Goal: Information Seeking & Learning: Learn about a topic

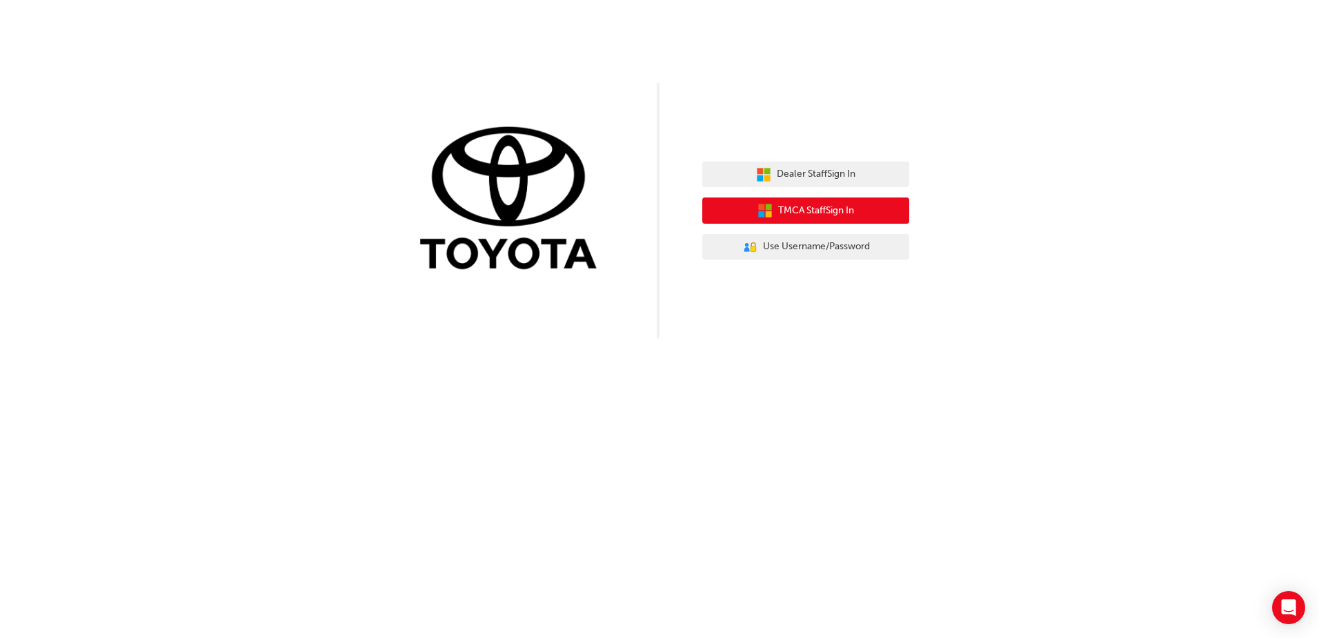
click at [840, 208] on span "TMCA Staff Sign In" at bounding box center [816, 211] width 76 height 16
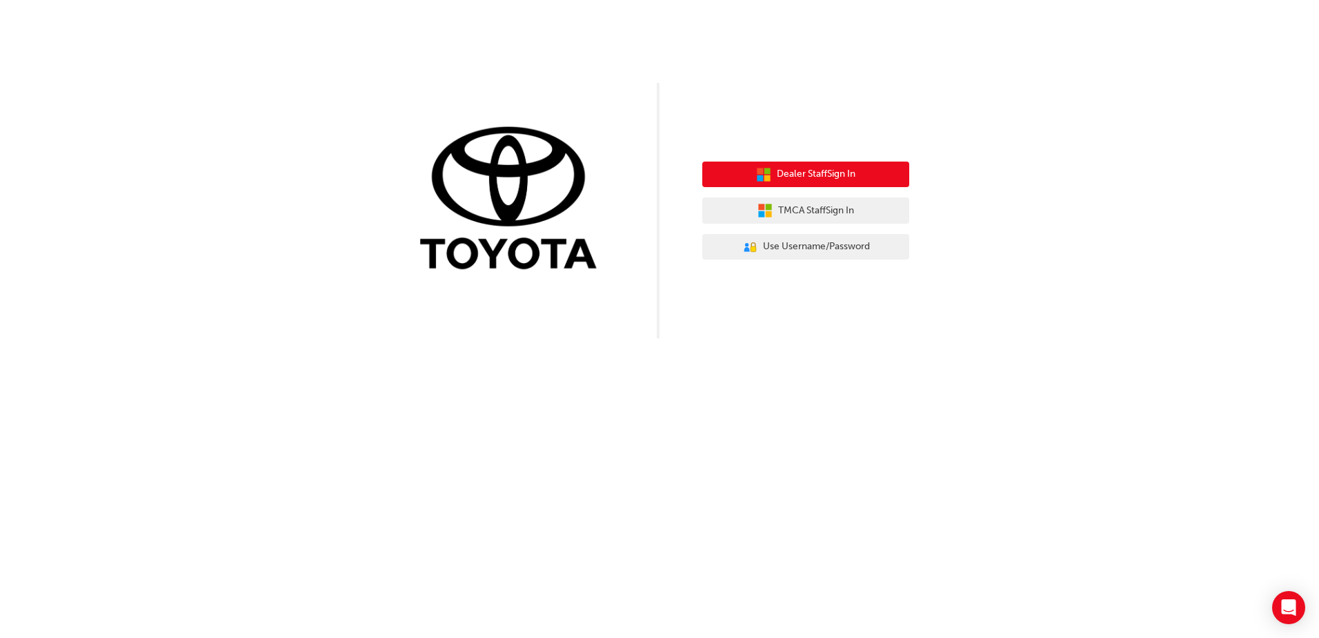
click at [869, 181] on button "Dealer Staff Sign In" at bounding box center [805, 174] width 207 height 26
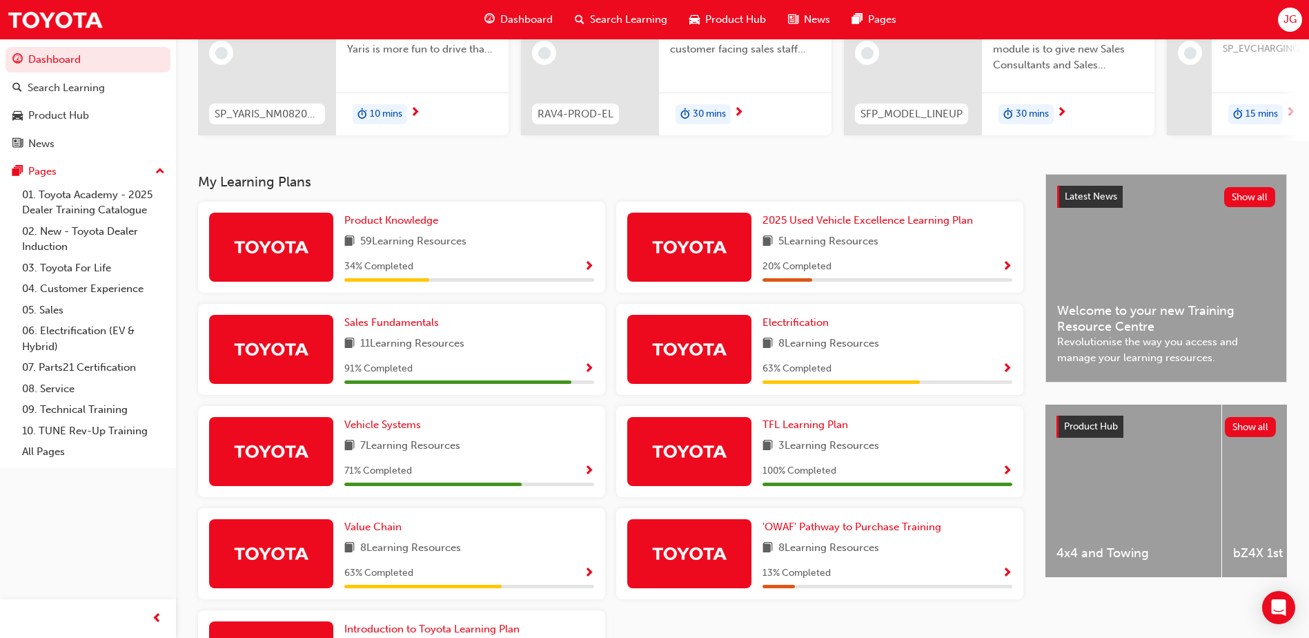
scroll to position [176, 0]
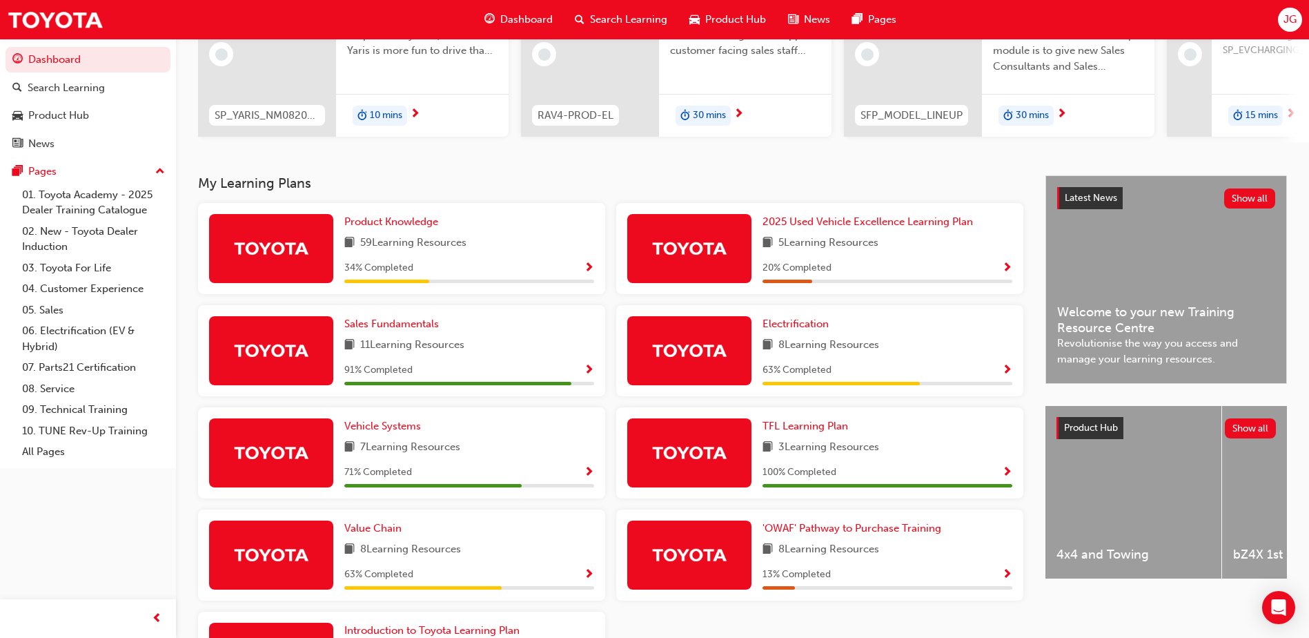
click at [589, 272] on span "Show Progress" at bounding box center [589, 268] width 10 height 12
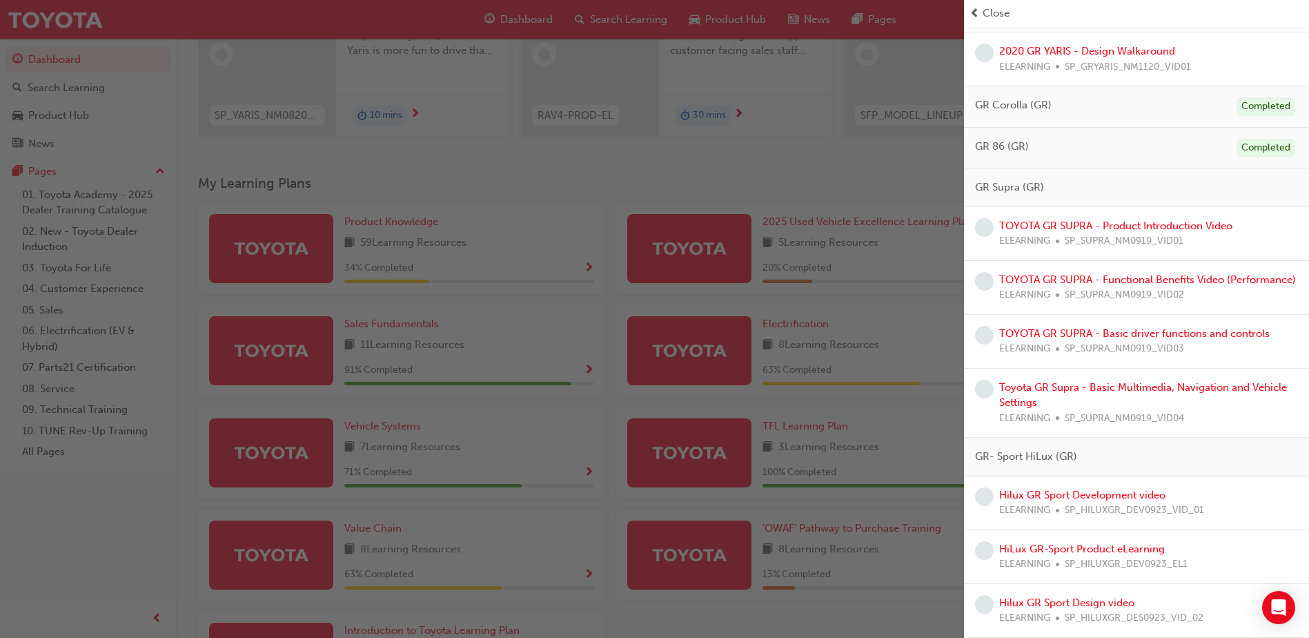
scroll to position [2578, 0]
click at [842, 365] on div "button" at bounding box center [482, 319] width 964 height 638
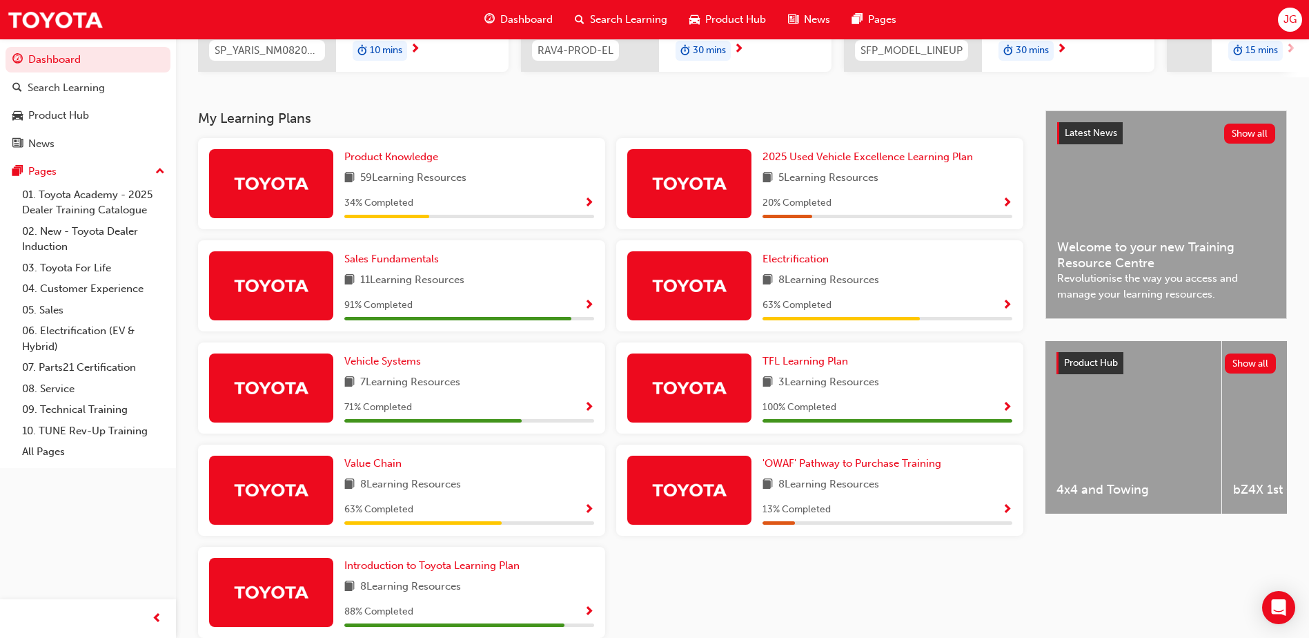
scroll to position [314, 0]
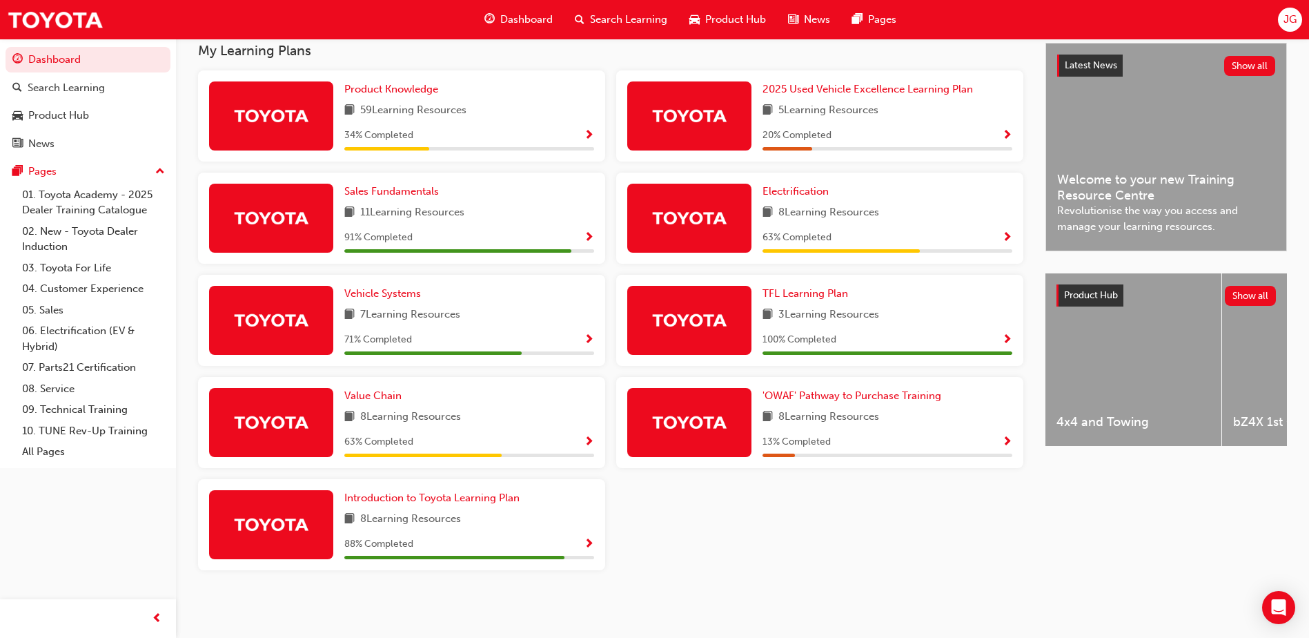
click at [584, 232] on span "Show Progress" at bounding box center [589, 238] width 10 height 12
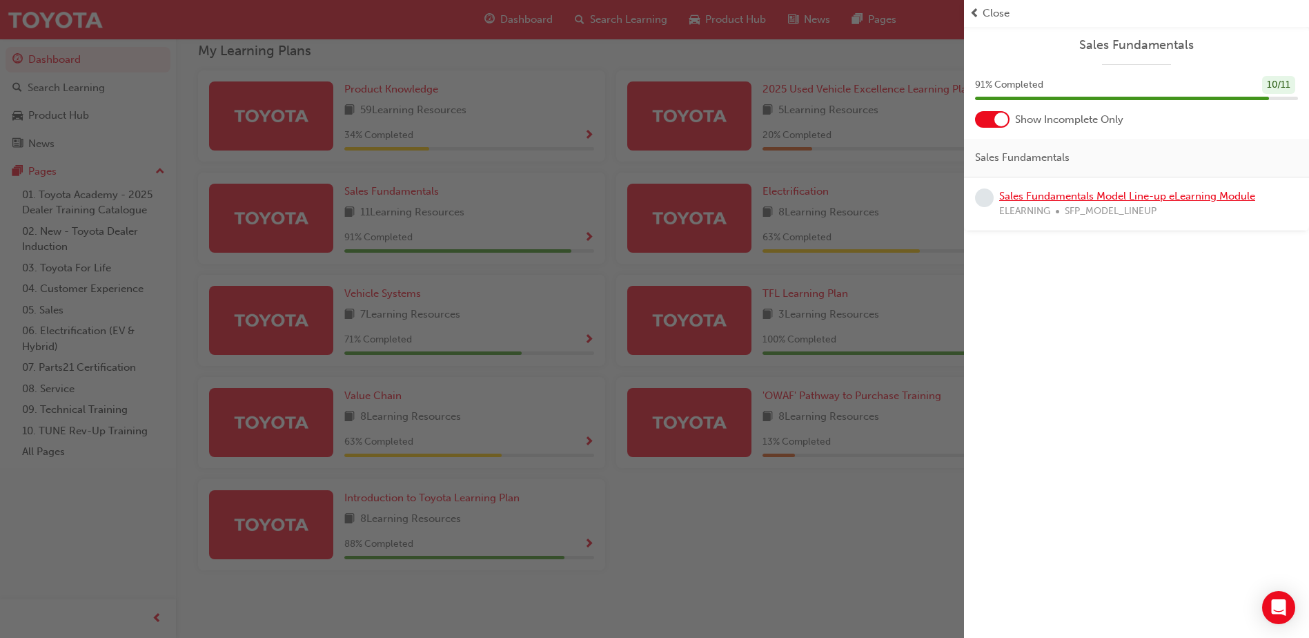
click at [1097, 197] on link "Sales Fundamentals Model Line-up eLearning Module" at bounding box center [1127, 196] width 256 height 12
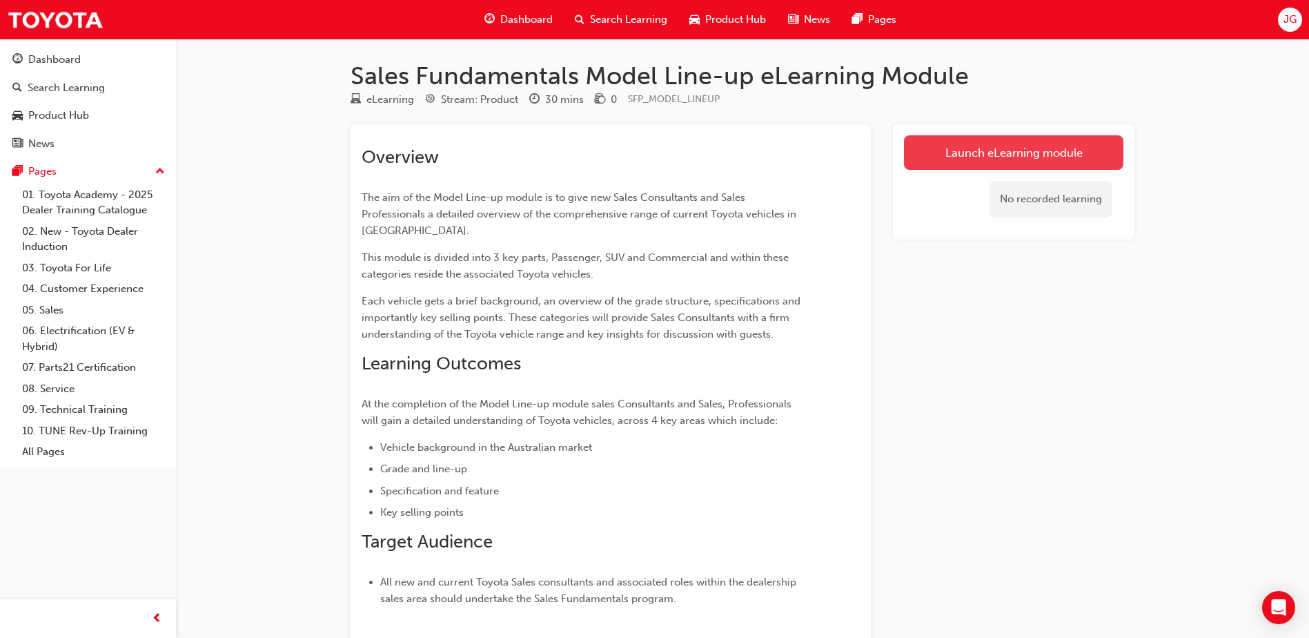
click at [1038, 161] on link "Launch eLearning module" at bounding box center [1013, 152] width 219 height 34
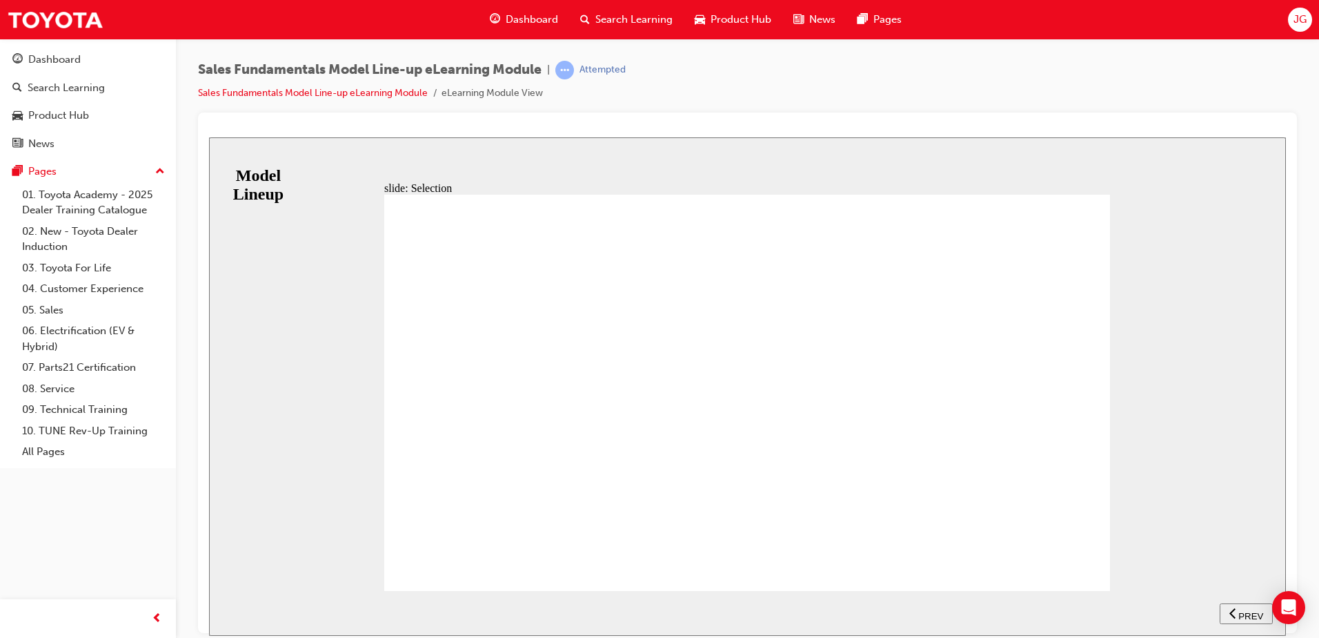
drag, startPoint x: 1249, startPoint y: 611, endPoint x: 1213, endPoint y: 609, distance: 35.9
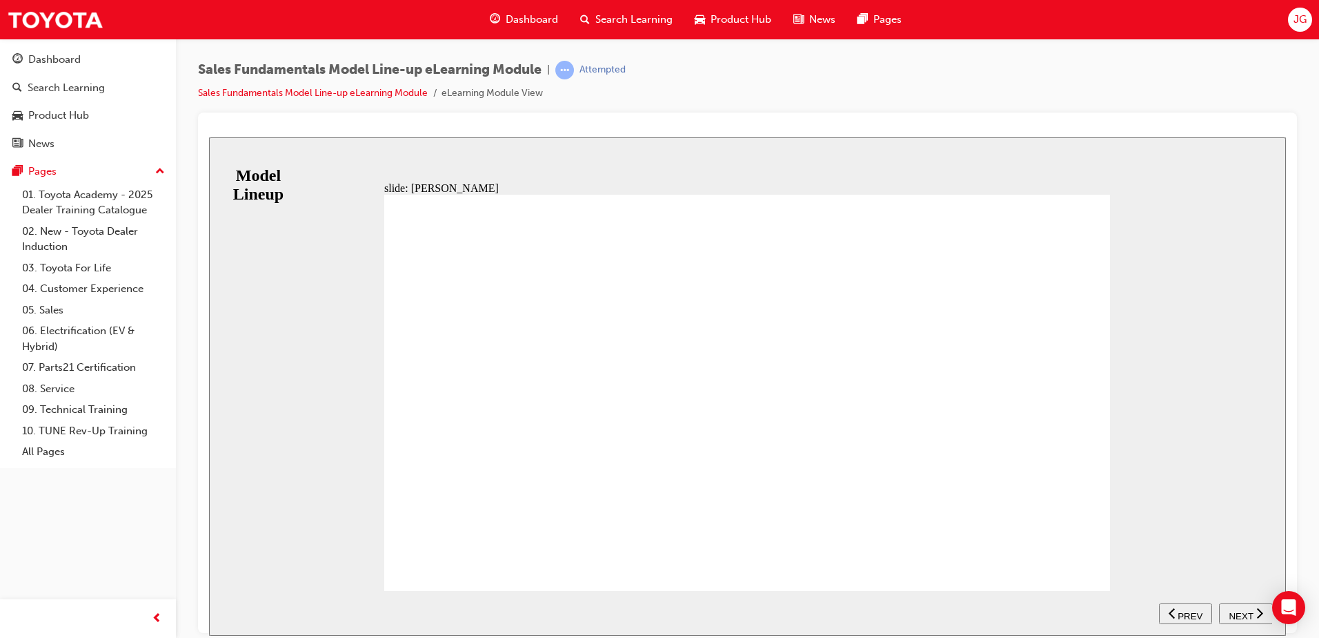
click at [1249, 611] on nav "SUBMIT NEXT PREV" at bounding box center [1215, 612] width 113 height 45
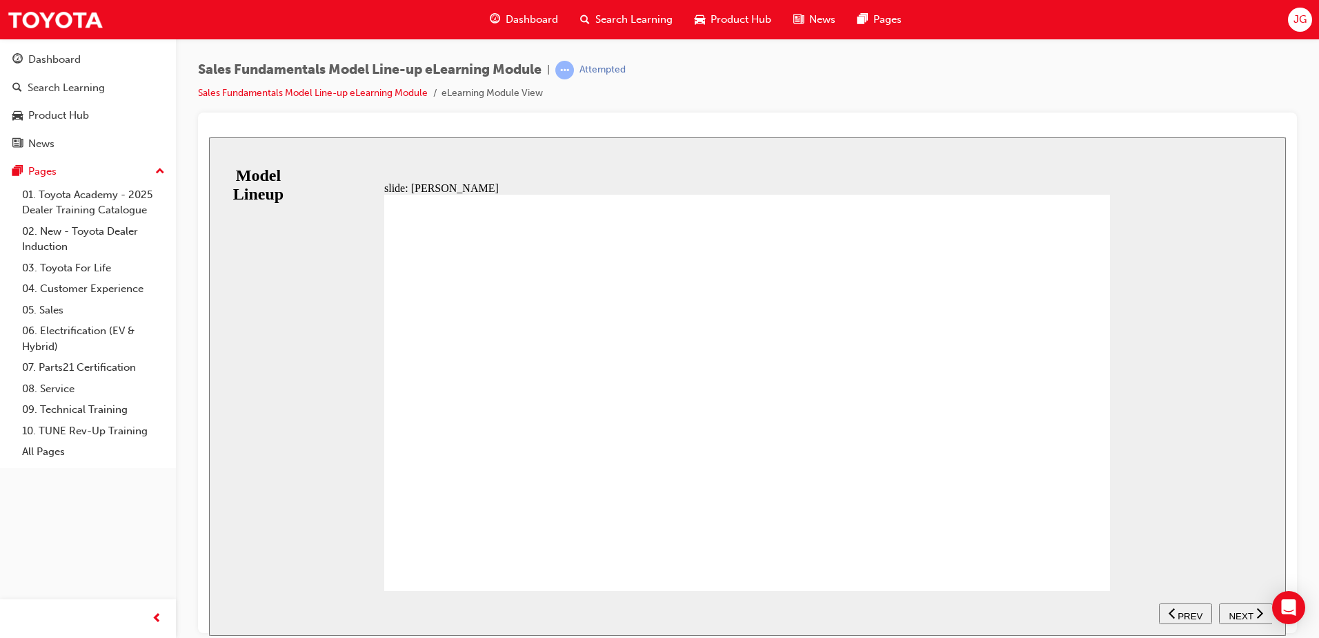
click at [1116, 486] on div "slide: Yaris RANGE ZR ASCENT SPORT SX Table with 4 columns and 2 rows 1.5 L cor…" at bounding box center [747, 386] width 1077 height 498
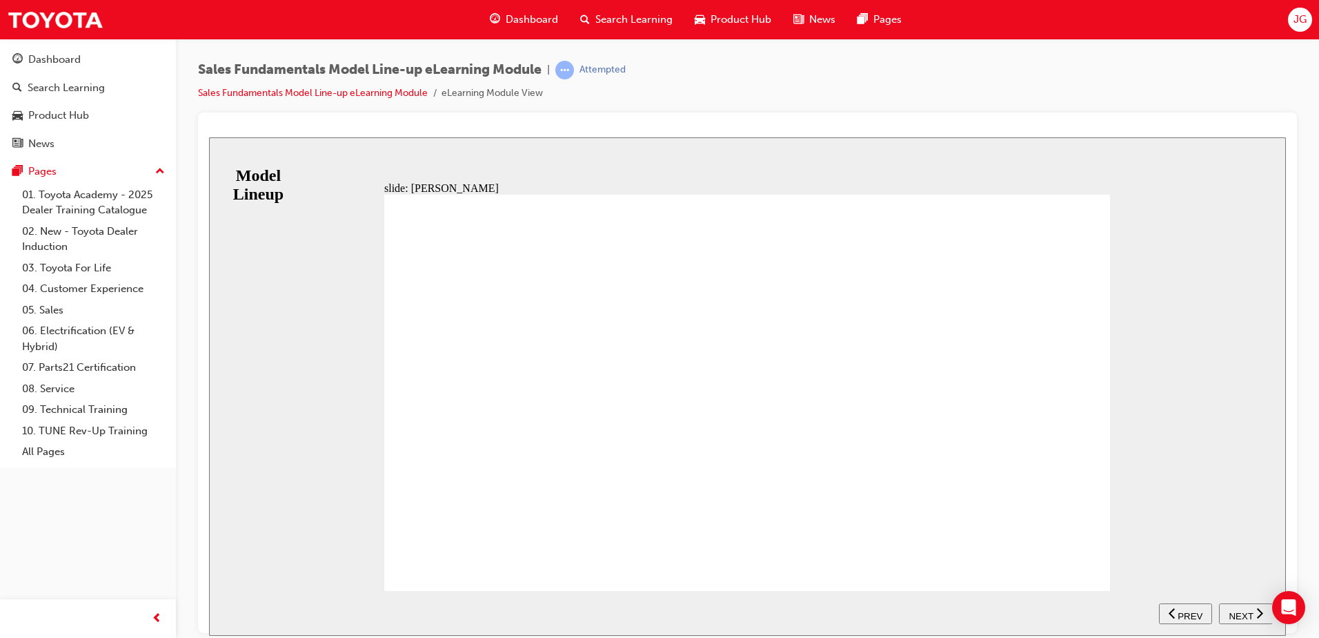
scroll to position [159, 0]
drag, startPoint x: 1085, startPoint y: 557, endPoint x: 1065, endPoint y: 558, distance: 20.0
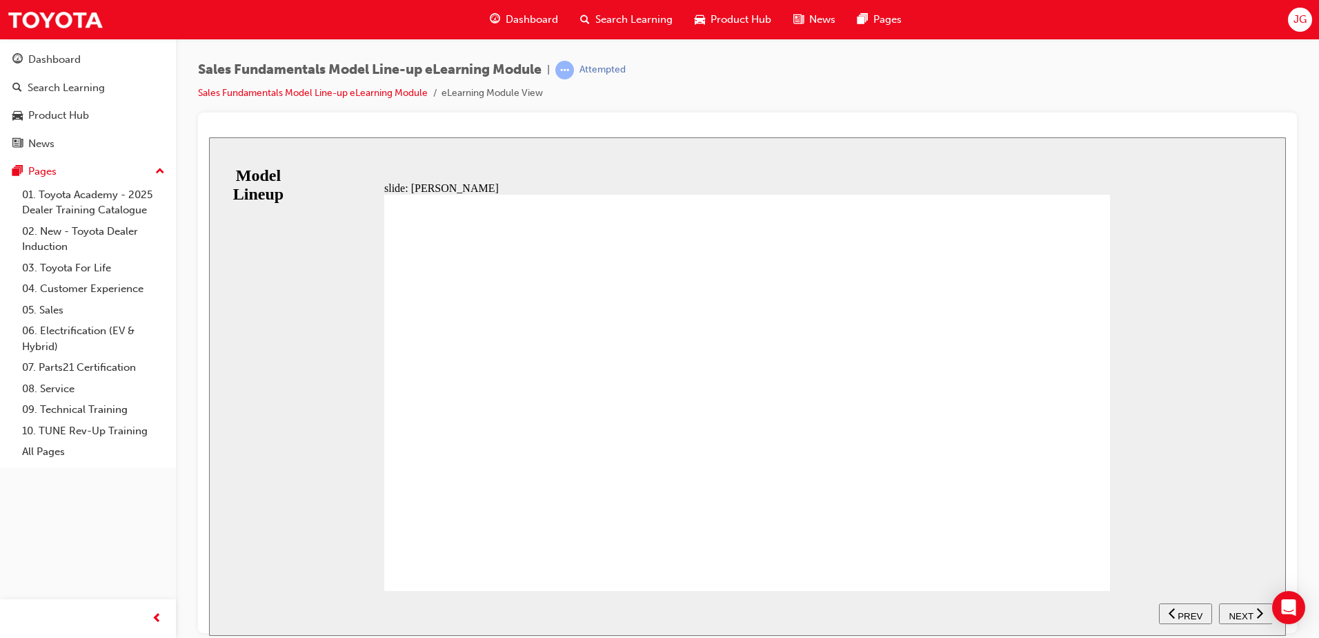
click at [1084, 558] on div "RANGE ZR ASCENT SPORT SX Table with 4 columns and 2 rows 1.5 L correct icon 1 c…" at bounding box center [747, 398] width 726 height 408
click at [1241, 610] on span "NEXT" at bounding box center [1241, 615] width 24 height 10
click at [1241, 609] on nav "SUBMIT NEXT PREV" at bounding box center [1215, 612] width 113 height 45
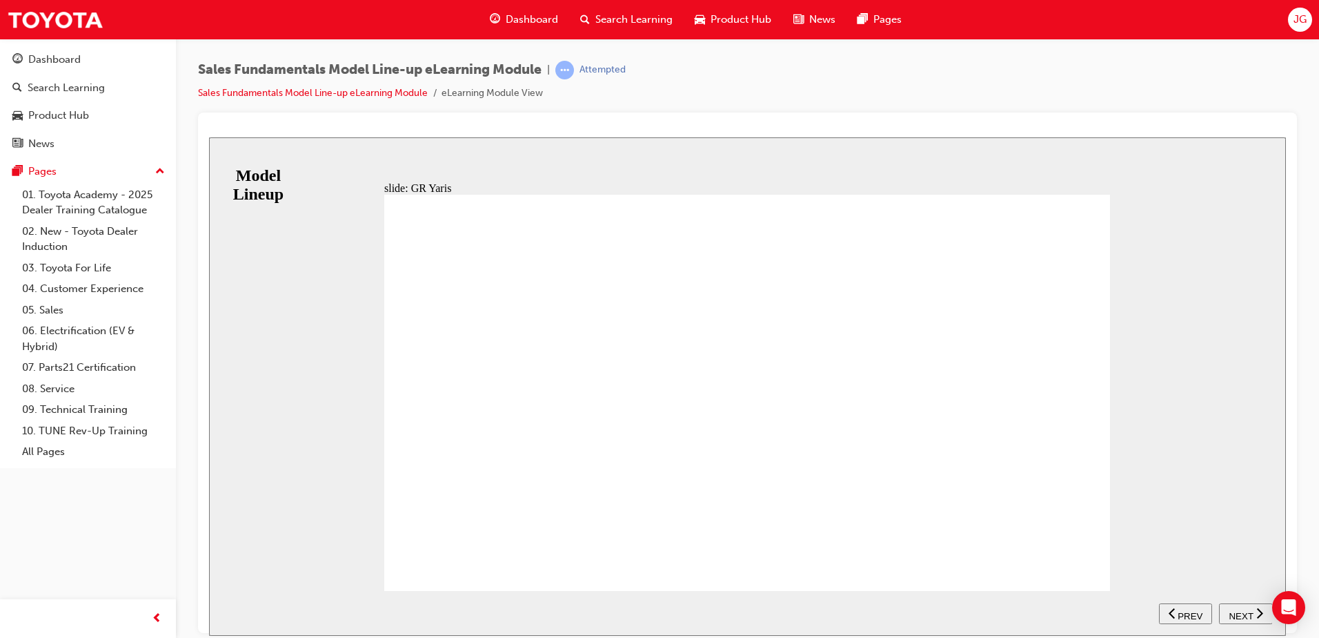
click at [1094, 555] on div "KEY SELLING POINTS - 1.6L Turbo engine - 200kW. - 6 speed MT. - GT- Four AWD. -…" at bounding box center [747, 398] width 726 height 408
click at [1232, 610] on span "NEXT" at bounding box center [1241, 615] width 24 height 10
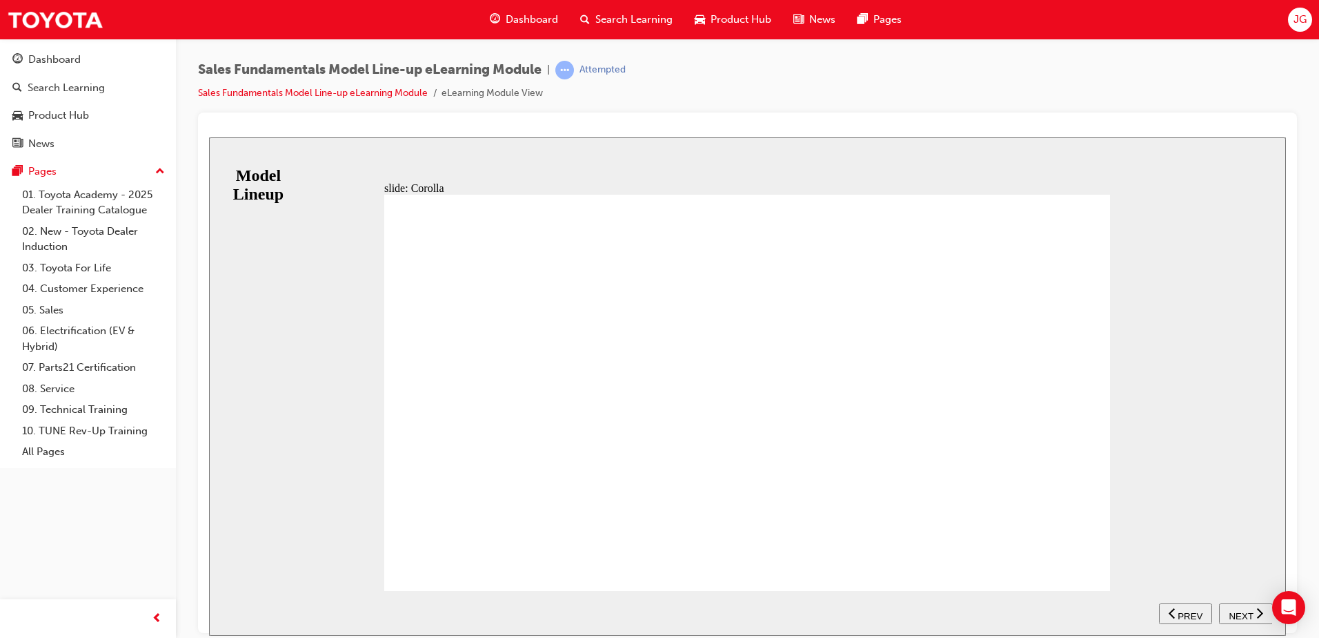
click at [1245, 611] on span "NEXT" at bounding box center [1241, 615] width 24 height 10
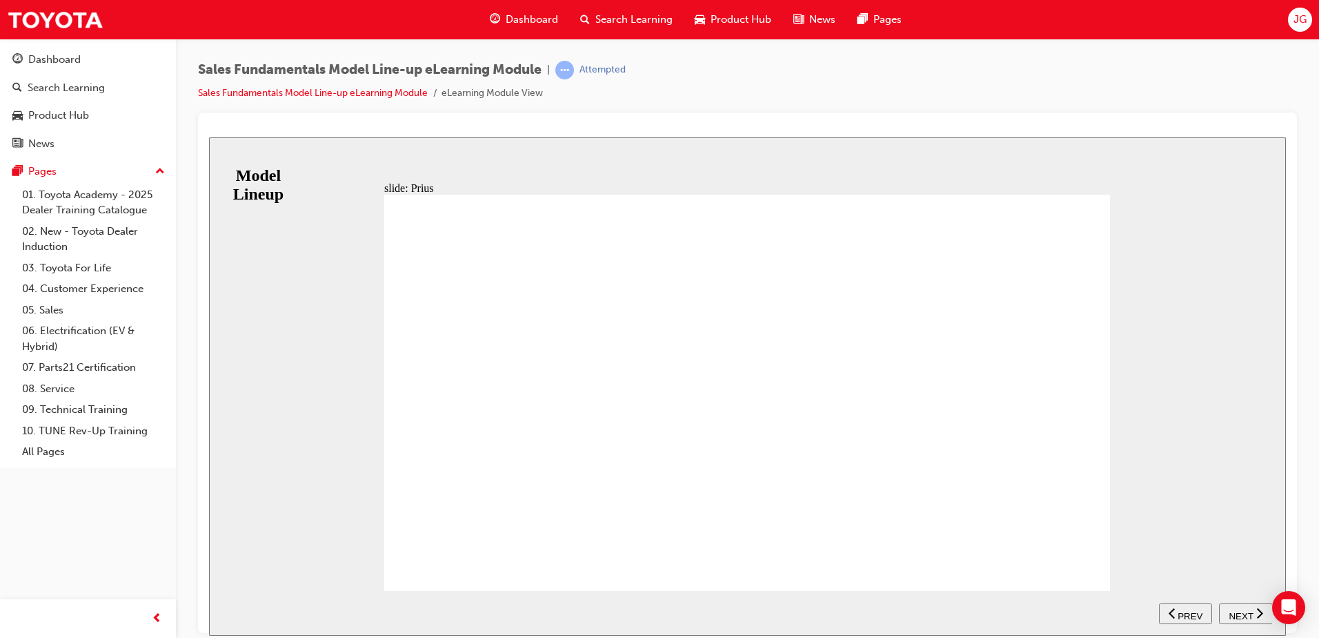
click at [1261, 616] on icon "next" at bounding box center [1259, 612] width 7 height 12
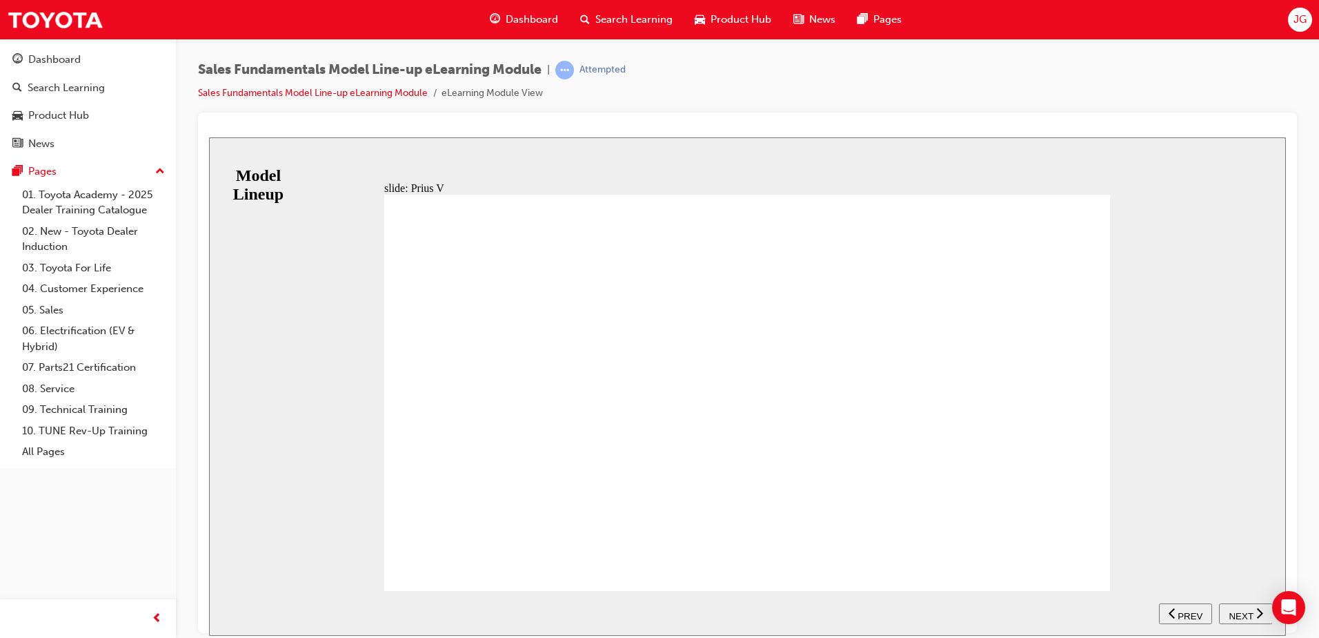
click at [1242, 610] on span "NEXT" at bounding box center [1241, 615] width 24 height 10
click at [1234, 612] on span "NEXT" at bounding box center [1241, 615] width 24 height 10
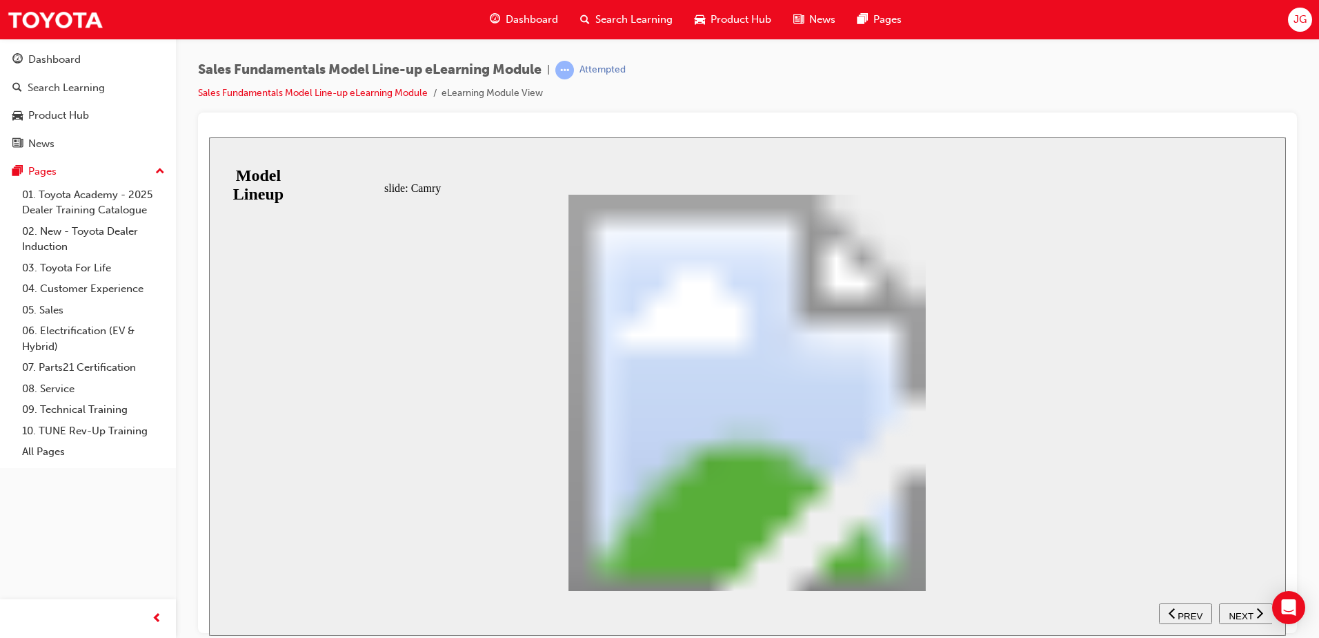
click at [1244, 607] on nav "SUBMIT NEXT PREV" at bounding box center [1215, 612] width 113 height 45
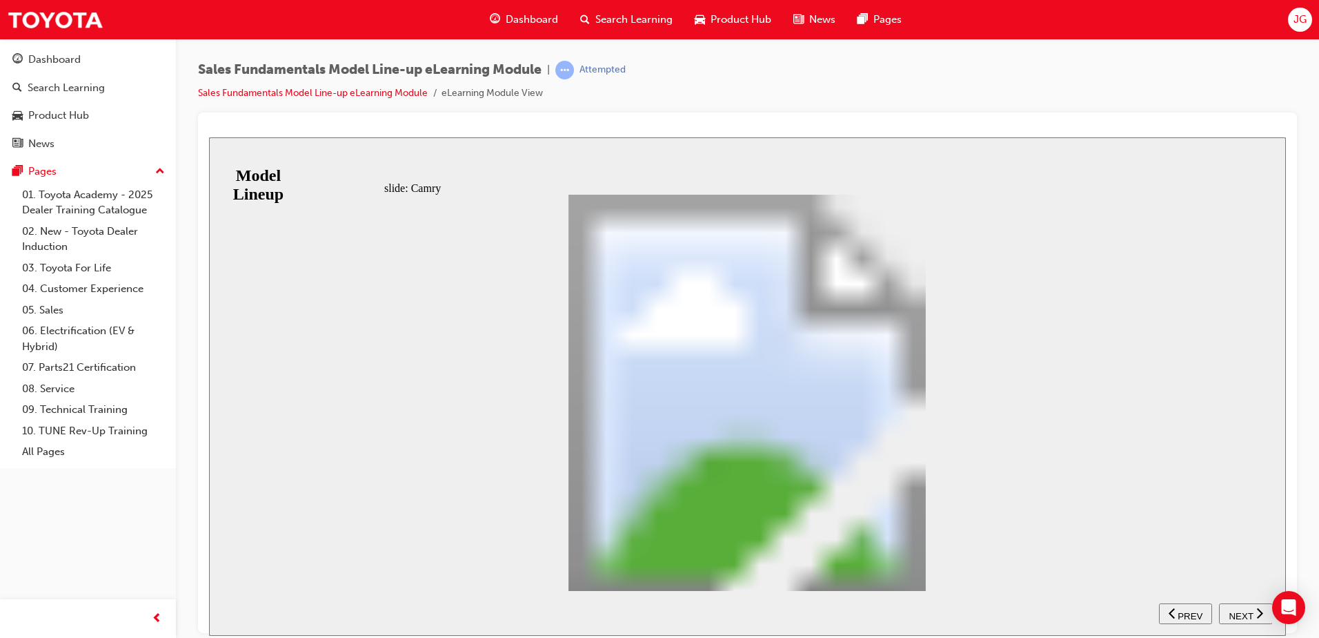
click at [1249, 614] on span "NEXT" at bounding box center [1241, 615] width 24 height 10
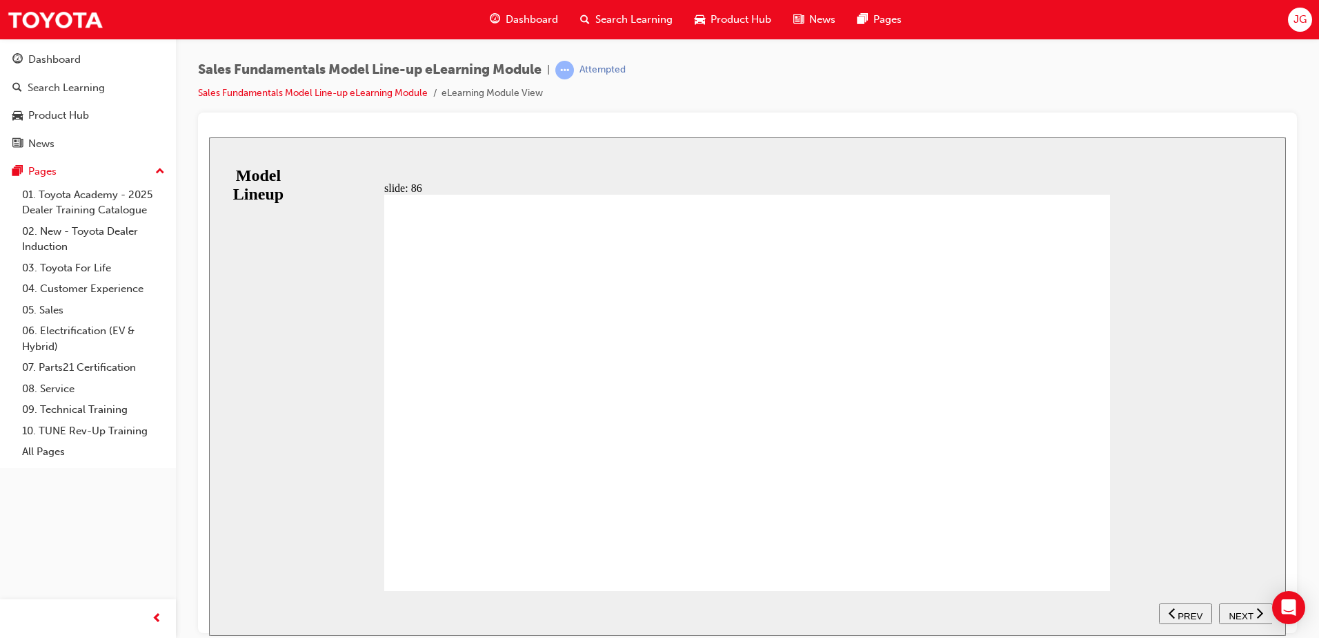
click at [1238, 611] on span "NEXT" at bounding box center [1241, 615] width 24 height 10
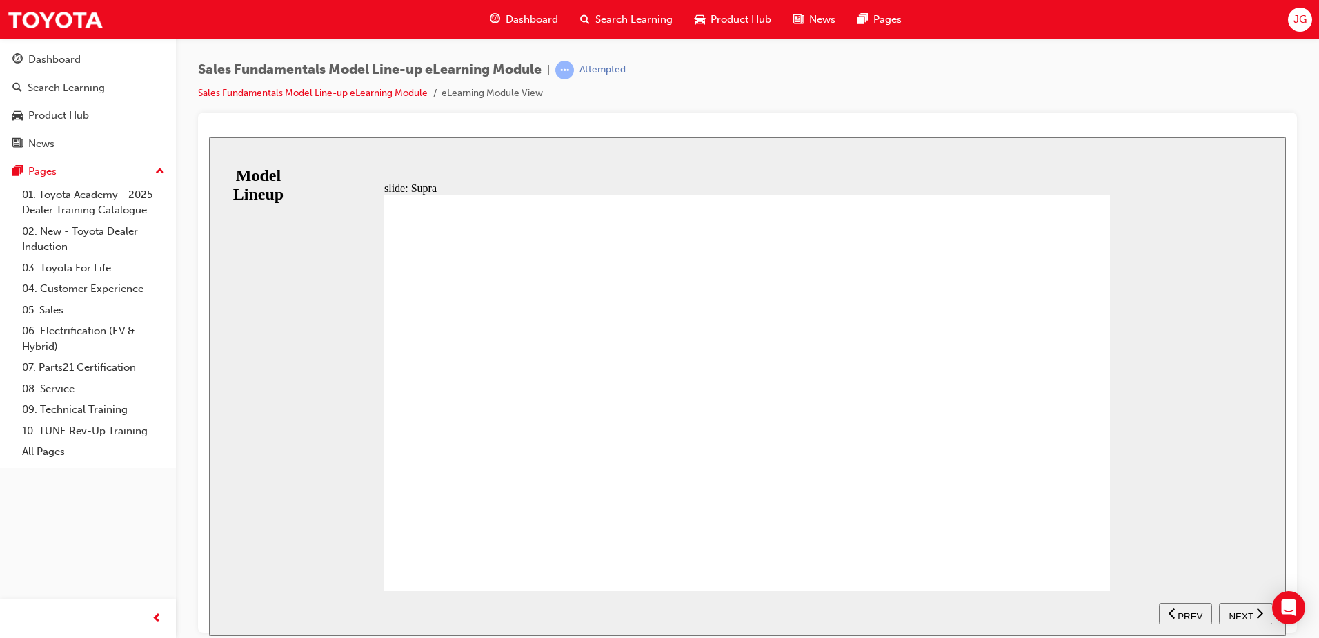
click at [1237, 606] on div "NEXT" at bounding box center [1246, 613] width 43 height 14
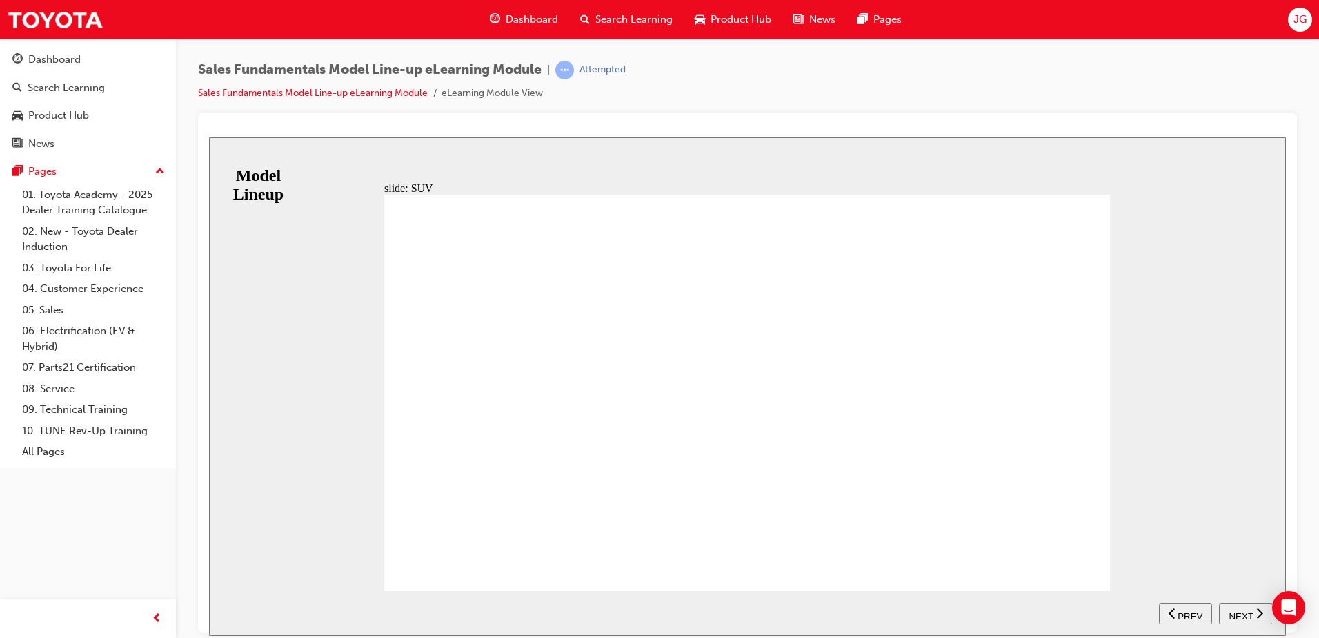
click at [1237, 620] on button "NEXT" at bounding box center [1246, 612] width 54 height 21
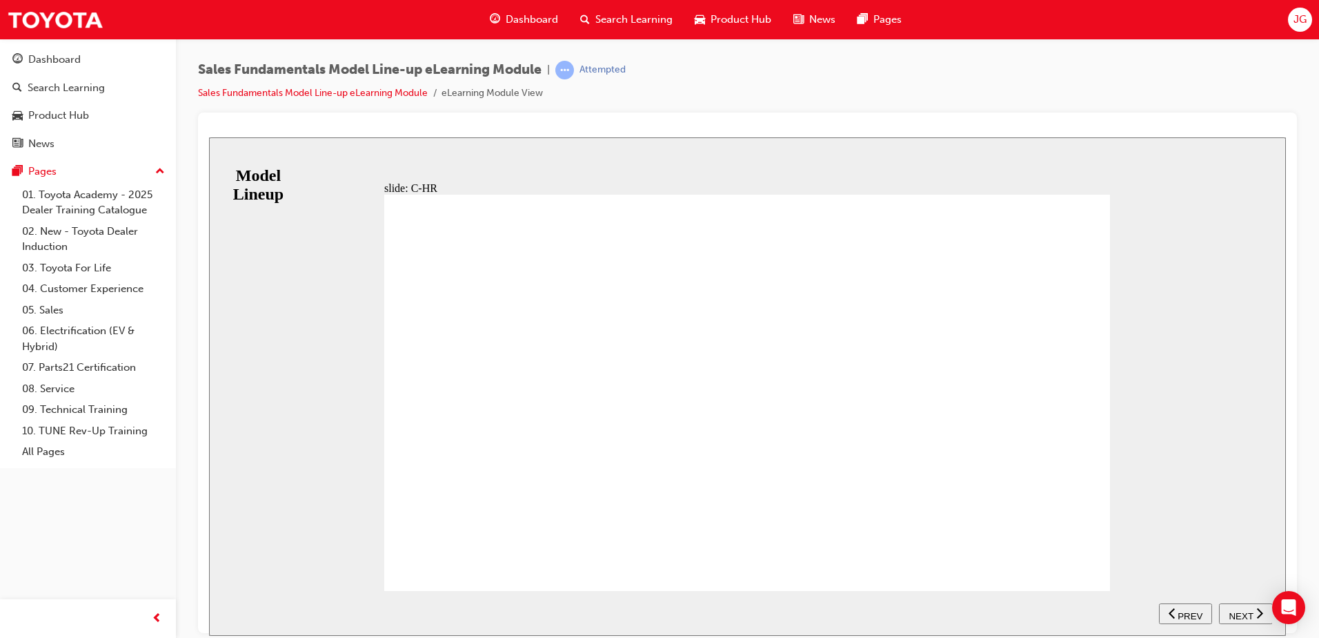
click at [1228, 613] on div "NEXT" at bounding box center [1246, 613] width 43 height 14
click at [1251, 611] on span "NEXT" at bounding box center [1241, 615] width 24 height 10
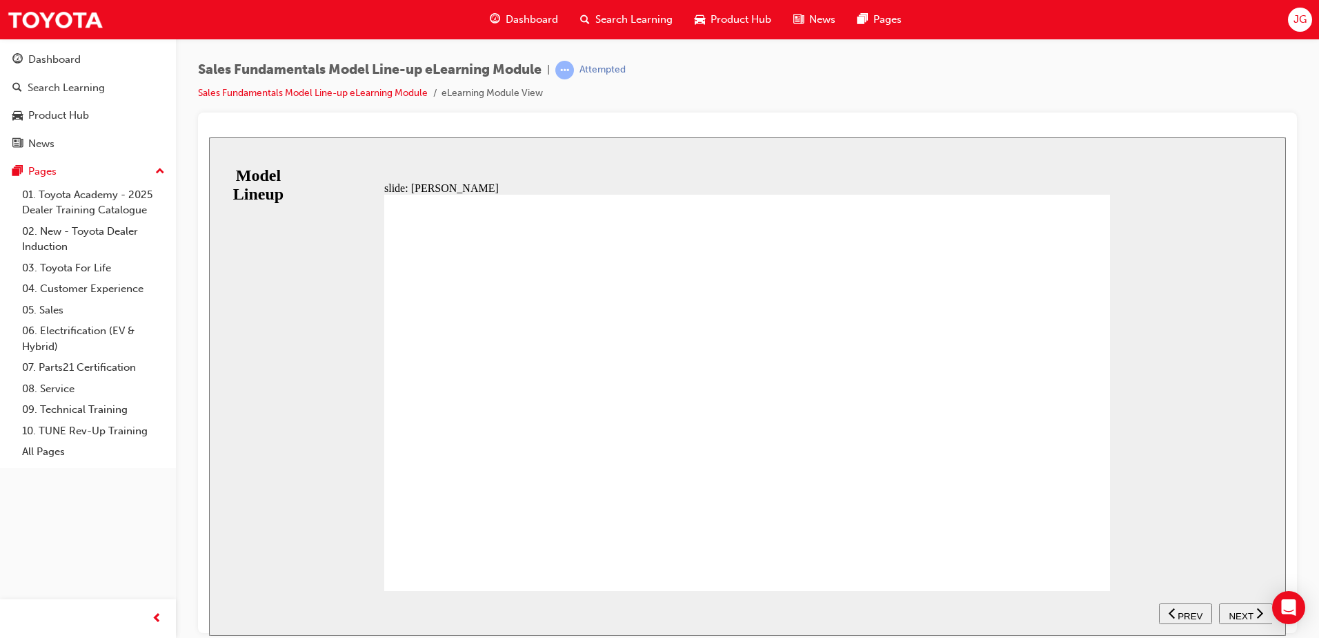
click at [1228, 609] on div "NEXT" at bounding box center [1246, 613] width 43 height 14
click at [1250, 603] on button "NEXT" at bounding box center [1246, 612] width 54 height 21
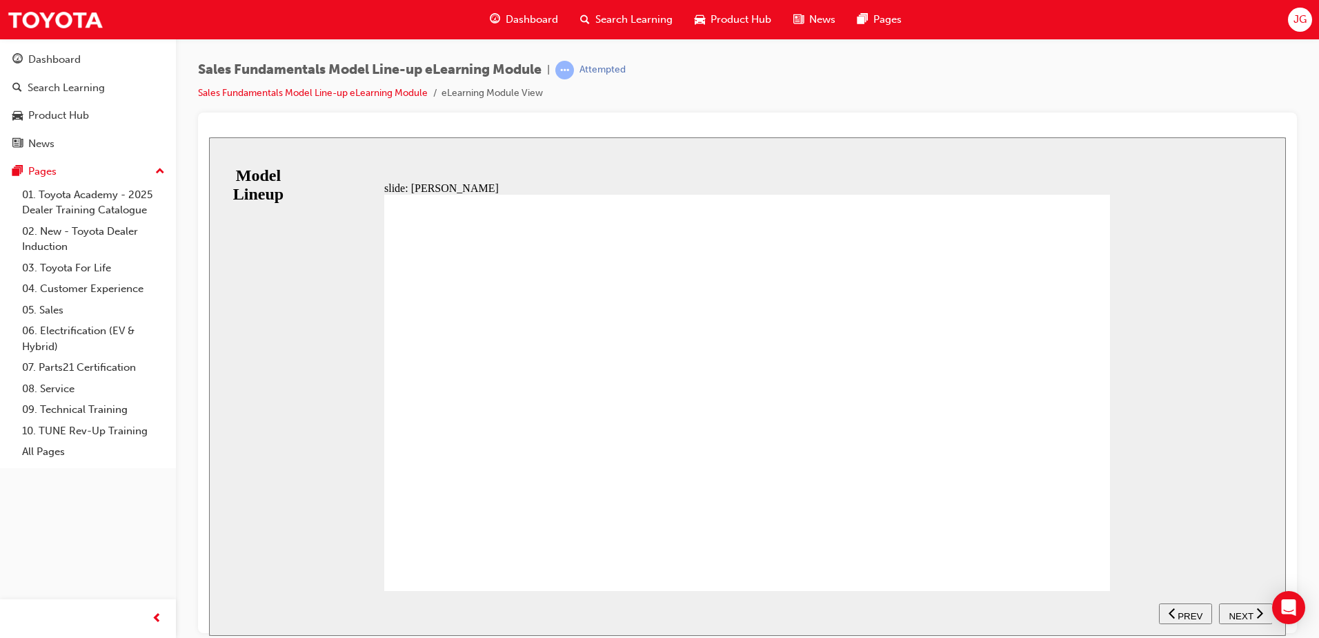
click at [1245, 612] on span "NEXT" at bounding box center [1241, 615] width 24 height 10
click at [1238, 616] on span "NEXT" at bounding box center [1241, 615] width 24 height 10
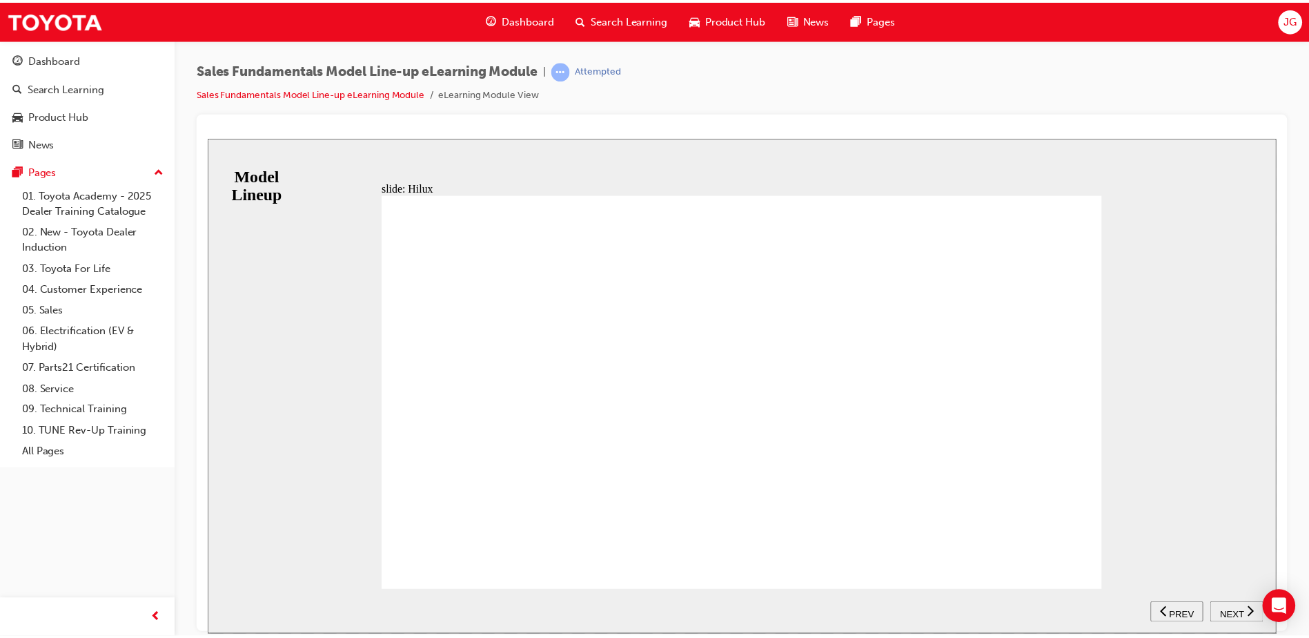
scroll to position [0, 0]
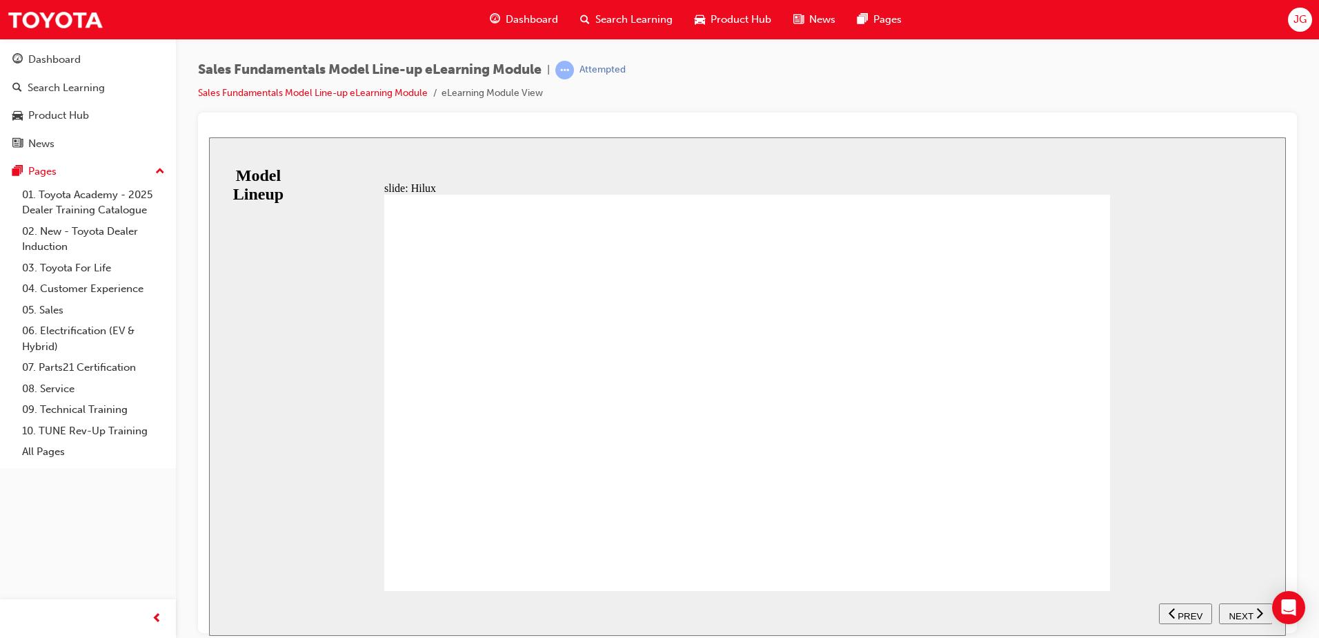
click at [1214, 599] on nav "SUBMIT NEXT PREV" at bounding box center [1215, 612] width 113 height 45
click at [1236, 606] on div "NEXT" at bounding box center [1246, 613] width 43 height 14
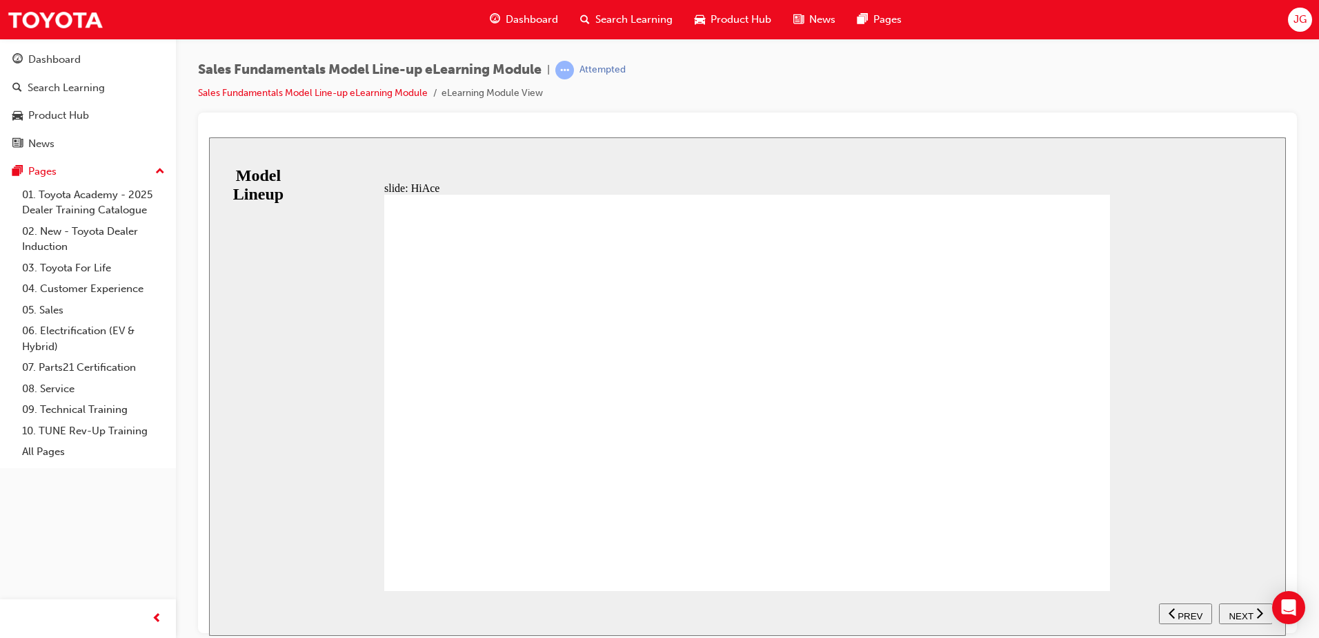
click at [1248, 610] on span "NEXT" at bounding box center [1241, 615] width 24 height 10
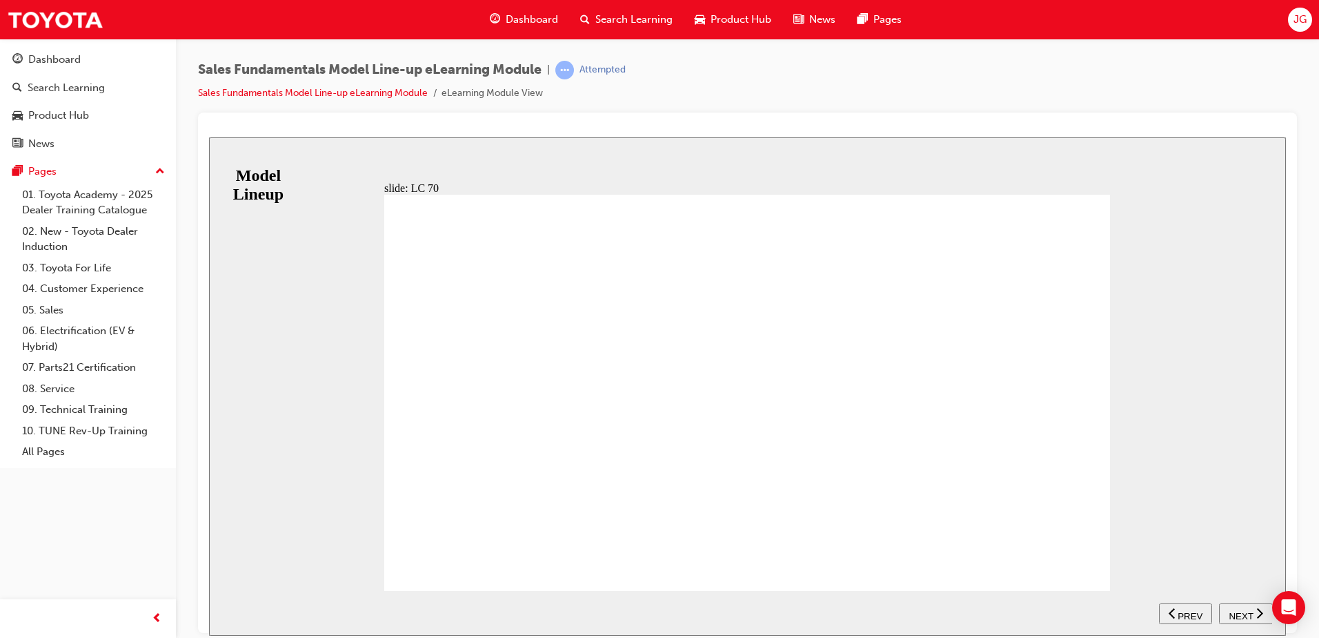
click at [1246, 613] on span "NEXT" at bounding box center [1241, 615] width 24 height 10
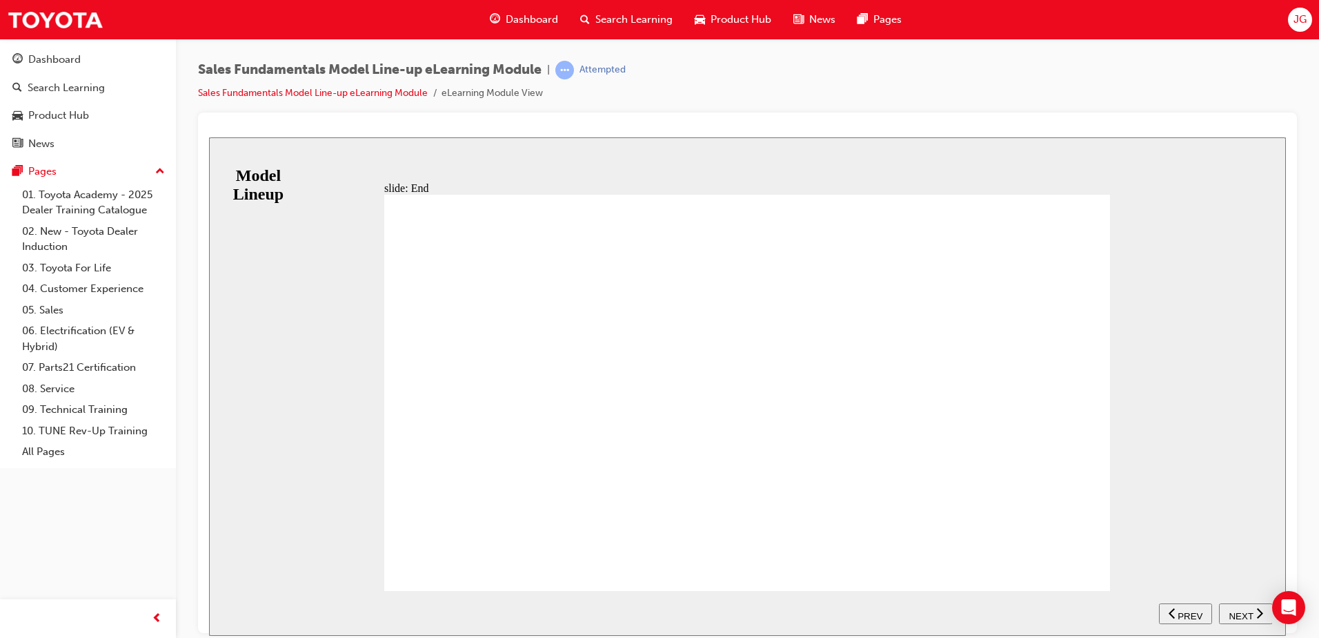
click at [1246, 613] on span "NEXT" at bounding box center [1241, 615] width 24 height 10
click at [1233, 614] on span "NEXT" at bounding box center [1241, 615] width 24 height 10
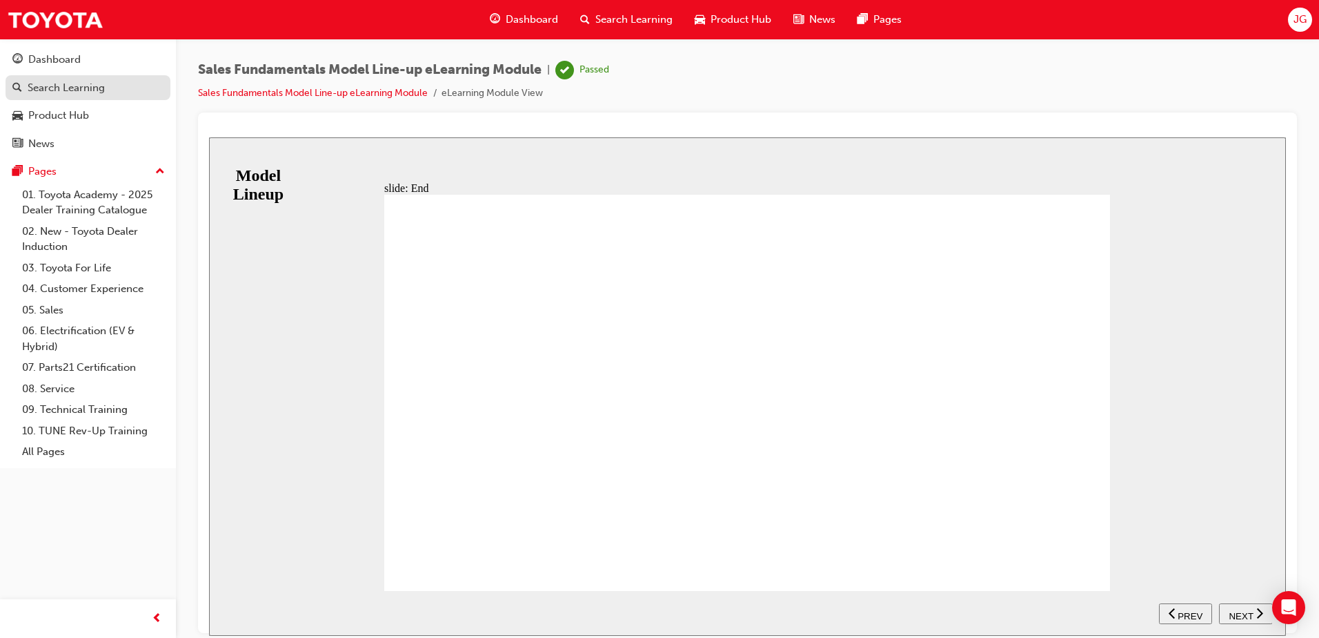
click at [92, 76] on link "Search Learning" at bounding box center [88, 88] width 165 height 26
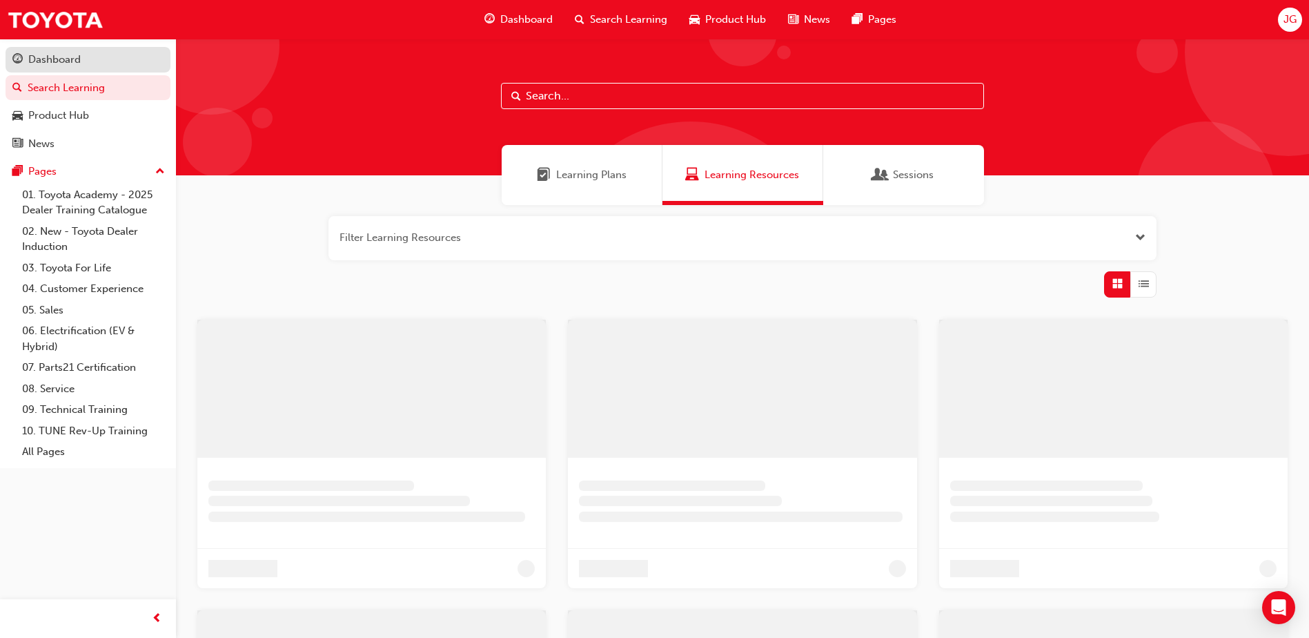
click at [57, 51] on div "Dashboard" at bounding box center [87, 59] width 151 height 17
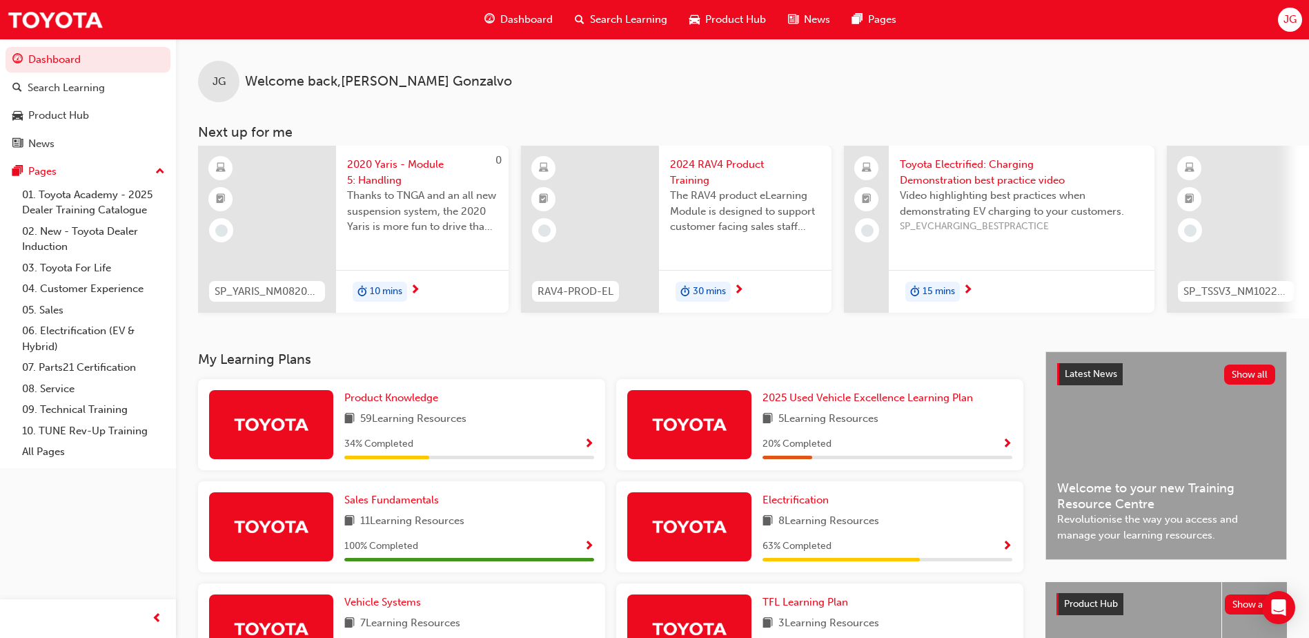
click at [657, 18] on span "Search Learning" at bounding box center [628, 20] width 77 height 16
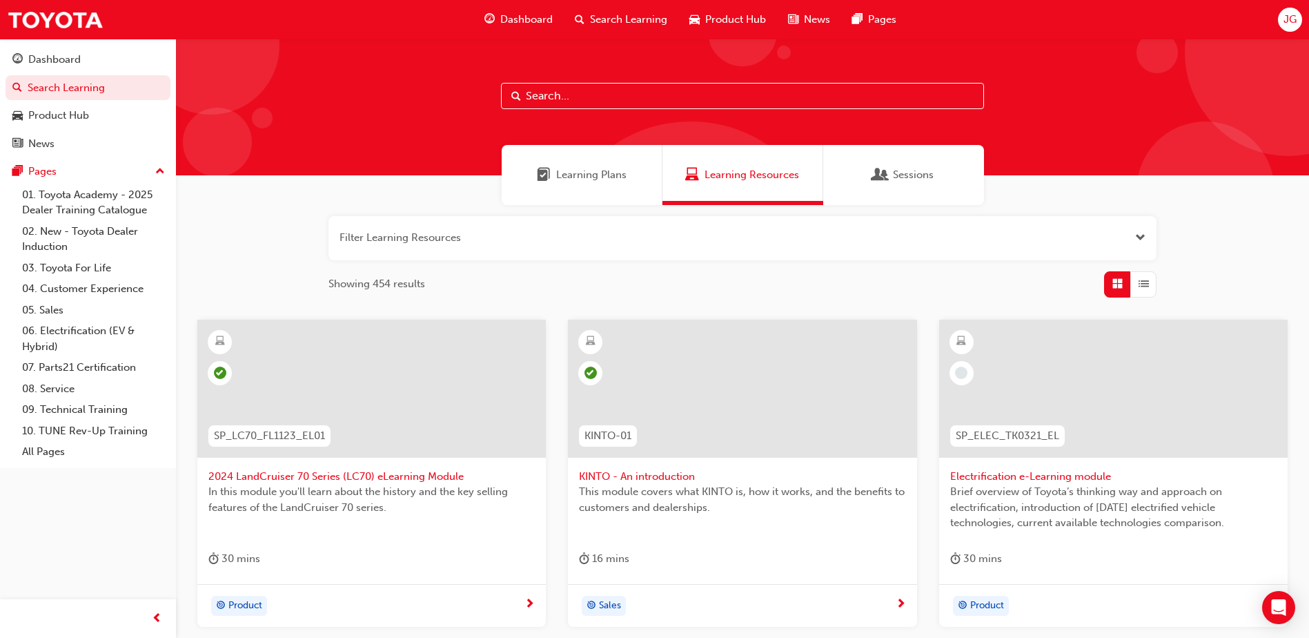
click at [644, 167] on div "Learning Plans" at bounding box center [582, 175] width 161 height 60
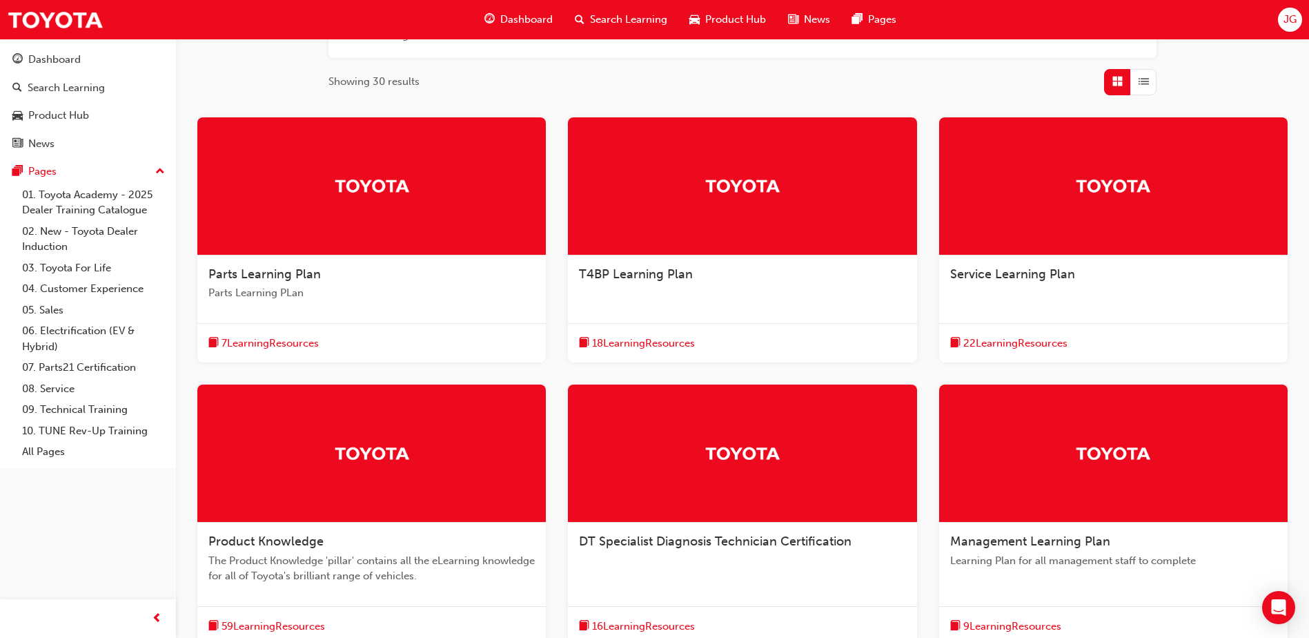
scroll to position [379, 0]
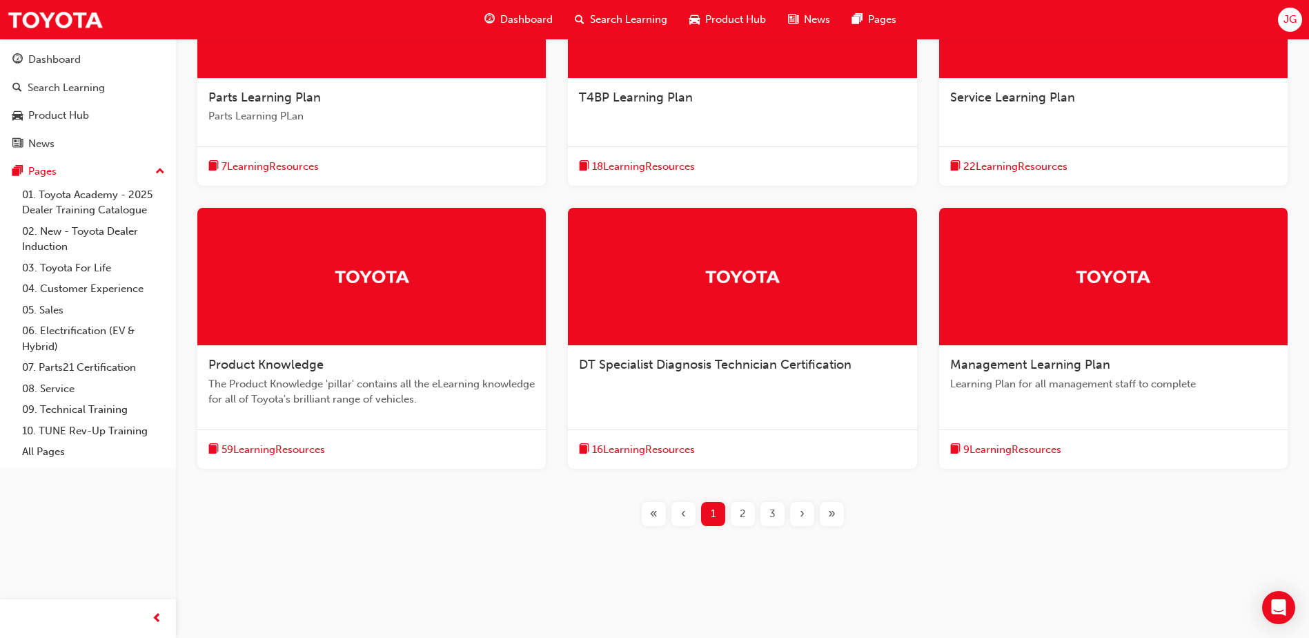
click at [364, 324] on div at bounding box center [371, 277] width 348 height 138
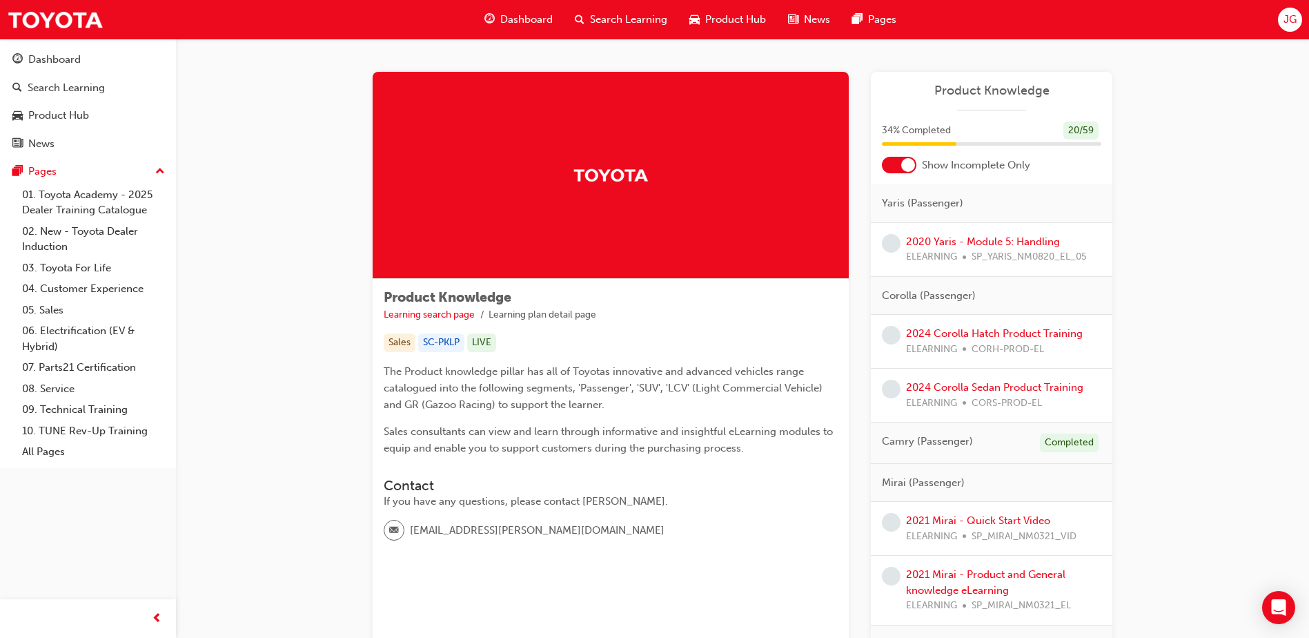
scroll to position [55, 0]
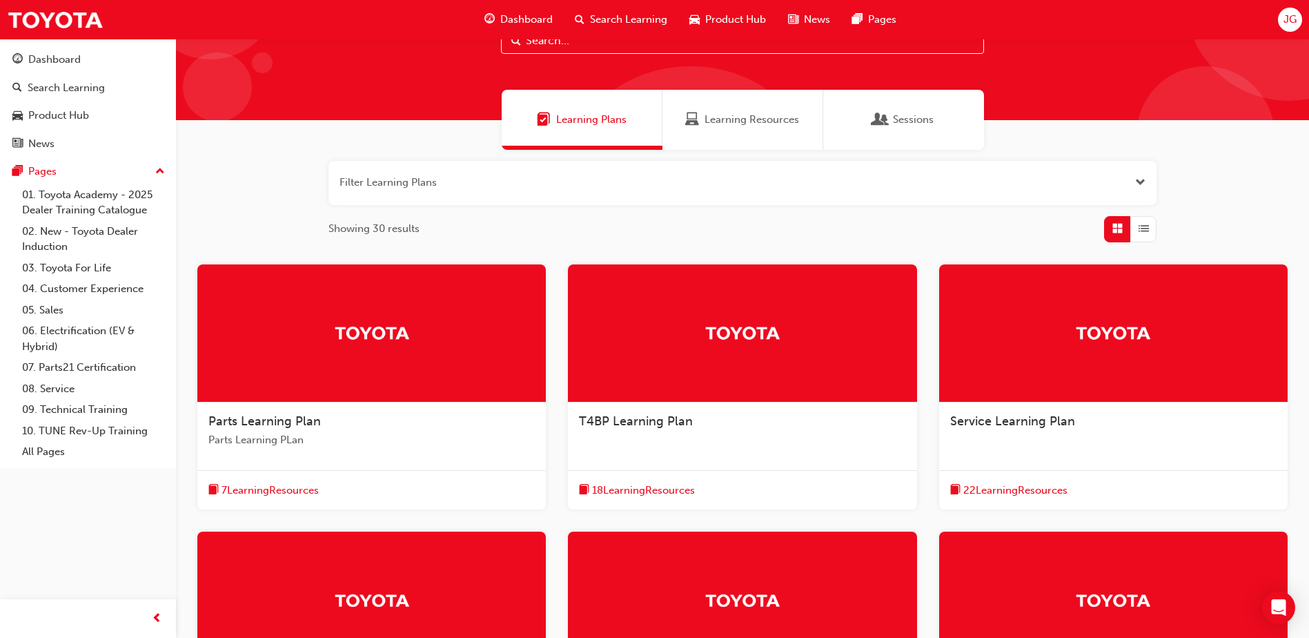
click at [794, 132] on div "Learning Resources" at bounding box center [742, 120] width 161 height 60
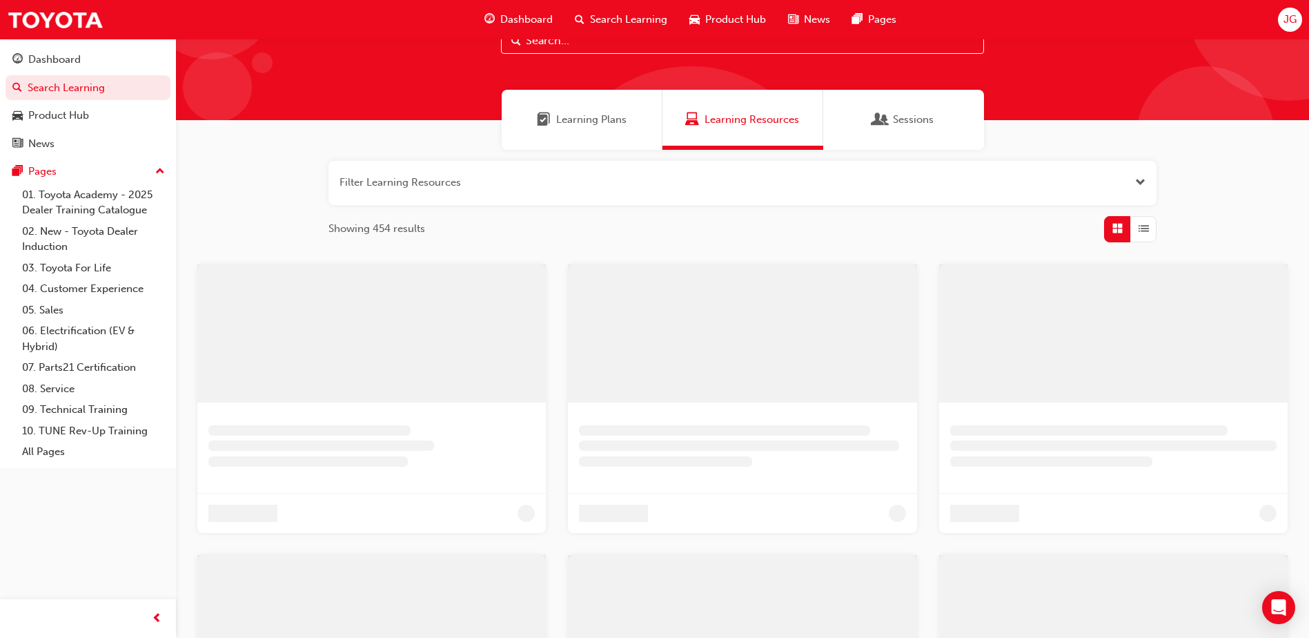
click at [903, 136] on div "Sessions" at bounding box center [903, 120] width 161 height 60
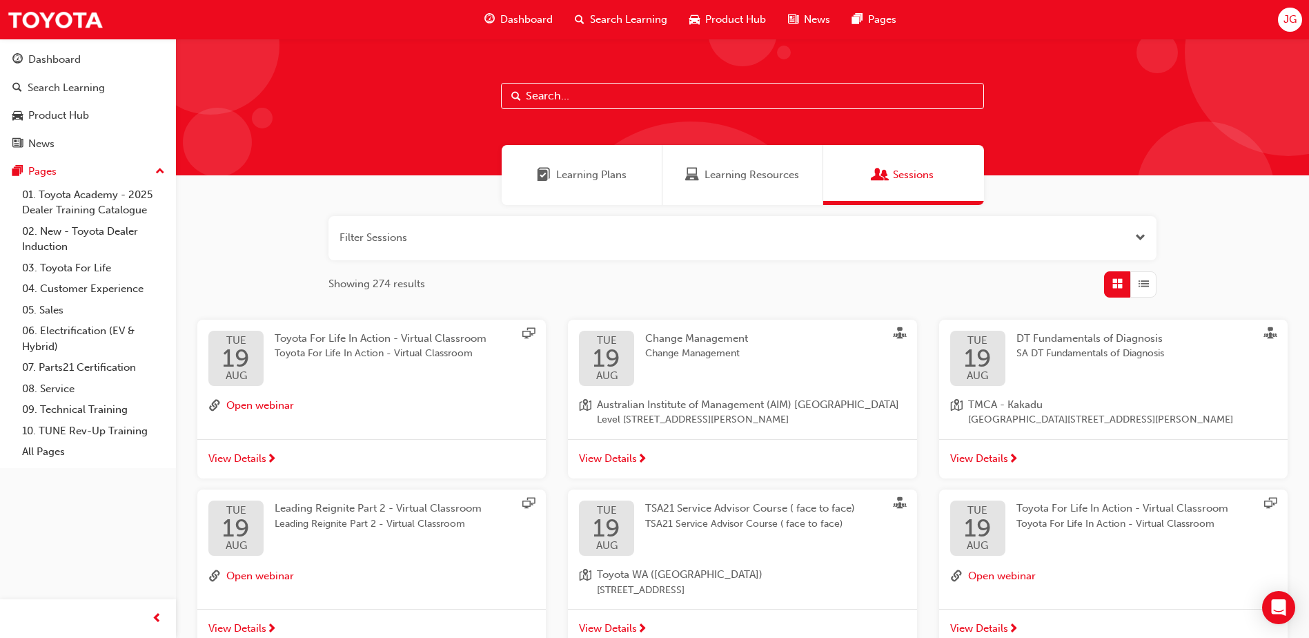
click at [543, 170] on span "Learning Plans" at bounding box center [544, 175] width 14 height 16
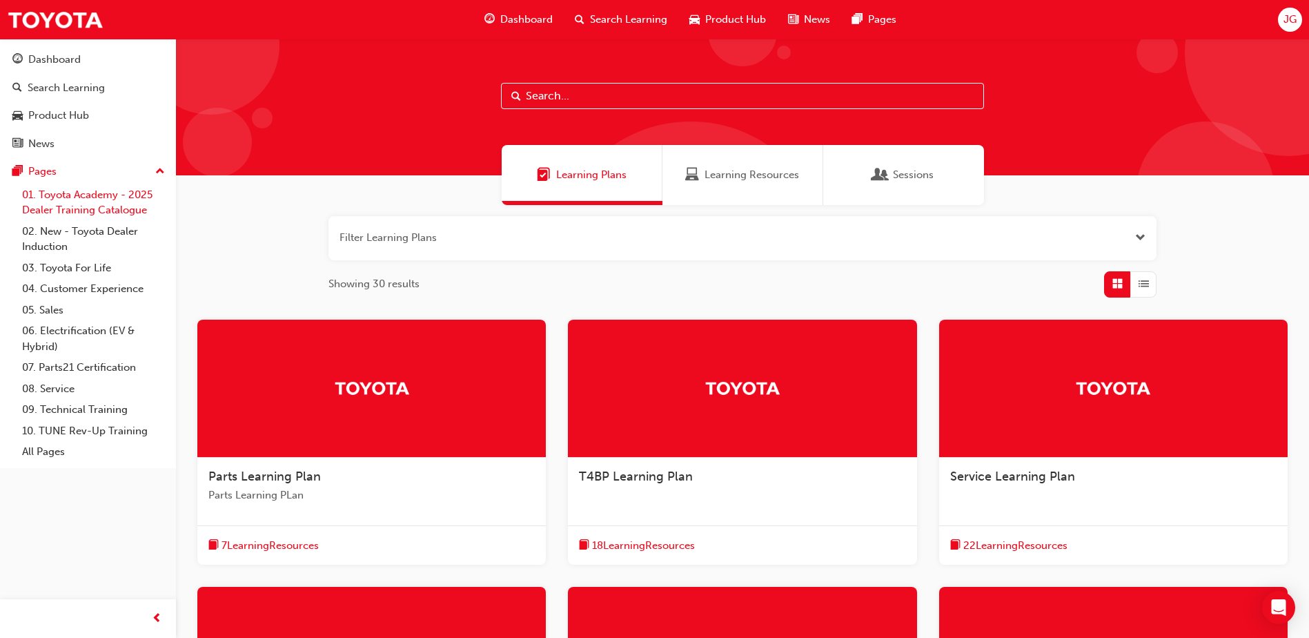
click at [111, 202] on link "01. Toyota Academy - 2025 Dealer Training Catalogue" at bounding box center [94, 202] width 154 height 37
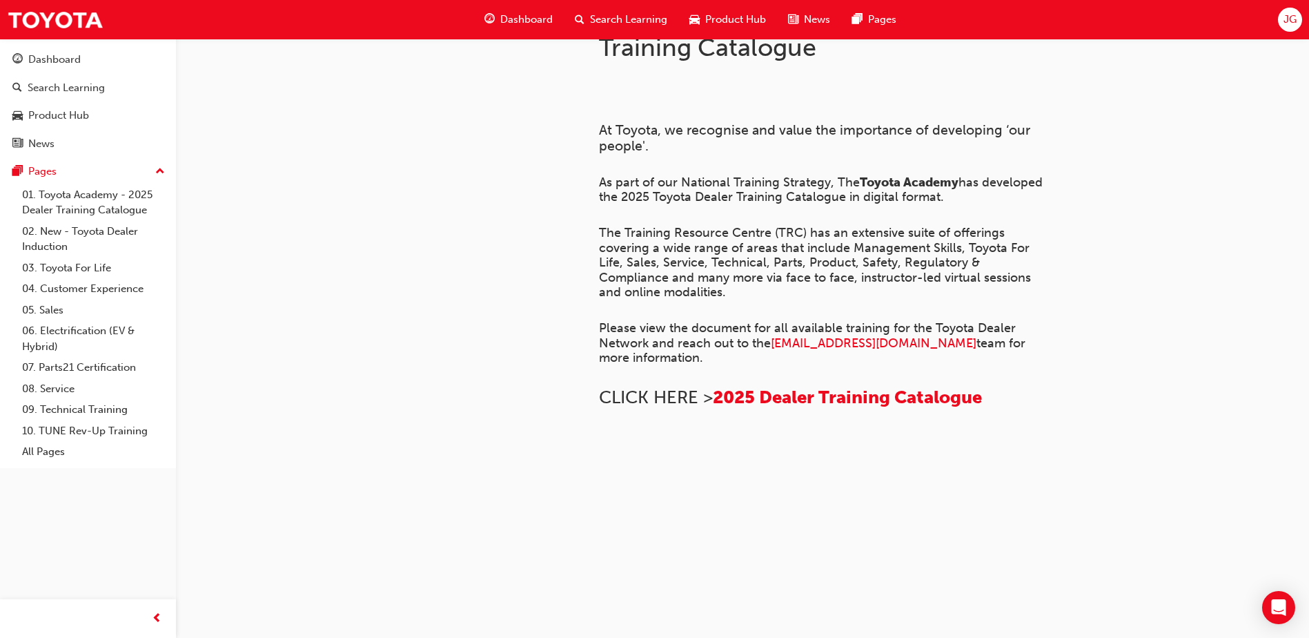
scroll to position [659, 0]
click at [121, 108] on div "Product Hub" at bounding box center [87, 115] width 151 height 17
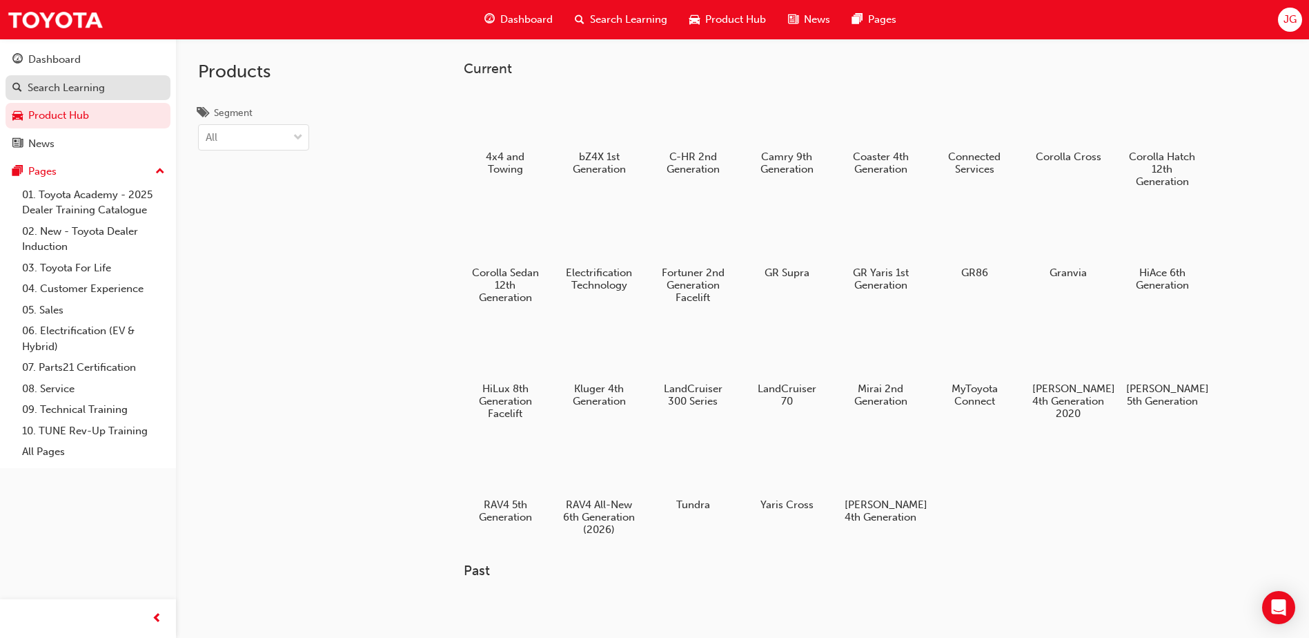
click at [106, 89] on div "Search Learning" at bounding box center [87, 87] width 151 height 17
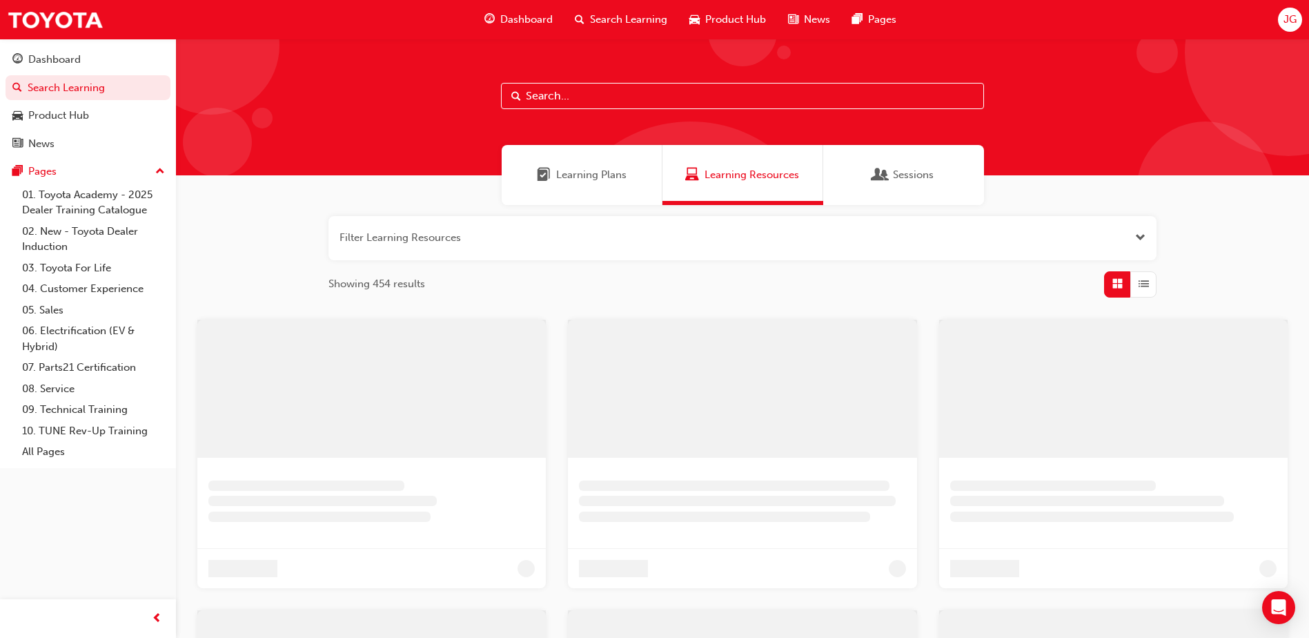
click at [569, 155] on div "Learning Plans" at bounding box center [582, 175] width 161 height 60
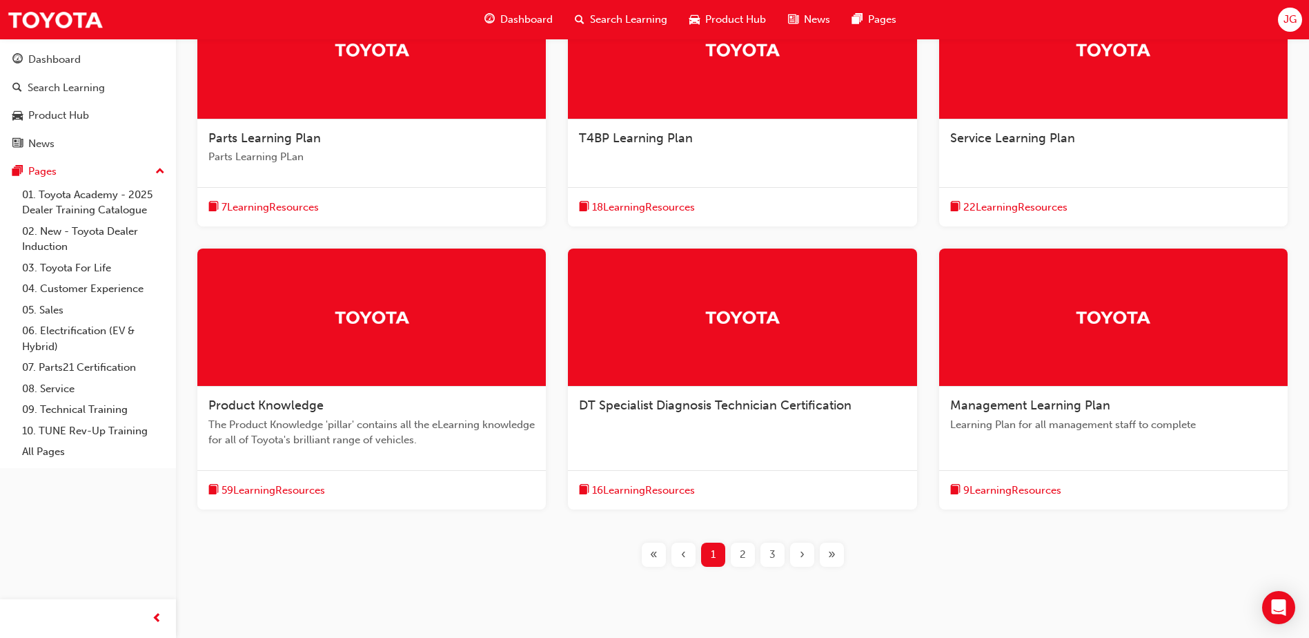
scroll to position [345, 0]
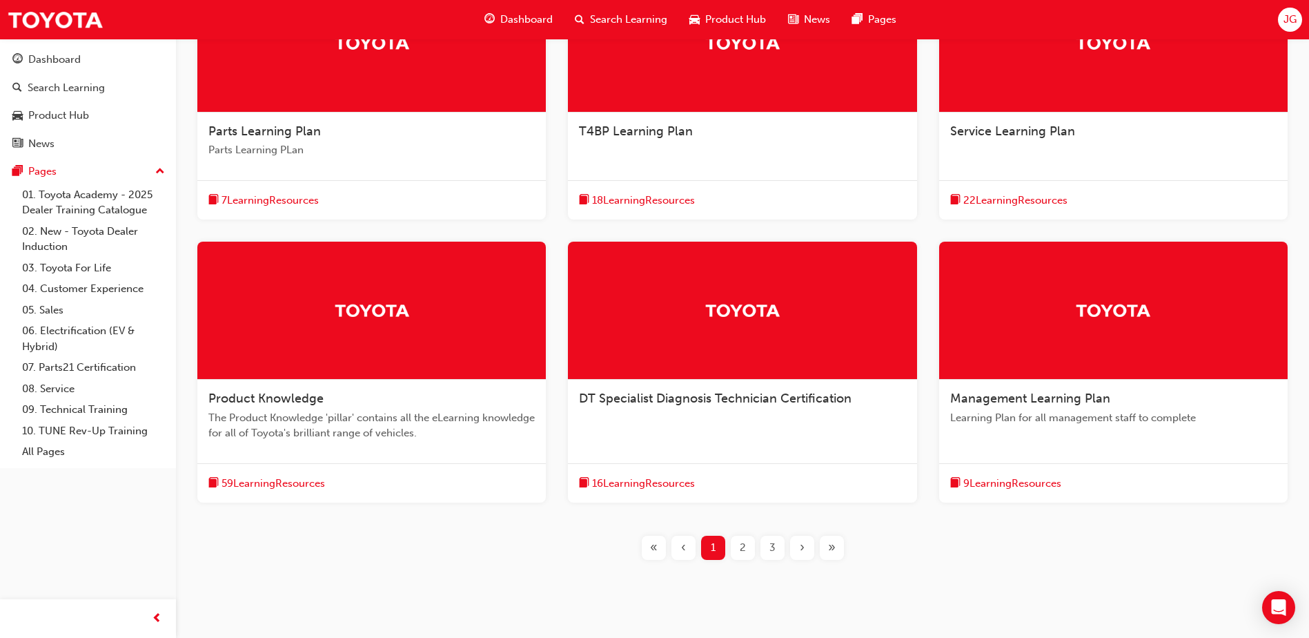
click at [296, 482] on span "59 Learning Resources" at bounding box center [272, 483] width 103 height 16
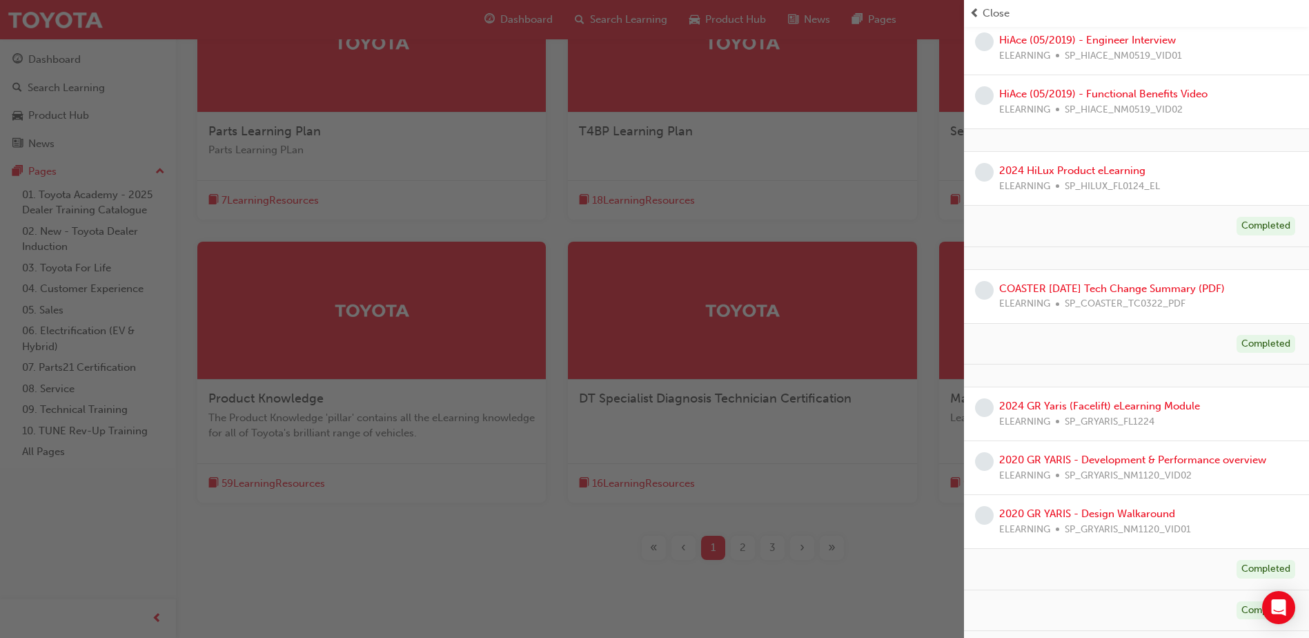
scroll to position [1886, 0]
click at [704, 459] on div "button" at bounding box center [482, 319] width 964 height 638
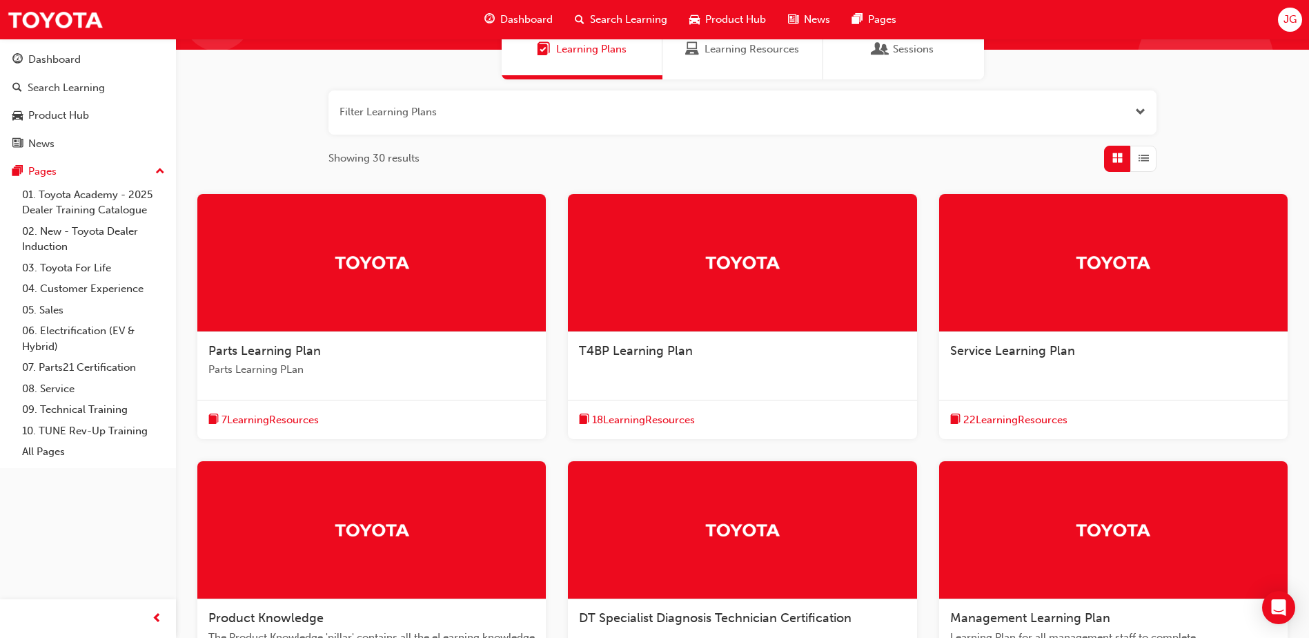
scroll to position [0, 0]
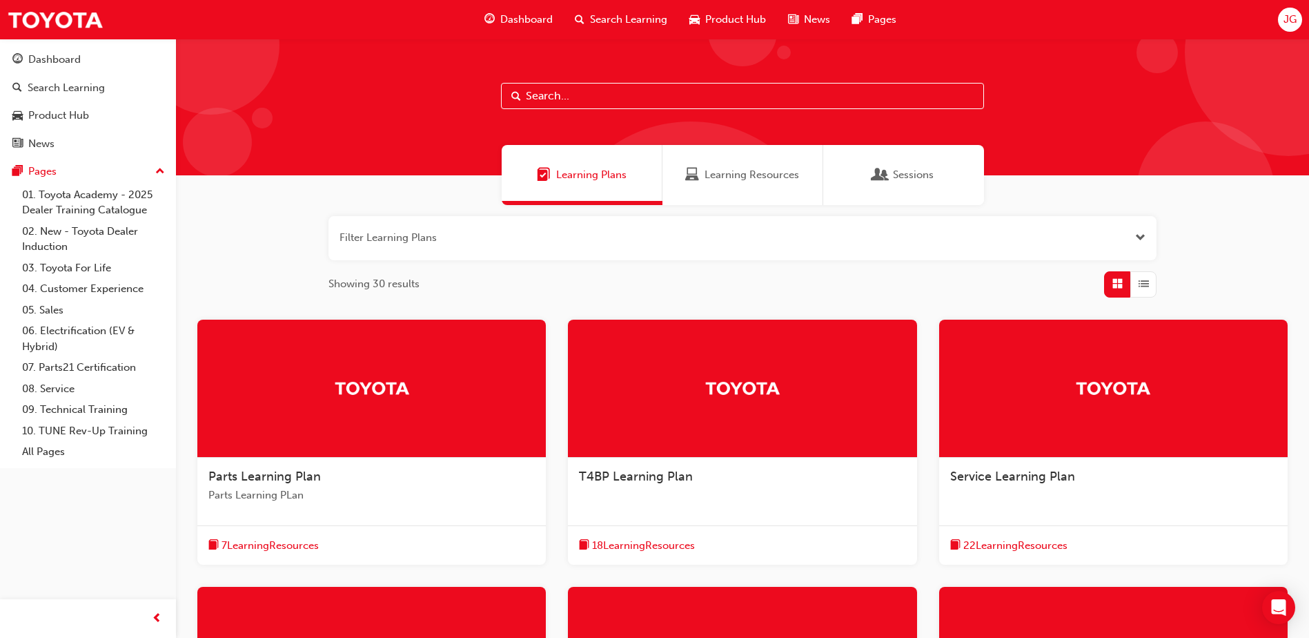
click at [495, 16] on span "guage-icon" at bounding box center [489, 19] width 10 height 17
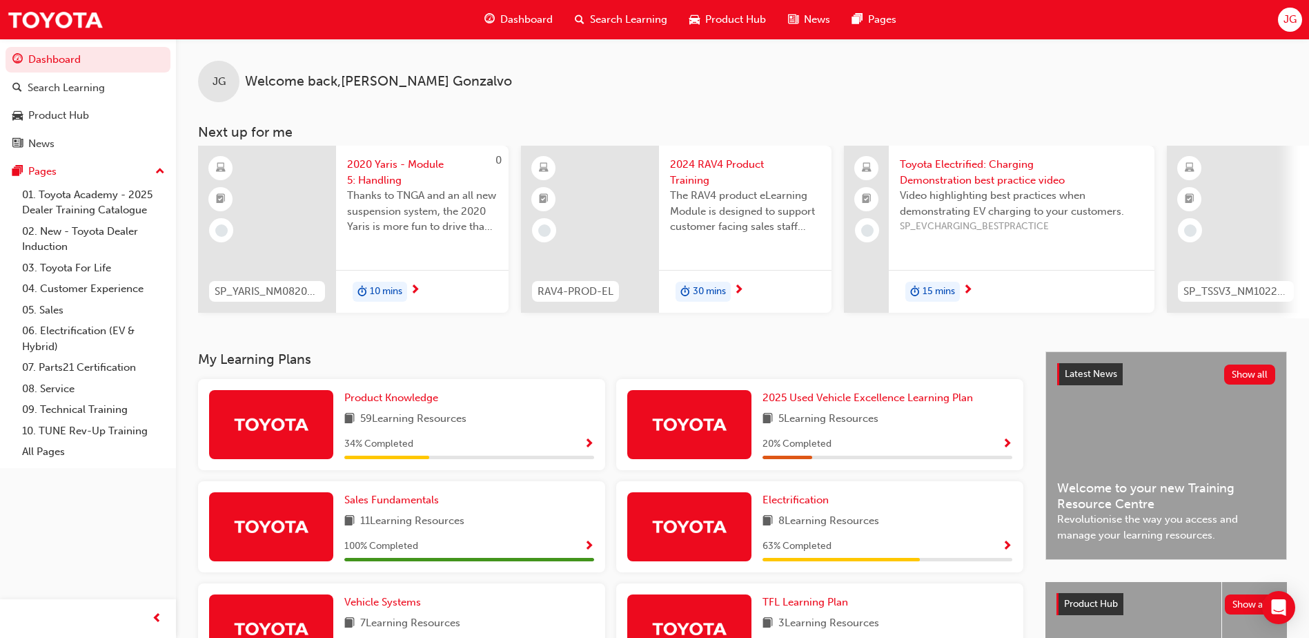
click at [589, 450] on span "Show Progress" at bounding box center [589, 444] width 10 height 12
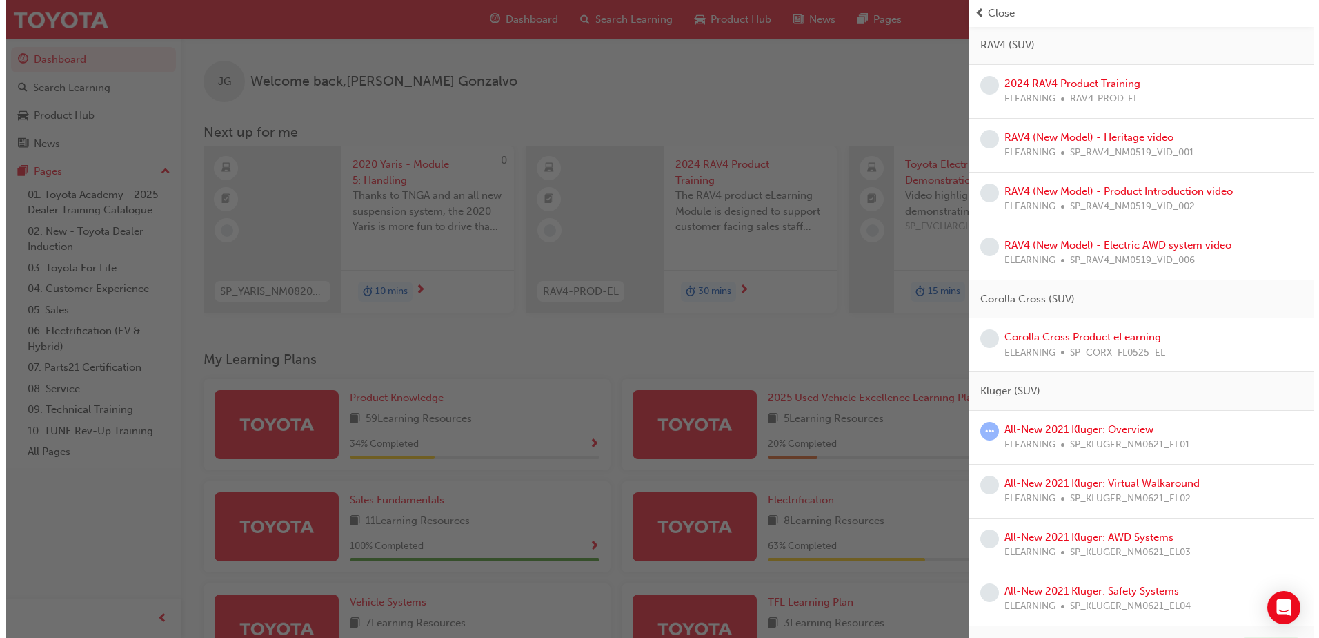
scroll to position [797, 0]
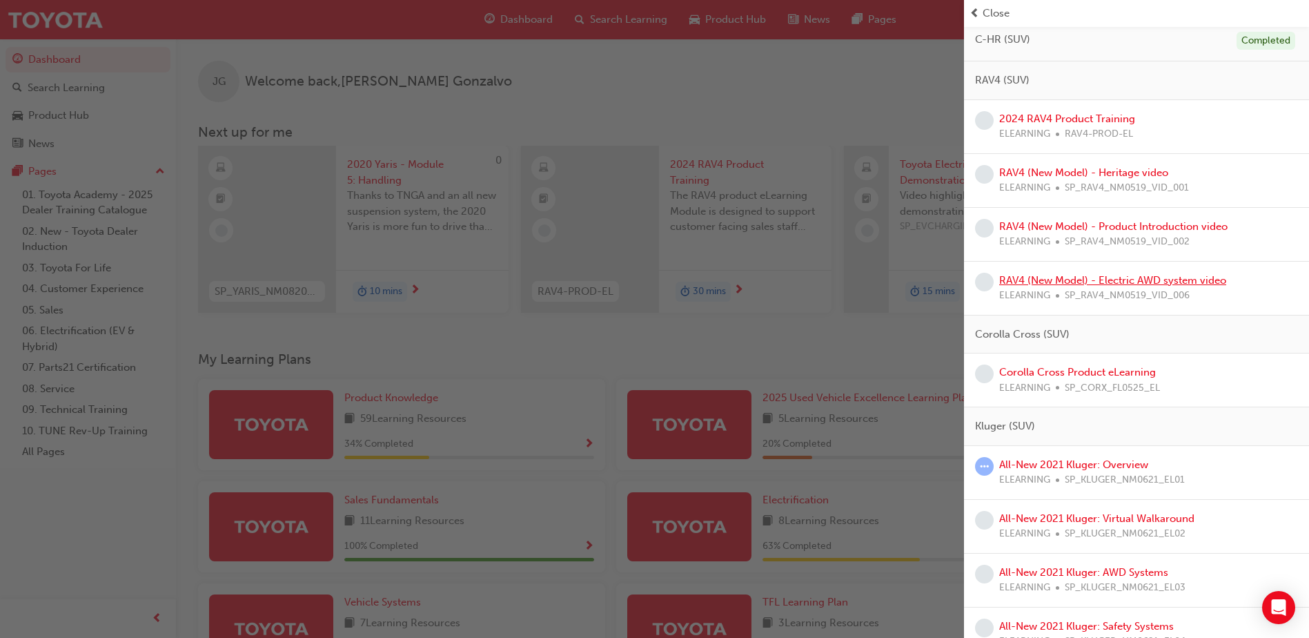
click at [1143, 282] on link "RAV4 (New Model) - Electric AWD system video" at bounding box center [1112, 280] width 227 height 12
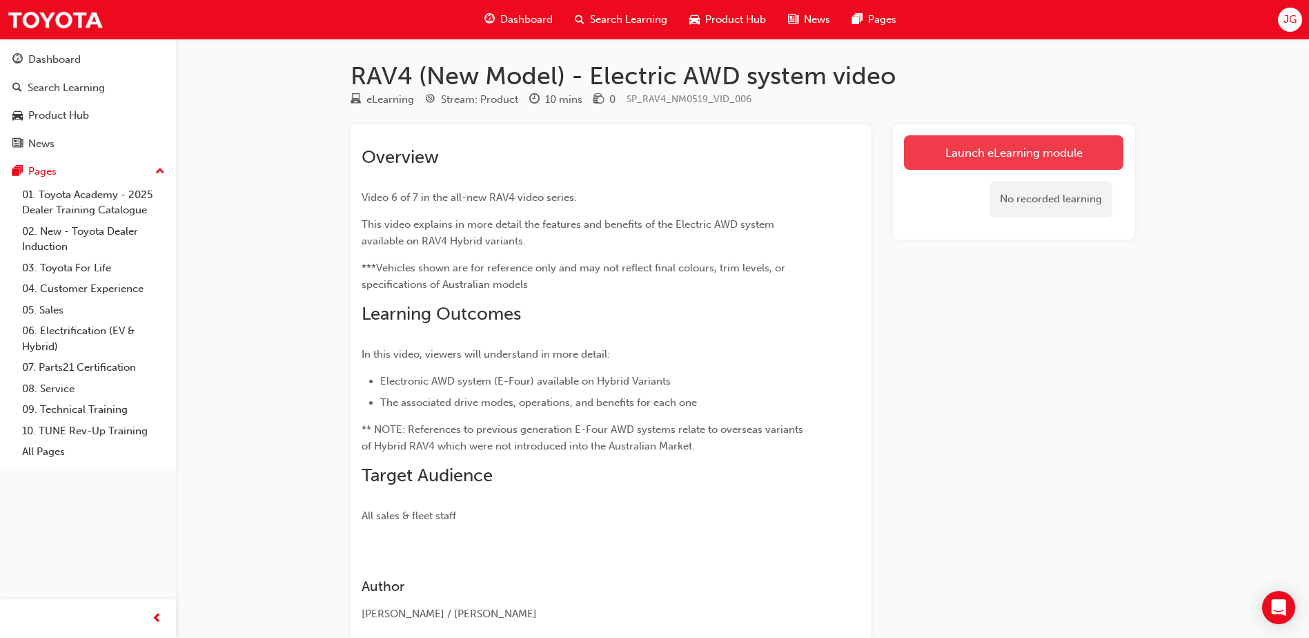
click at [1003, 157] on link "Launch eLearning module" at bounding box center [1013, 152] width 219 height 34
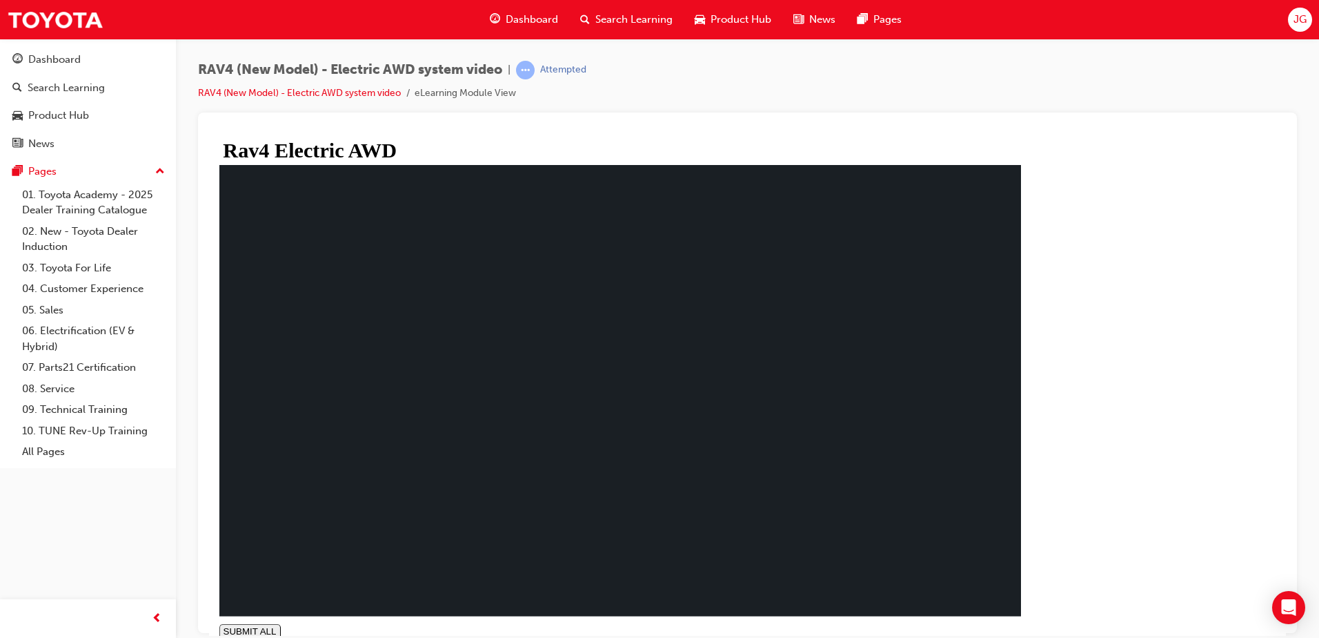
click at [1021, 623] on div "SUBMIT ALL volume pause replay PREV NEXT SUBMIT FINISH" at bounding box center [620, 630] width 802 height 15
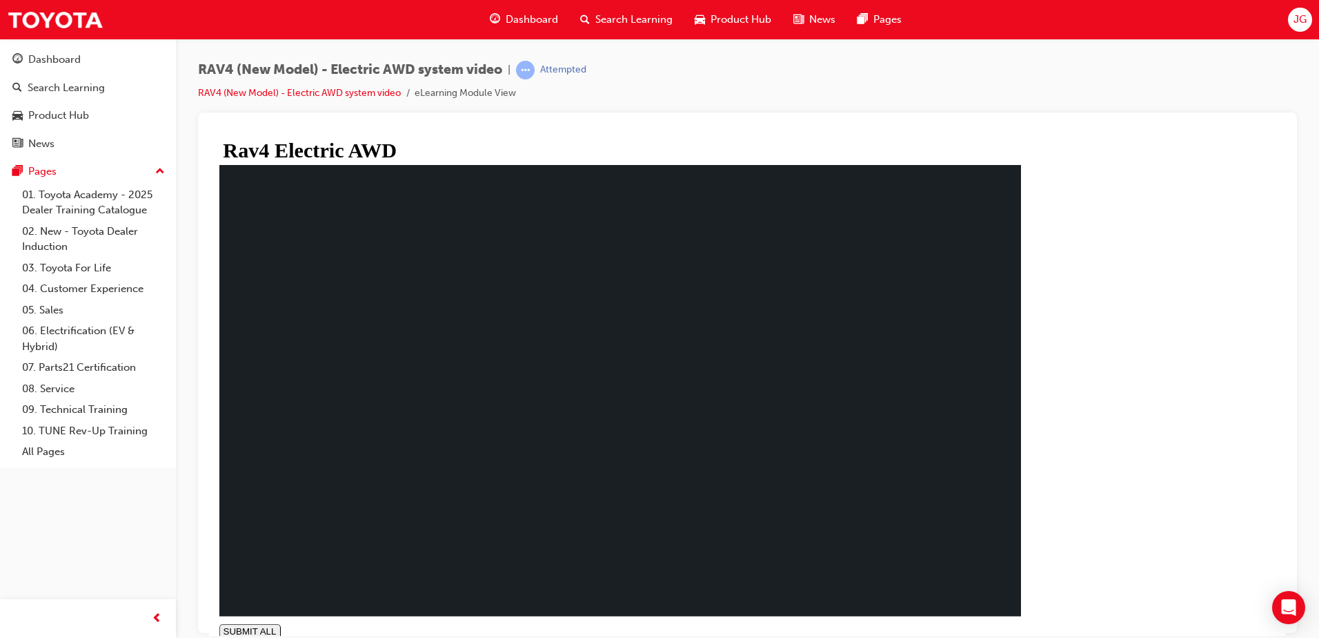
drag, startPoint x: 404, startPoint y: 419, endPoint x: 398, endPoint y: 402, distance: 18.1
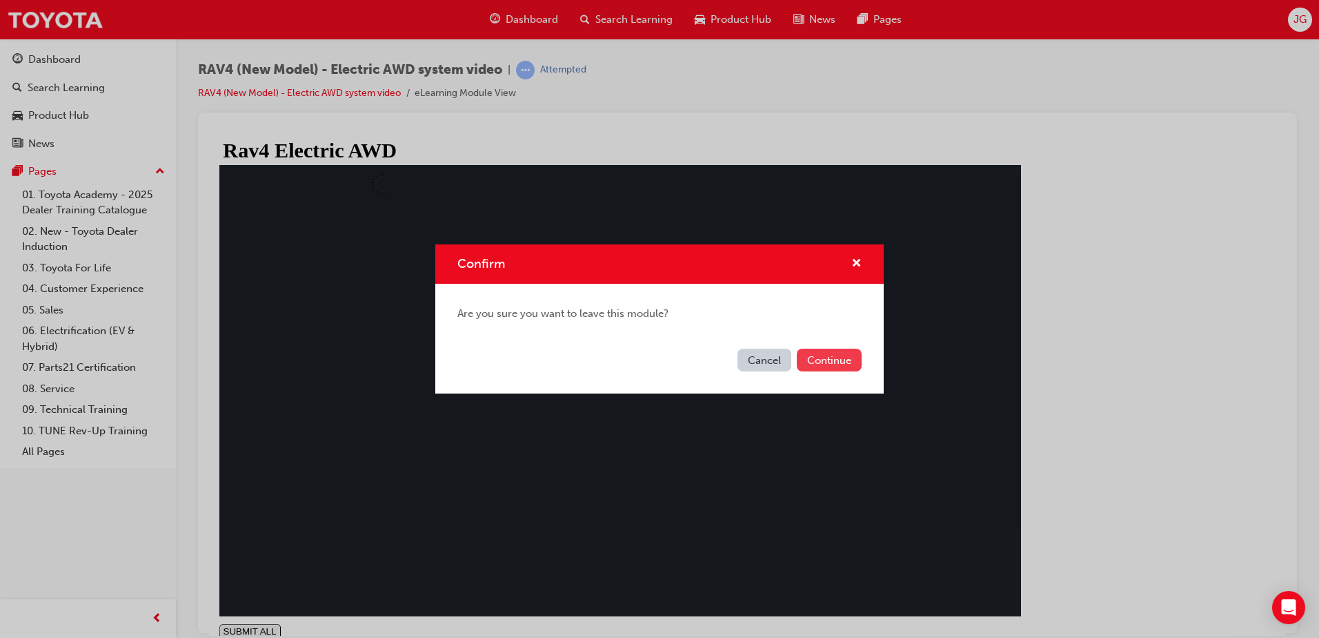
click at [849, 362] on button "Continue" at bounding box center [829, 359] width 65 height 23
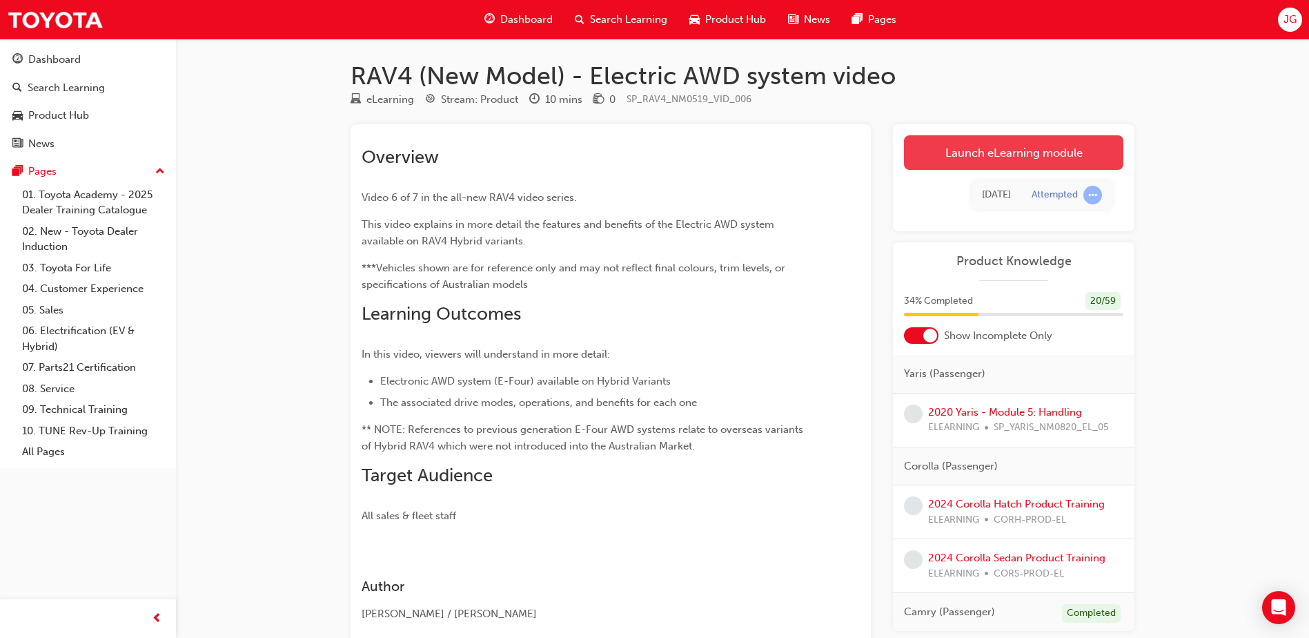
click at [1004, 141] on link "Launch eLearning module" at bounding box center [1013, 152] width 219 height 34
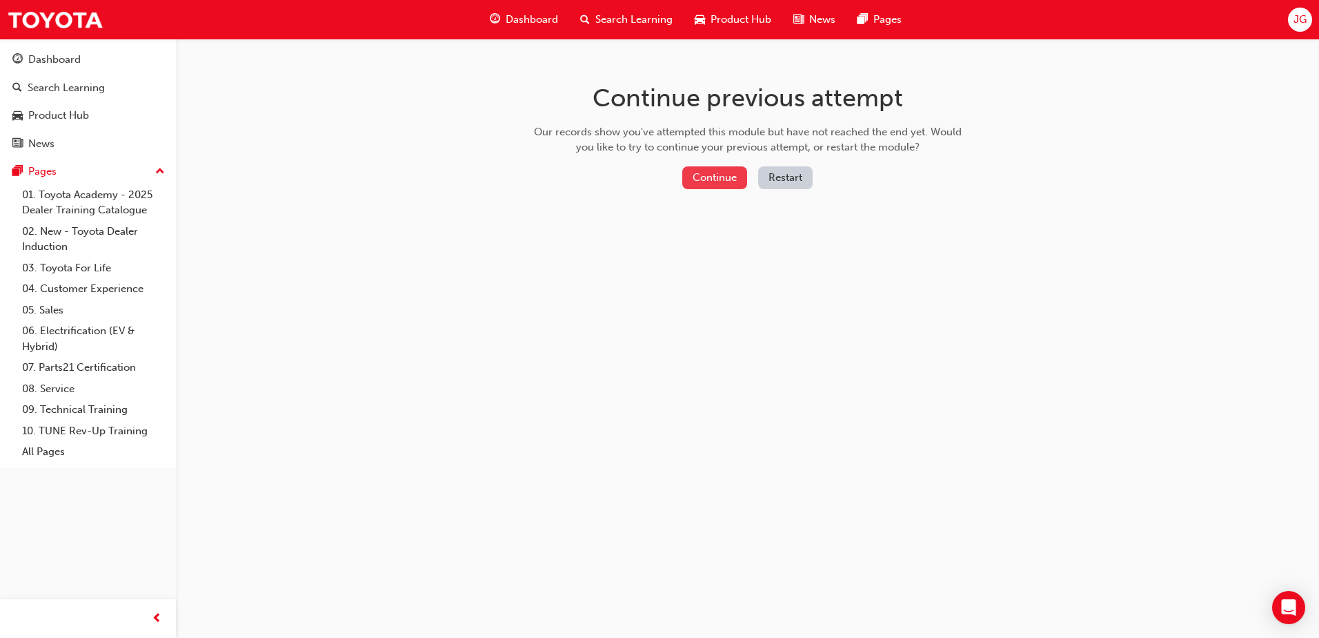
click at [736, 175] on button "Continue" at bounding box center [714, 177] width 65 height 23
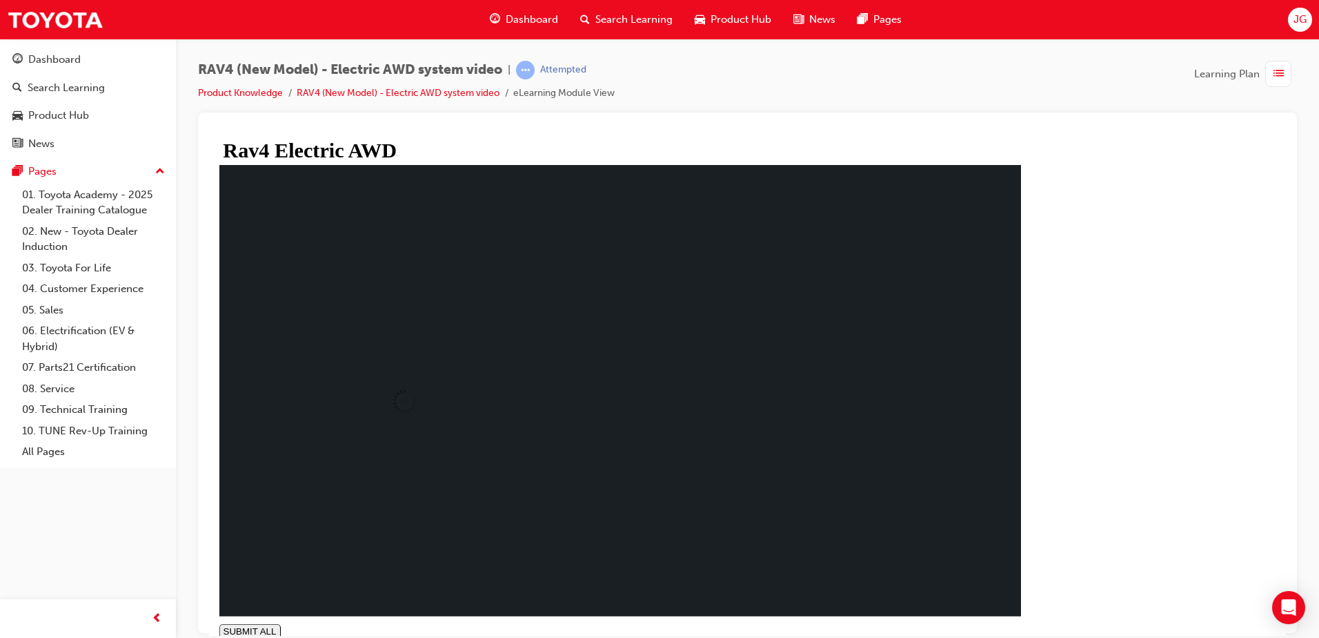
click at [224, 93] on link "Product Knowledge" at bounding box center [240, 93] width 85 height 12
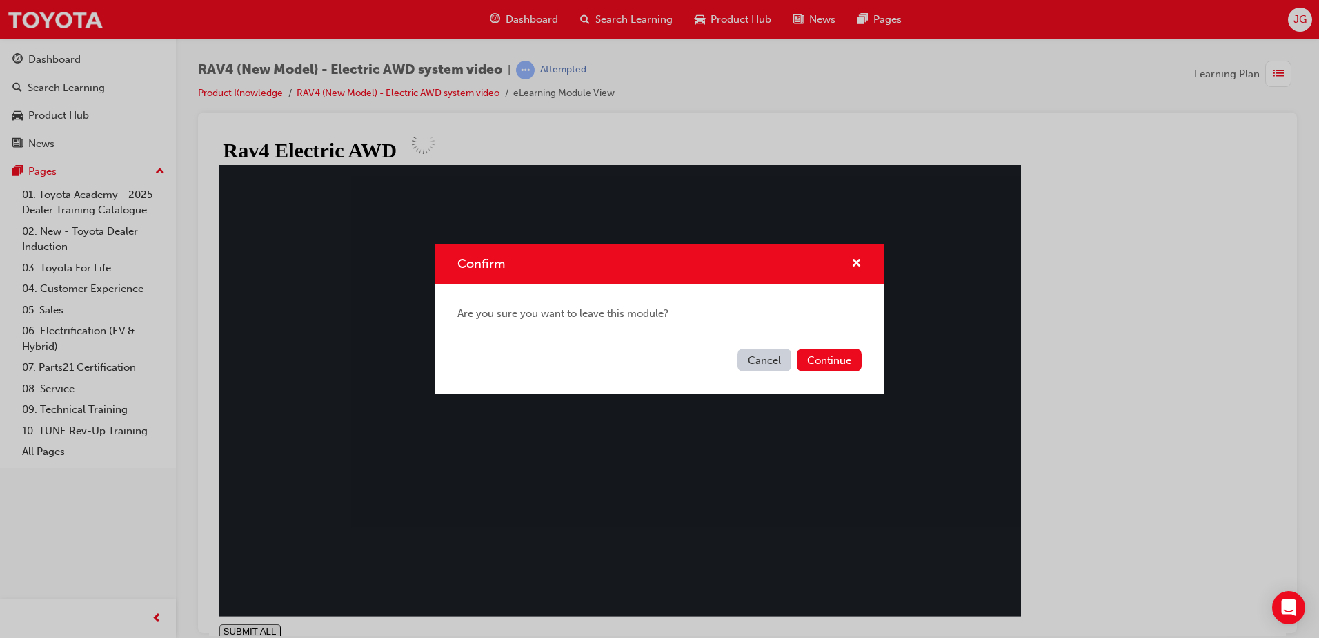
click at [826, 344] on div "Cancel Continue" at bounding box center [659, 368] width 448 height 50
click at [829, 357] on button "Continue" at bounding box center [829, 359] width 65 height 23
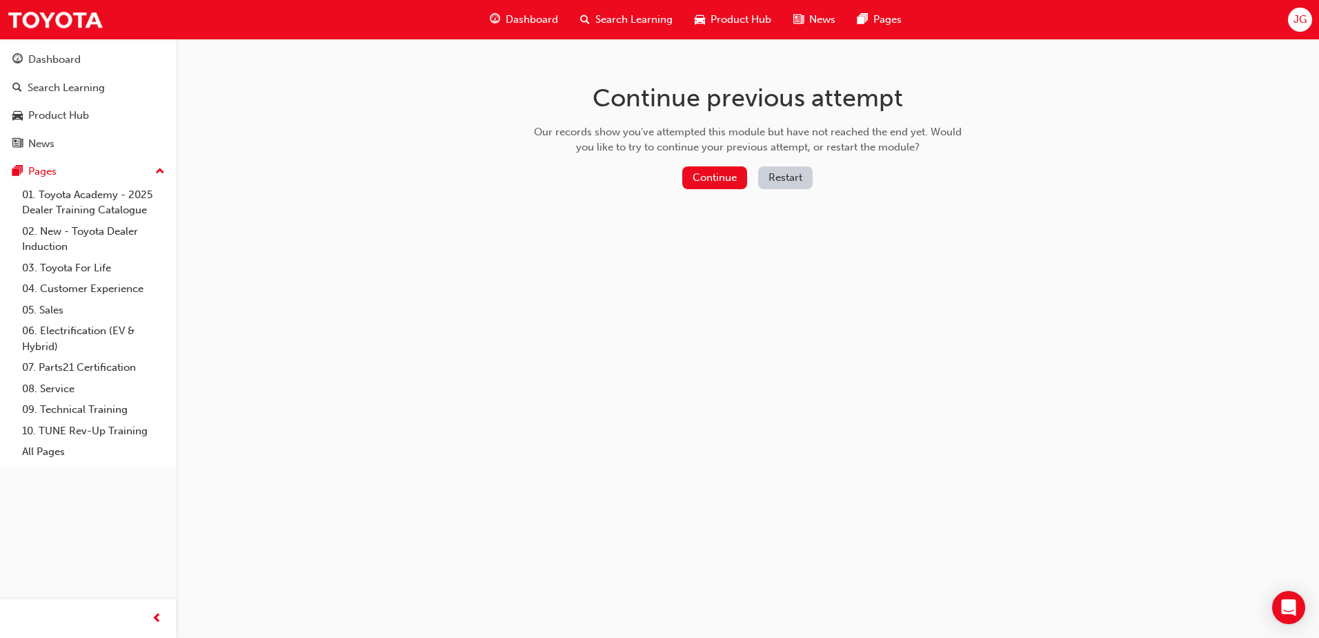
click at [523, 21] on span "Dashboard" at bounding box center [532, 20] width 52 height 16
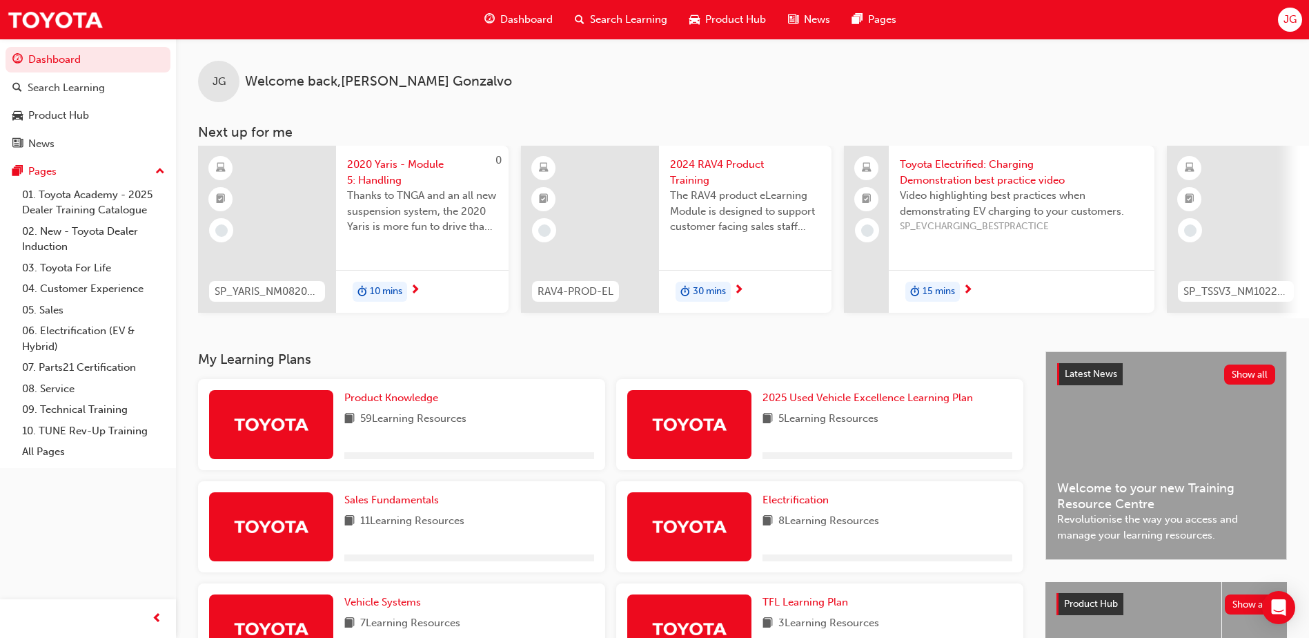
click at [740, 290] on span "next-icon" at bounding box center [738, 290] width 10 height 12
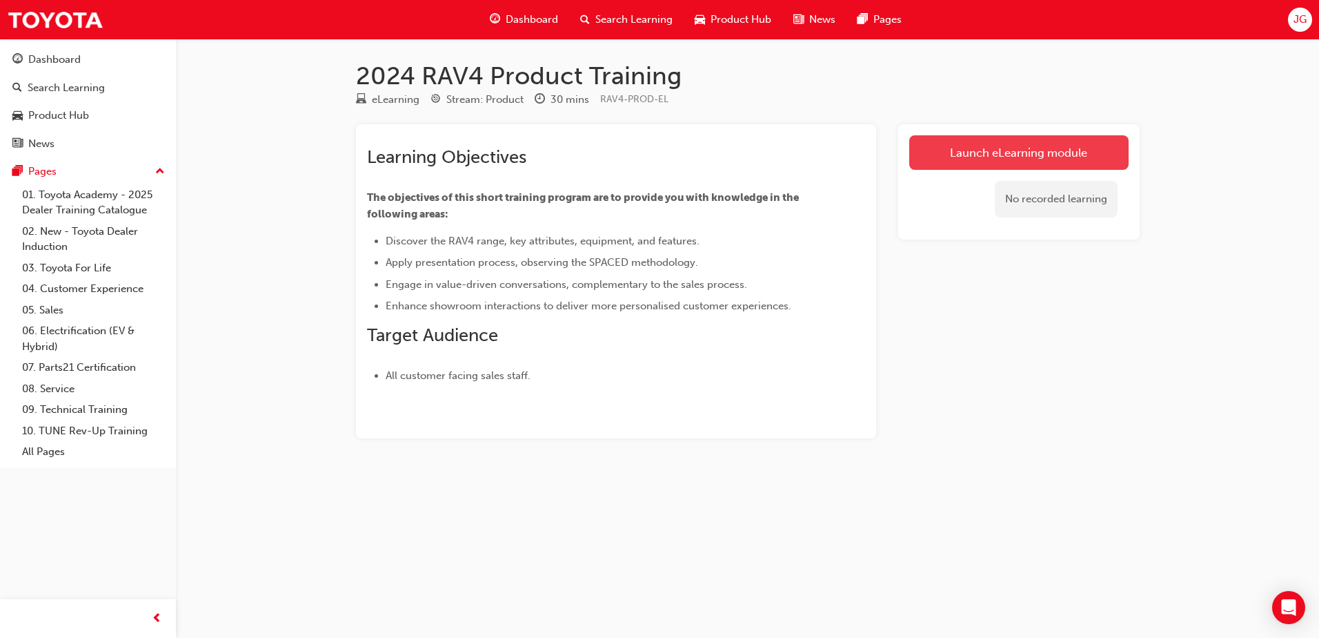
click at [975, 150] on link "Launch eLearning module" at bounding box center [1018, 152] width 219 height 34
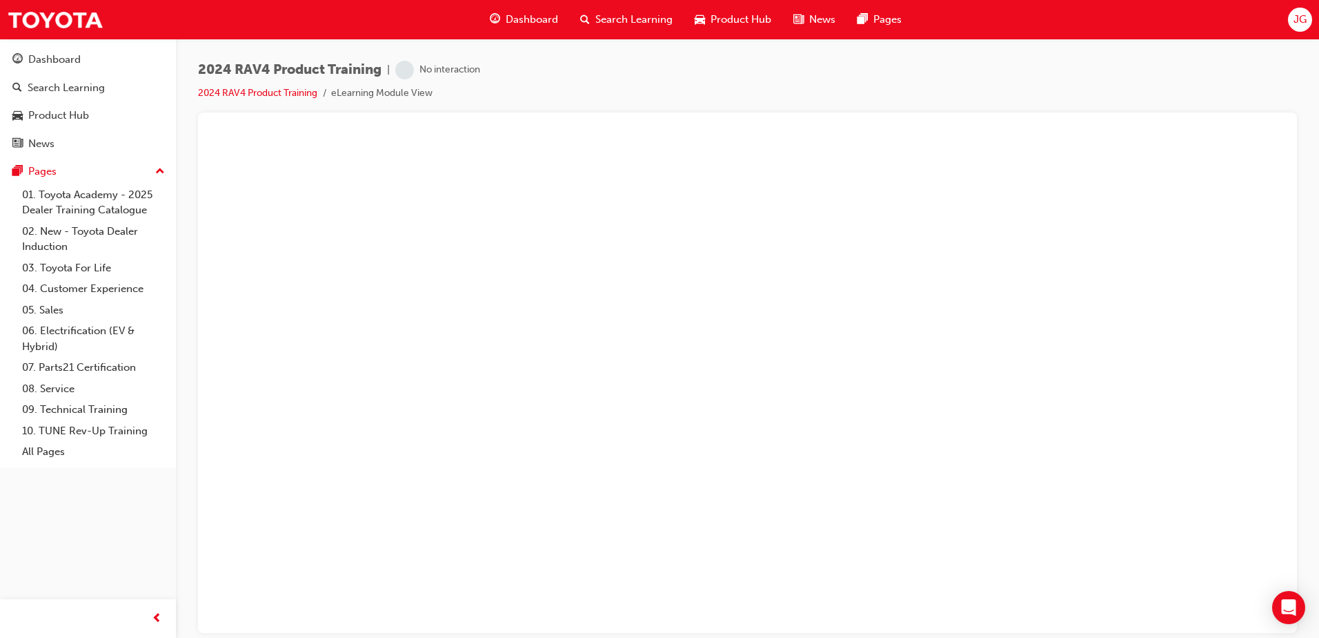
click at [531, 21] on span "Dashboard" at bounding box center [532, 20] width 52 height 16
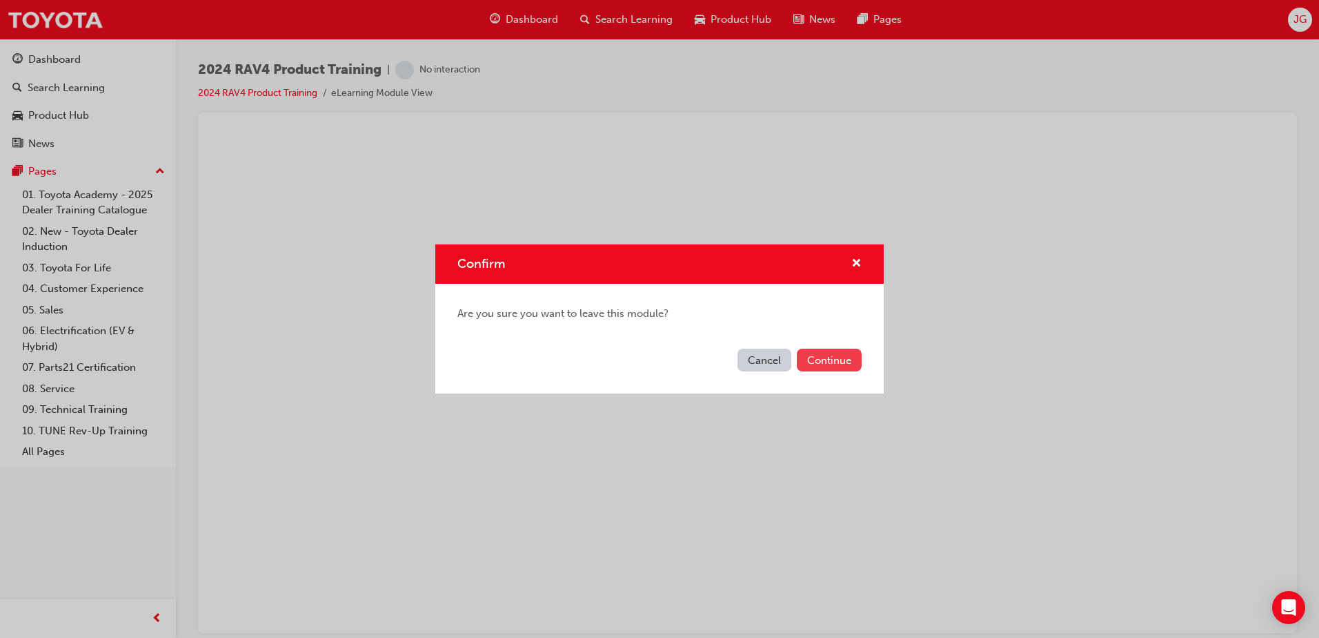
click at [829, 362] on button "Continue" at bounding box center [829, 359] width 65 height 23
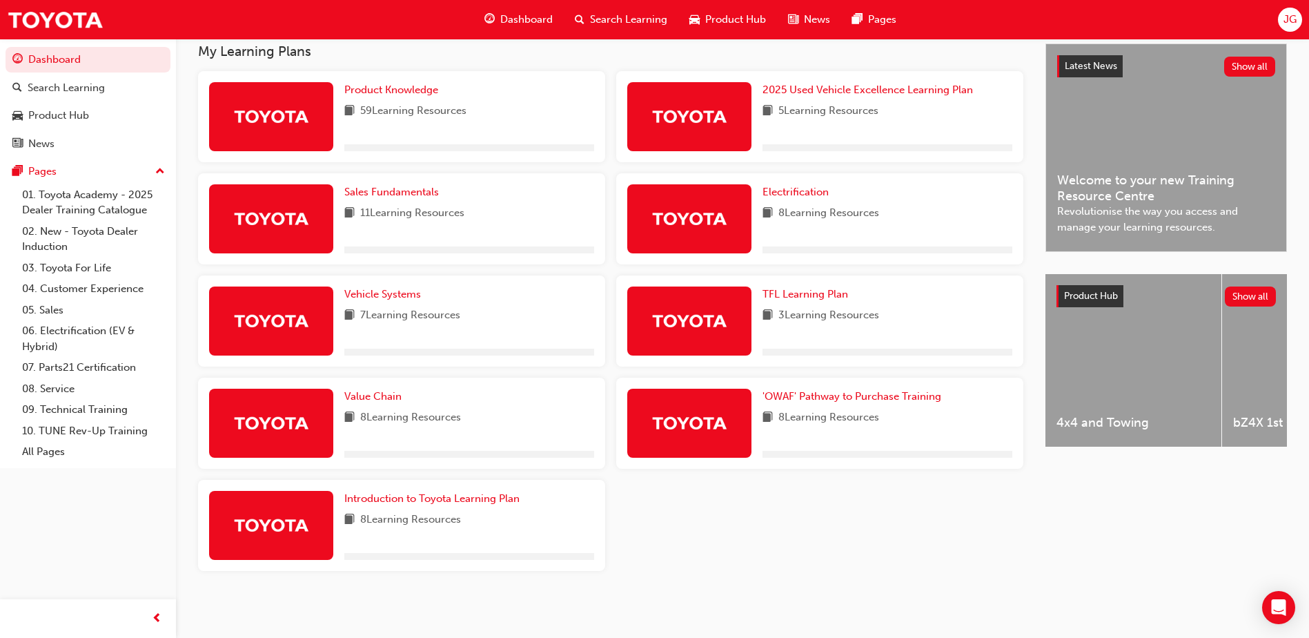
scroll to position [314, 0]
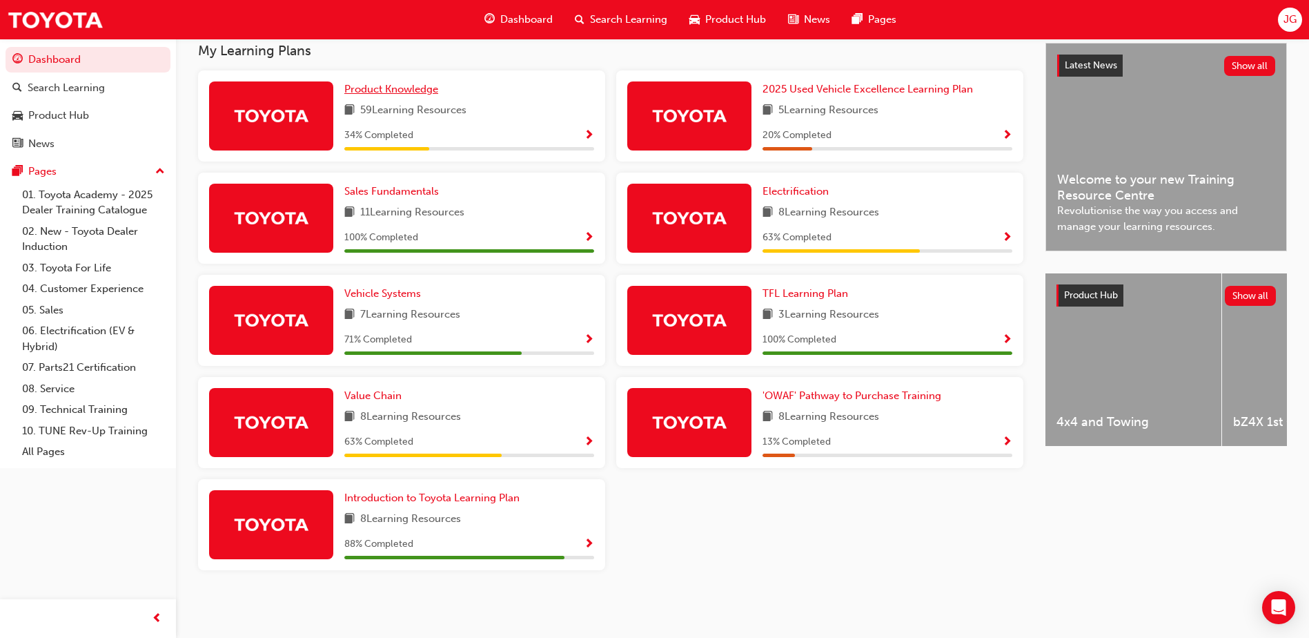
click at [366, 86] on span "Product Knowledge" at bounding box center [391, 89] width 94 height 12
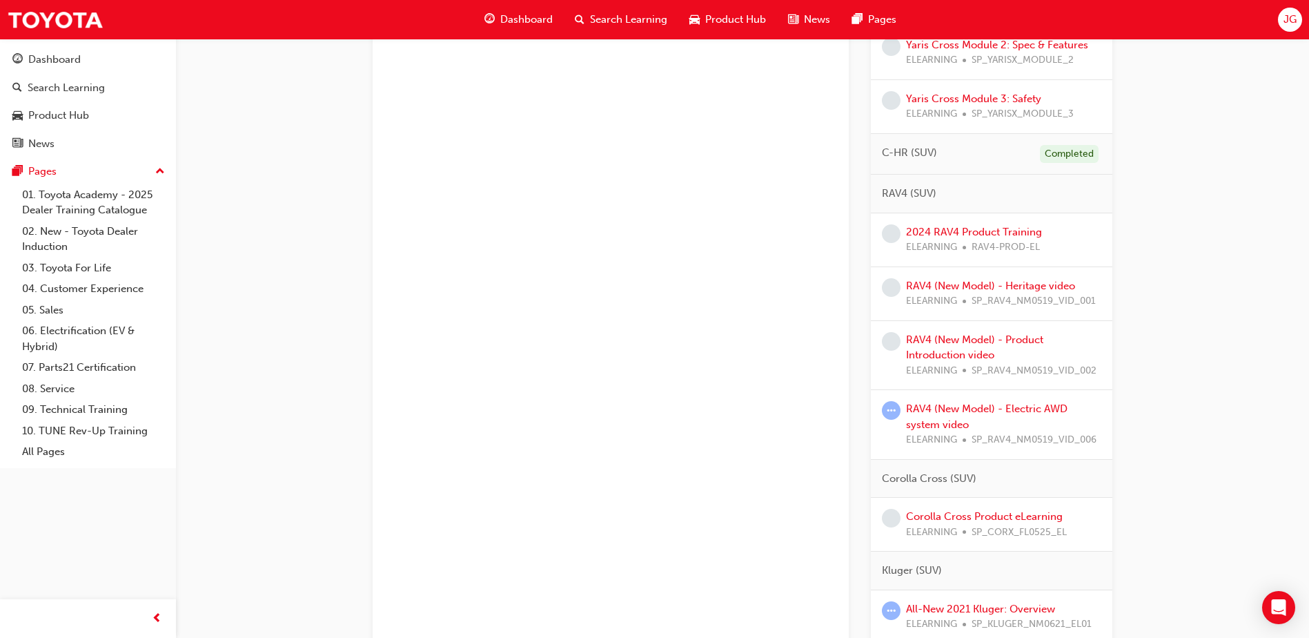
scroll to position [966, 0]
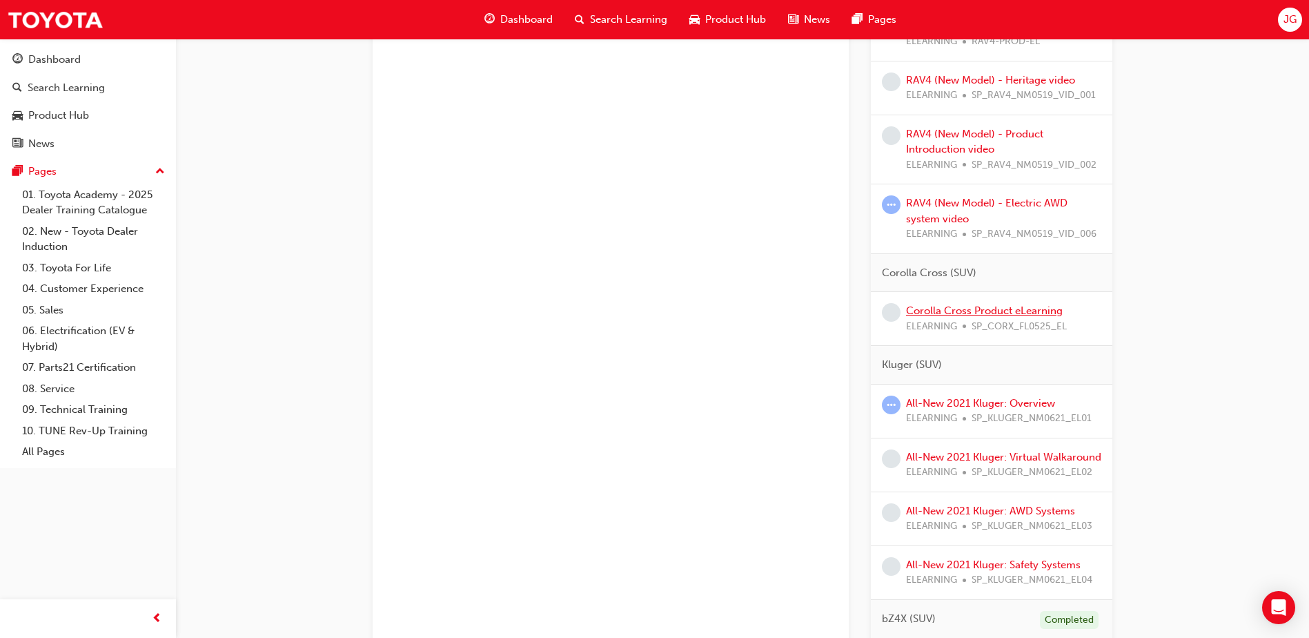
click at [1015, 306] on link "Corolla Cross Product eLearning" at bounding box center [984, 310] width 157 height 12
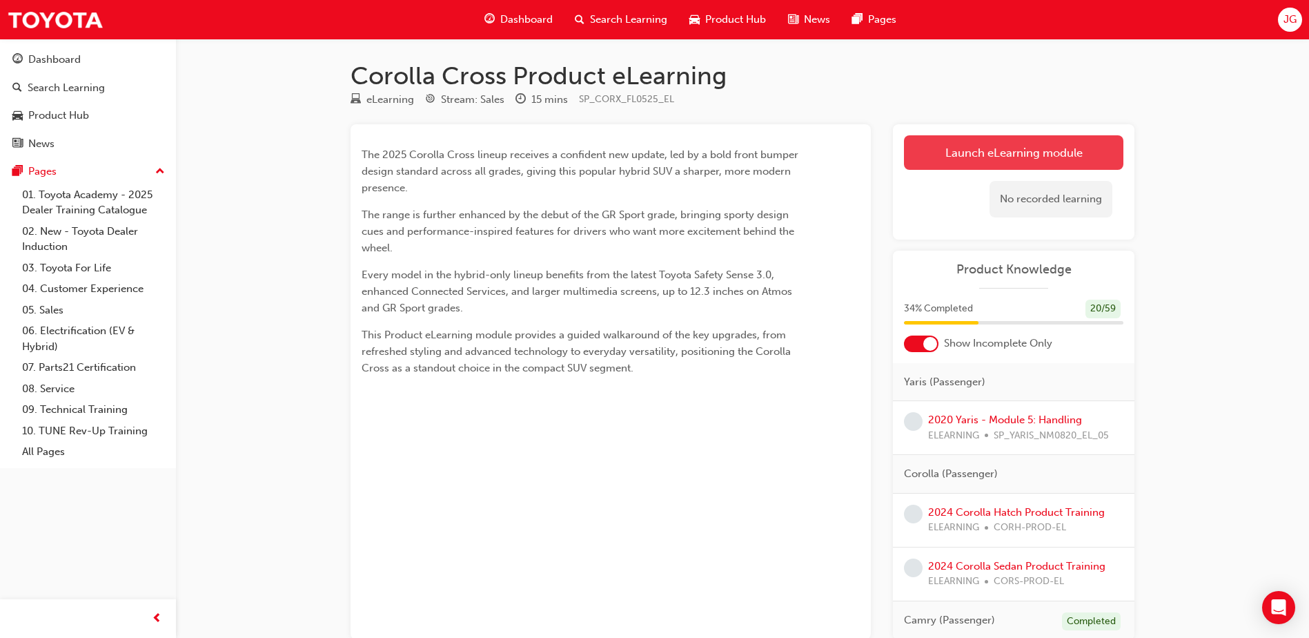
click at [987, 146] on link "Launch eLearning module" at bounding box center [1013, 152] width 219 height 34
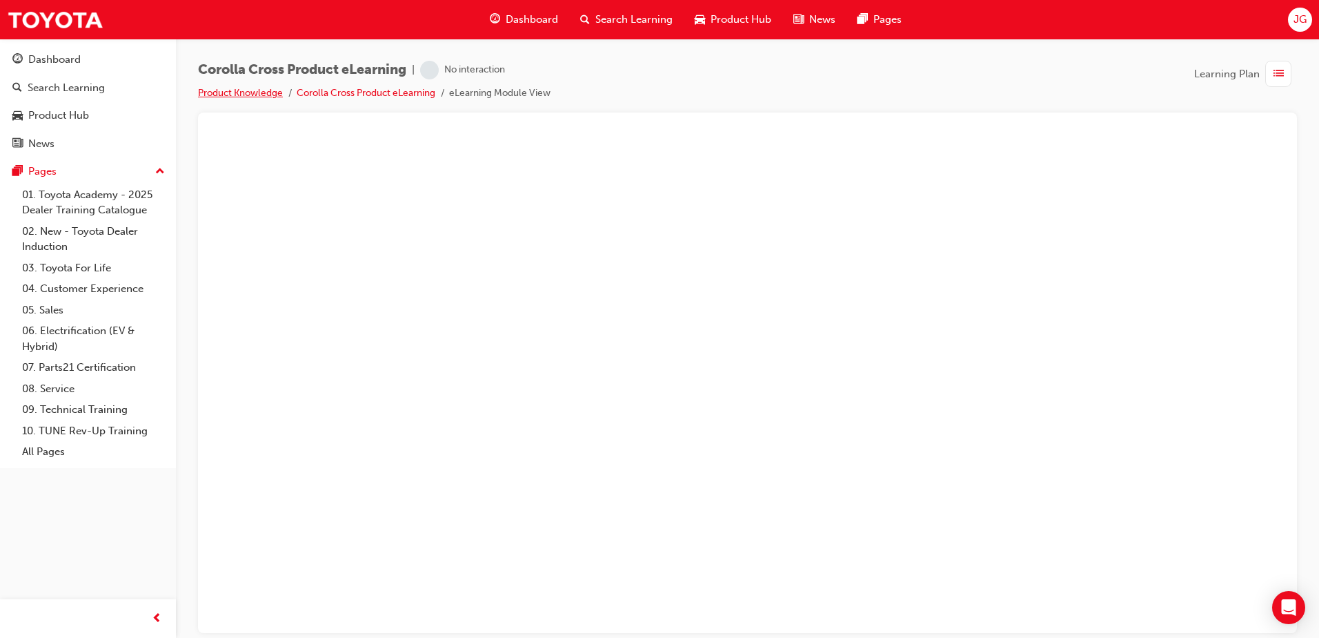
click at [267, 88] on link "Product Knowledge" at bounding box center [240, 93] width 85 height 12
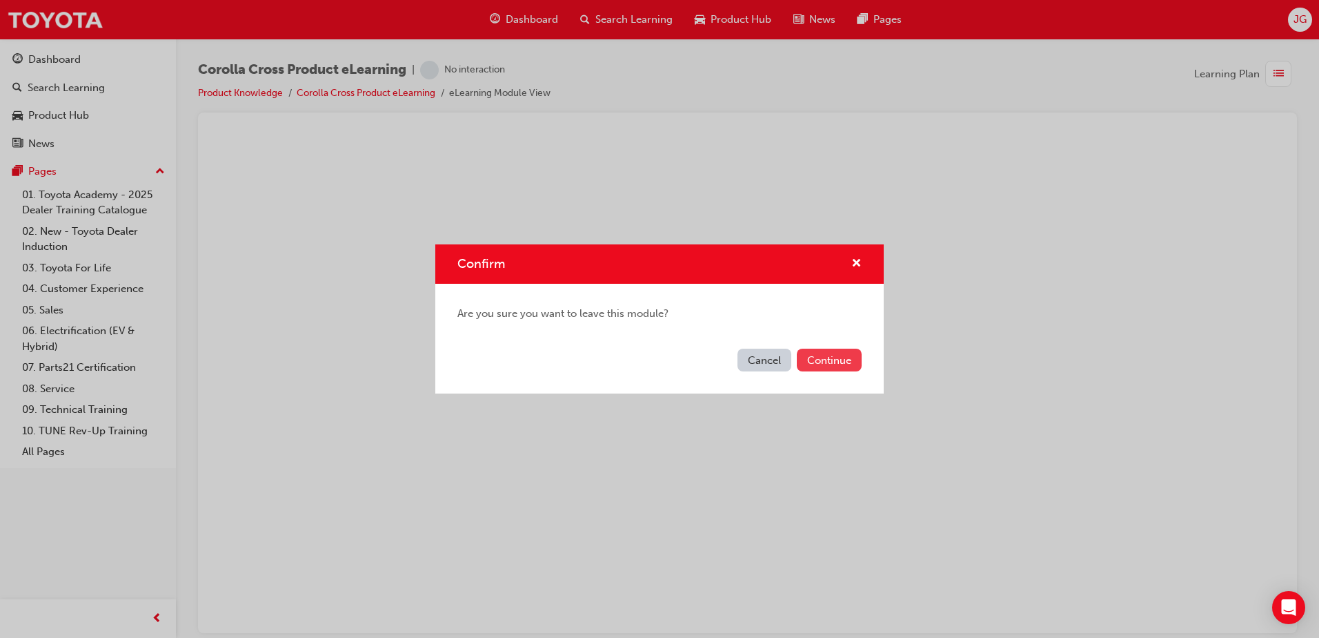
click at [834, 359] on button "Continue" at bounding box center [829, 359] width 65 height 23
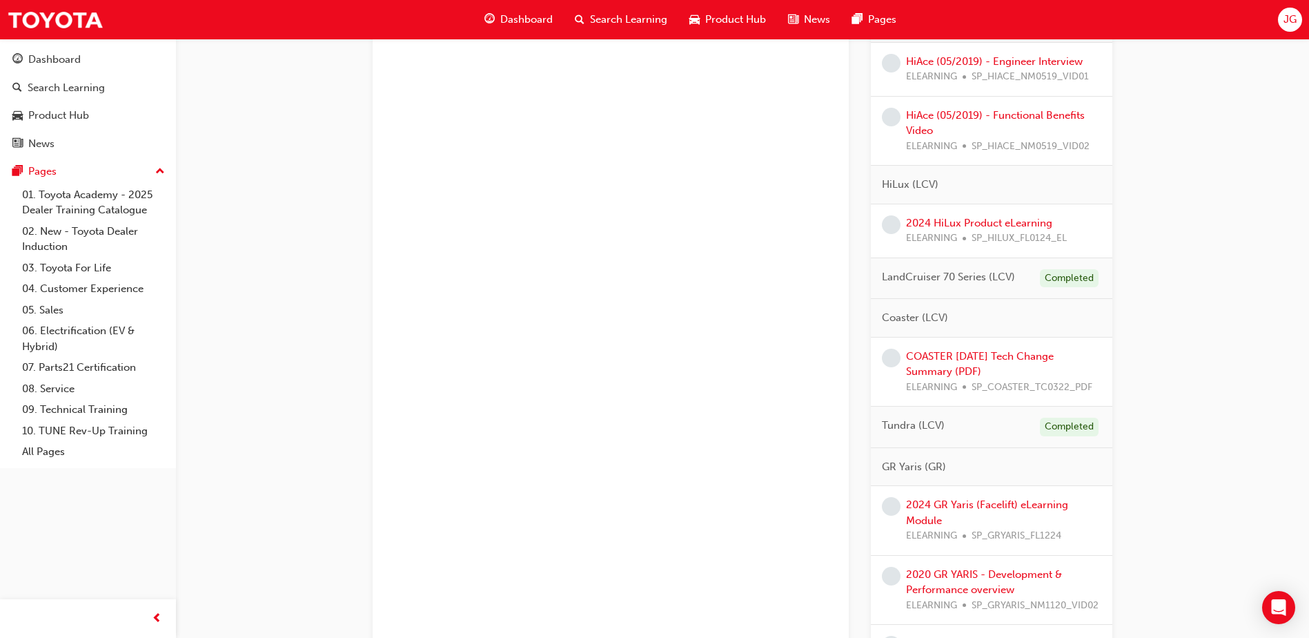
scroll to position [2109, 0]
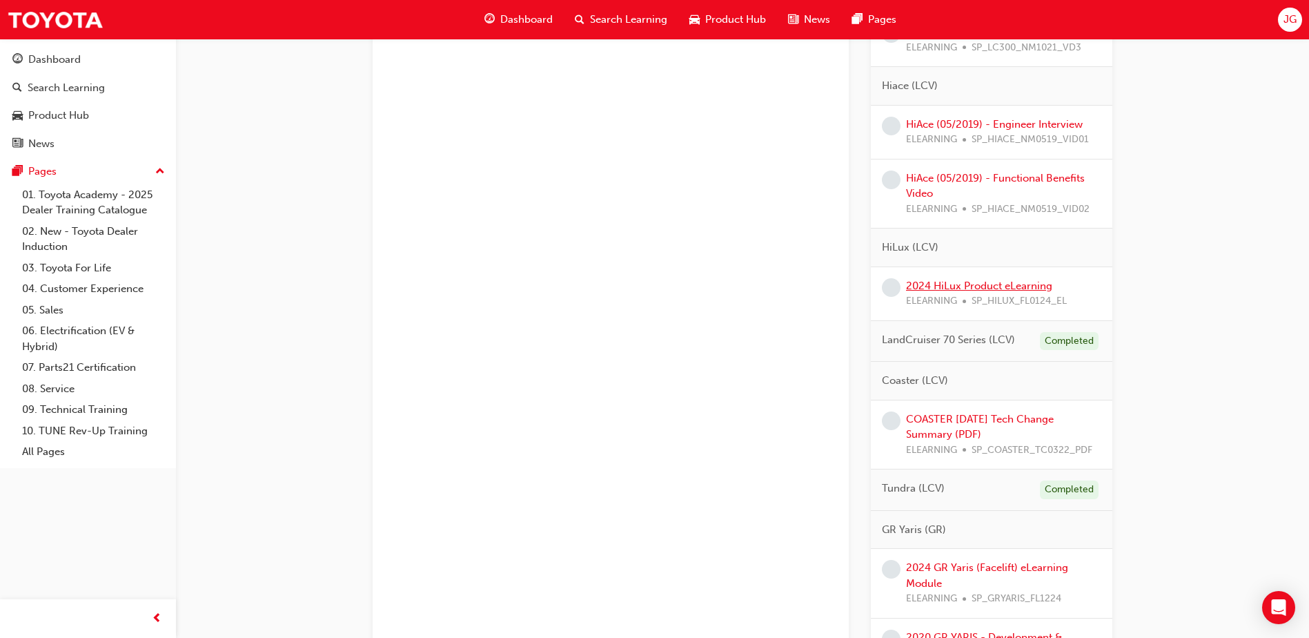
click at [1015, 292] on link "2024 HiLux Product eLearning" at bounding box center [979, 285] width 146 height 12
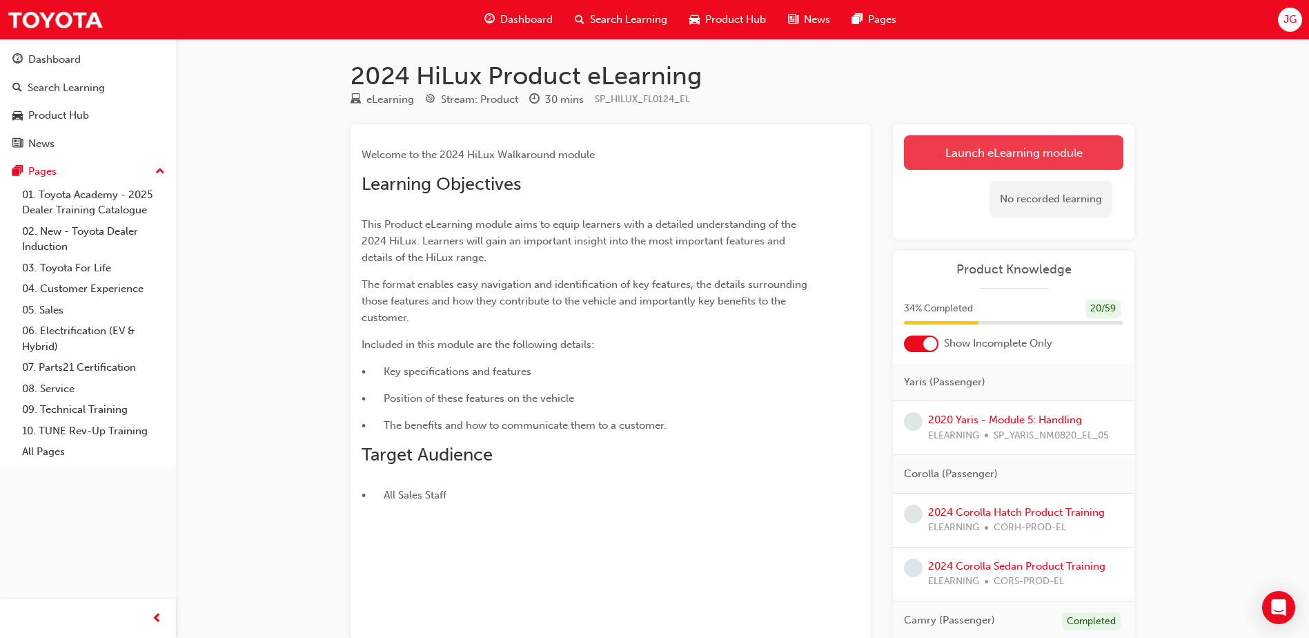
click at [1063, 155] on link "Launch eLearning module" at bounding box center [1013, 152] width 219 height 34
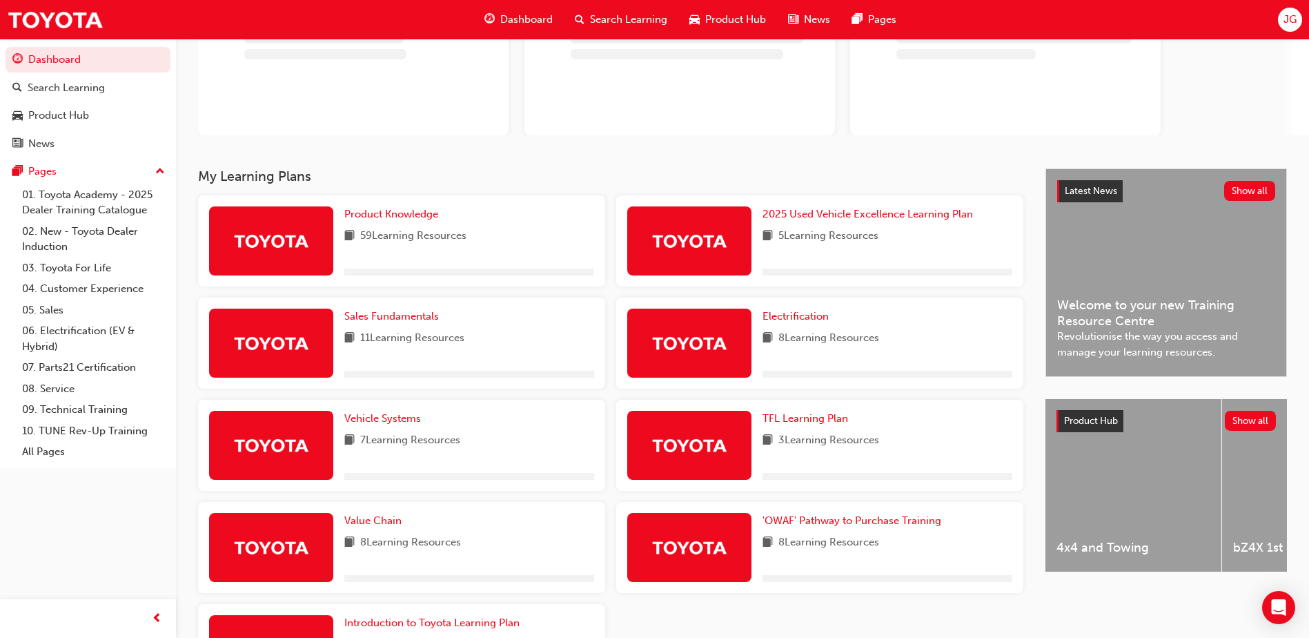
scroll to position [138, 0]
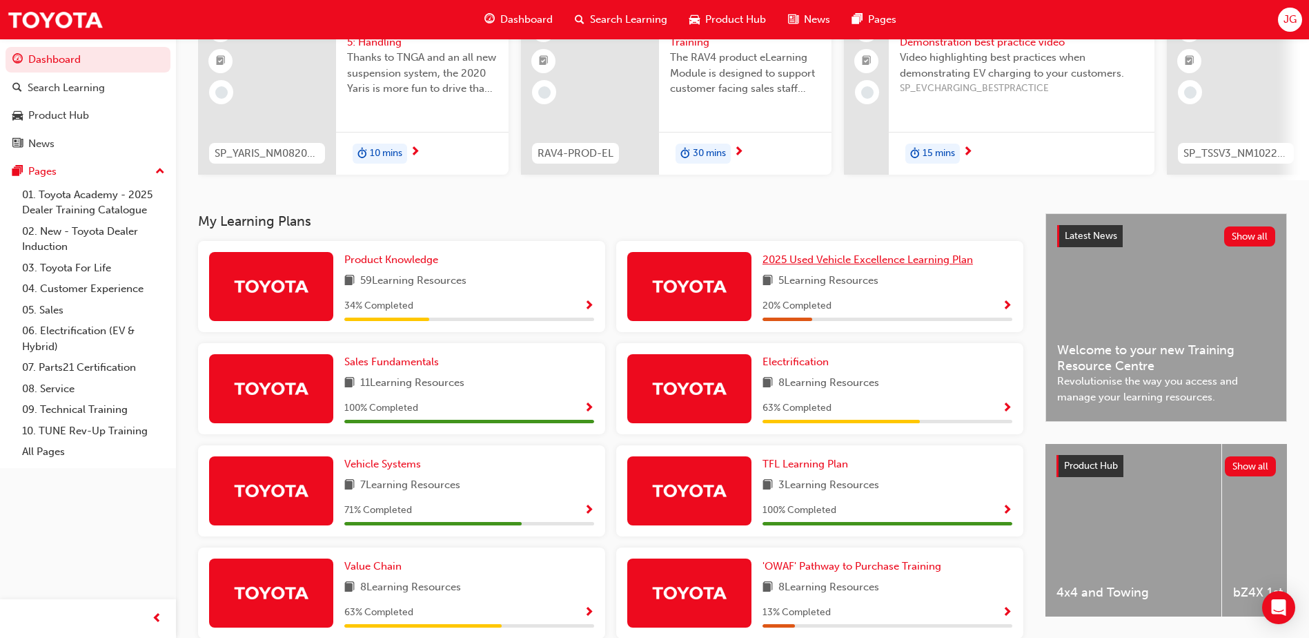
click at [924, 266] on span "2025 Used Vehicle Excellence Learning Plan" at bounding box center [867, 259] width 210 height 12
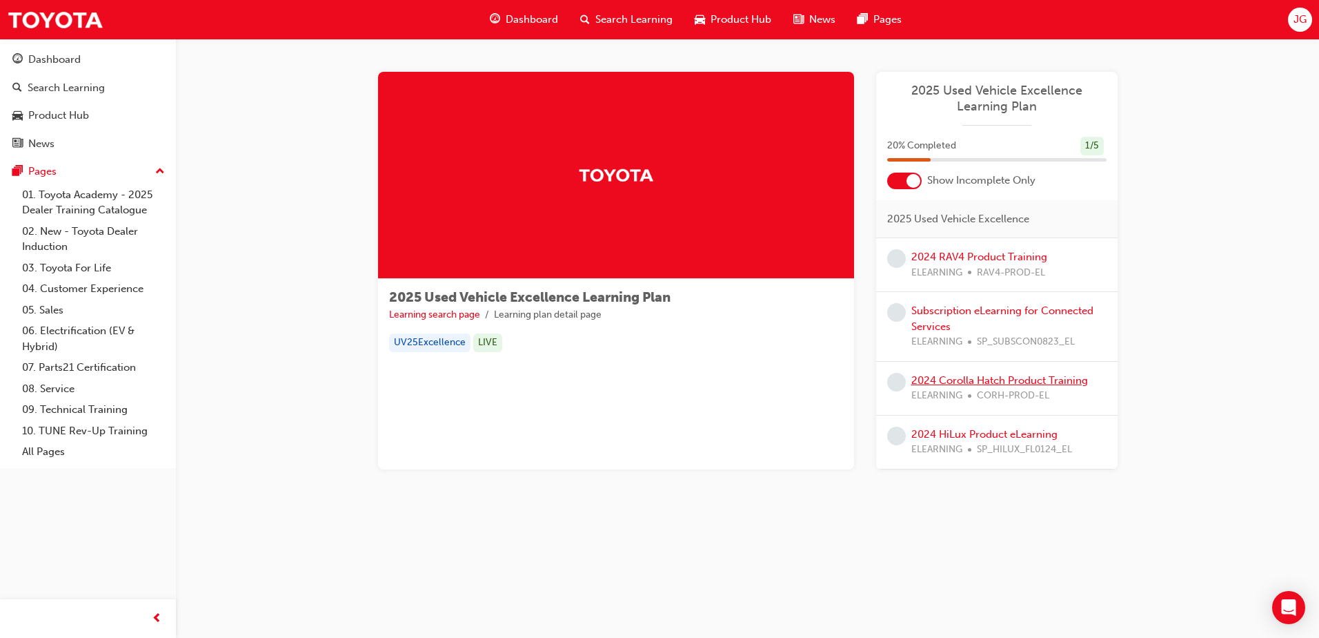
click at [1033, 382] on link "2024 Corolla Hatch Product Training" at bounding box center [999, 380] width 177 height 12
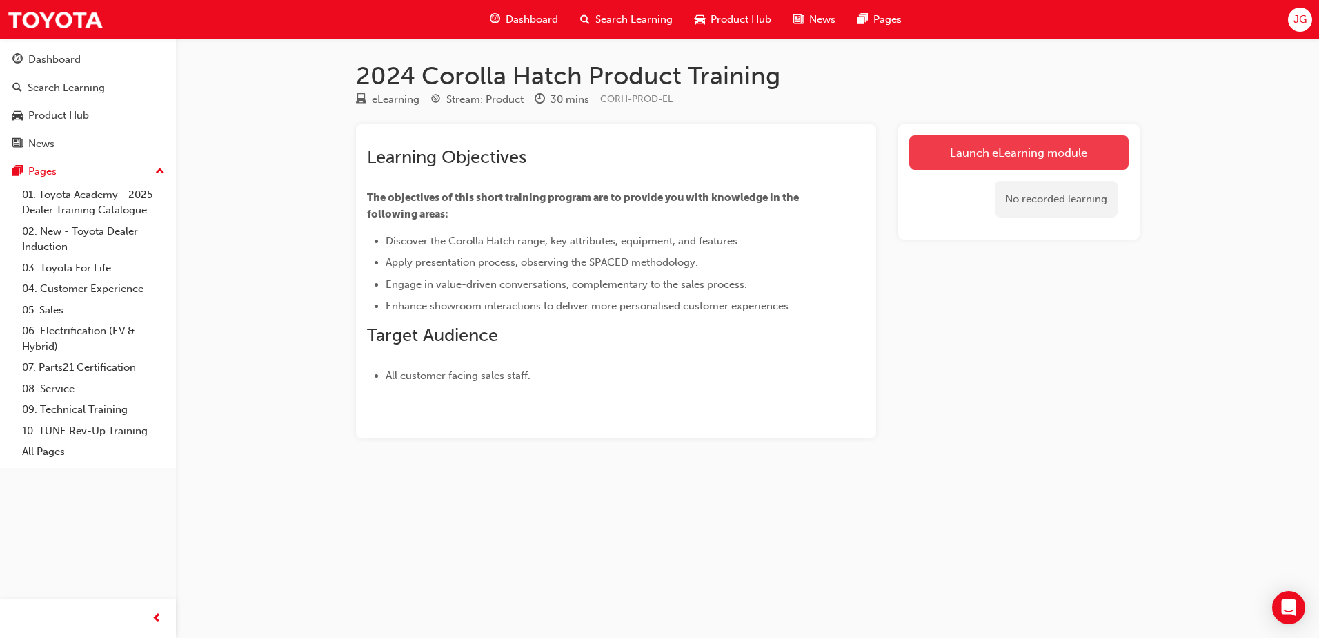
click at [1010, 154] on link "Launch eLearning module" at bounding box center [1018, 152] width 219 height 34
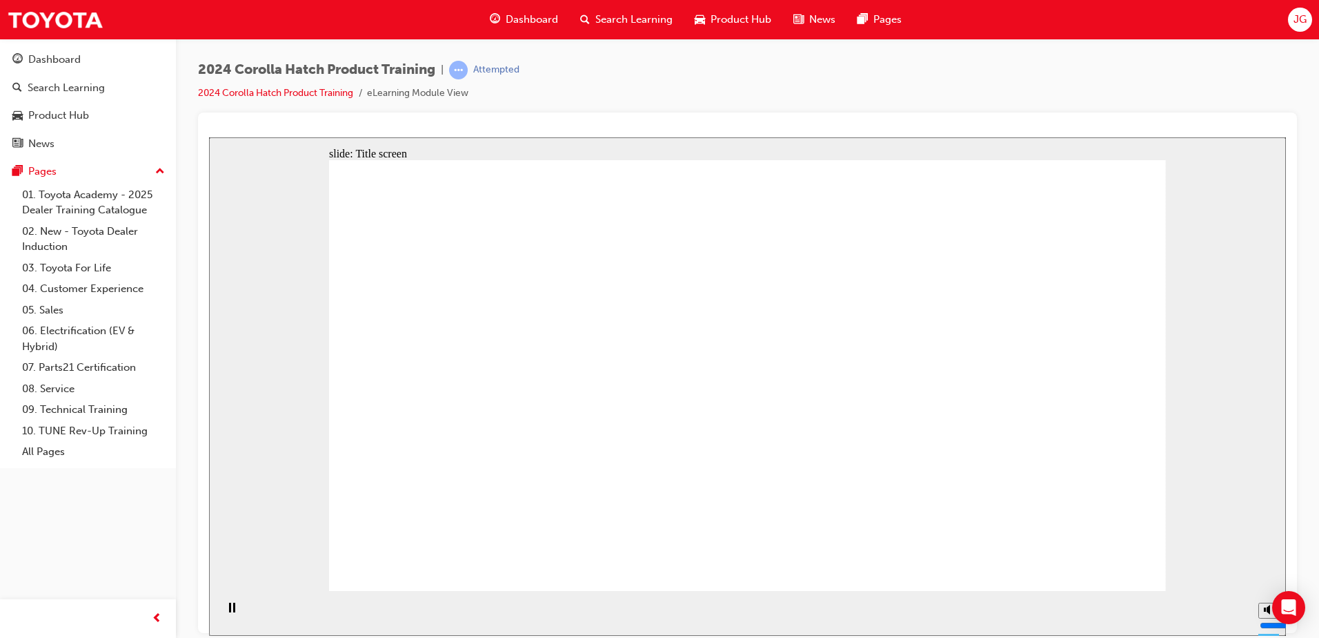
click at [1261, 566] on button "Mute (Ctrl+Alt+M)" at bounding box center [1270, 558] width 22 height 16
type input "0"
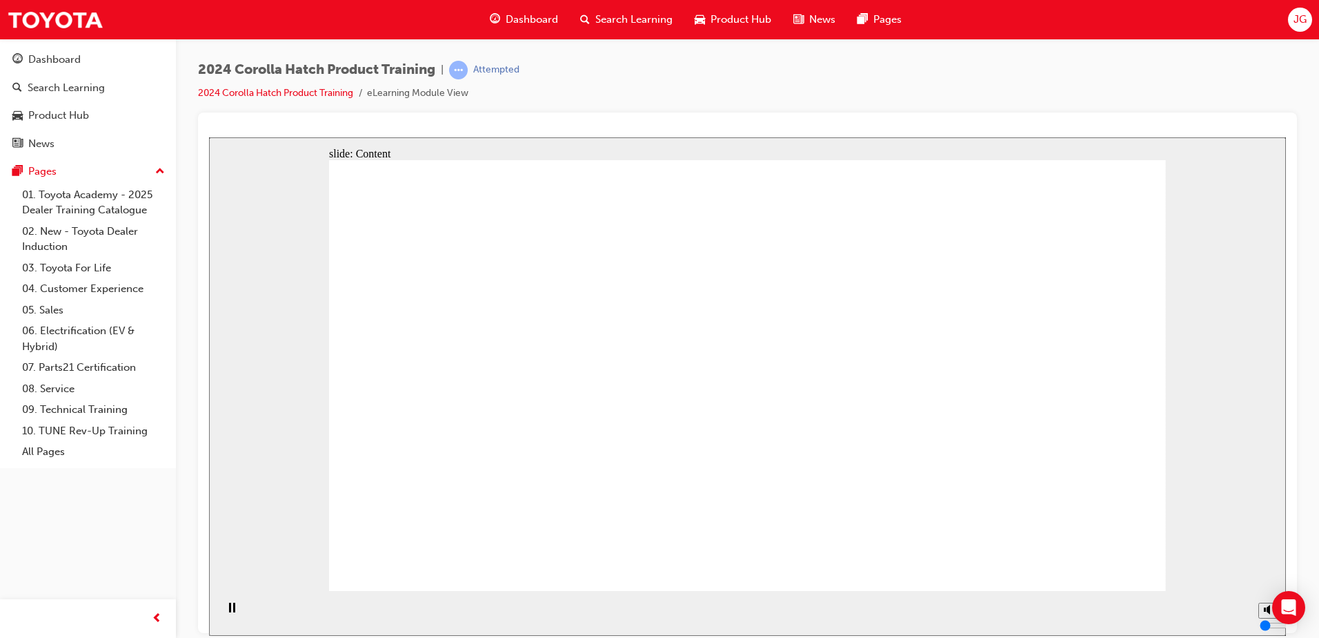
drag, startPoint x: 711, startPoint y: 184, endPoint x: 754, endPoint y: 375, distance: 196.0
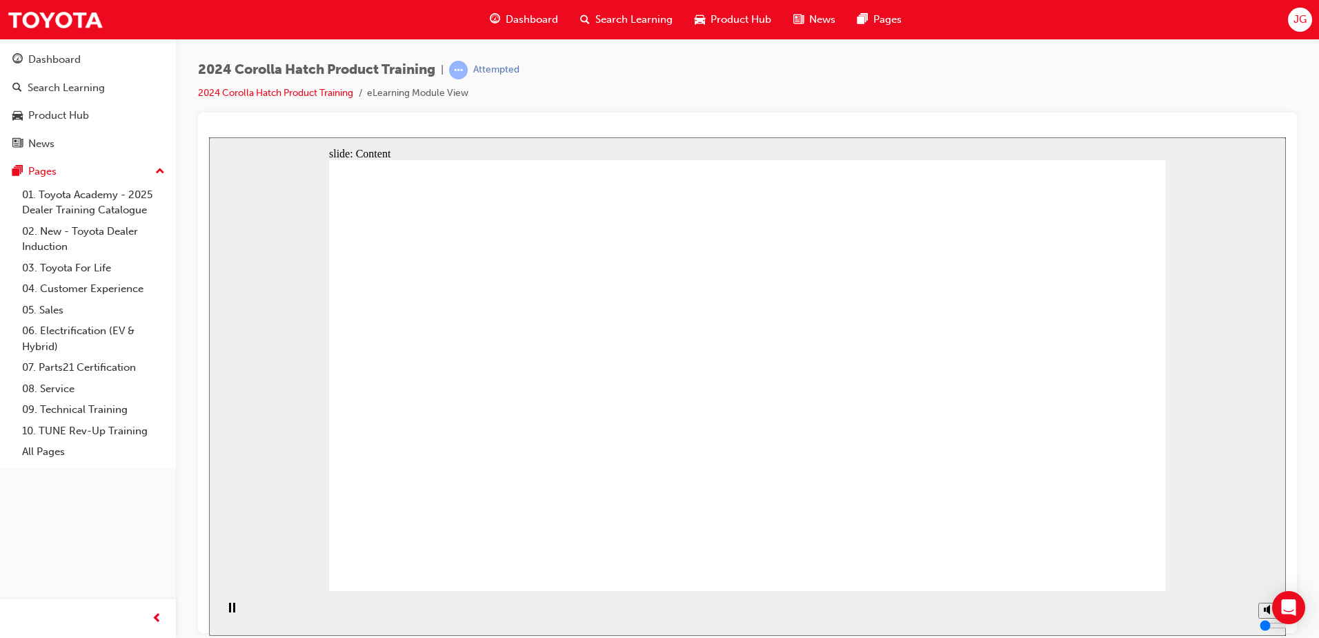
drag, startPoint x: 462, startPoint y: 419, endPoint x: 526, endPoint y: 424, distance: 64.3
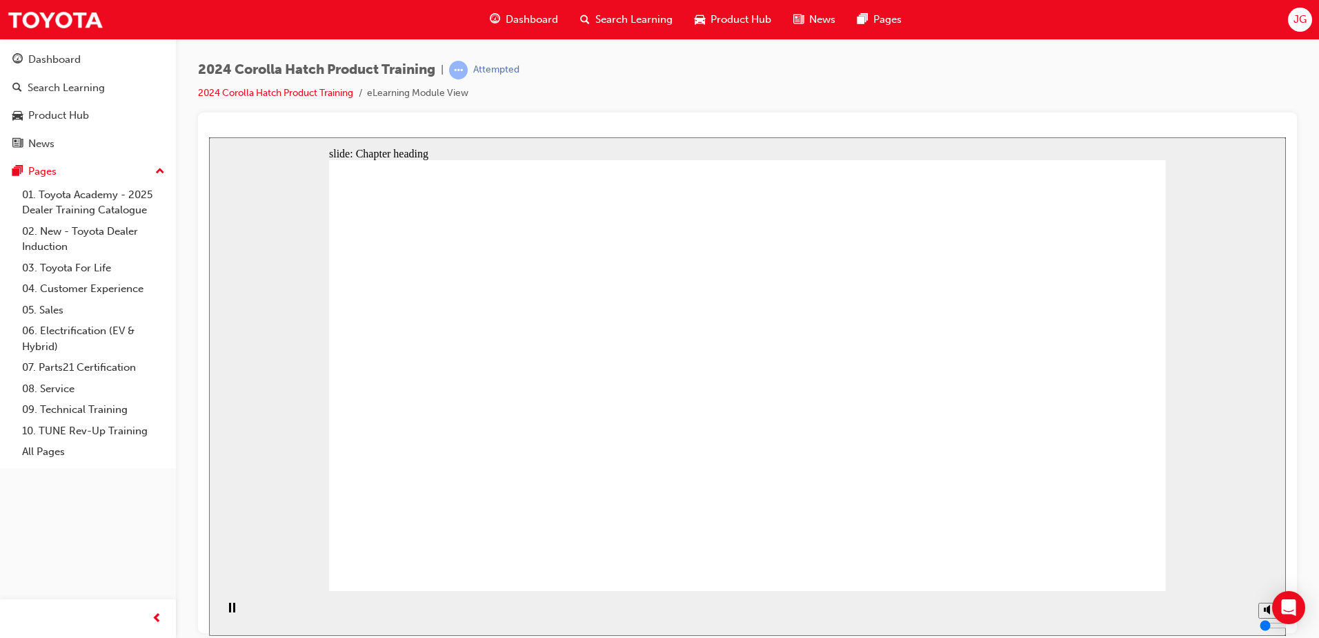
drag, startPoint x: 1056, startPoint y: 569, endPoint x: 1083, endPoint y: 558, distance: 29.1
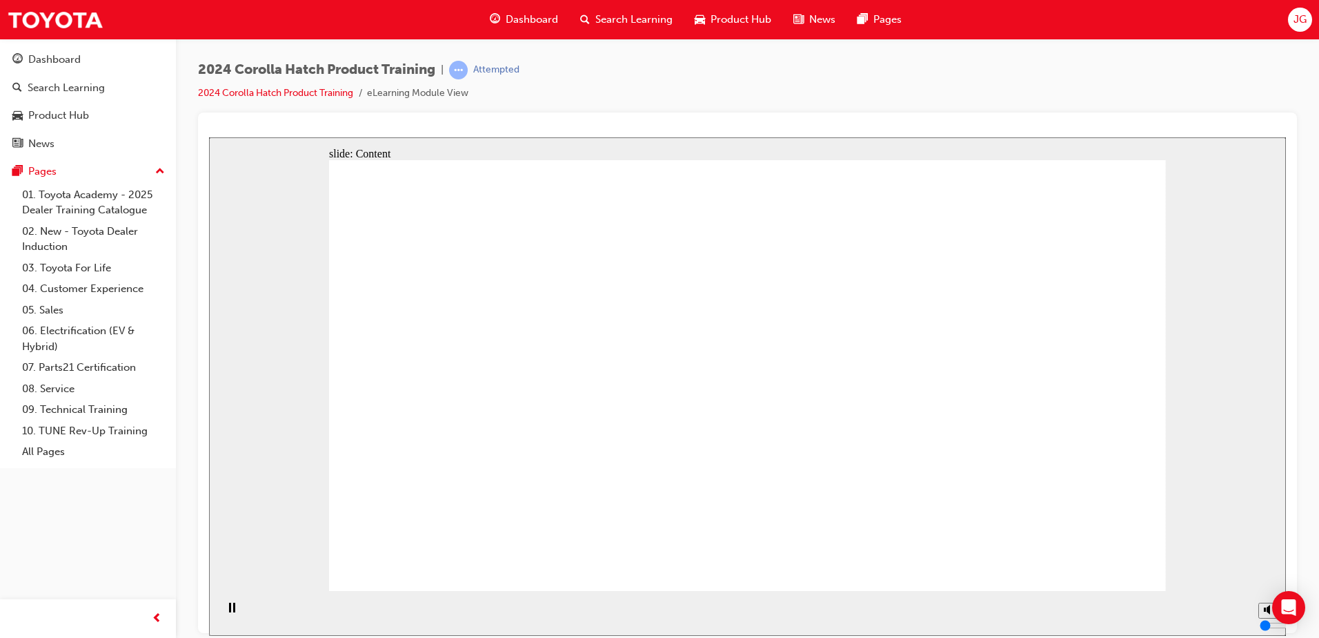
radio input "true"
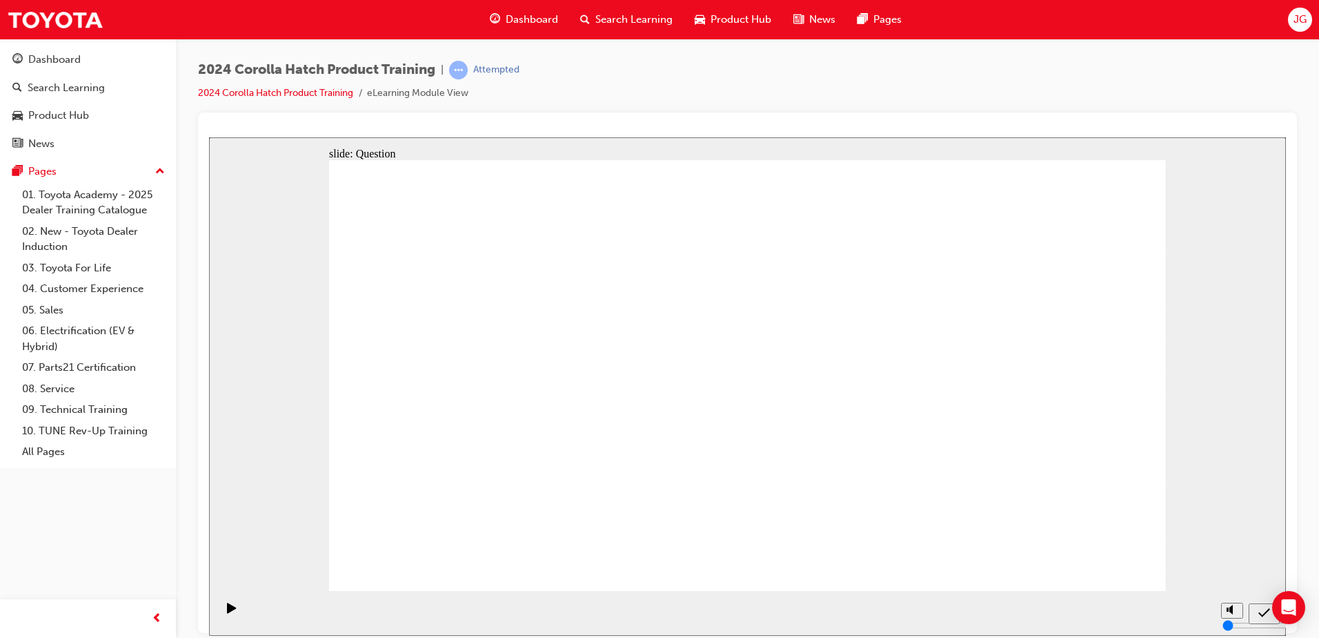
radio input "true"
drag, startPoint x: 784, startPoint y: 462, endPoint x: 769, endPoint y: 470, distance: 17.3
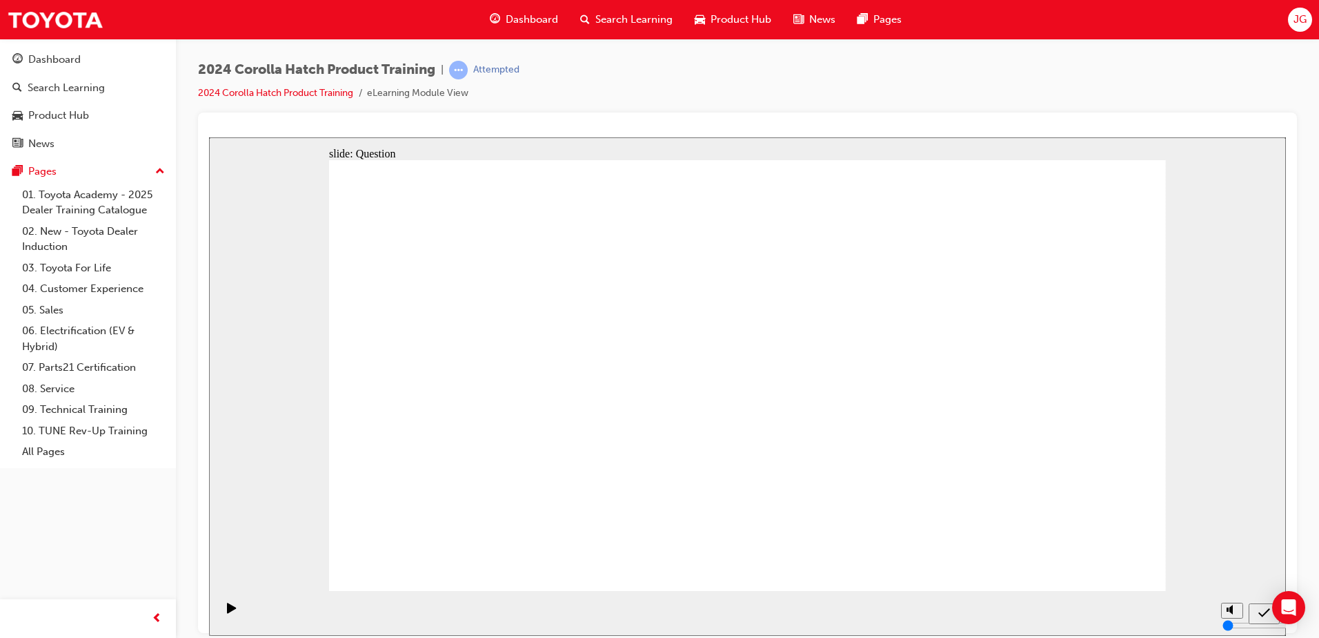
radio input "true"
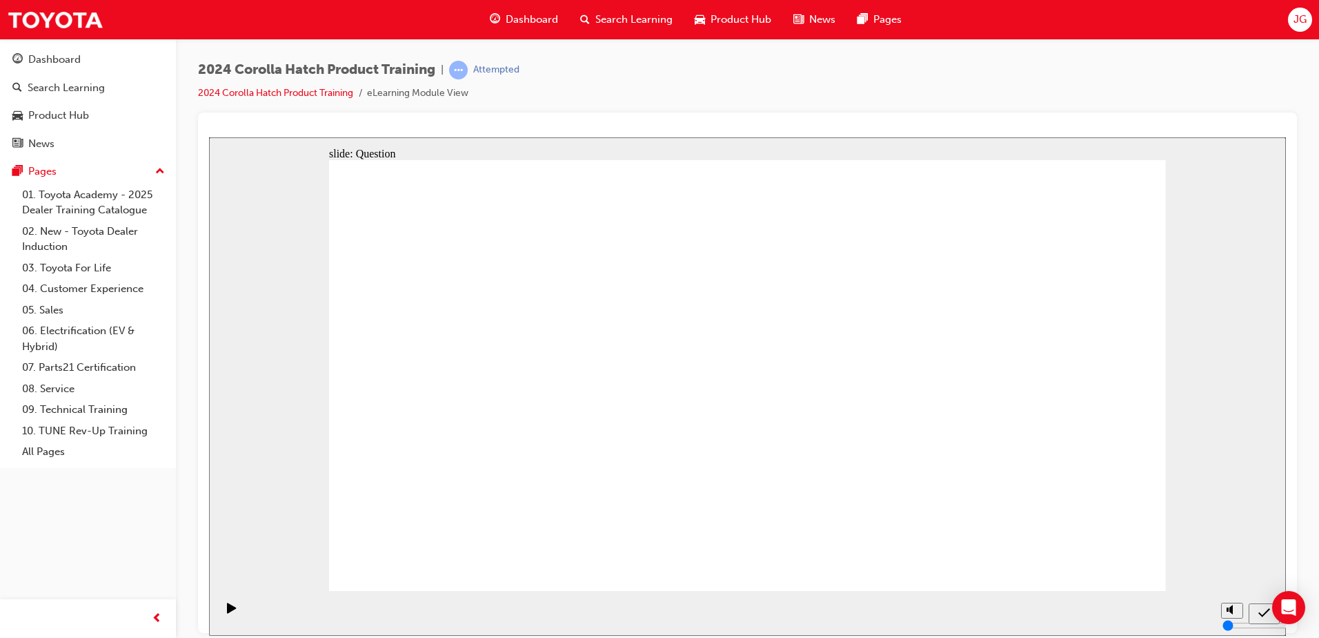
radio input "true"
drag, startPoint x: 504, startPoint y: 493, endPoint x: 608, endPoint y: 353, distance: 174.6
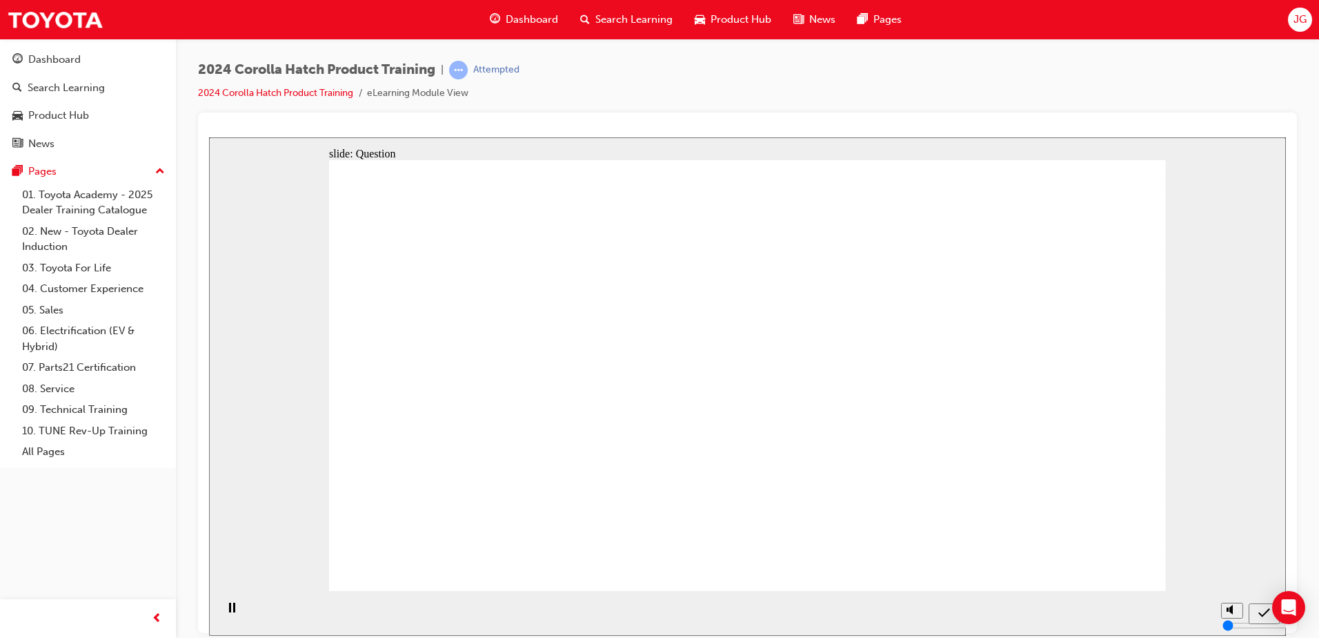
drag, startPoint x: 608, startPoint y: 353, endPoint x: 489, endPoint y: 497, distance: 187.3
drag, startPoint x: 490, startPoint y: 359, endPoint x: 638, endPoint y: 502, distance: 206.4
drag, startPoint x: 893, startPoint y: 341, endPoint x: 753, endPoint y: 478, distance: 195.6
drag, startPoint x: 736, startPoint y: 351, endPoint x: 878, endPoint y: 480, distance: 191.5
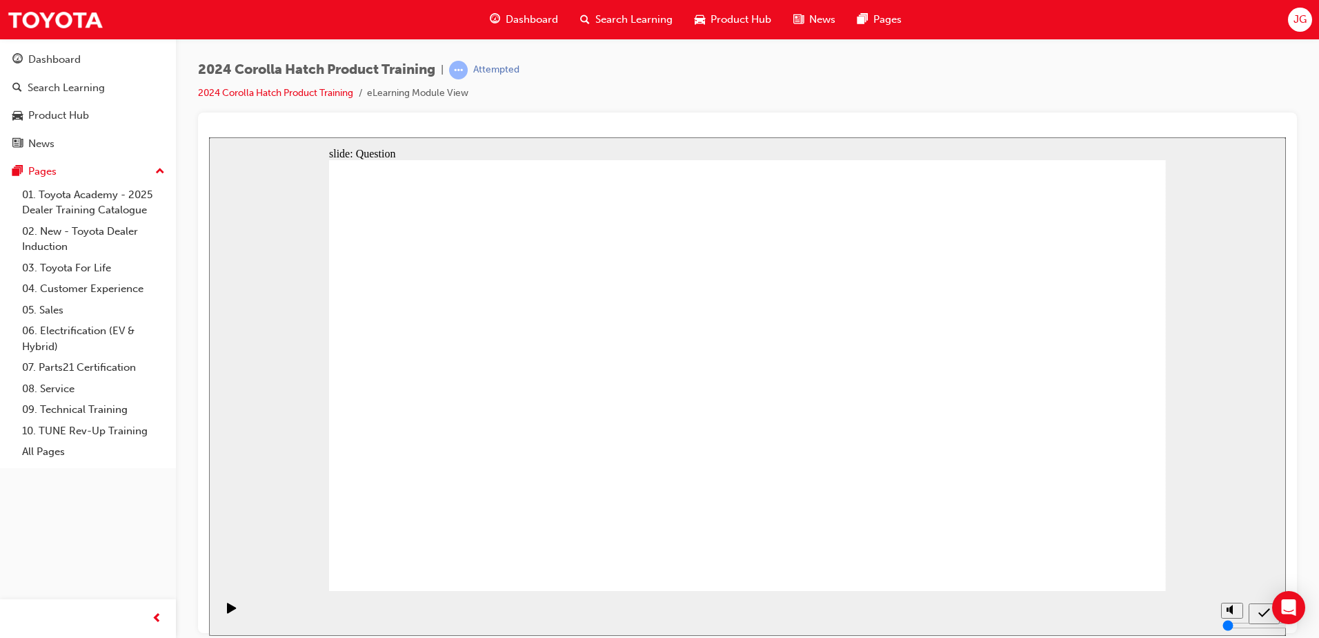
drag, startPoint x: 1052, startPoint y: 357, endPoint x: 1051, endPoint y: 462, distance: 104.2
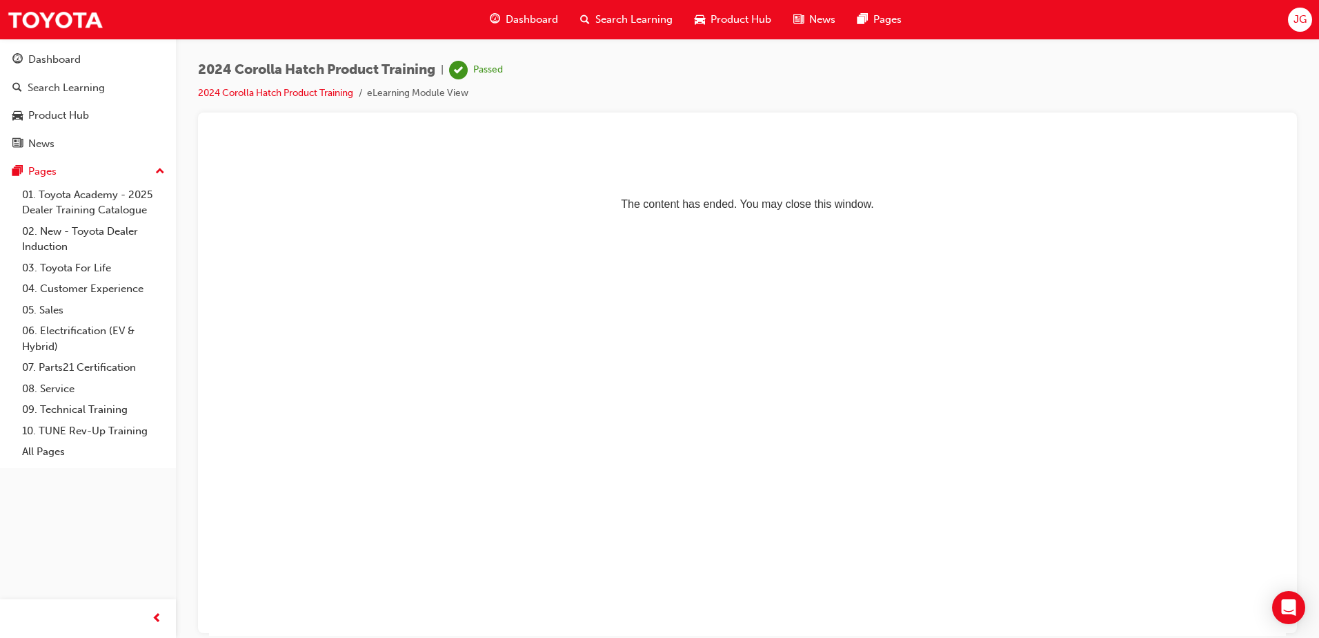
click at [562, 16] on div "Dashboard" at bounding box center [524, 20] width 90 height 28
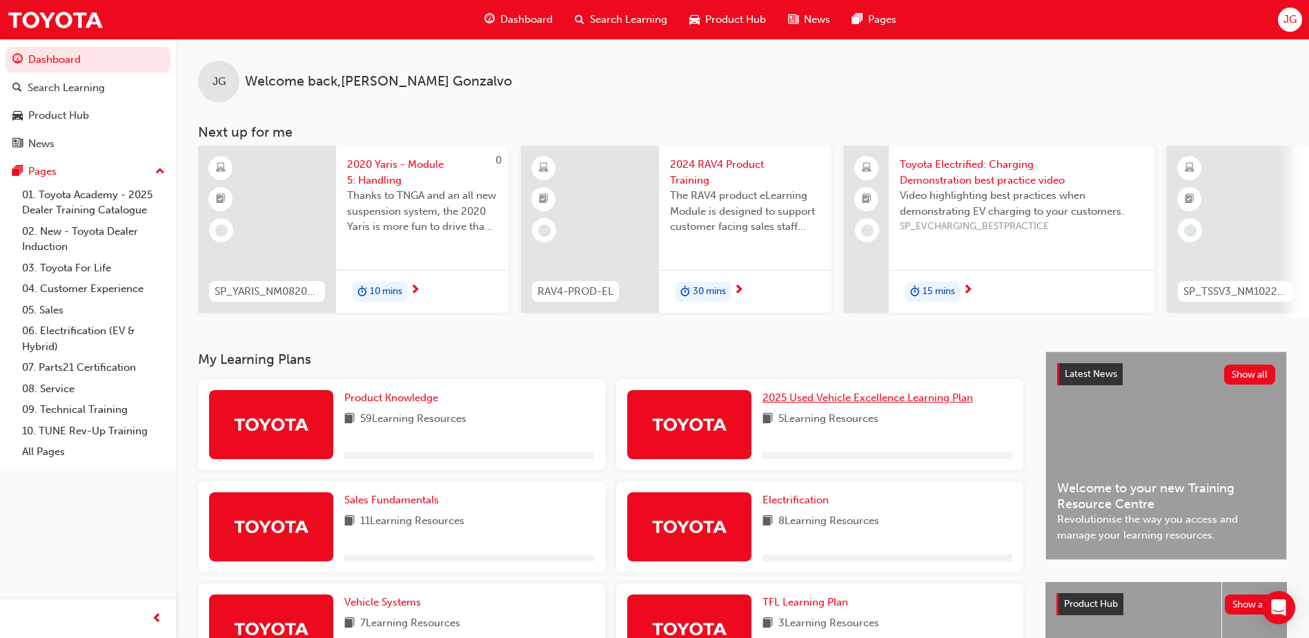
click at [902, 401] on span "2025 Used Vehicle Excellence Learning Plan" at bounding box center [867, 397] width 210 height 12
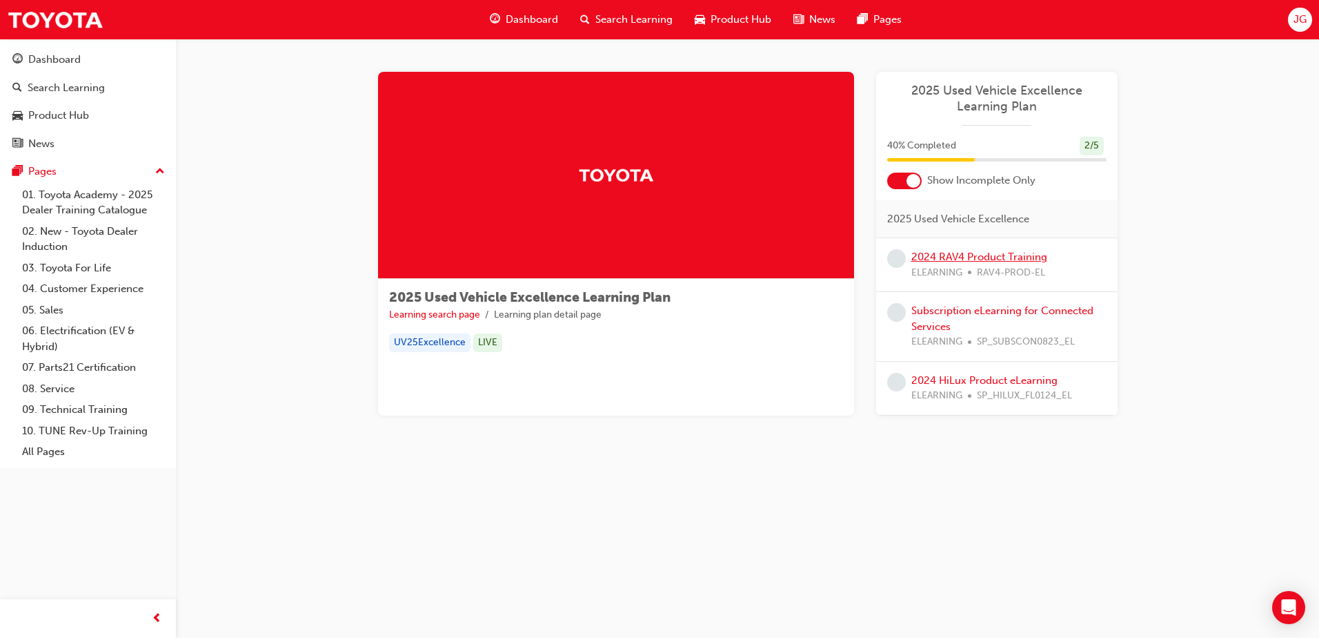
click at [993, 259] on link "2024 RAV4 Product Training" at bounding box center [979, 256] width 136 height 12
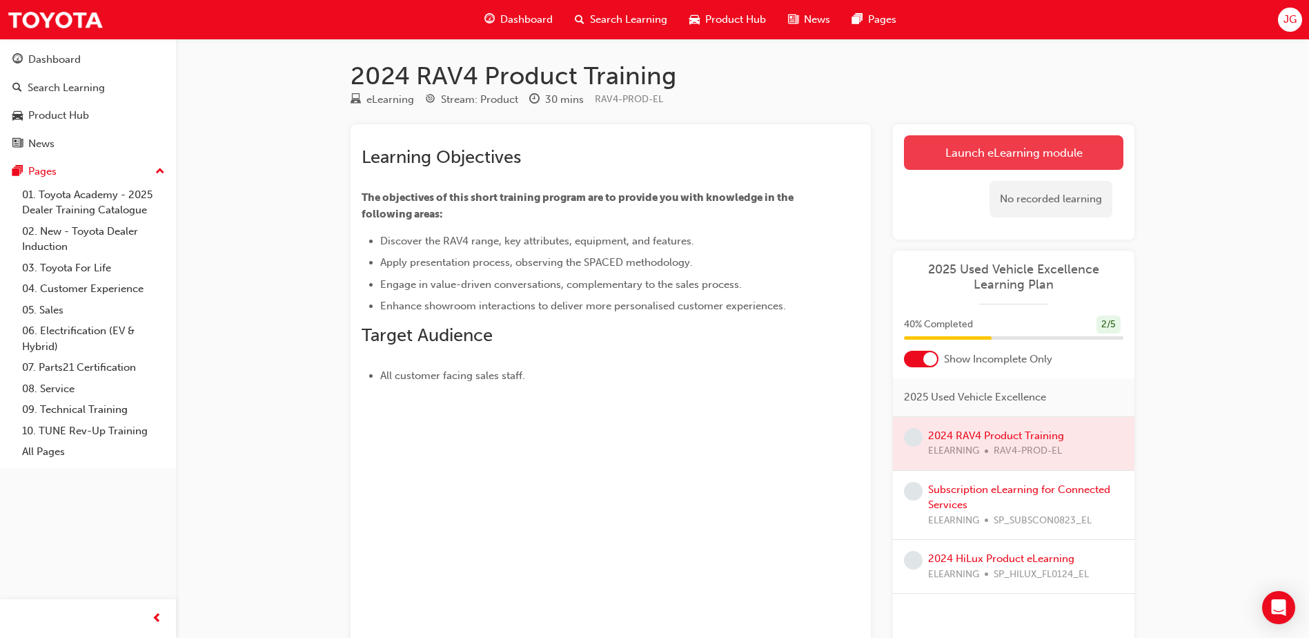
click at [1017, 155] on link "Launch eLearning module" at bounding box center [1013, 152] width 219 height 34
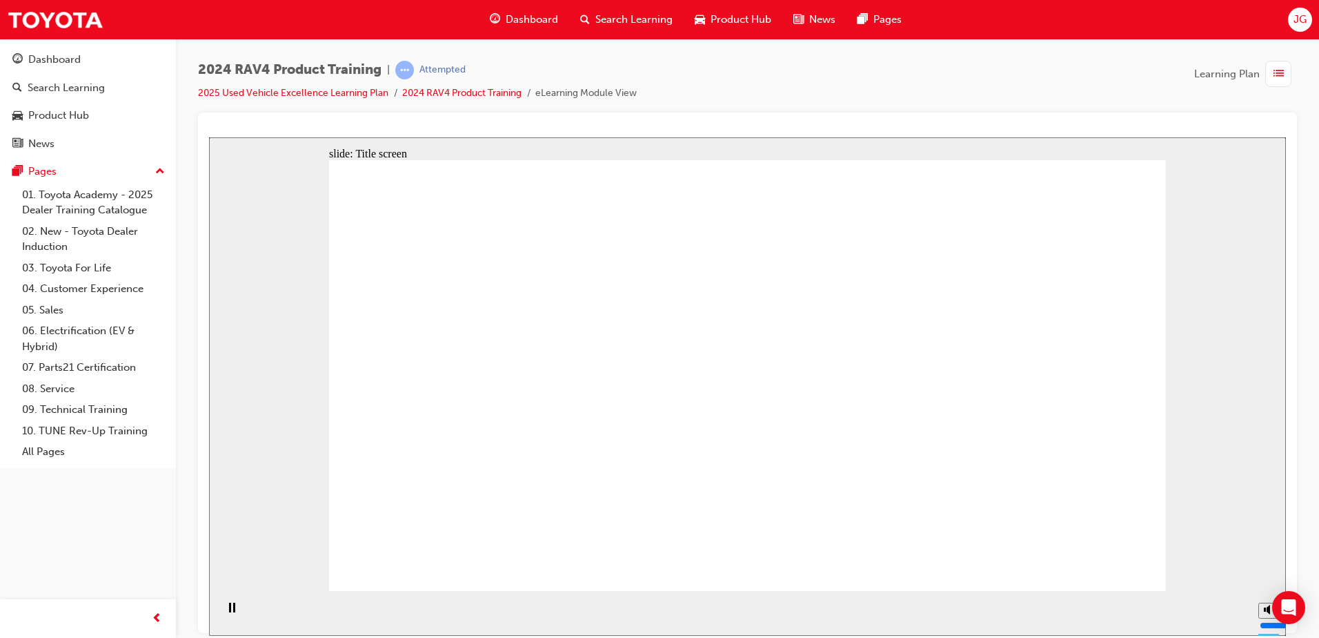
click at [1270, 562] on icon "Mute (Ctrl+Alt+M)" at bounding box center [1269, 557] width 11 height 10
type input "0"
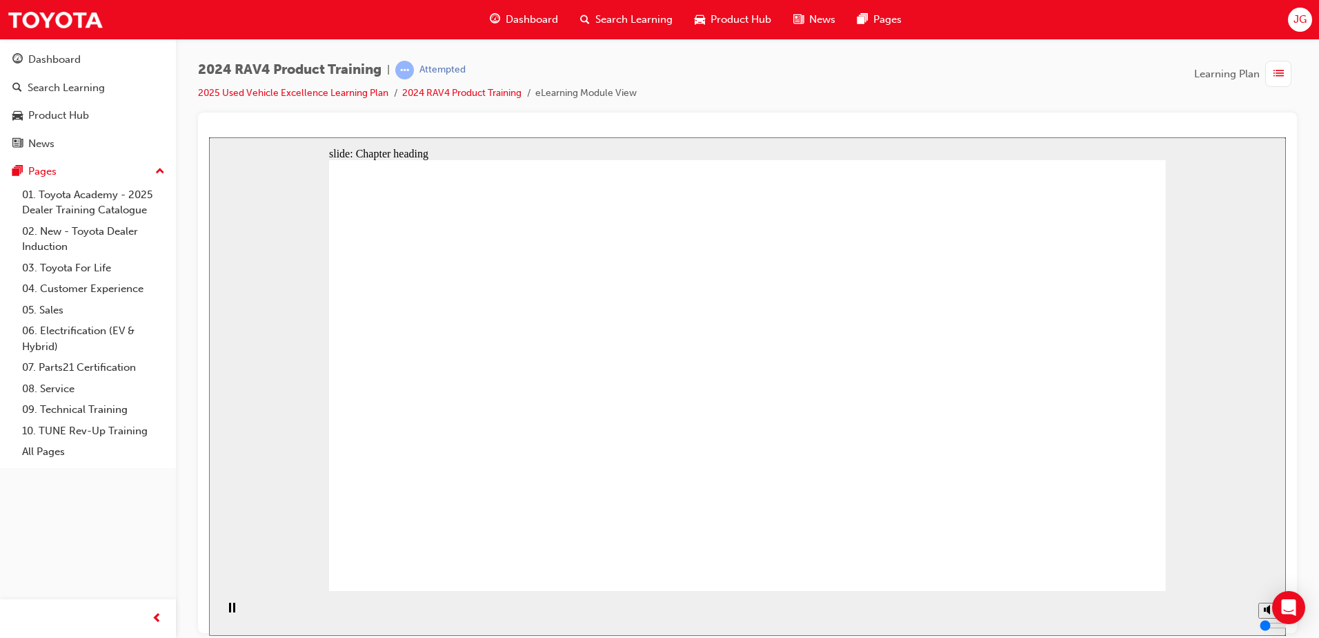
drag, startPoint x: 630, startPoint y: 426, endPoint x: 747, endPoint y: 426, distance: 116.6
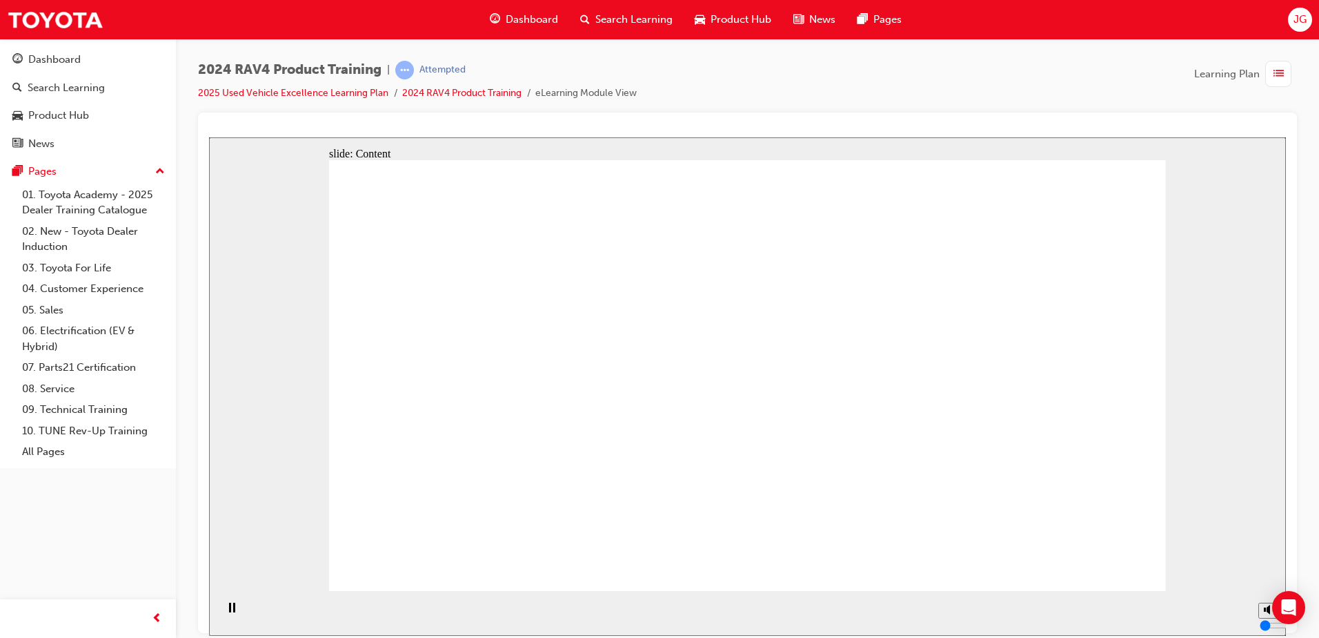
drag, startPoint x: 535, startPoint y: 368, endPoint x: 546, endPoint y: 370, distance: 10.4
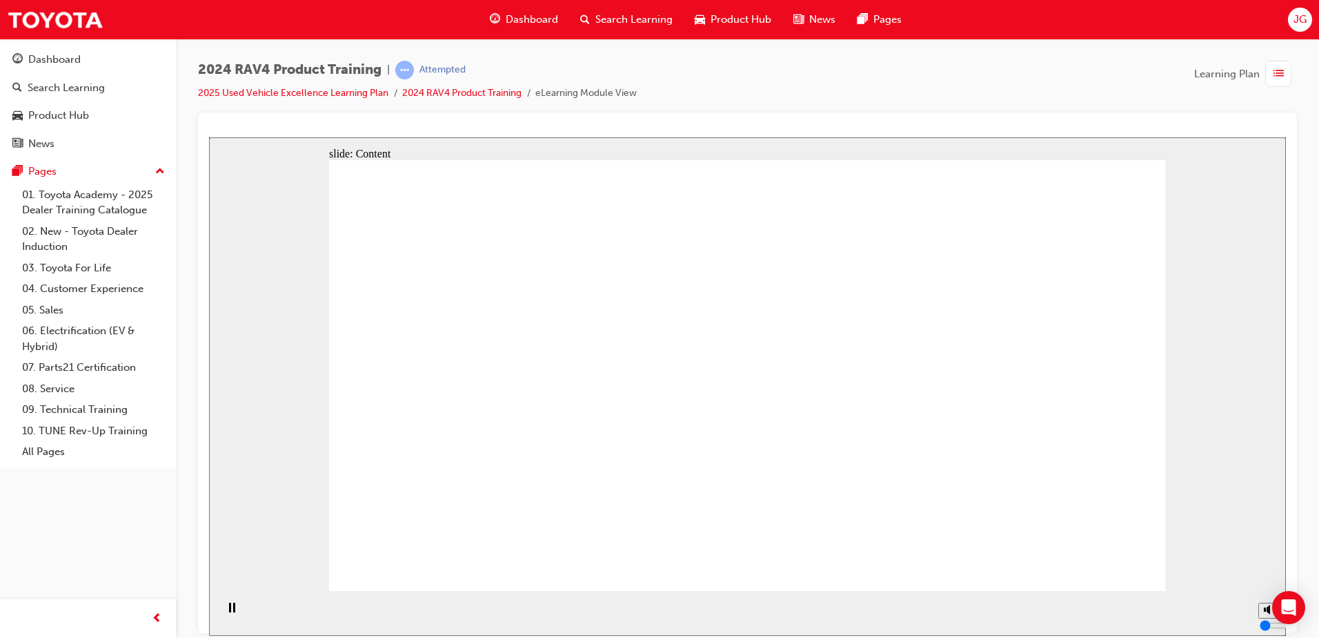
drag, startPoint x: 650, startPoint y: 374, endPoint x: 680, endPoint y: 403, distance: 42.0
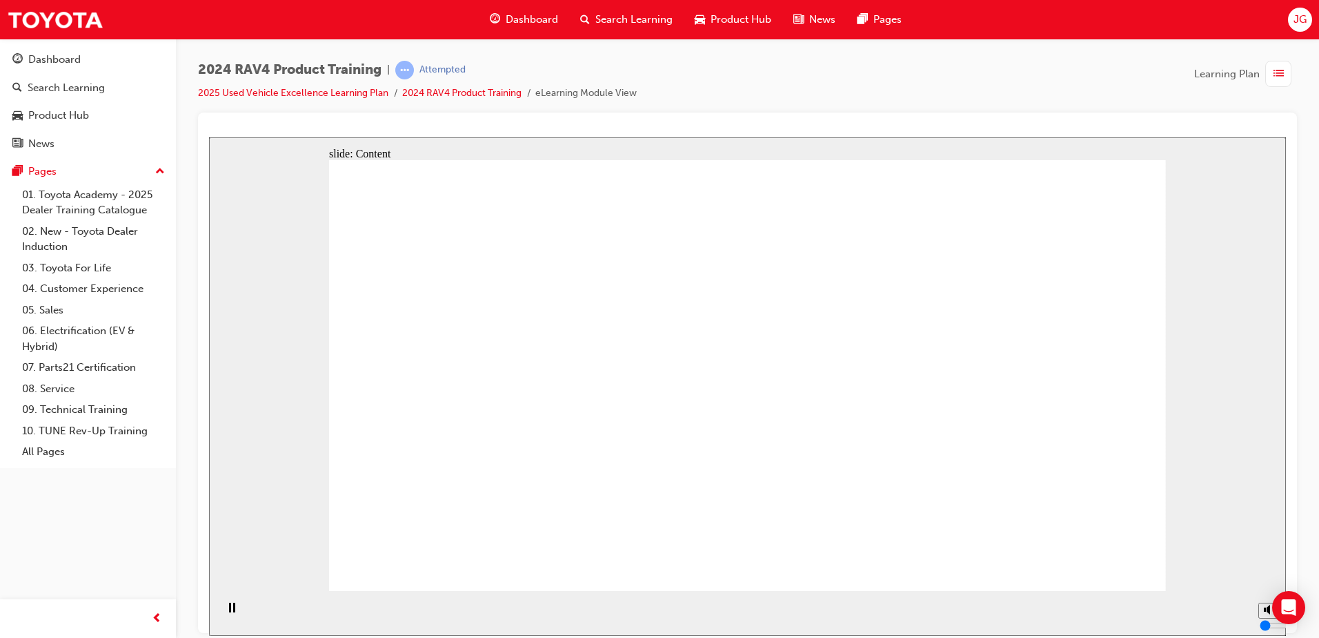
click at [1247, 376] on div "slide: Content Group 1 x x PASSENGER / SEATS RAV4 trim choices express function…" at bounding box center [747, 386] width 1077 height 498
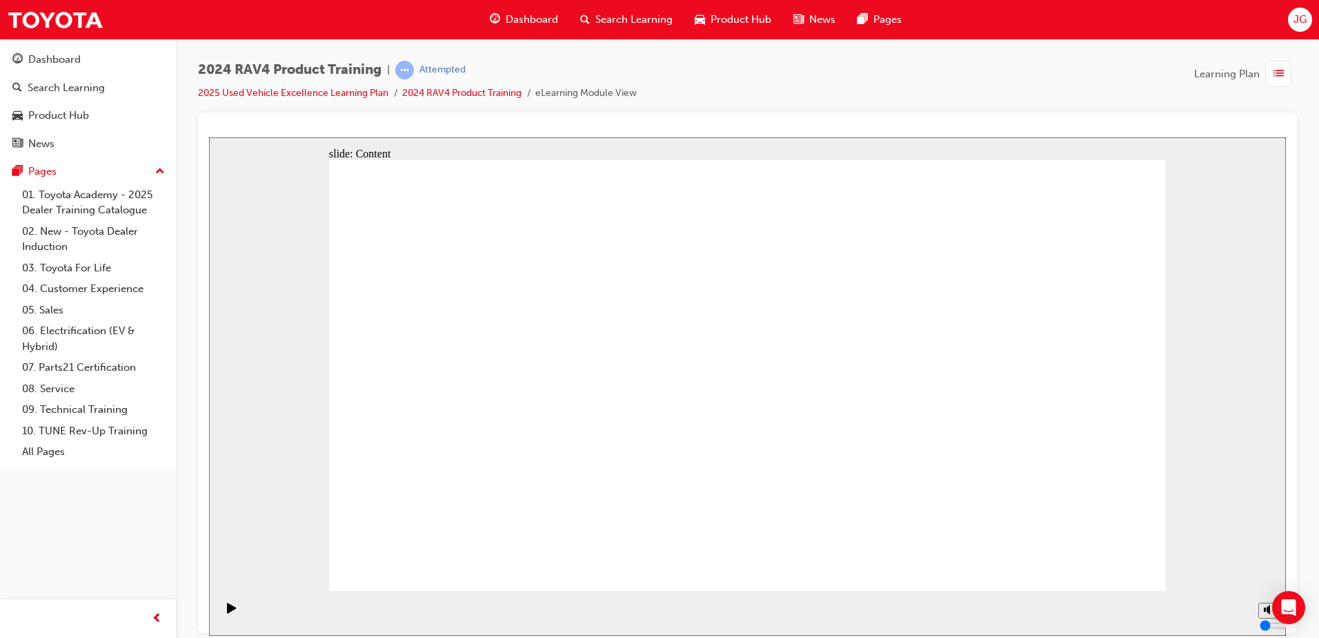
drag, startPoint x: 720, startPoint y: 428, endPoint x: 656, endPoint y: 365, distance: 89.8
drag, startPoint x: 649, startPoint y: 371, endPoint x: 649, endPoint y: 397, distance: 25.5
drag, startPoint x: 689, startPoint y: 563, endPoint x: 698, endPoint y: 566, distance: 10.0
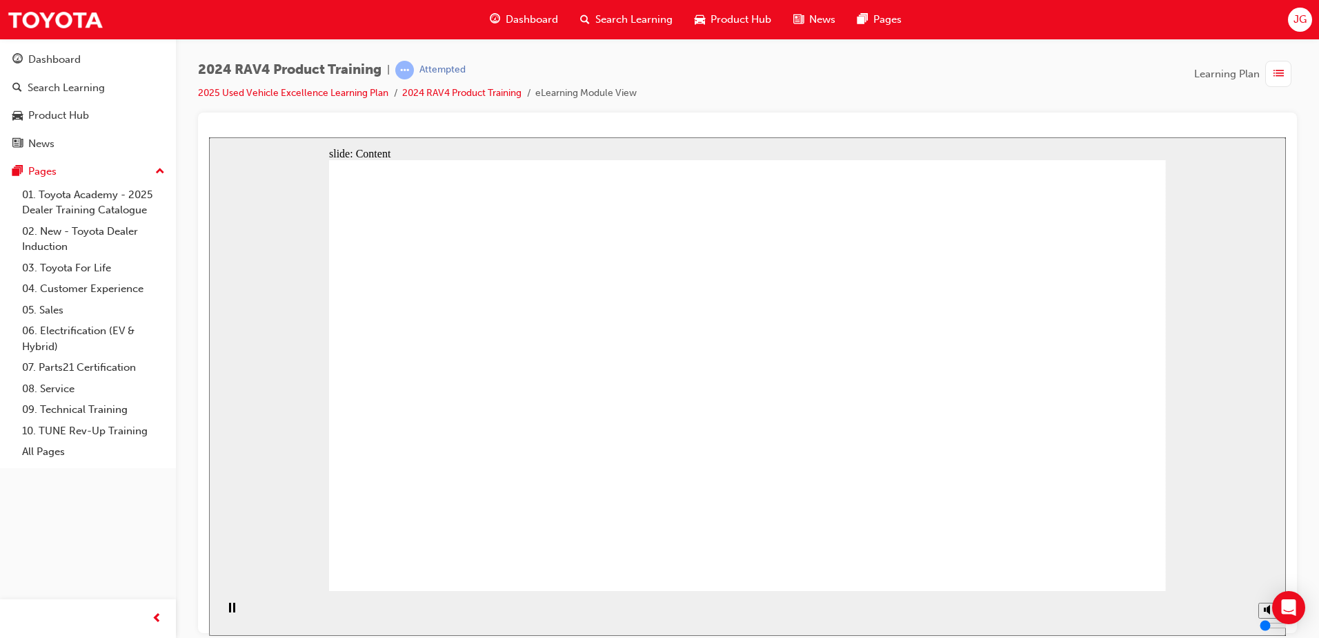
drag, startPoint x: 517, startPoint y: 287, endPoint x: 594, endPoint y: 369, distance: 112.8
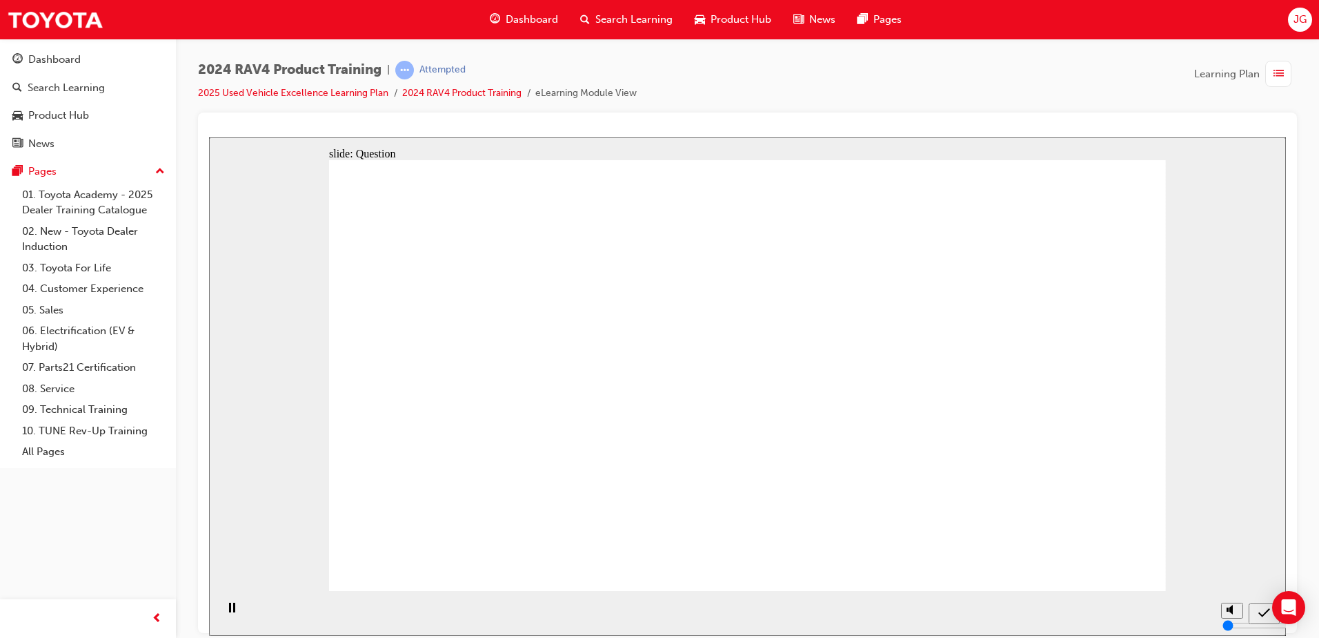
radio input "true"
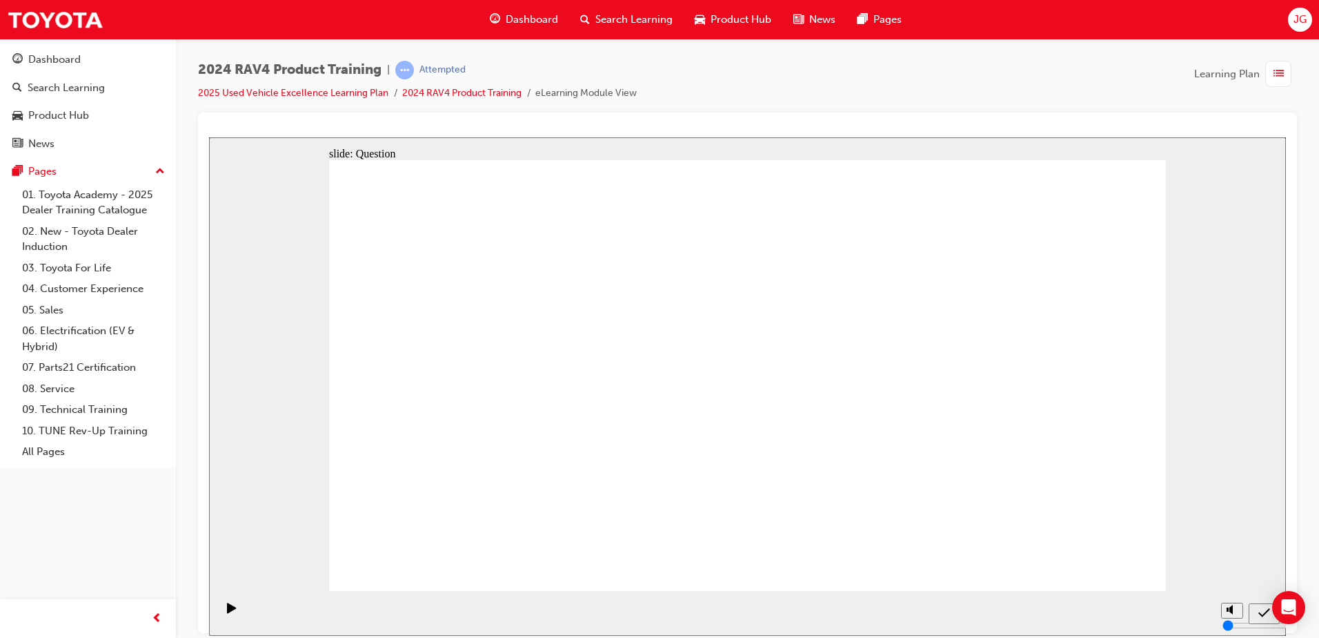
radio input "true"
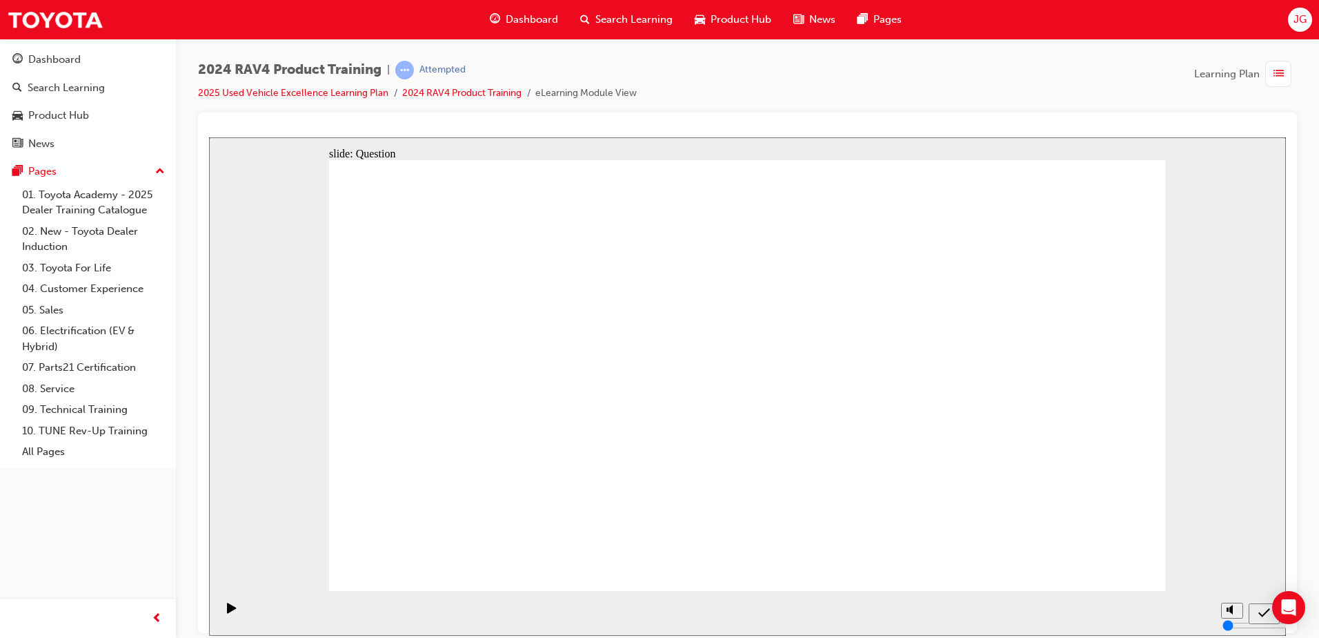
radio input "true"
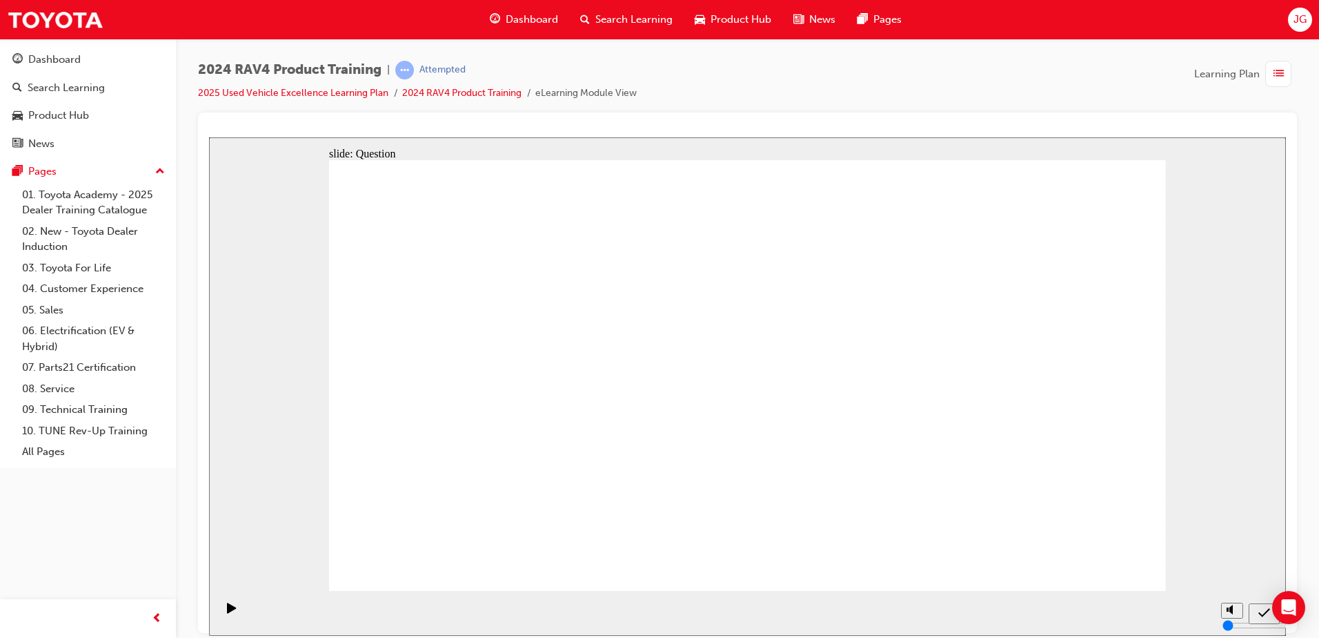
drag, startPoint x: 513, startPoint y: 319, endPoint x: 534, endPoint y: 463, distance: 145.1
drag, startPoint x: 635, startPoint y: 349, endPoint x: 929, endPoint y: 493, distance: 327.7
drag, startPoint x: 527, startPoint y: 493, endPoint x: 838, endPoint y: 501, distance: 311.3
drag, startPoint x: 813, startPoint y: 342, endPoint x: 485, endPoint y: 468, distance: 351.5
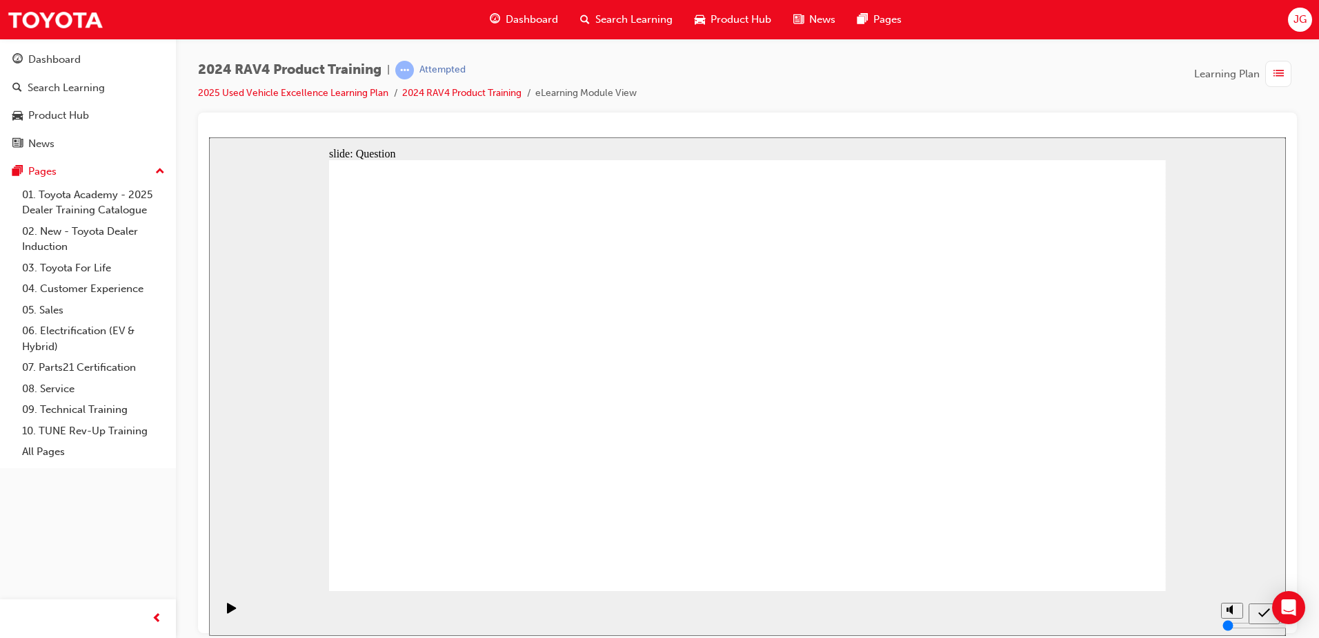
drag, startPoint x: 985, startPoint y: 333, endPoint x: 653, endPoint y: 474, distance: 360.8
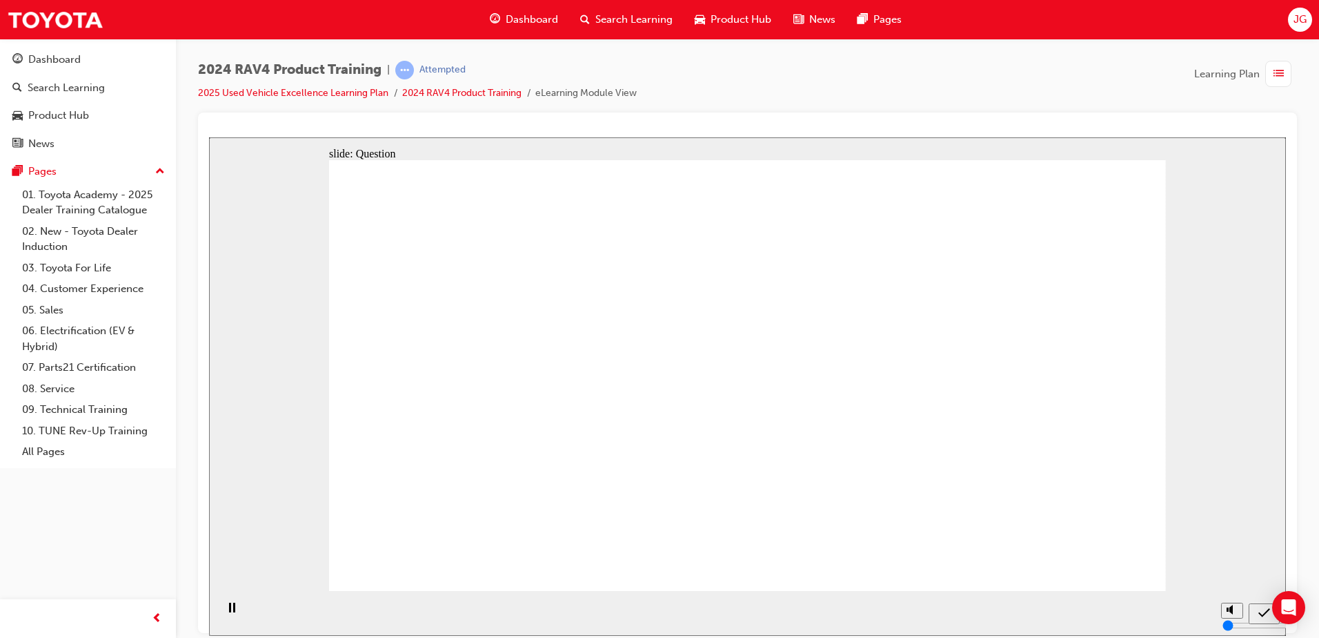
radio input "true"
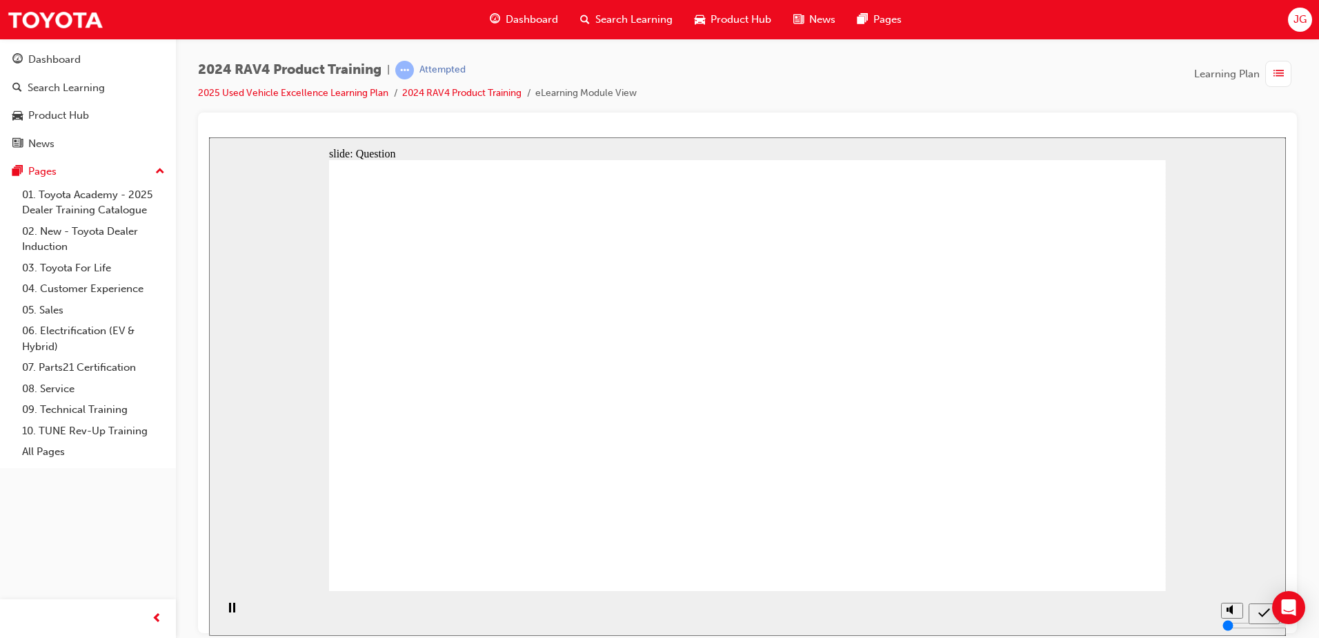
radio input "true"
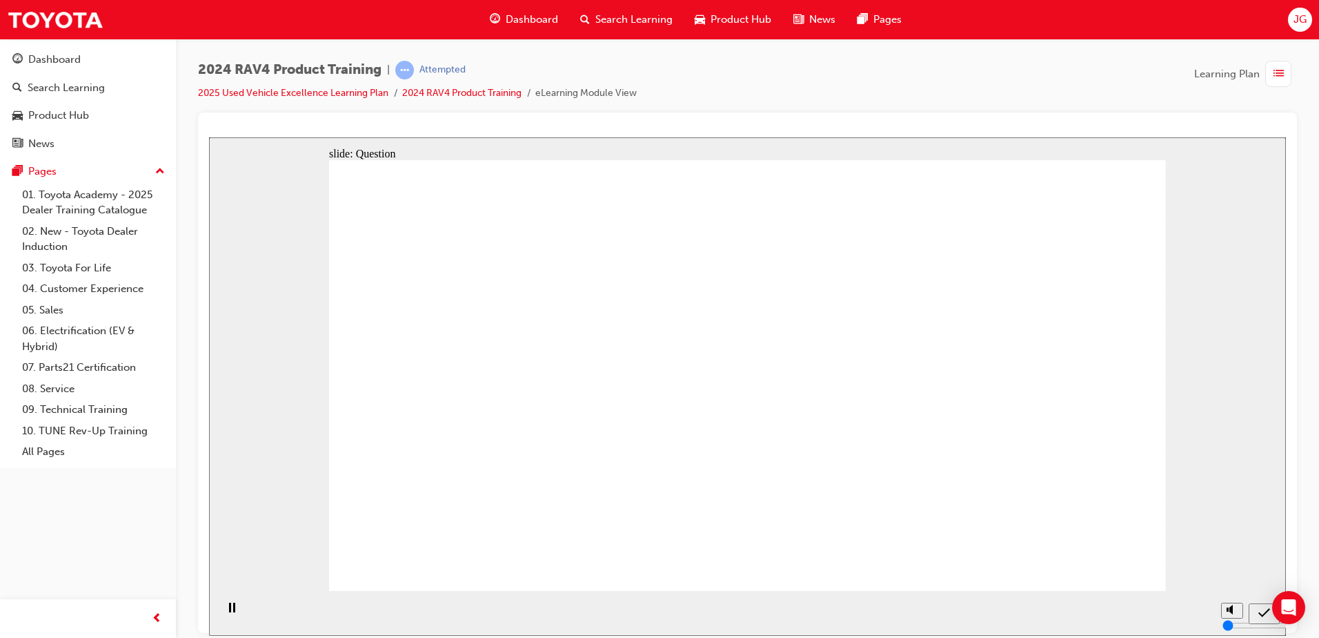
radio input "true"
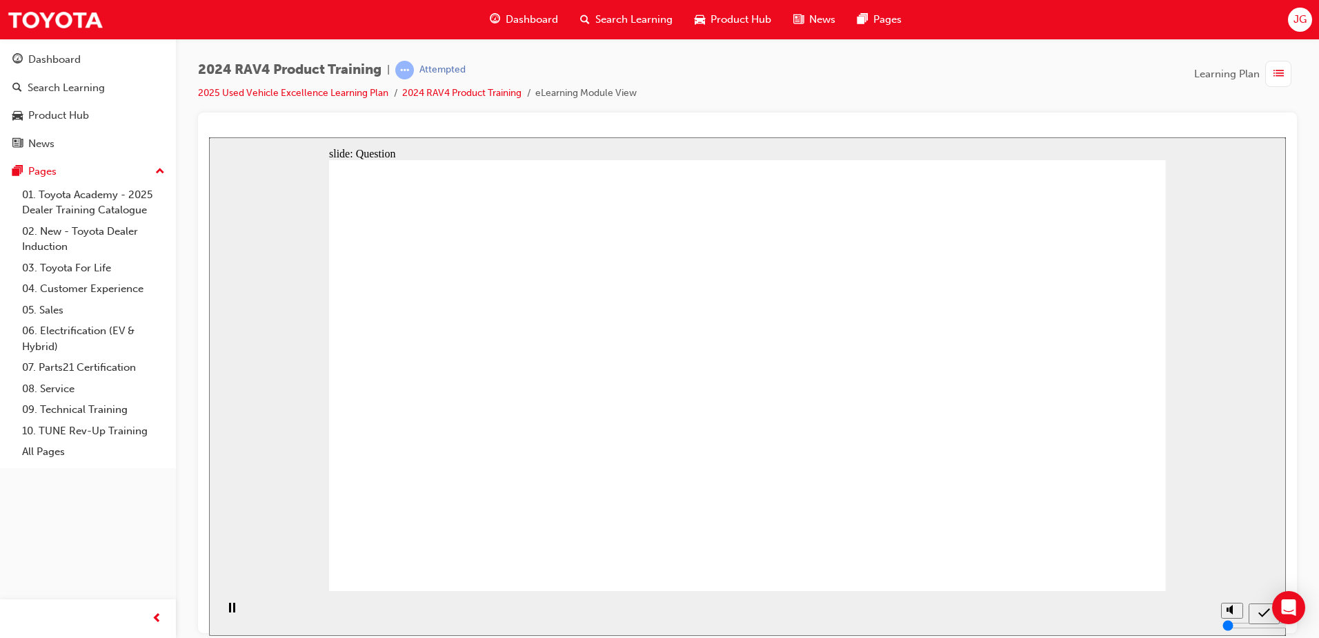
drag, startPoint x: 967, startPoint y: 379, endPoint x: 970, endPoint y: 539, distance: 159.4
drag, startPoint x: 817, startPoint y: 384, endPoint x: 809, endPoint y: 511, distance: 127.9
drag, startPoint x: 647, startPoint y: 353, endPoint x: 618, endPoint y: 493, distance: 142.4
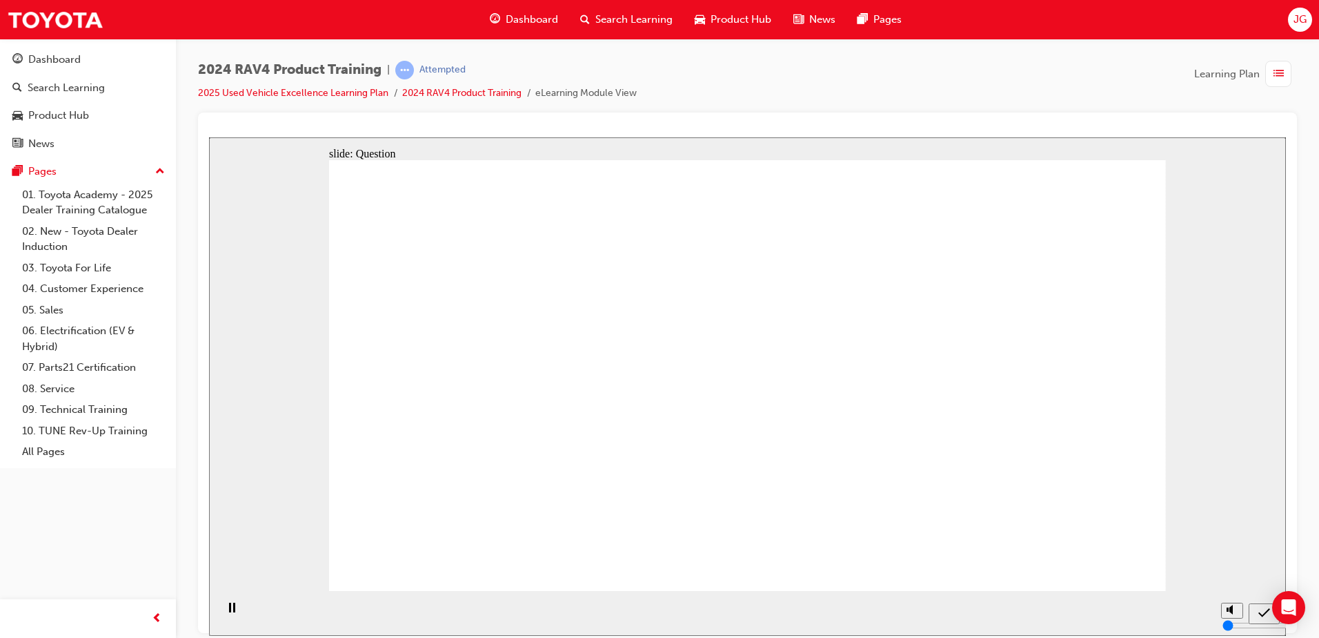
drag, startPoint x: 517, startPoint y: 340, endPoint x: 545, endPoint y: 571, distance: 232.2
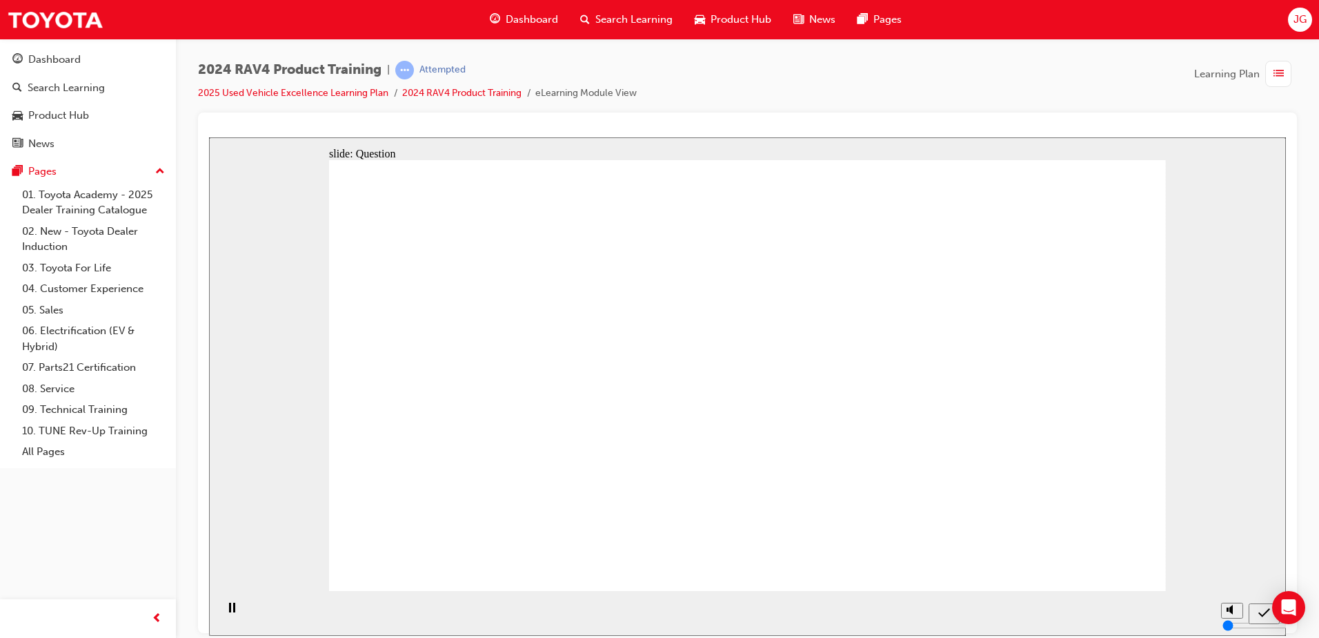
radio input "true"
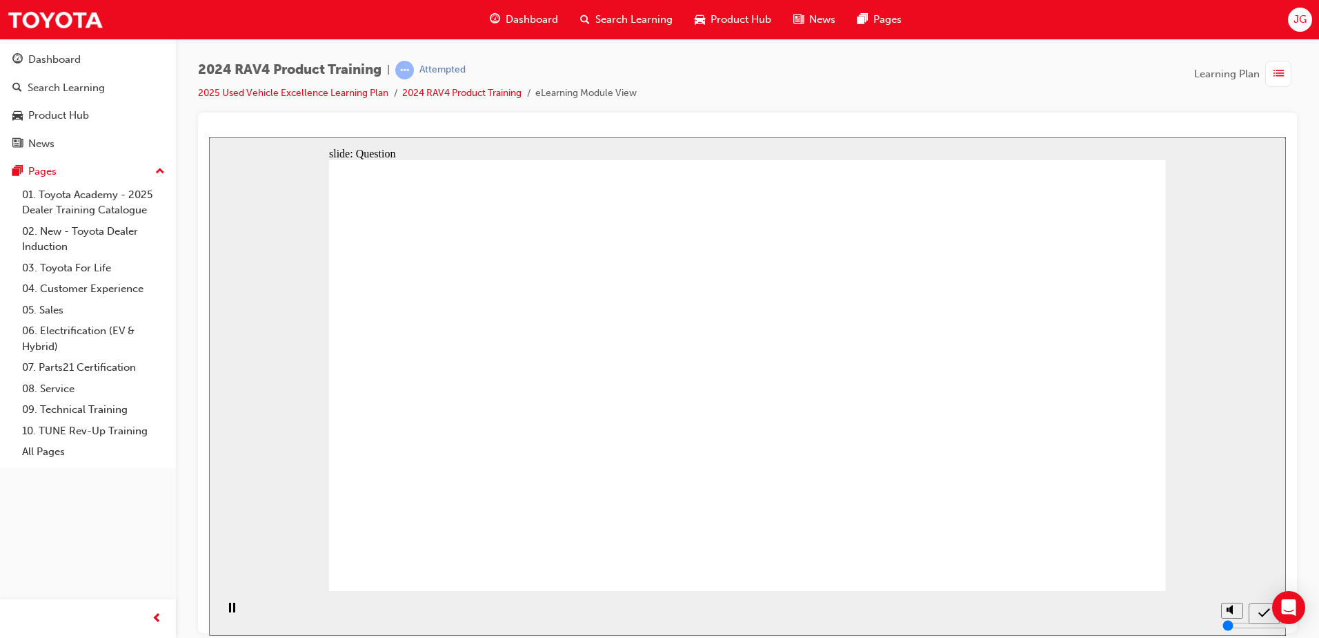
radio input "true"
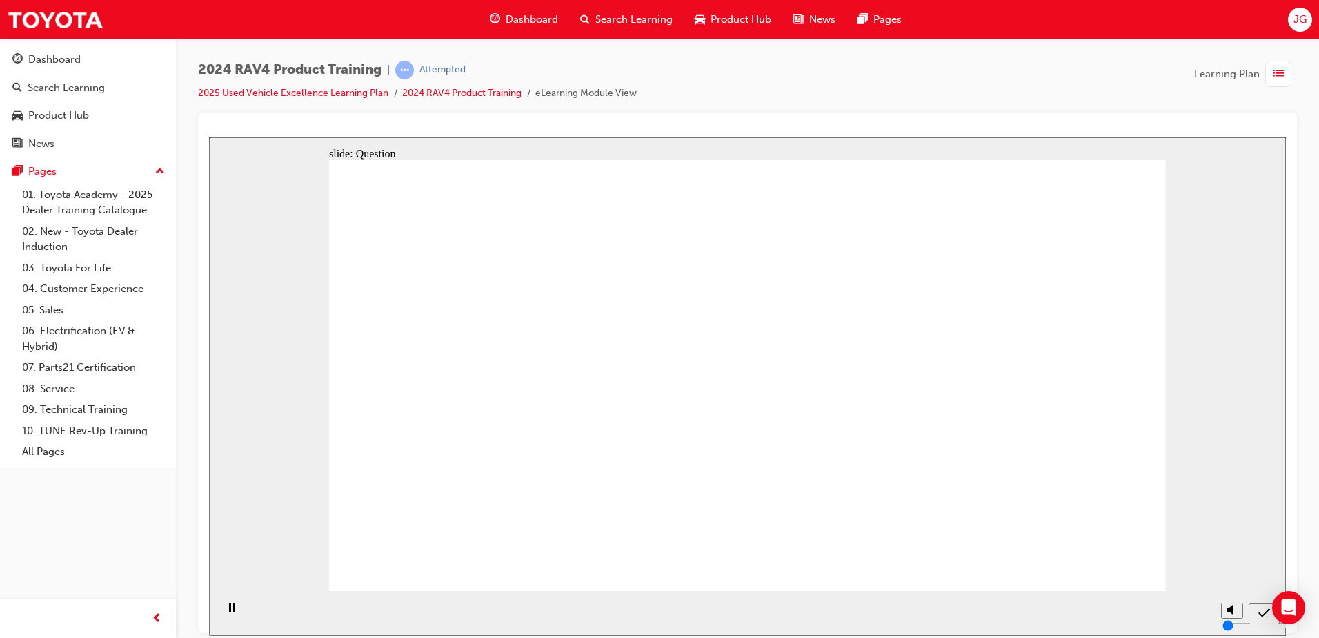
radio input "true"
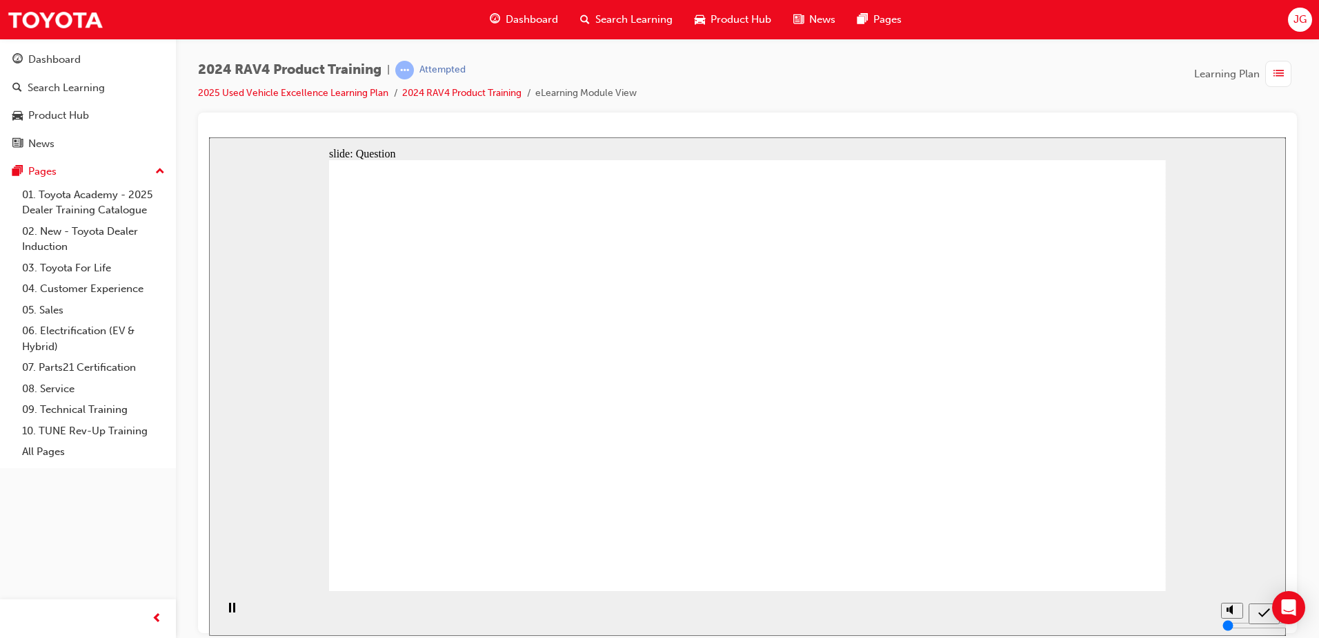
drag, startPoint x: 791, startPoint y: 463, endPoint x: 769, endPoint y: 468, distance: 22.1
drag, startPoint x: 887, startPoint y: 436, endPoint x: 907, endPoint y: 515, distance: 81.2
drag, startPoint x: 1001, startPoint y: 390, endPoint x: 970, endPoint y: 460, distance: 76.3
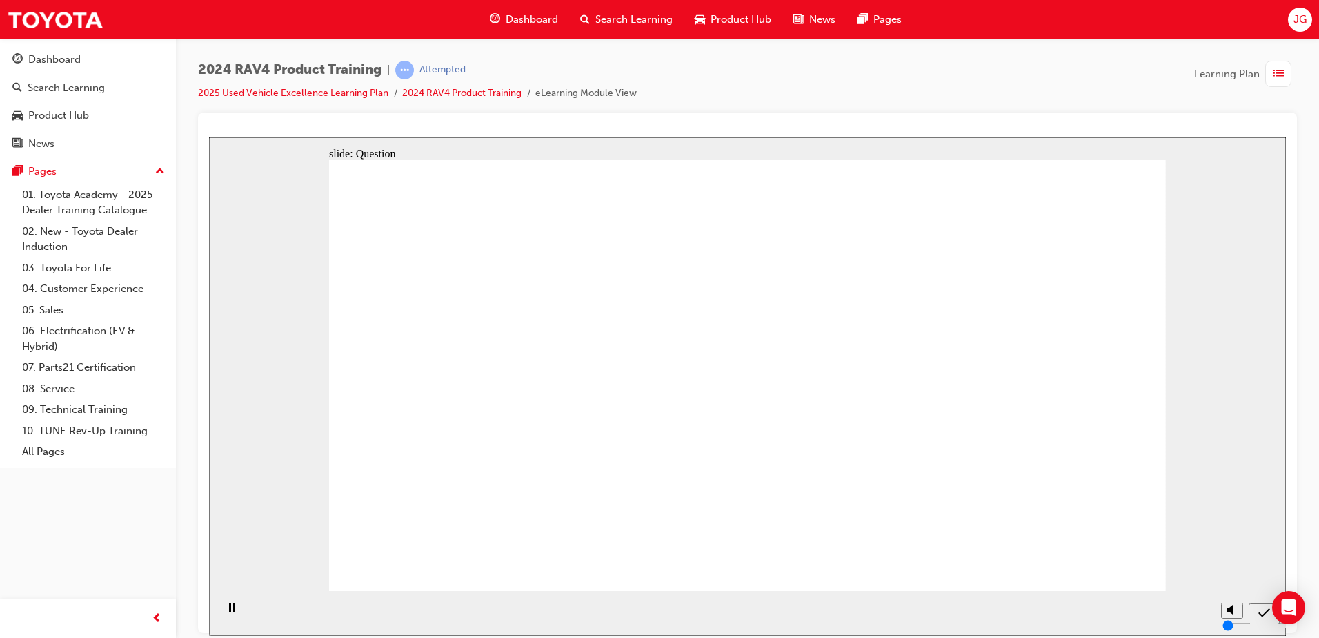
drag, startPoint x: 706, startPoint y: 322, endPoint x: 660, endPoint y: 512, distance: 195.3
drag, startPoint x: 529, startPoint y: 366, endPoint x: 550, endPoint y: 585, distance: 219.7
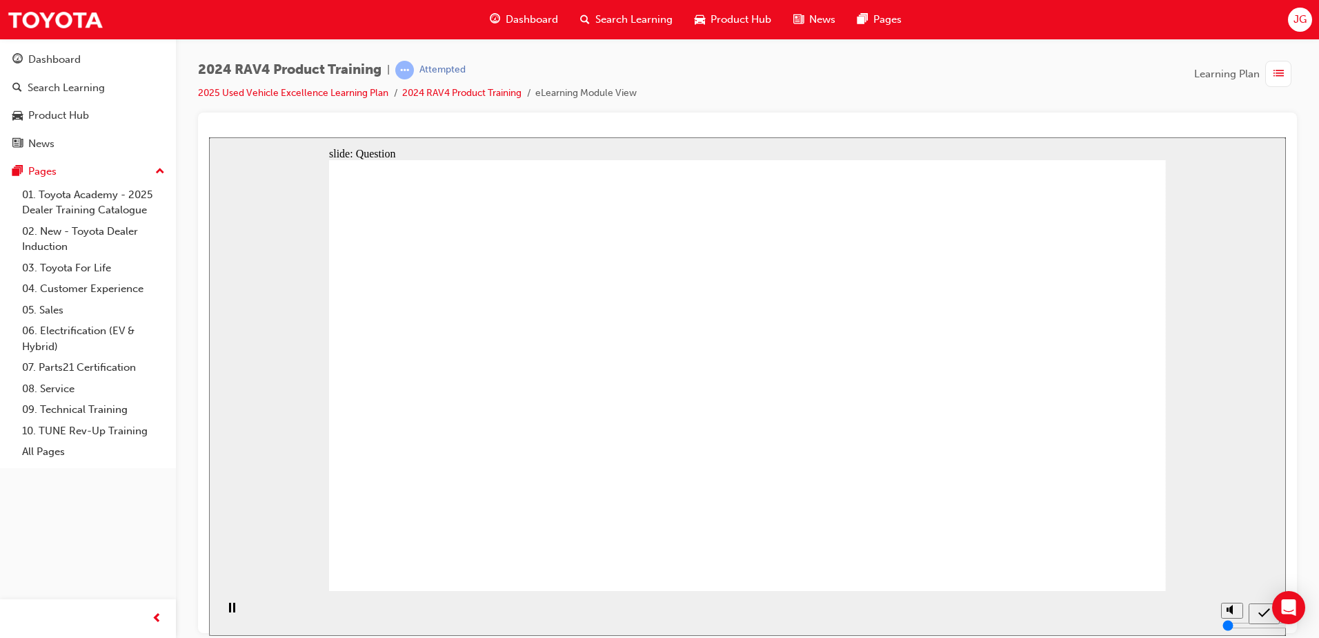
radio input "true"
drag, startPoint x: 1058, startPoint y: 537, endPoint x: 1094, endPoint y: 554, distance: 39.8
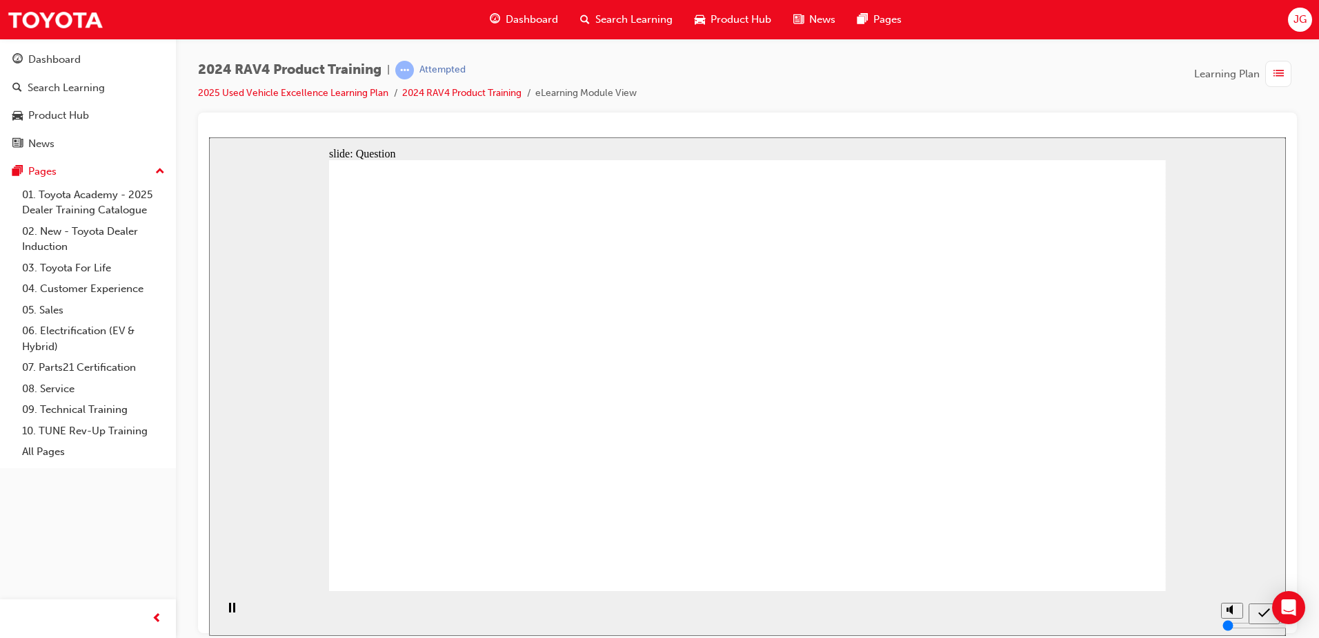
radio input "true"
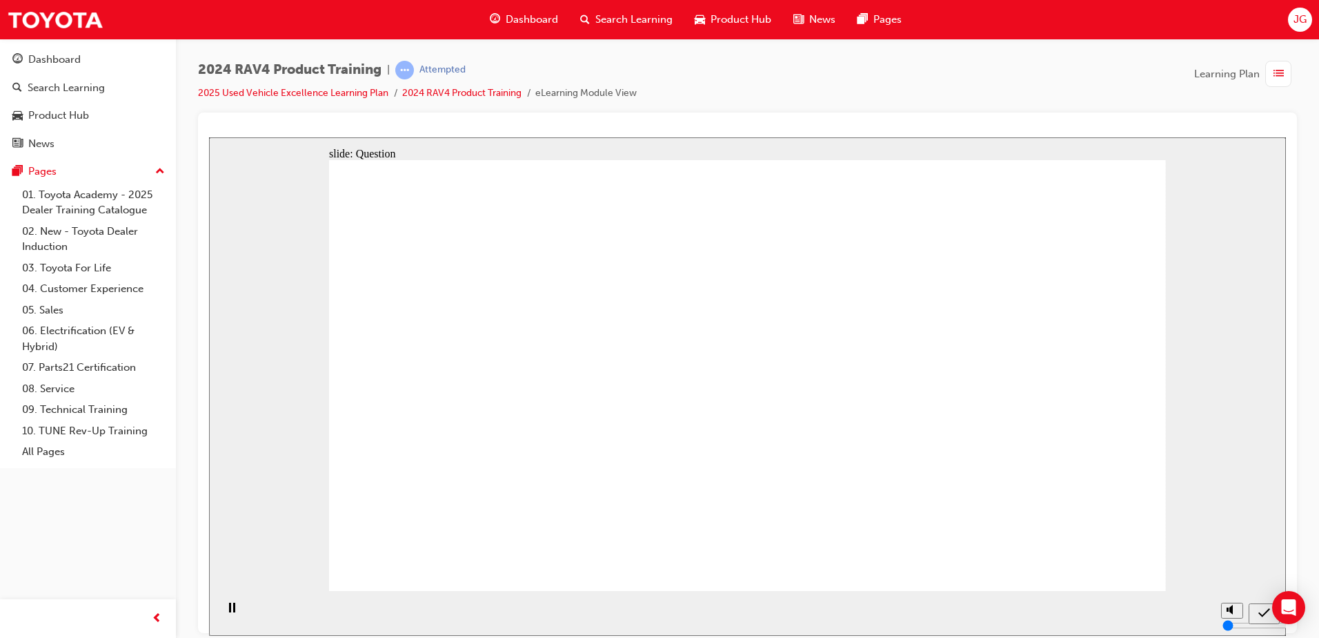
radio input "true"
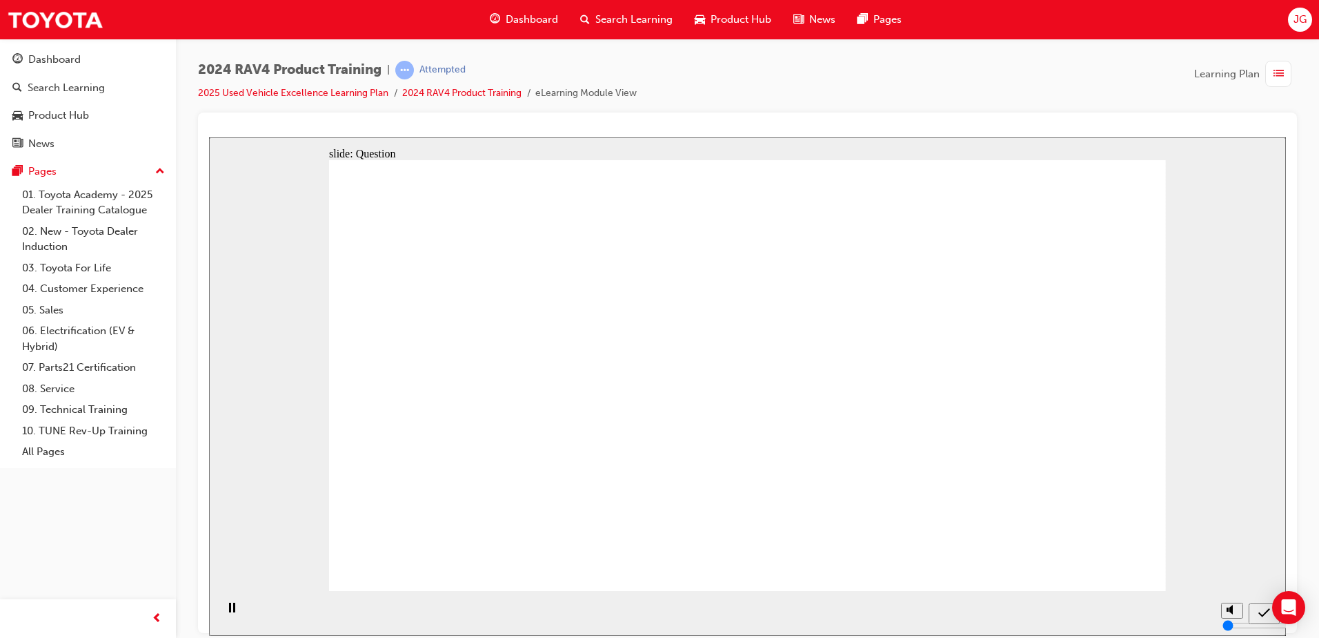
drag, startPoint x: 827, startPoint y: 327, endPoint x: 529, endPoint y: 467, distance: 329.3
drag, startPoint x: 479, startPoint y: 347, endPoint x: 740, endPoint y: 433, distance: 275.4
drag, startPoint x: 689, startPoint y: 359, endPoint x: 1018, endPoint y: 470, distance: 347.1
drag, startPoint x: 944, startPoint y: 400, endPoint x: 684, endPoint y: 509, distance: 281.1
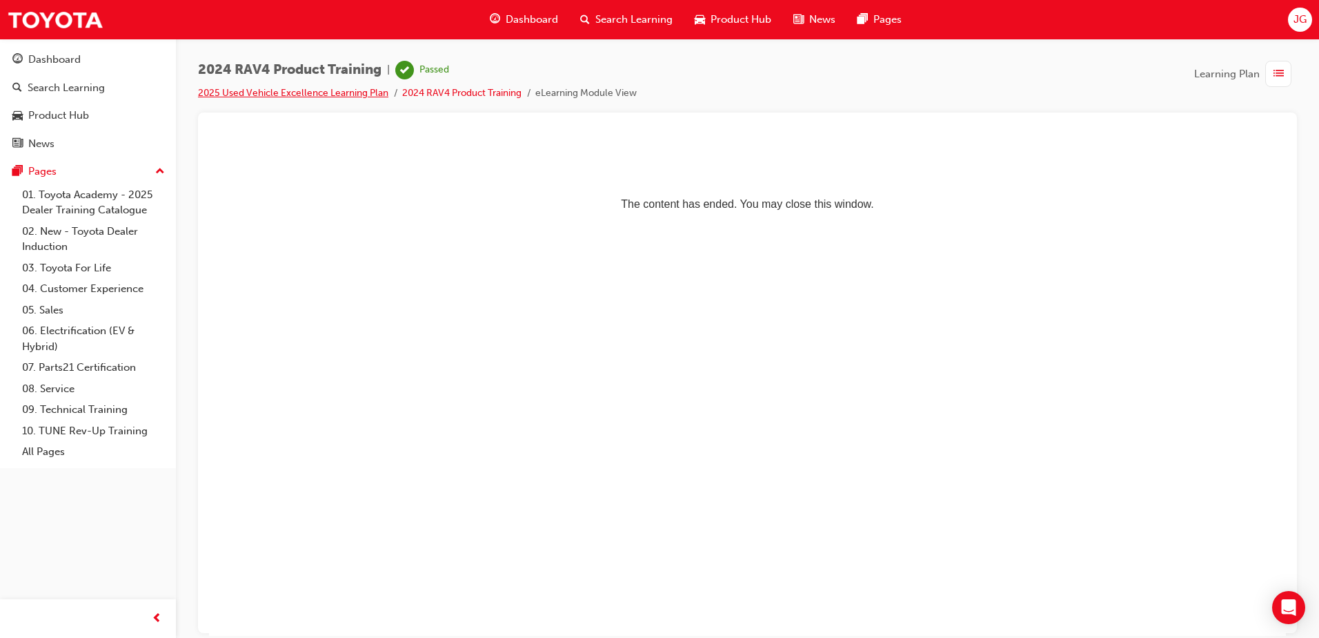
click at [344, 89] on link "2025 Used Vehicle Excellence Learning Plan" at bounding box center [293, 93] width 190 height 12
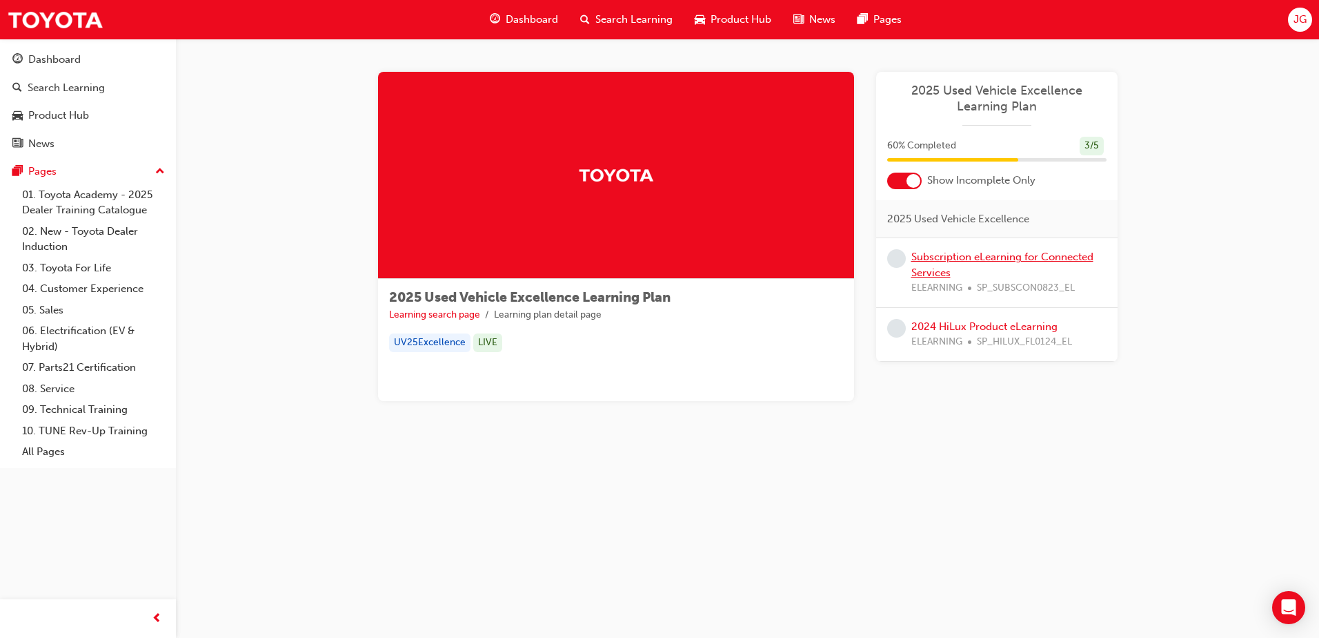
click at [926, 266] on link "Subscription eLearning for Connected Services" at bounding box center [1002, 264] width 182 height 28
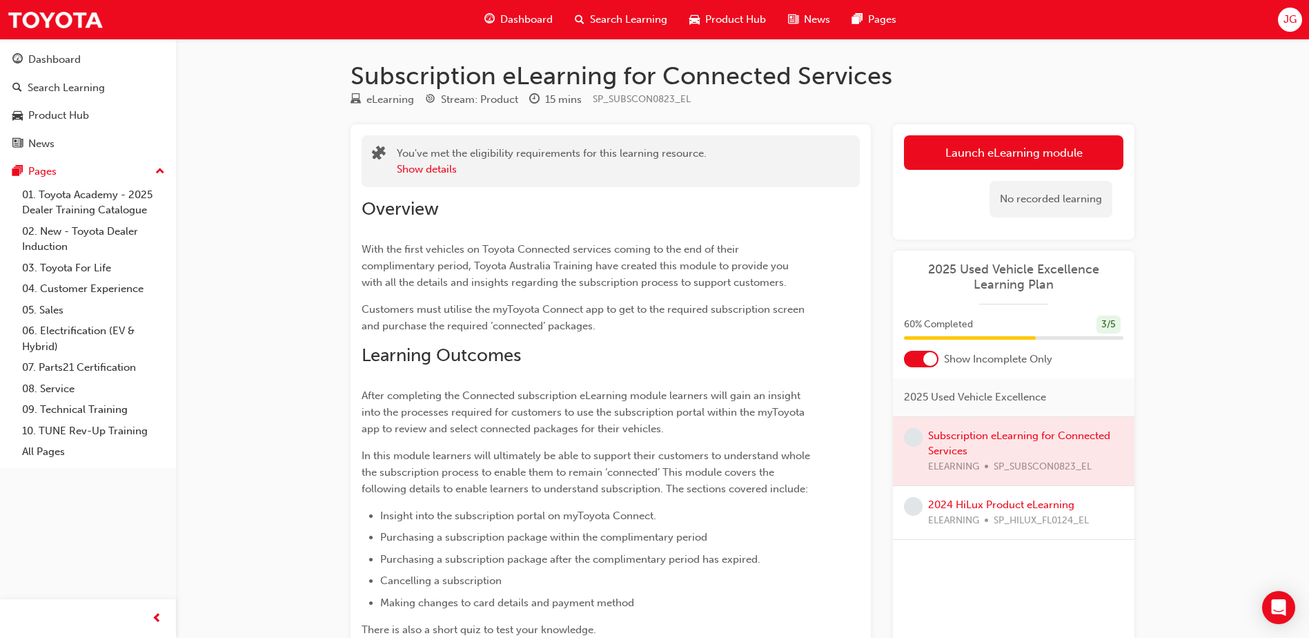
click at [1047, 148] on link "Launch eLearning module" at bounding box center [1013, 152] width 219 height 34
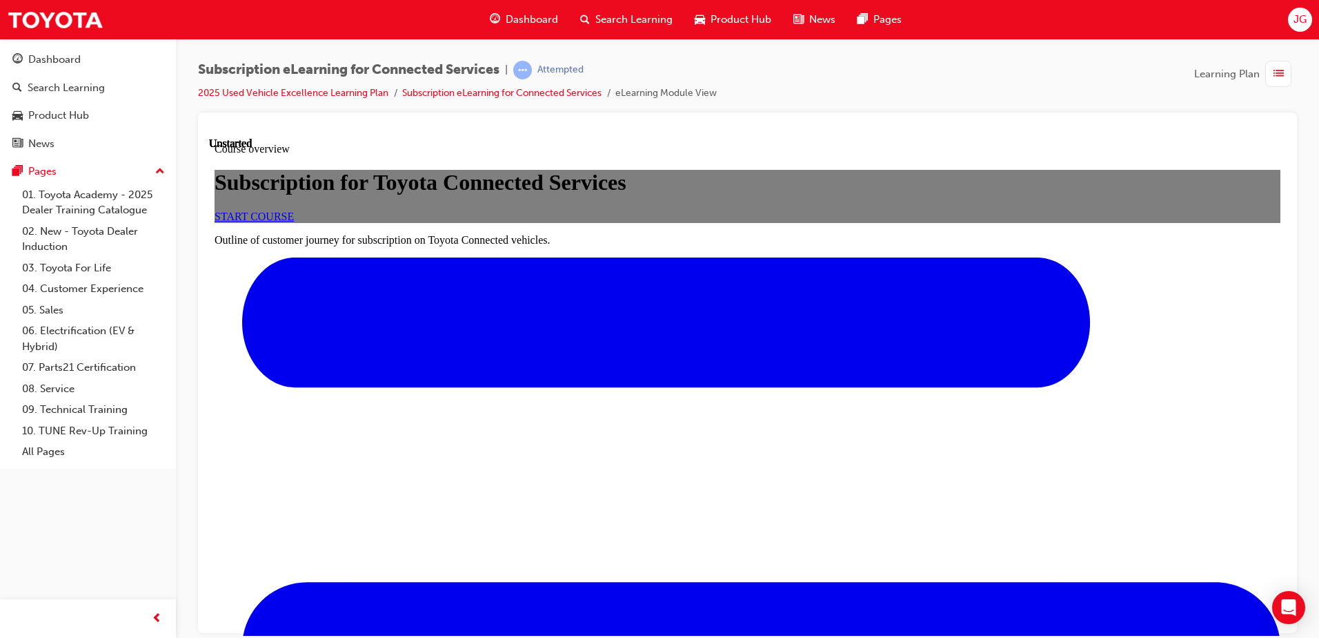
click at [294, 221] on span "START COURSE" at bounding box center [254, 216] width 79 height 12
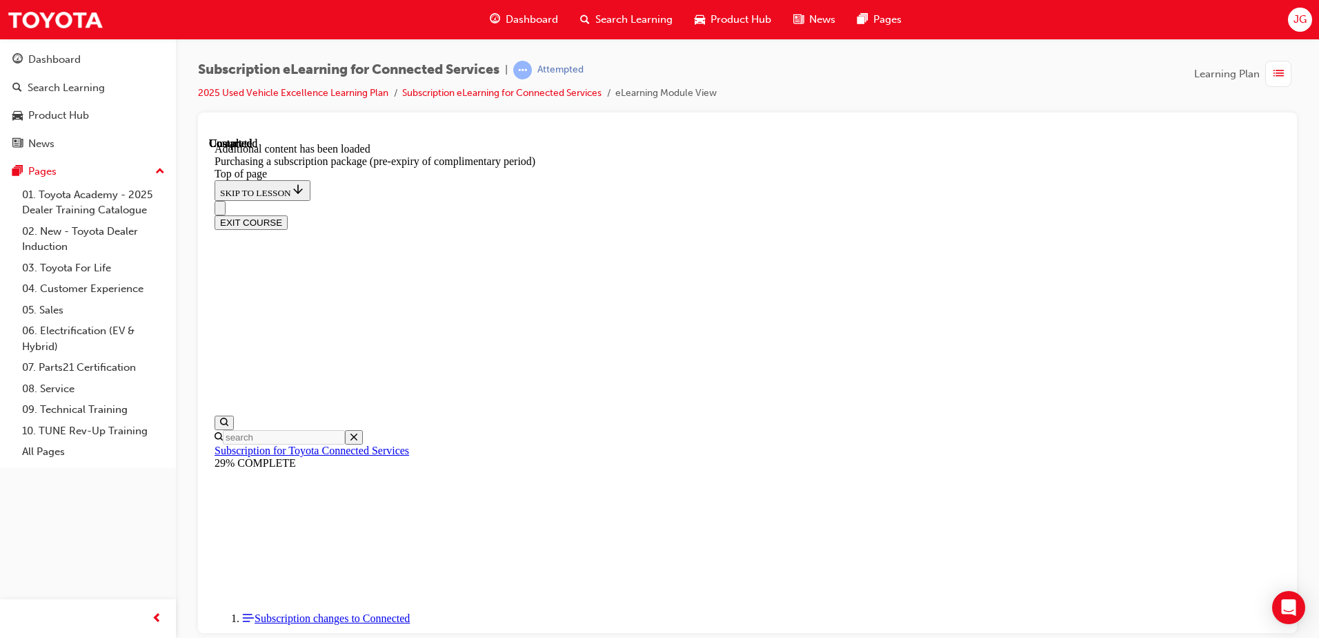
scroll to position [1554, 0]
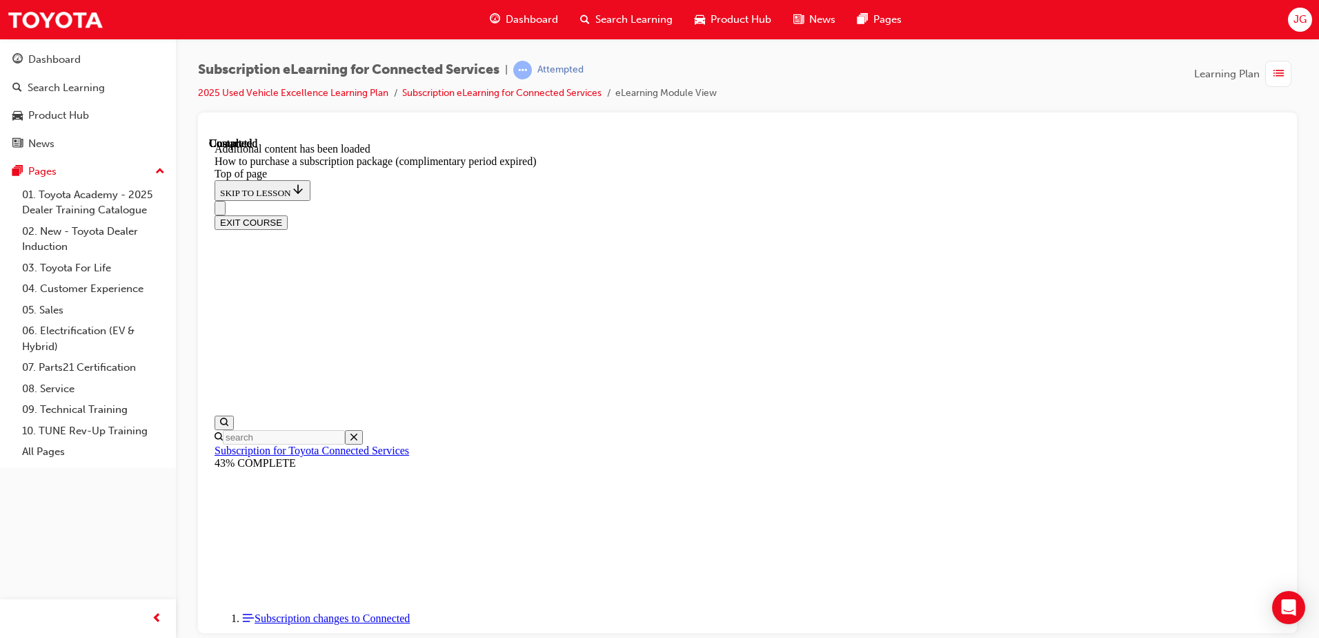
scroll to position [1367, 0]
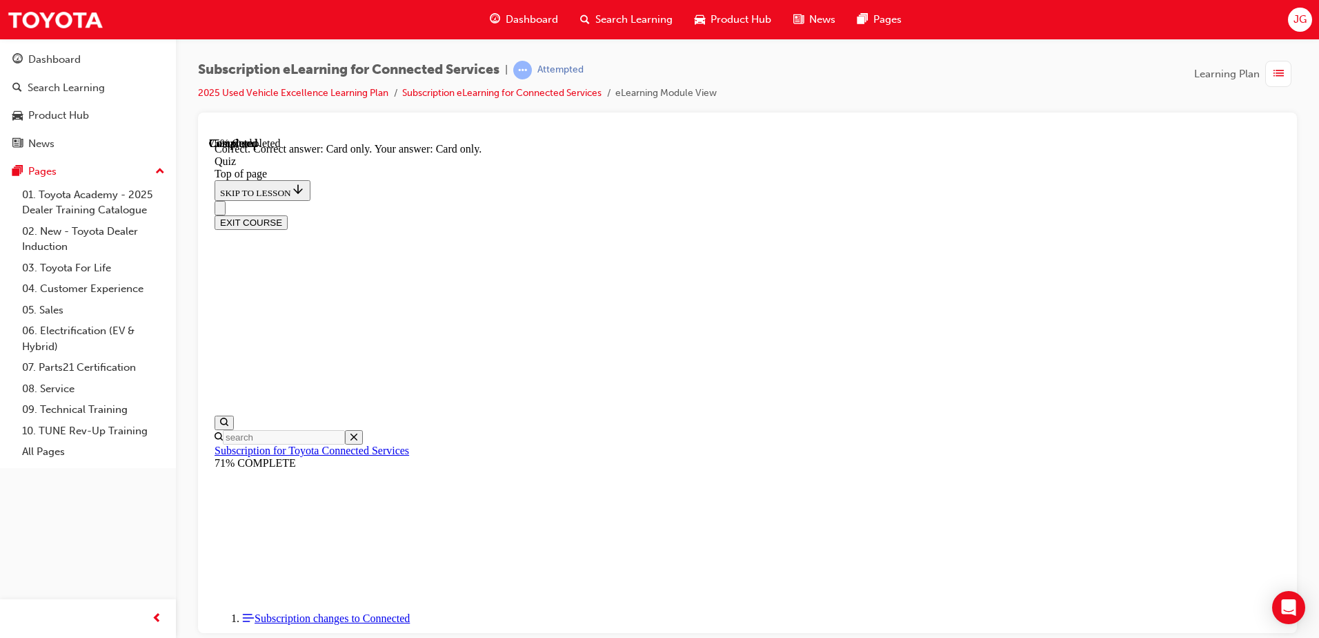
scroll to position [174, 0]
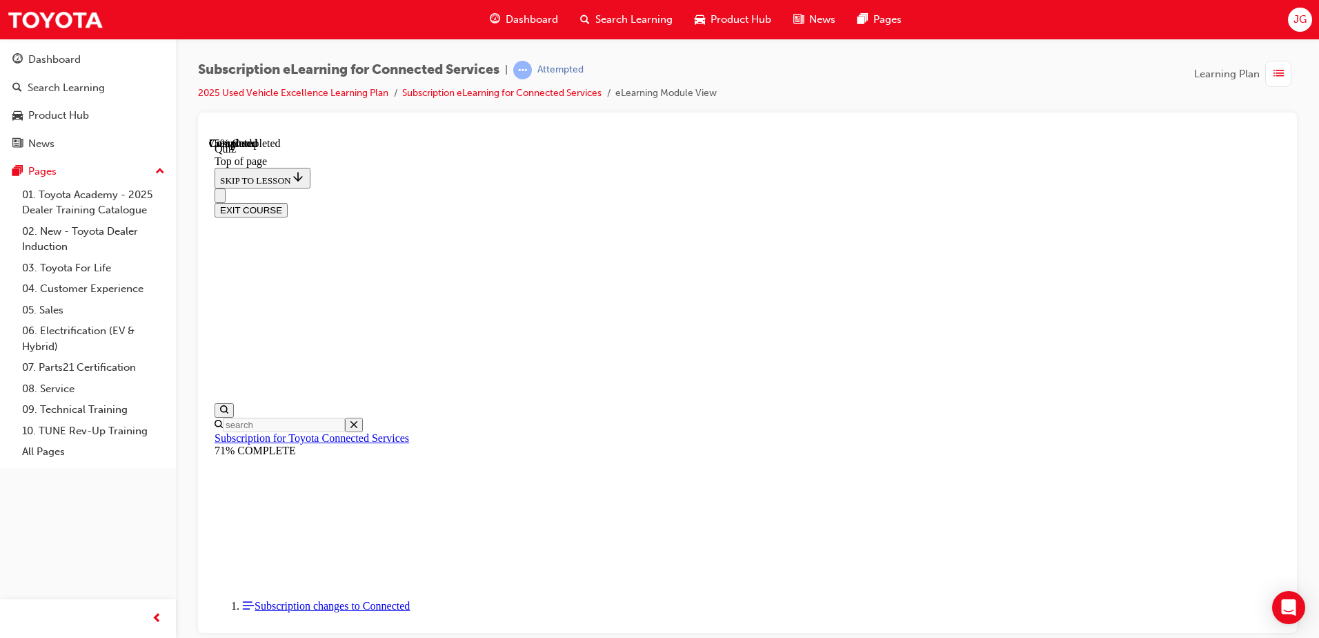
scroll to position [42, 0]
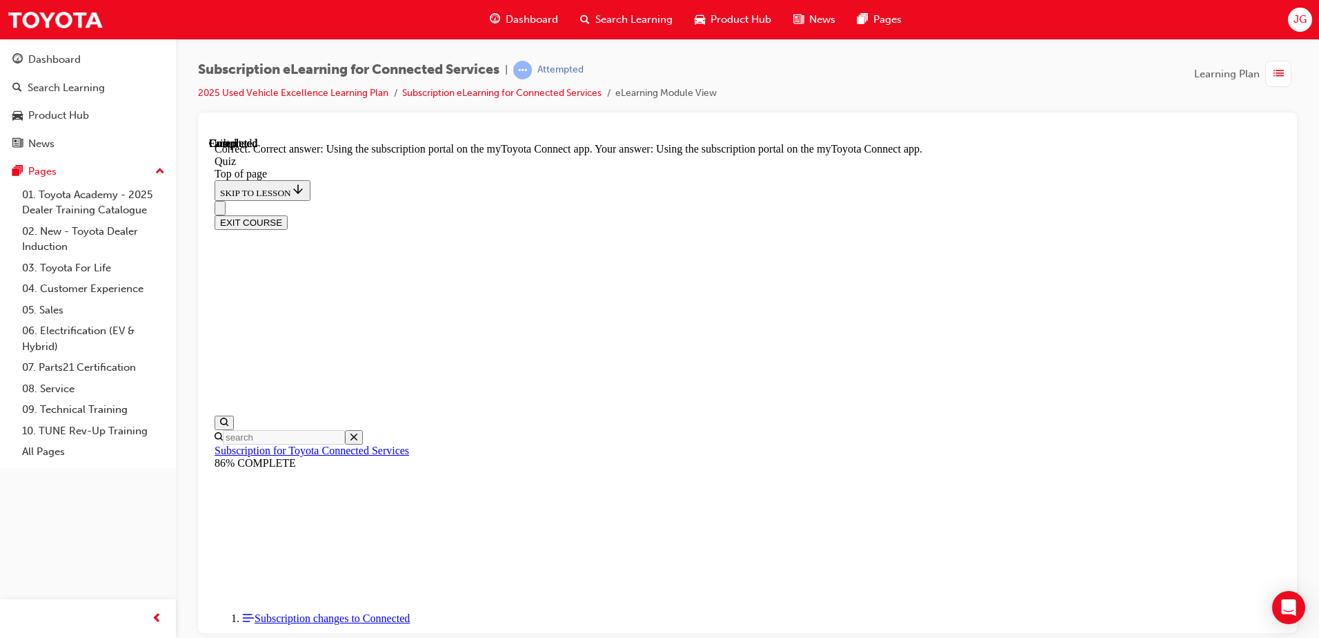
scroll to position [174, 0]
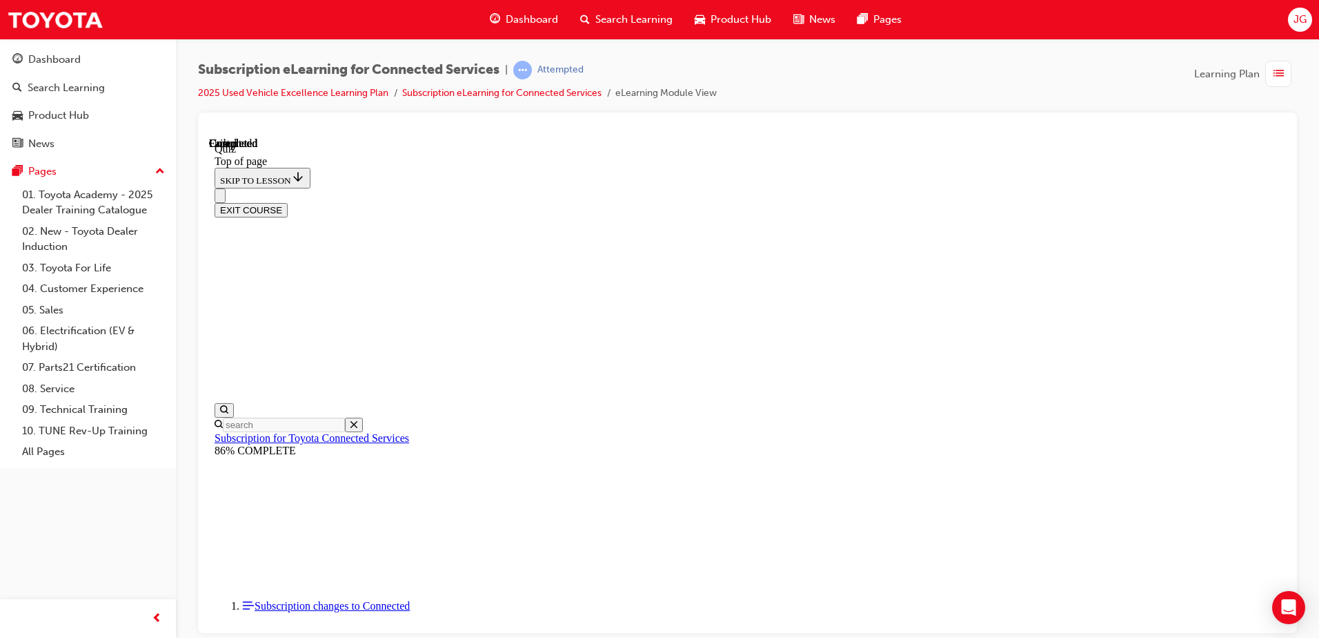
scroll to position [251, 0]
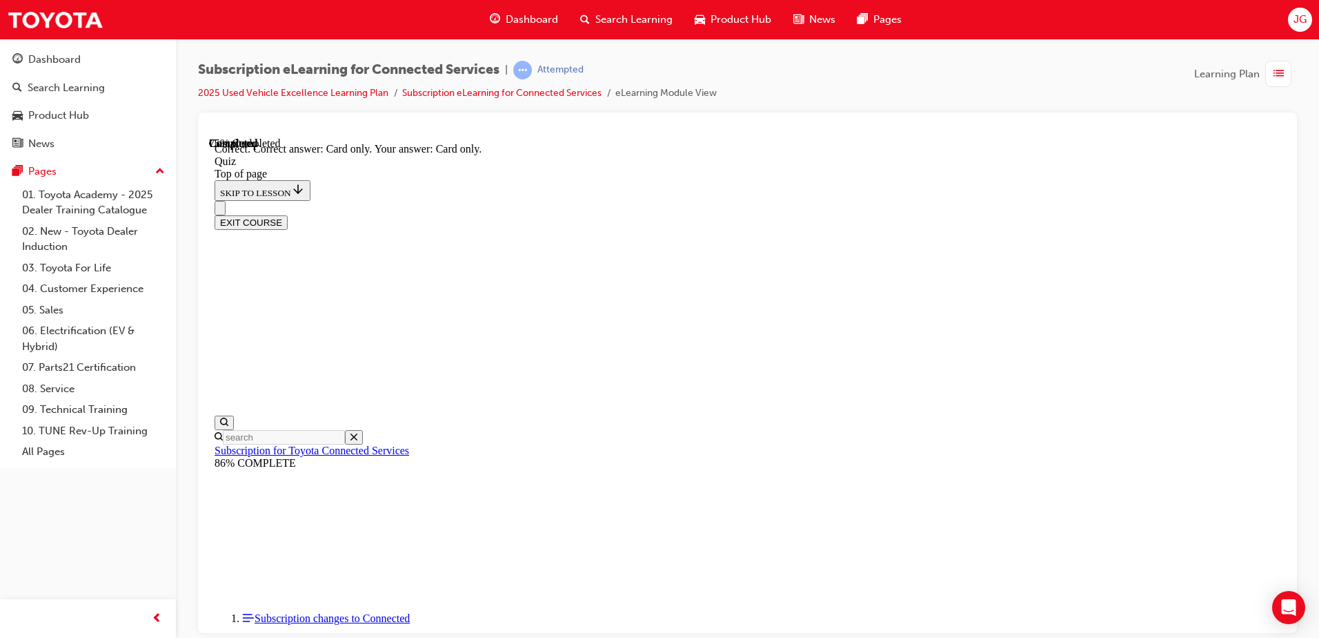
scroll to position [174, 0]
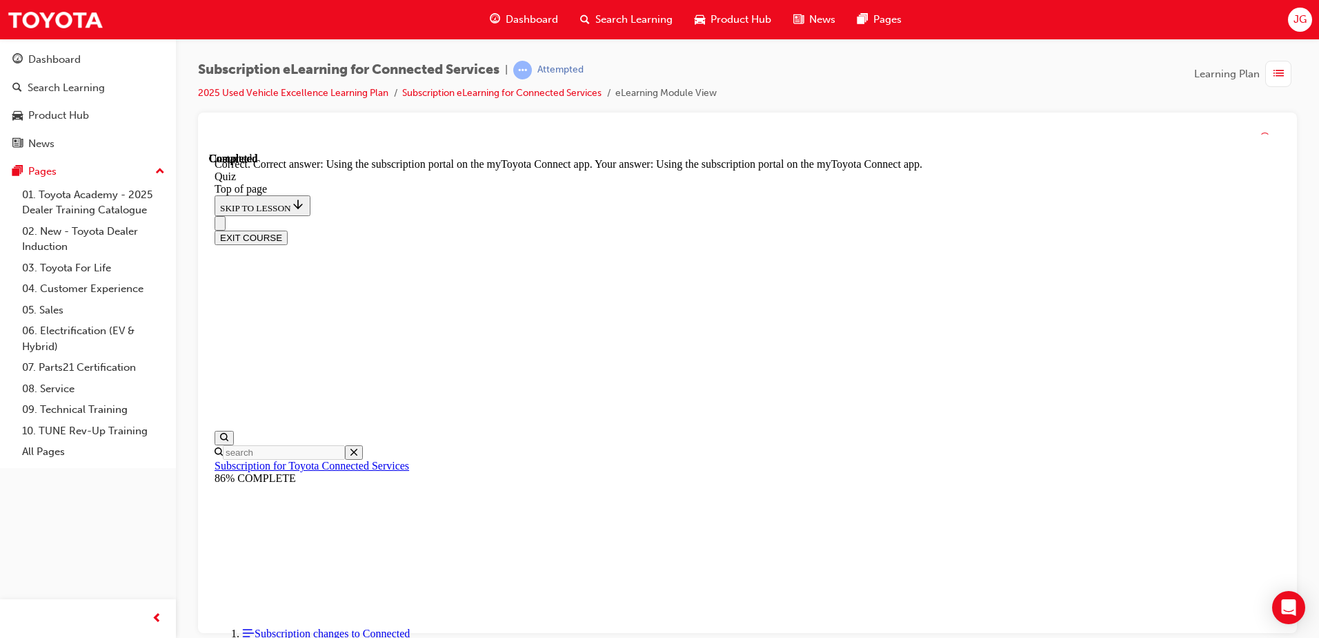
scroll to position [174, 0]
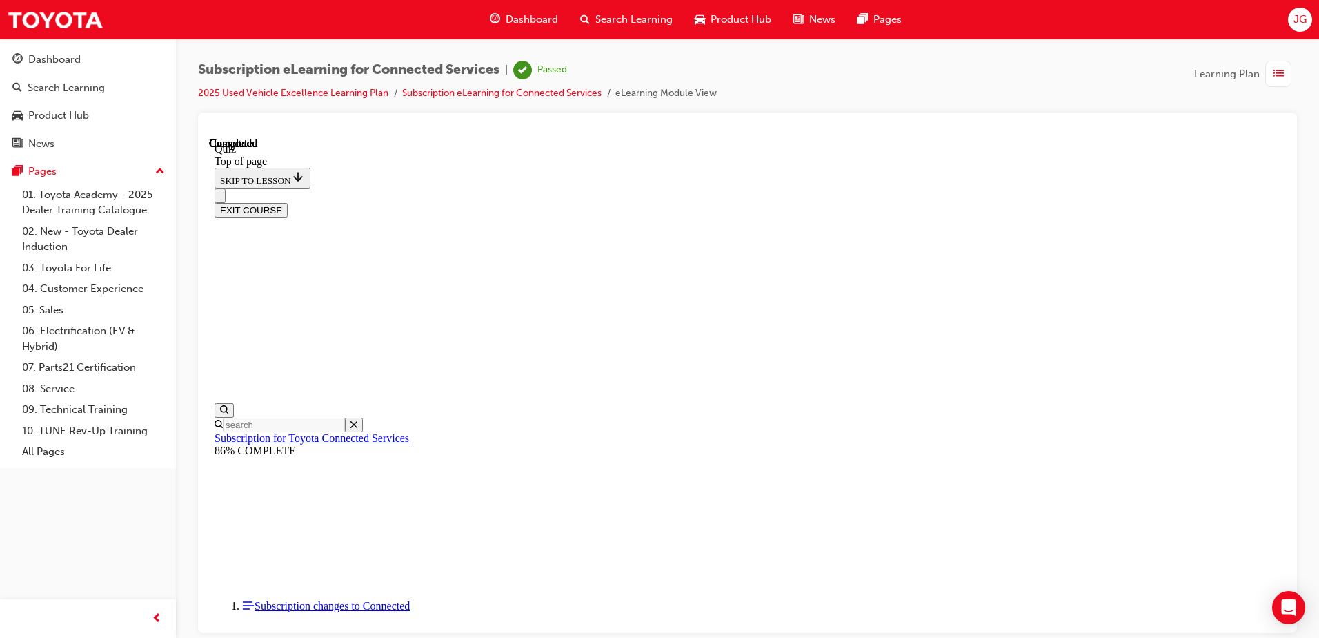
scroll to position [0, 0]
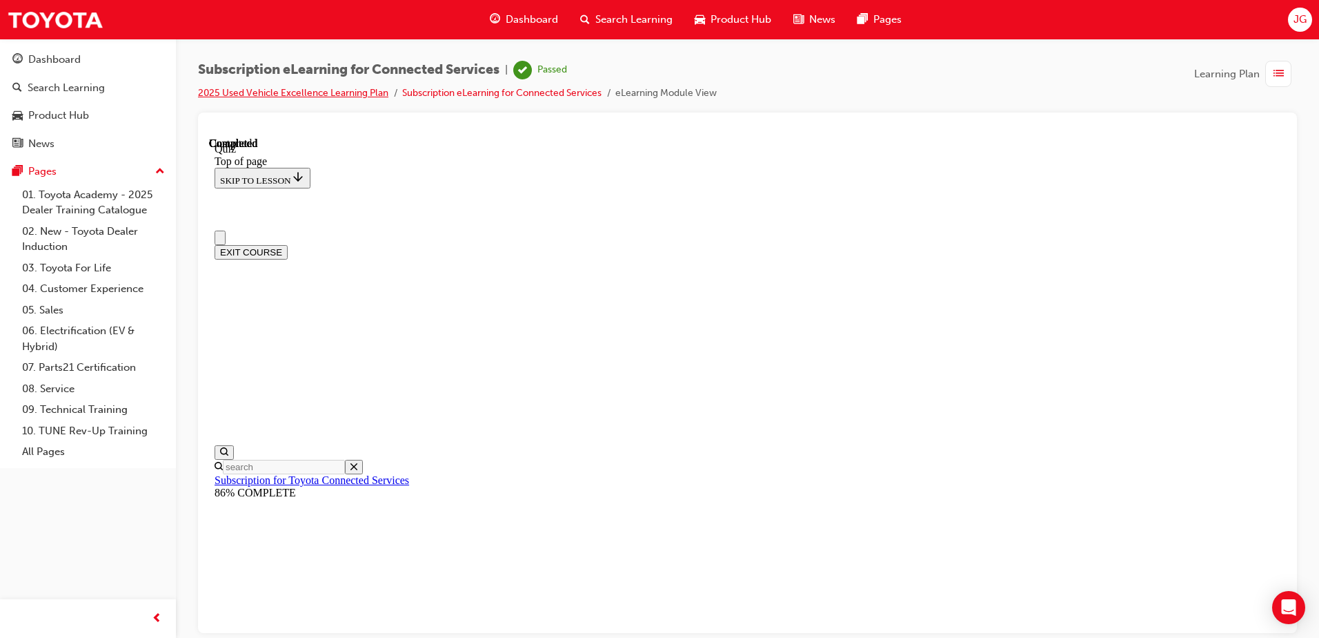
click at [353, 95] on link "2025 Used Vehicle Excellence Learning Plan" at bounding box center [293, 93] width 190 height 12
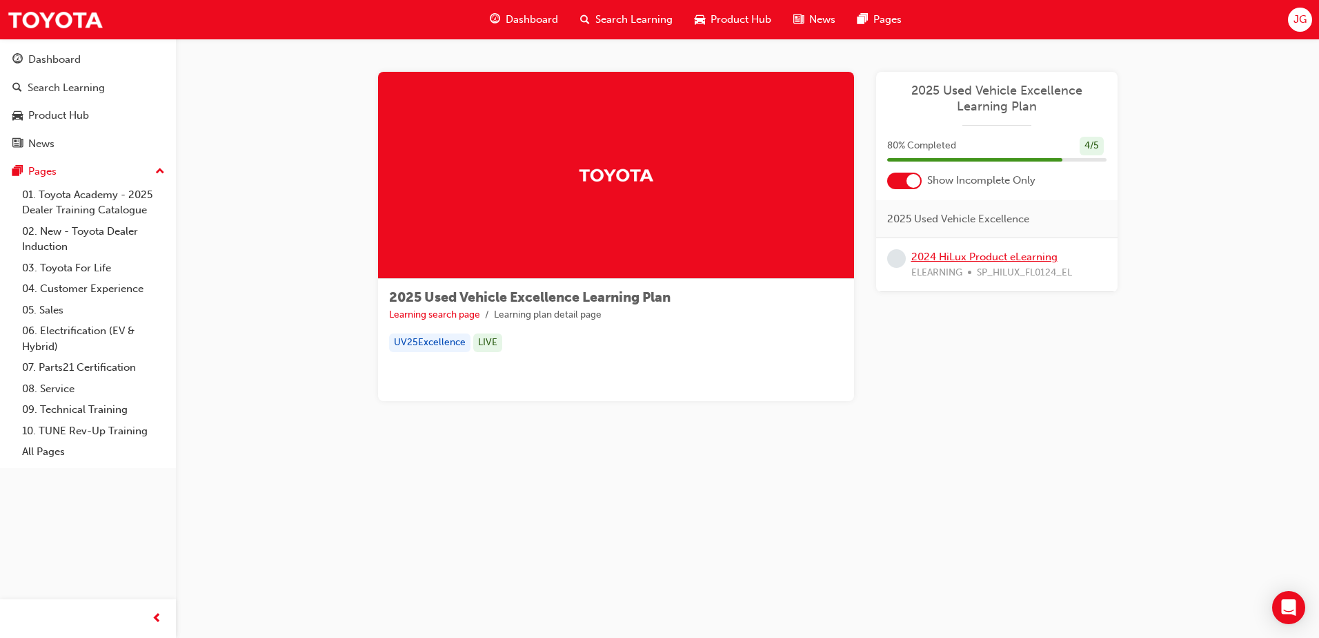
click at [1052, 262] on link "2024 HiLux Product eLearning" at bounding box center [984, 256] width 146 height 12
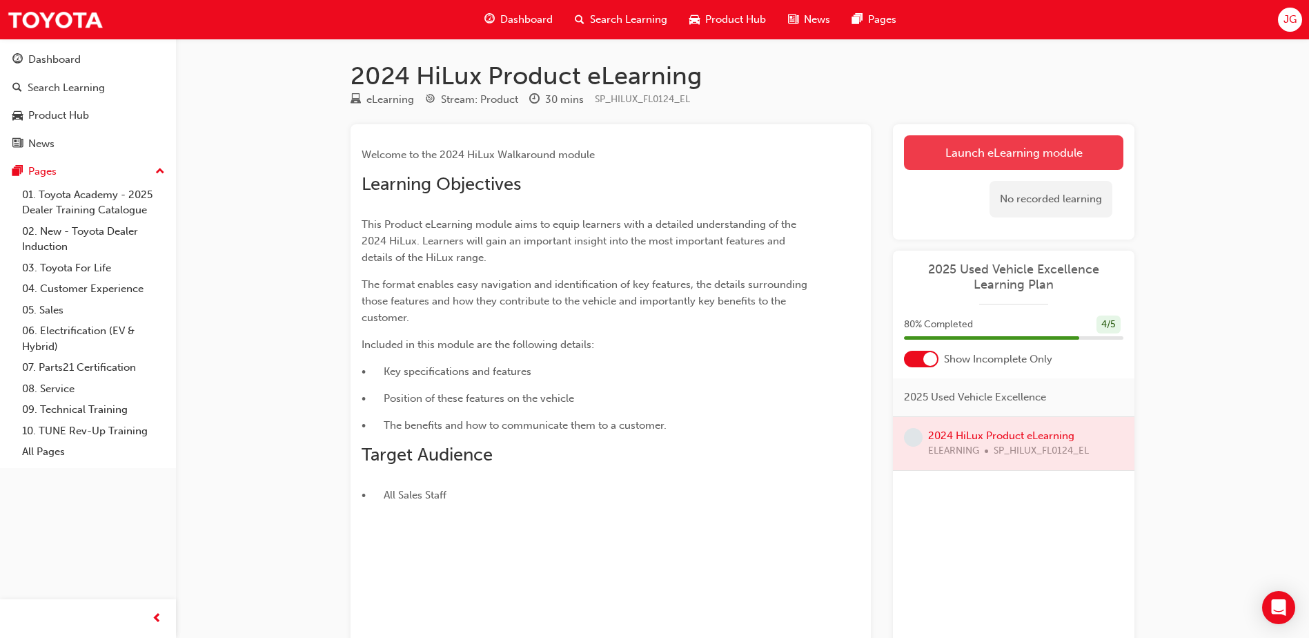
click at [1061, 151] on link "Launch eLearning module" at bounding box center [1013, 152] width 219 height 34
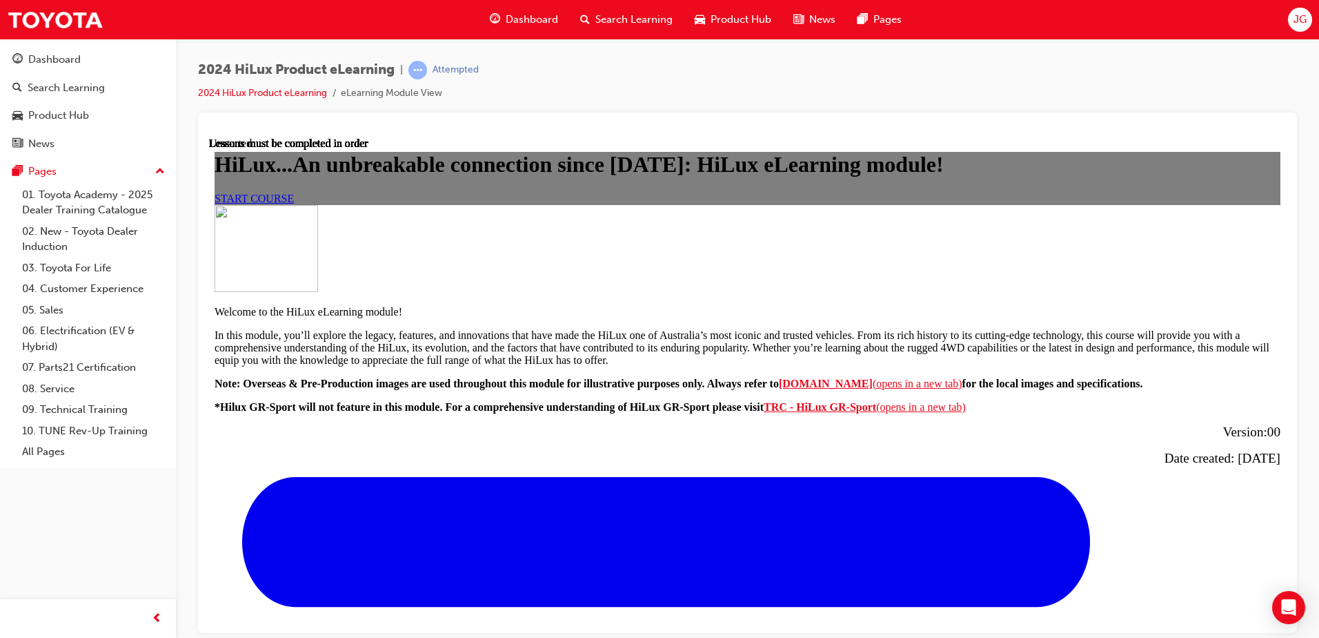
scroll to position [207, 0]
click at [294, 204] on span "START COURSE" at bounding box center [254, 198] width 79 height 12
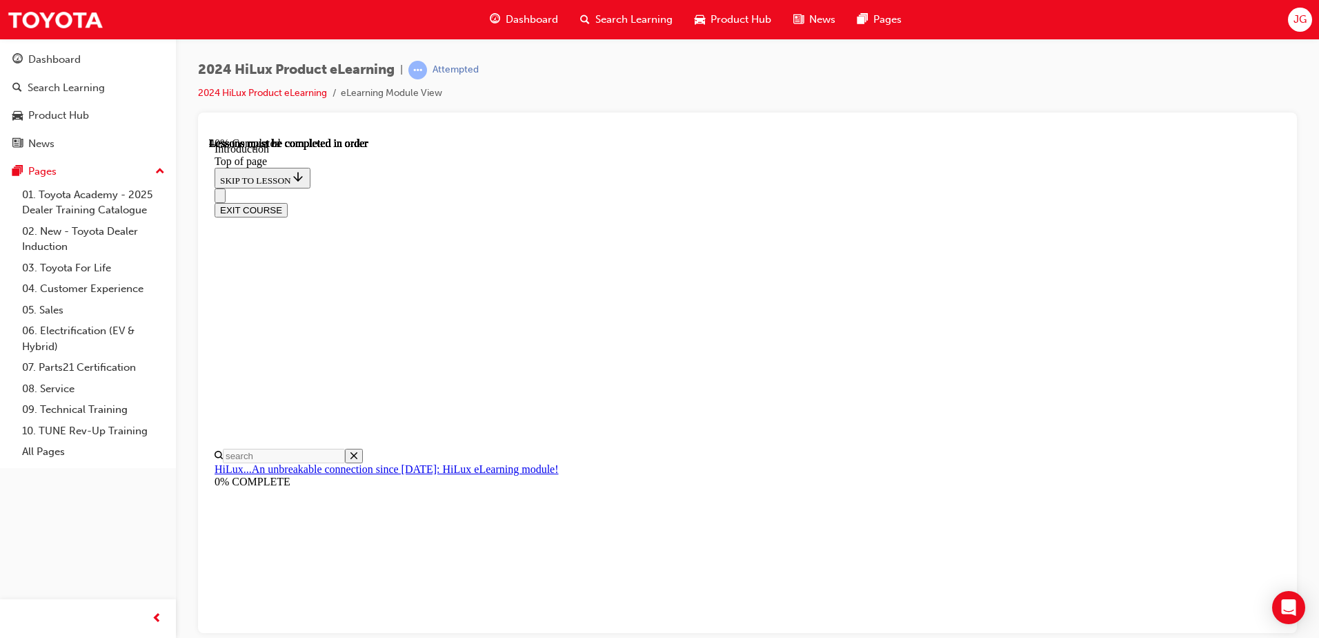
scroll to position [595, 0]
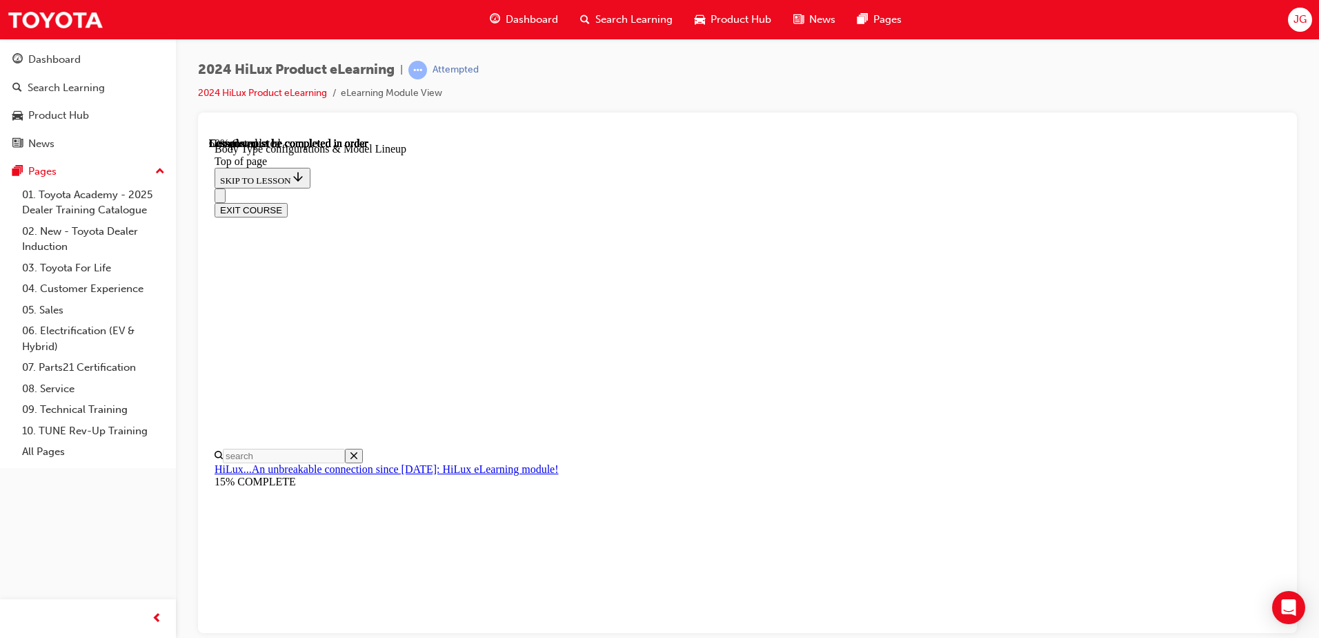
drag, startPoint x: 778, startPoint y: 369, endPoint x: 840, endPoint y: 372, distance: 62.8
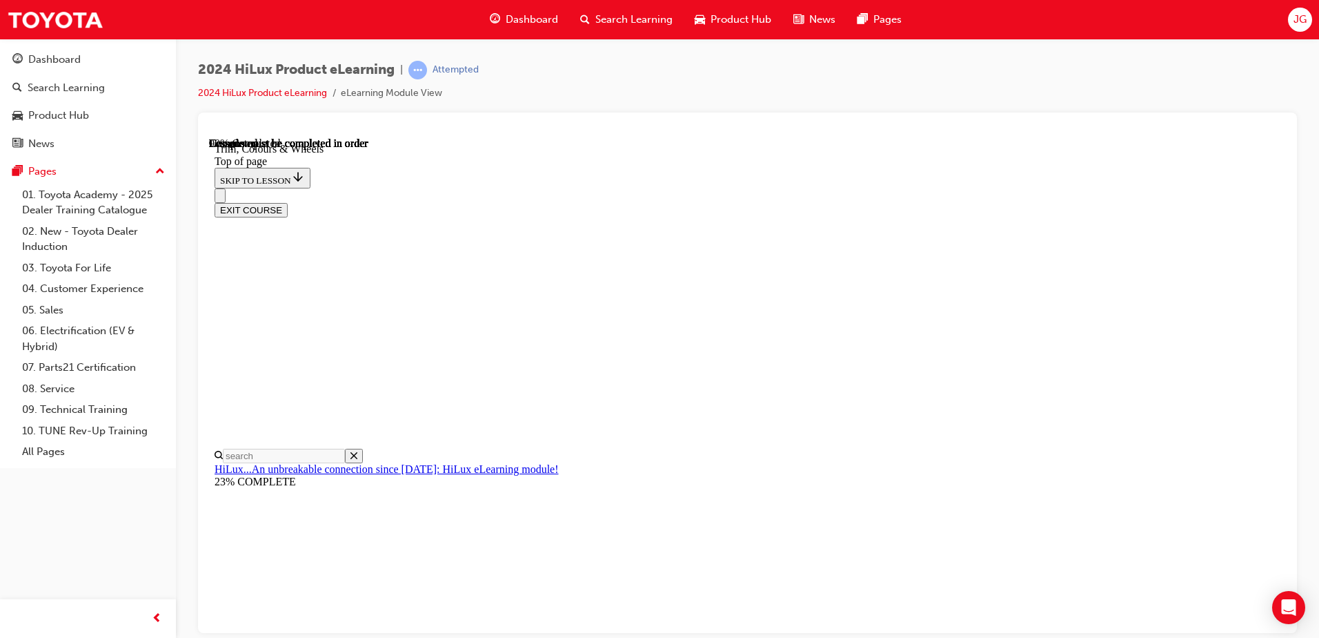
scroll to position [2091, 0]
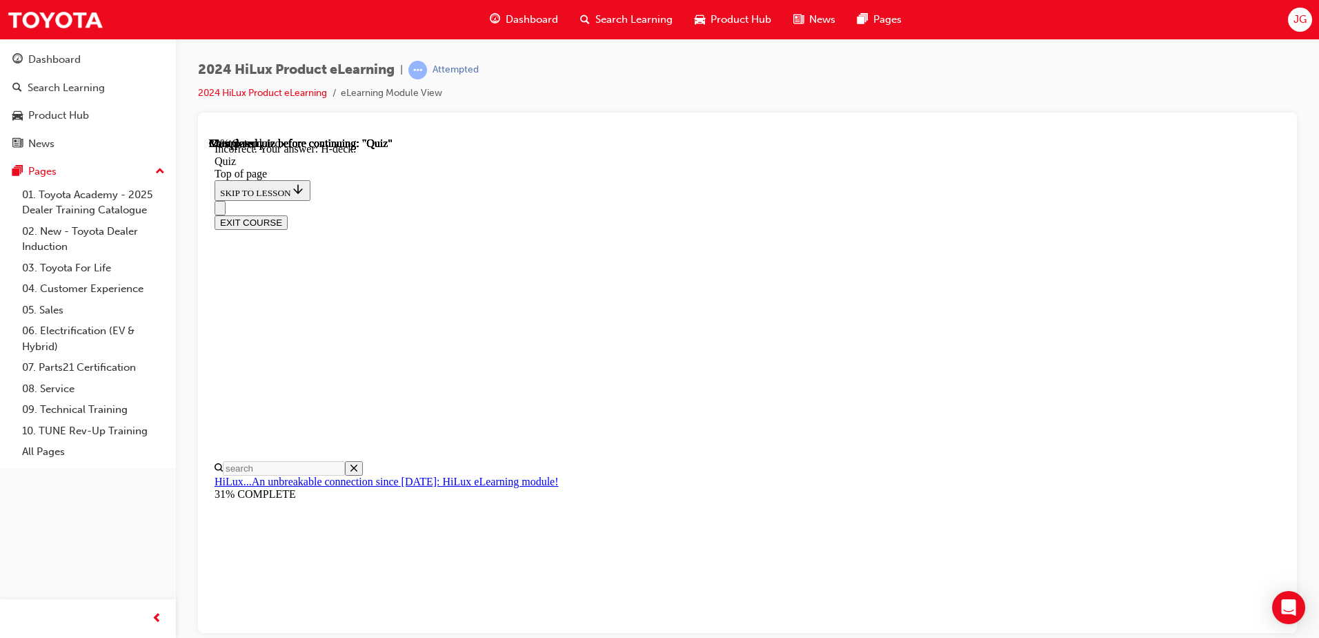
scroll to position [246, 0]
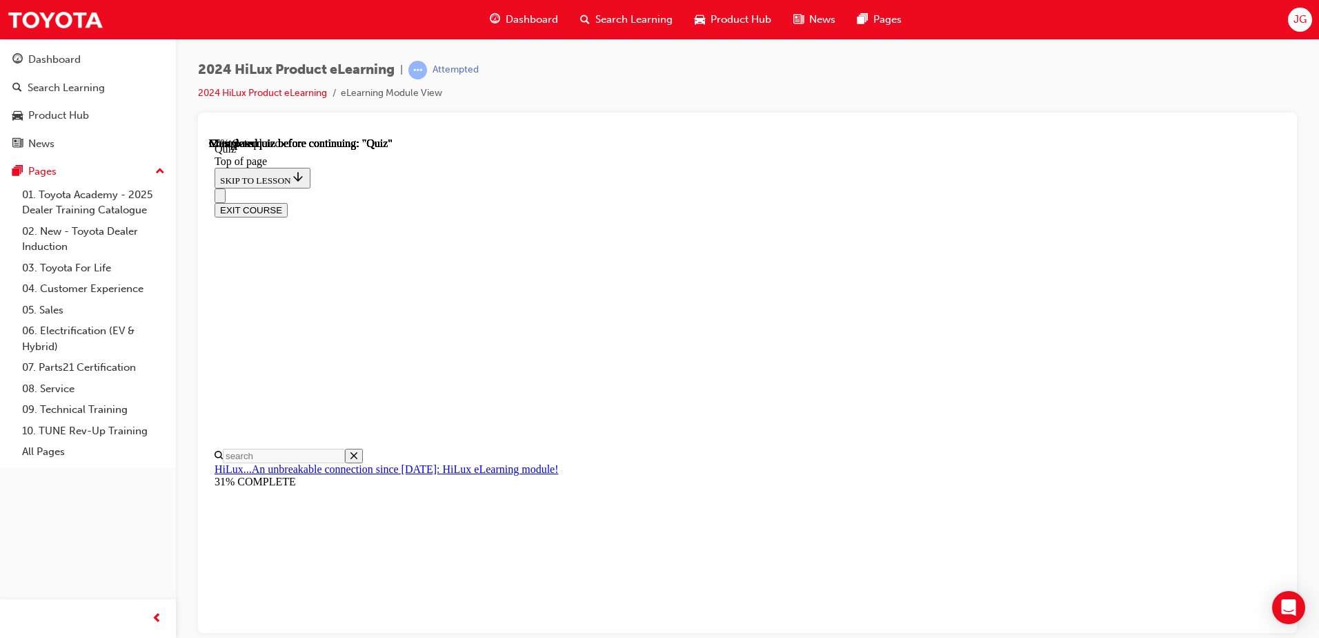
scroll to position [207, 0]
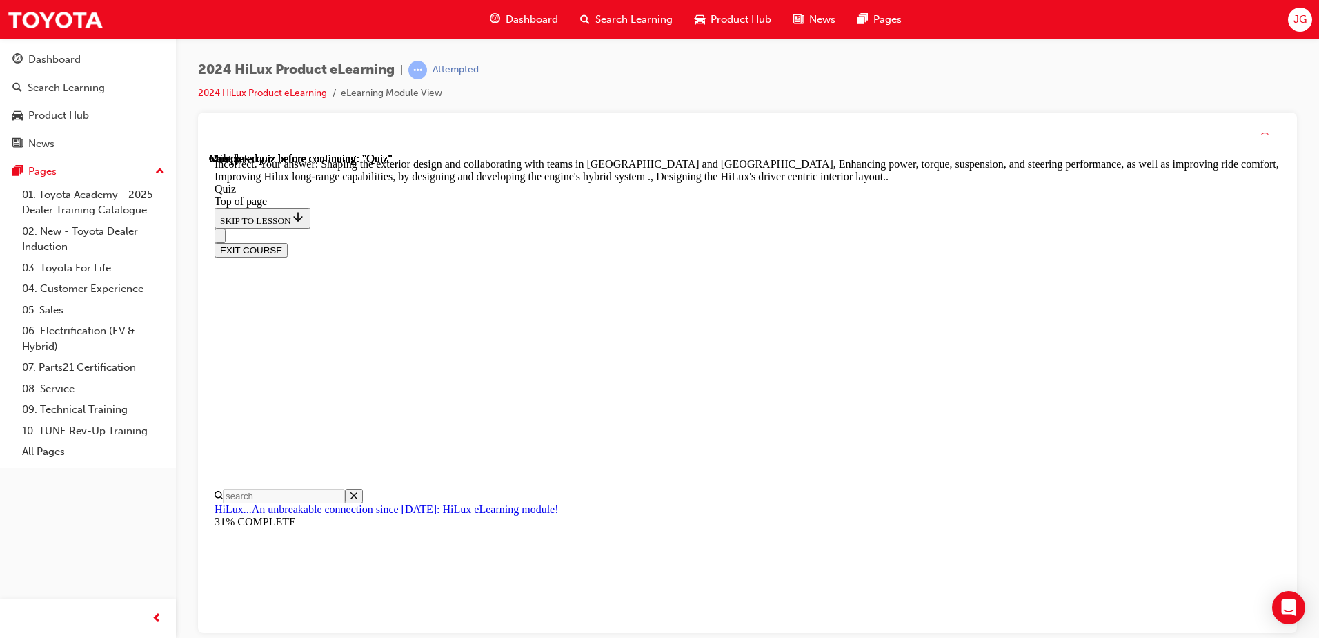
scroll to position [310, 0]
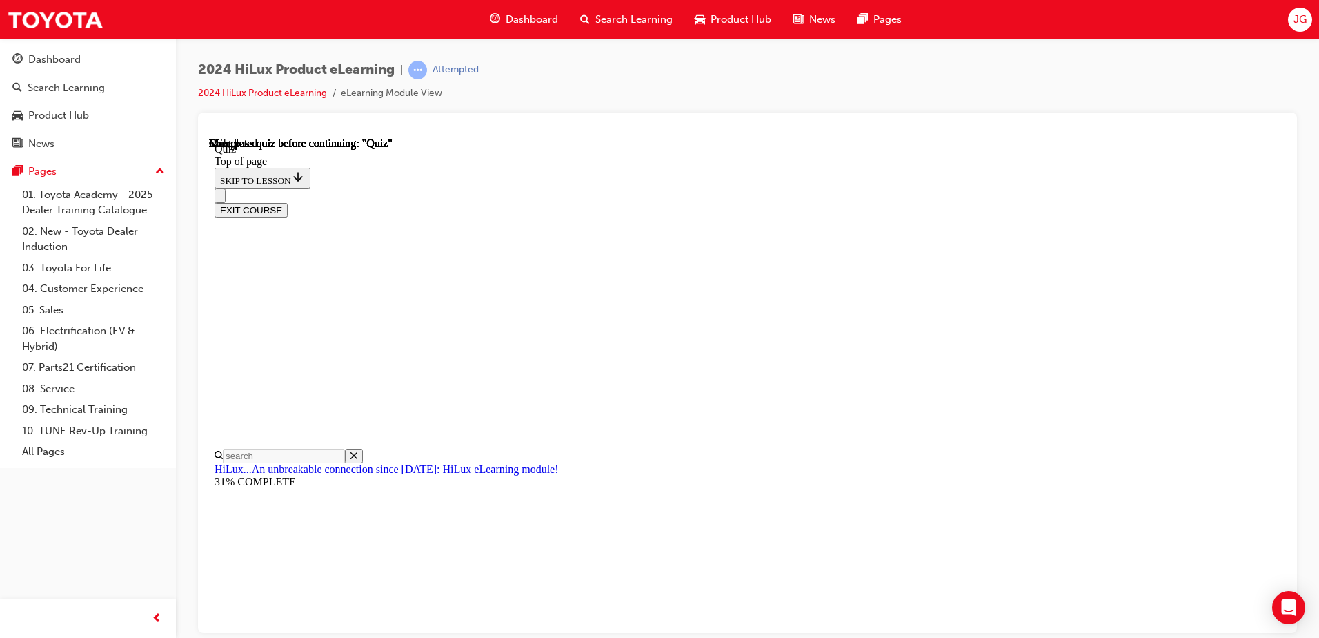
scroll to position [277, 0]
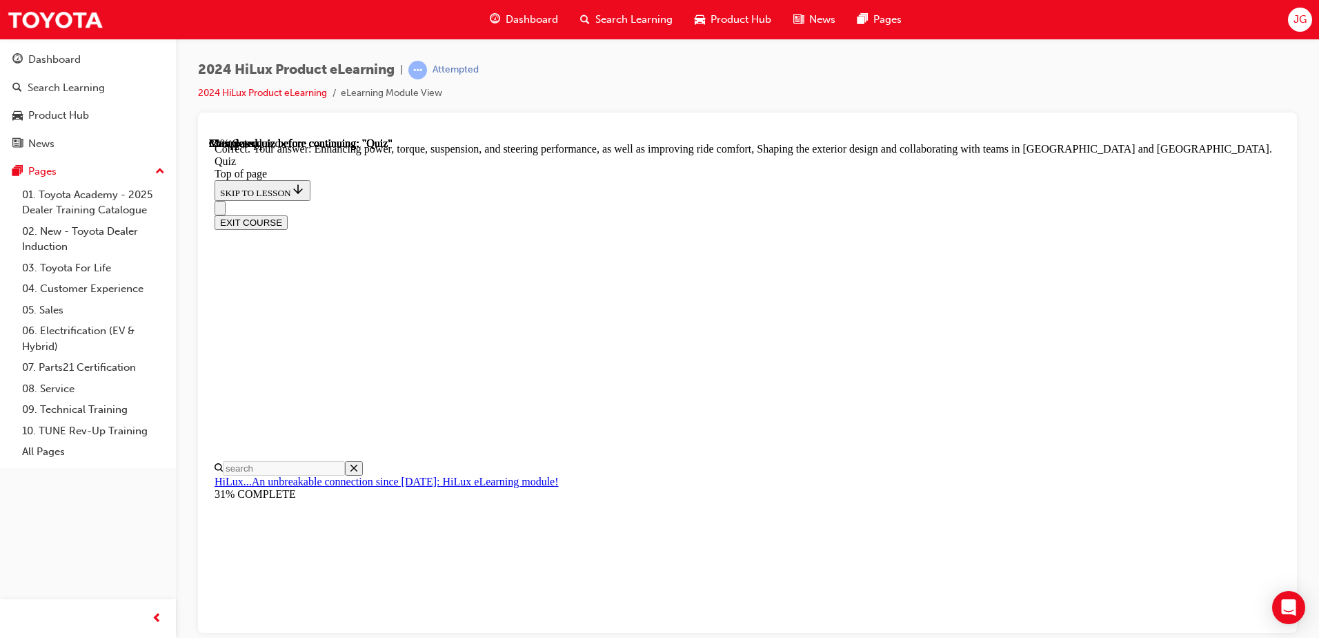
scroll to position [310, 0]
drag, startPoint x: 855, startPoint y: 549, endPoint x: 855, endPoint y: 560, distance: 11.0
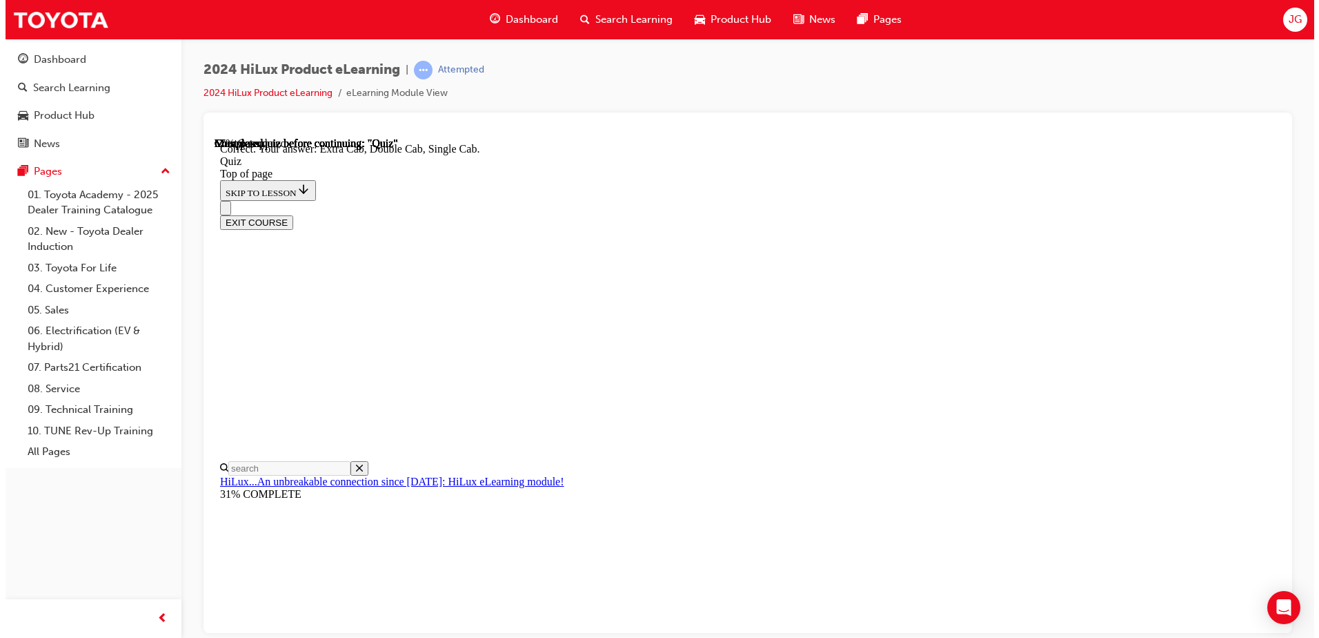
scroll to position [348, 0]
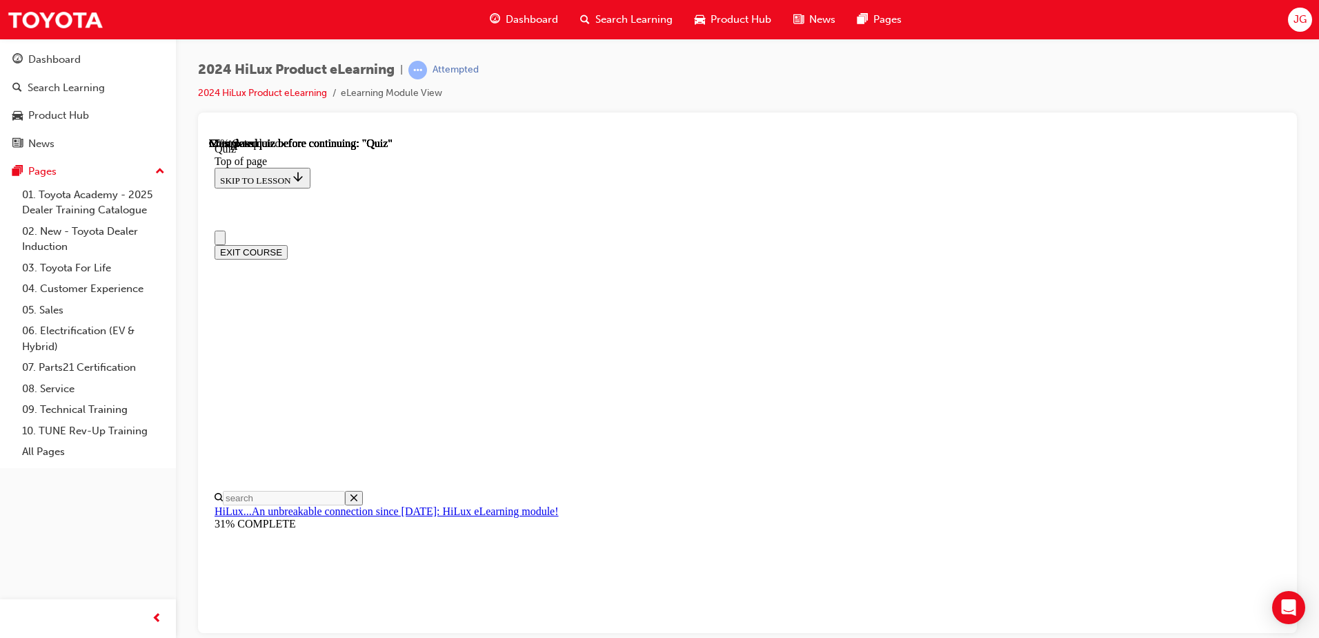
scroll to position [138, 0]
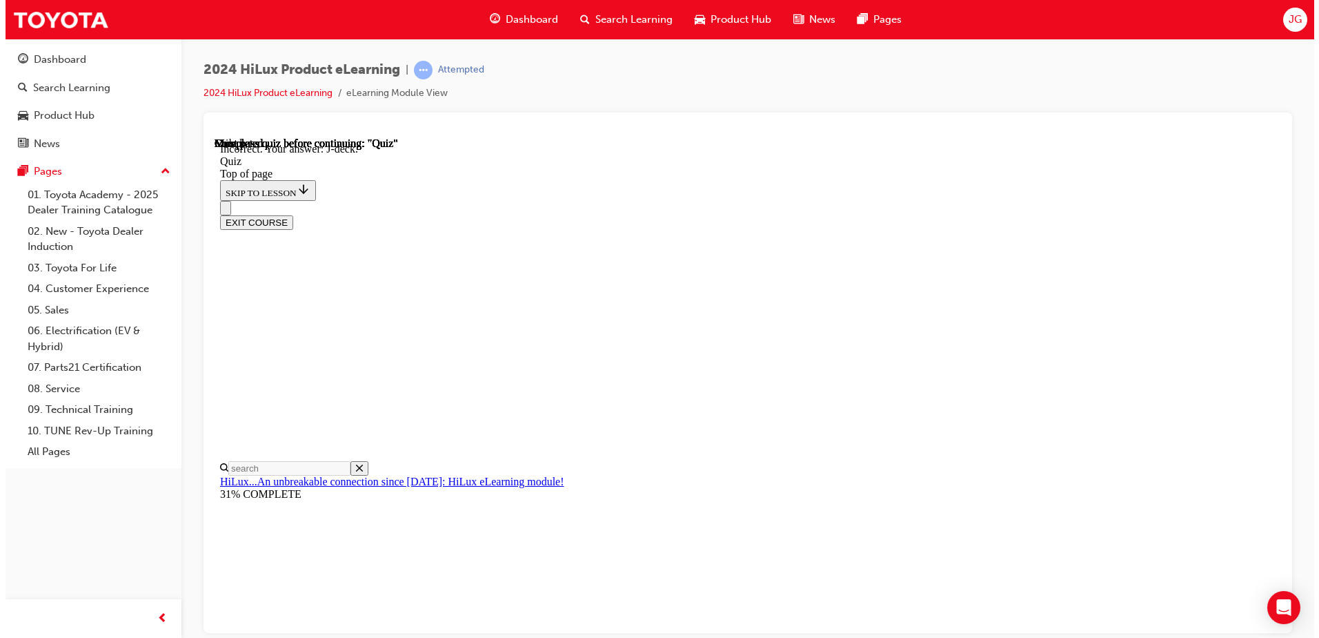
scroll to position [246, 0]
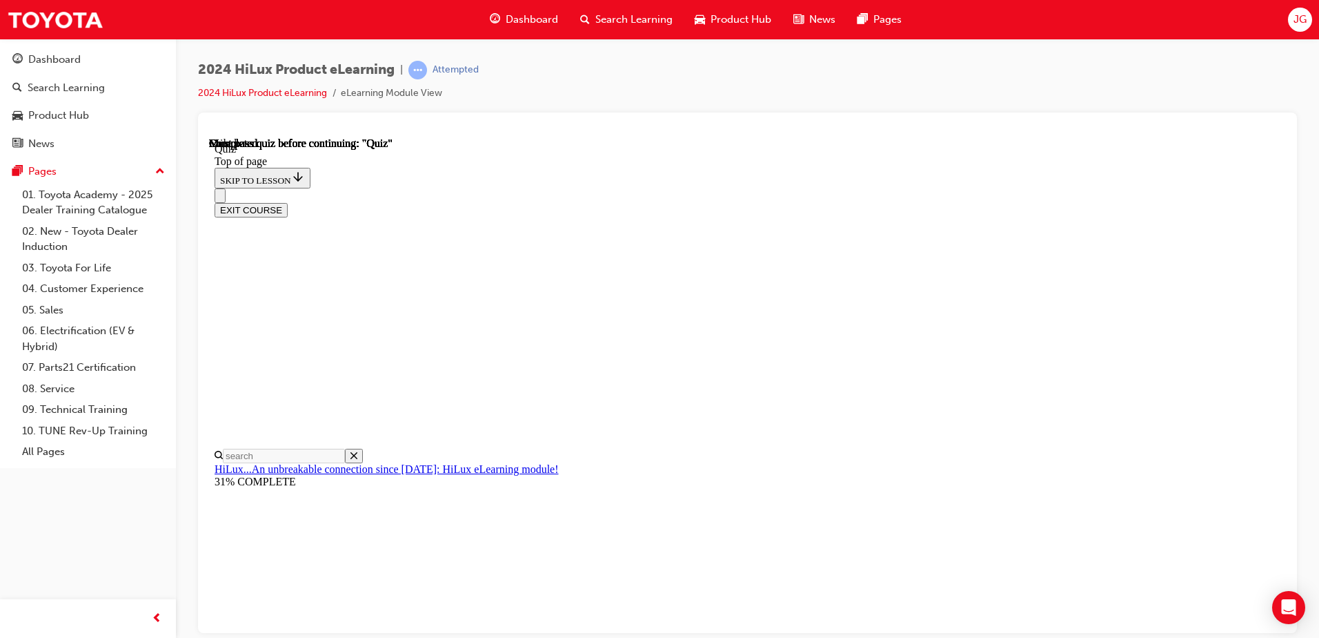
scroll to position [251, 0]
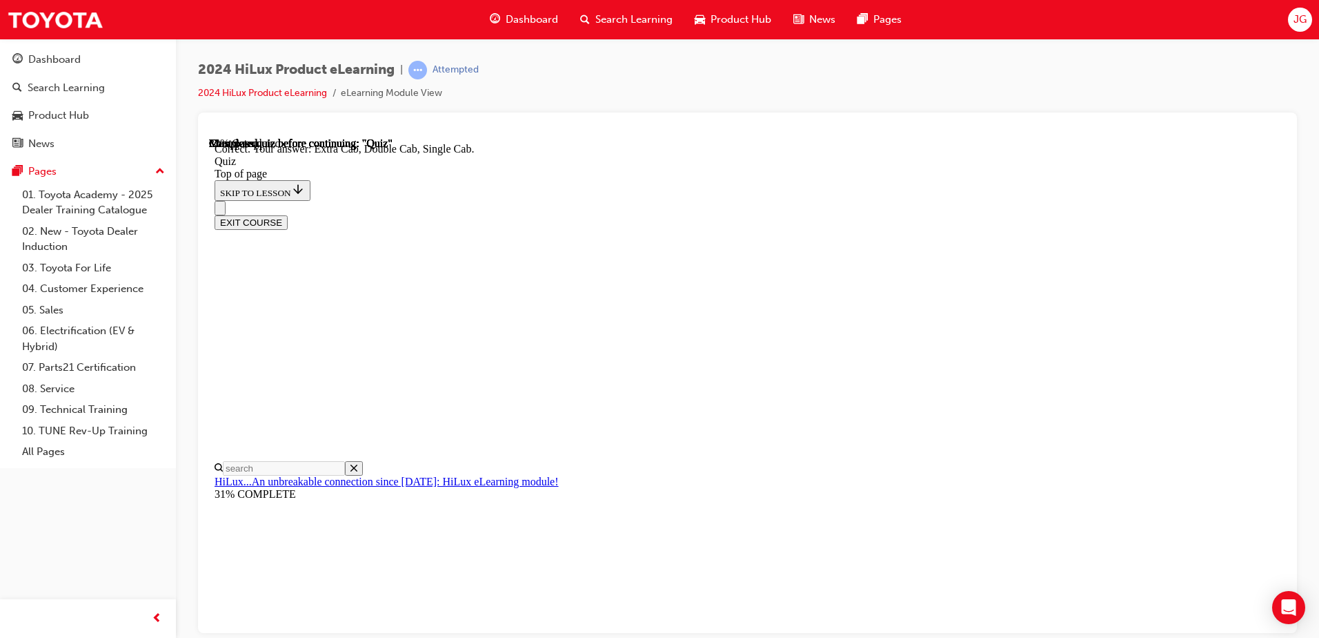
scroll to position [348, 0]
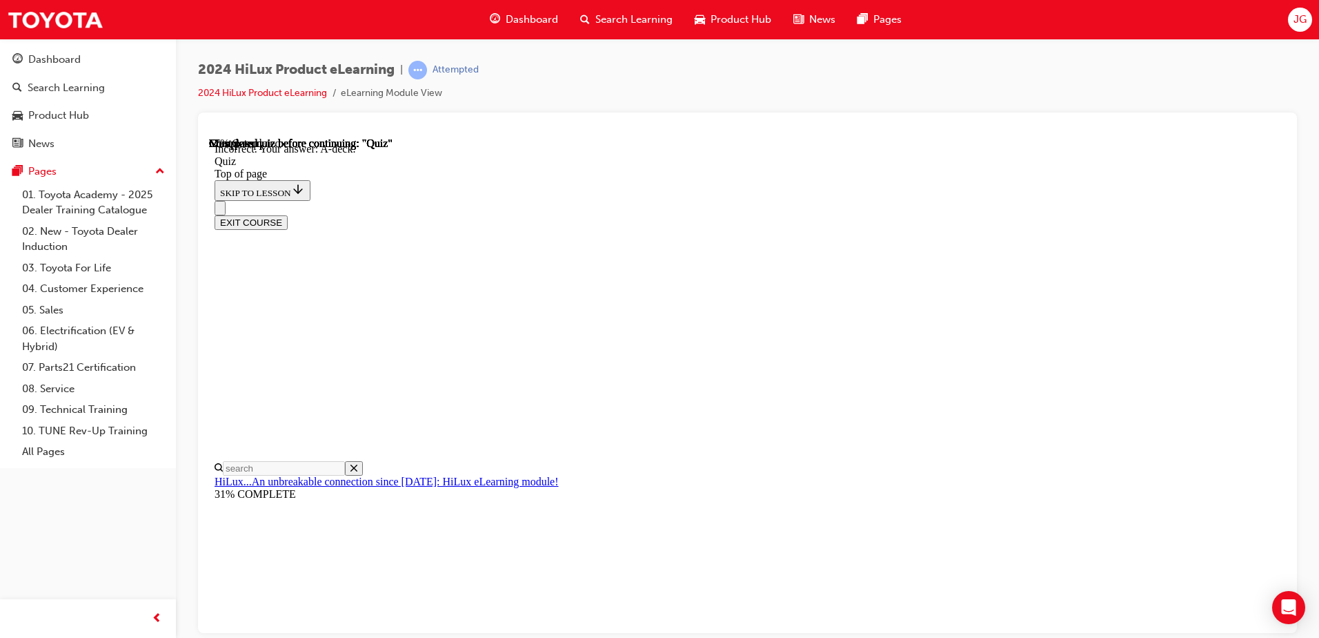
scroll to position [246, 0]
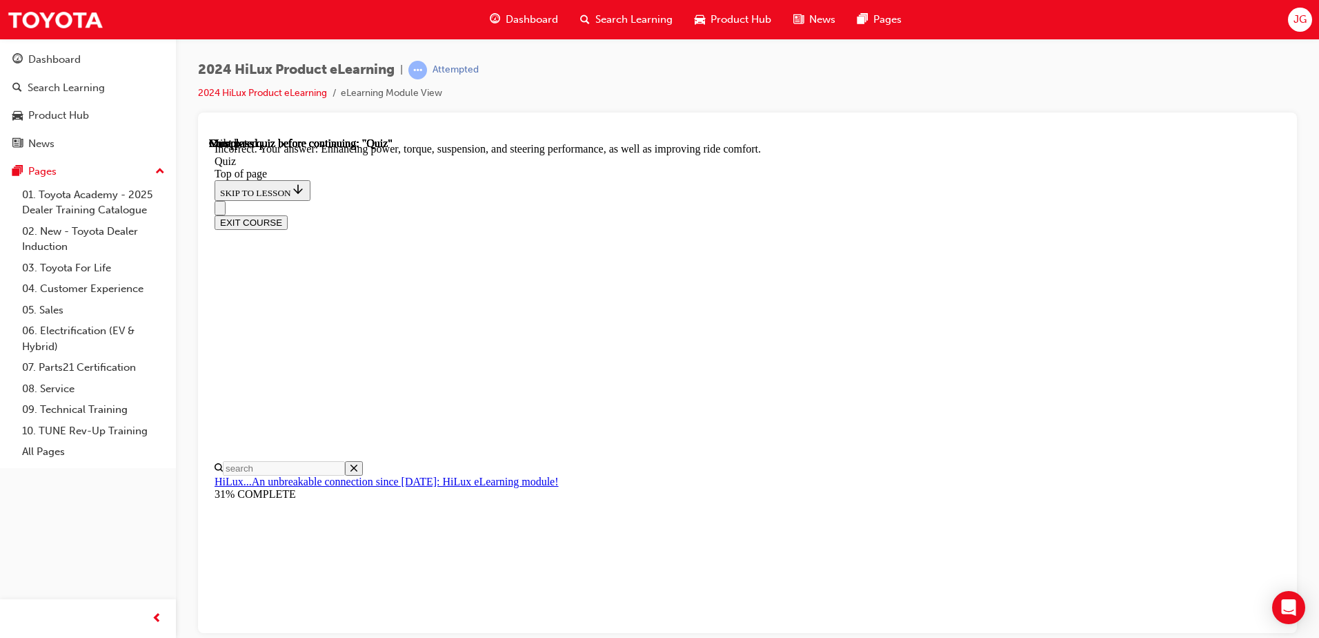
scroll to position [310, 0]
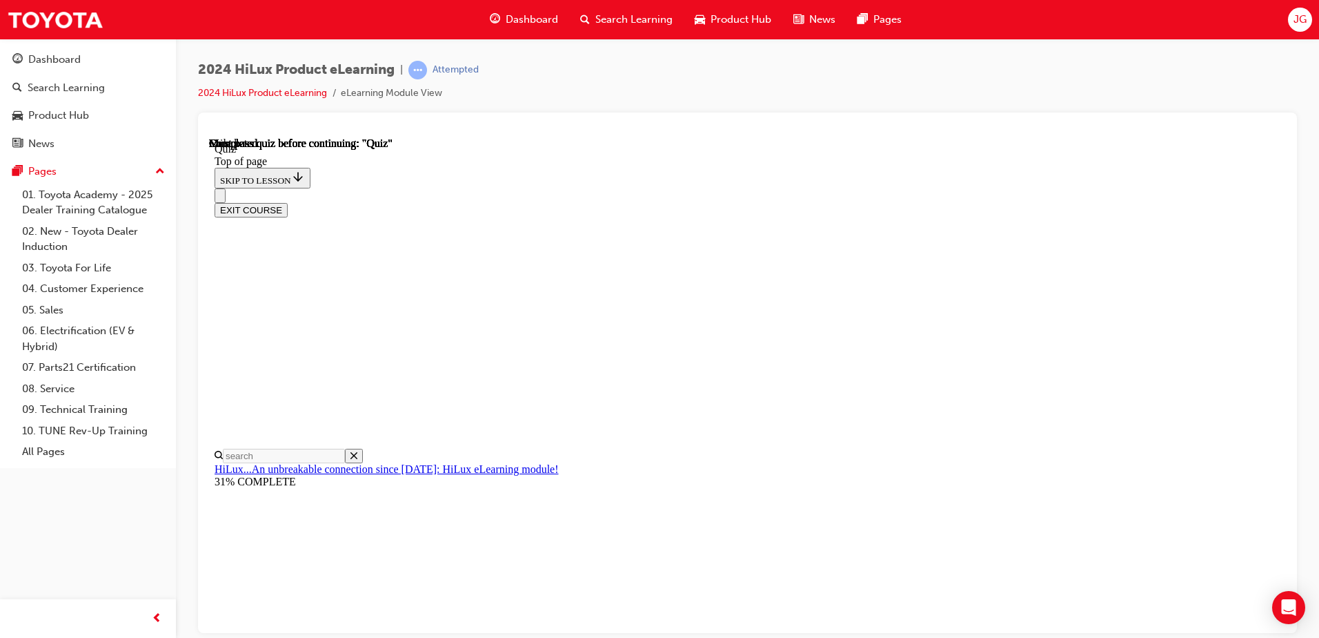
scroll to position [251, 0]
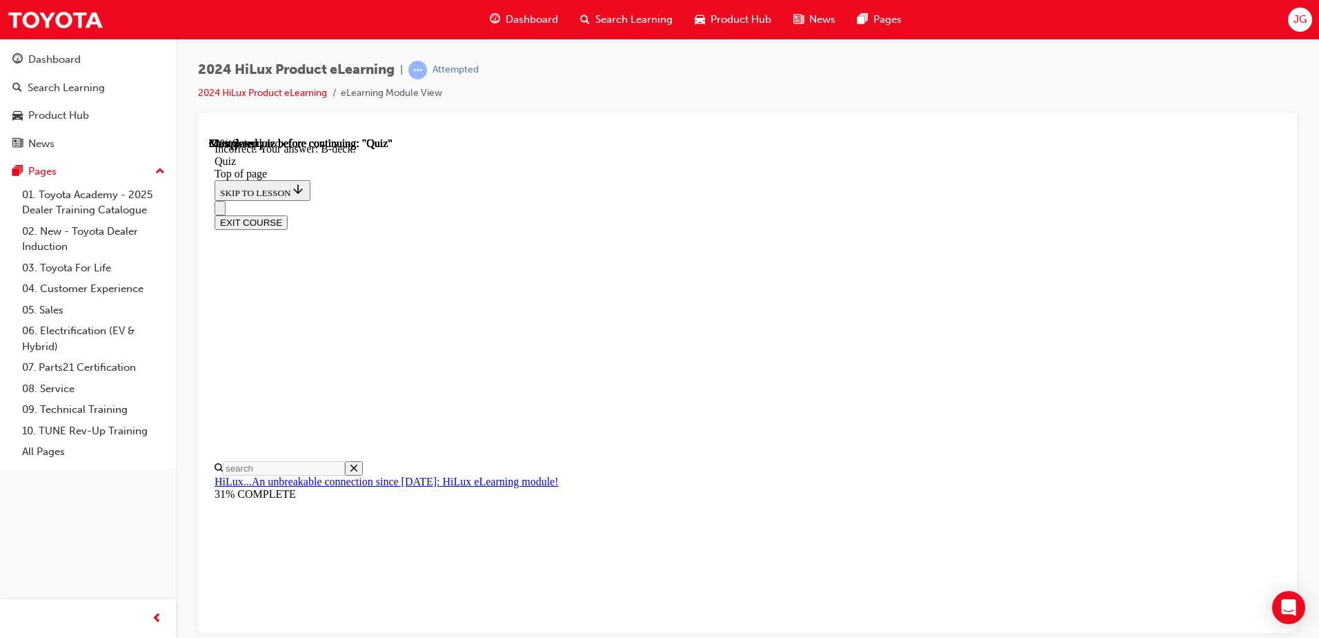
scroll to position [246, 0]
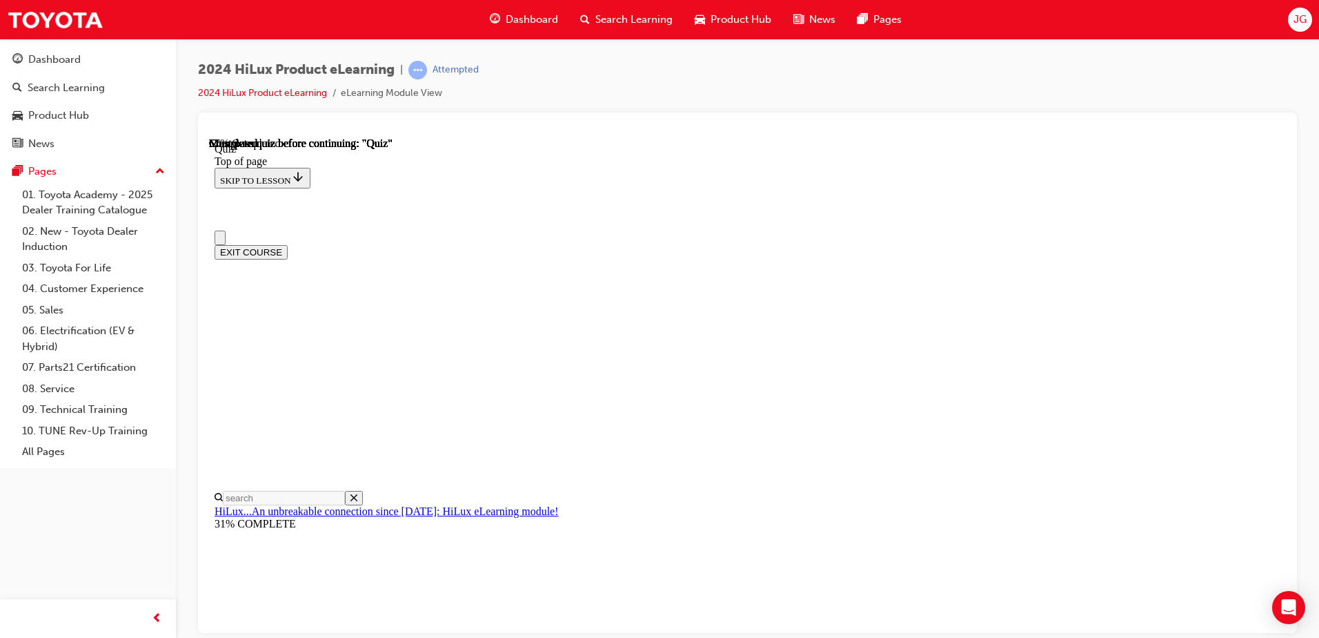
scroll to position [0, 0]
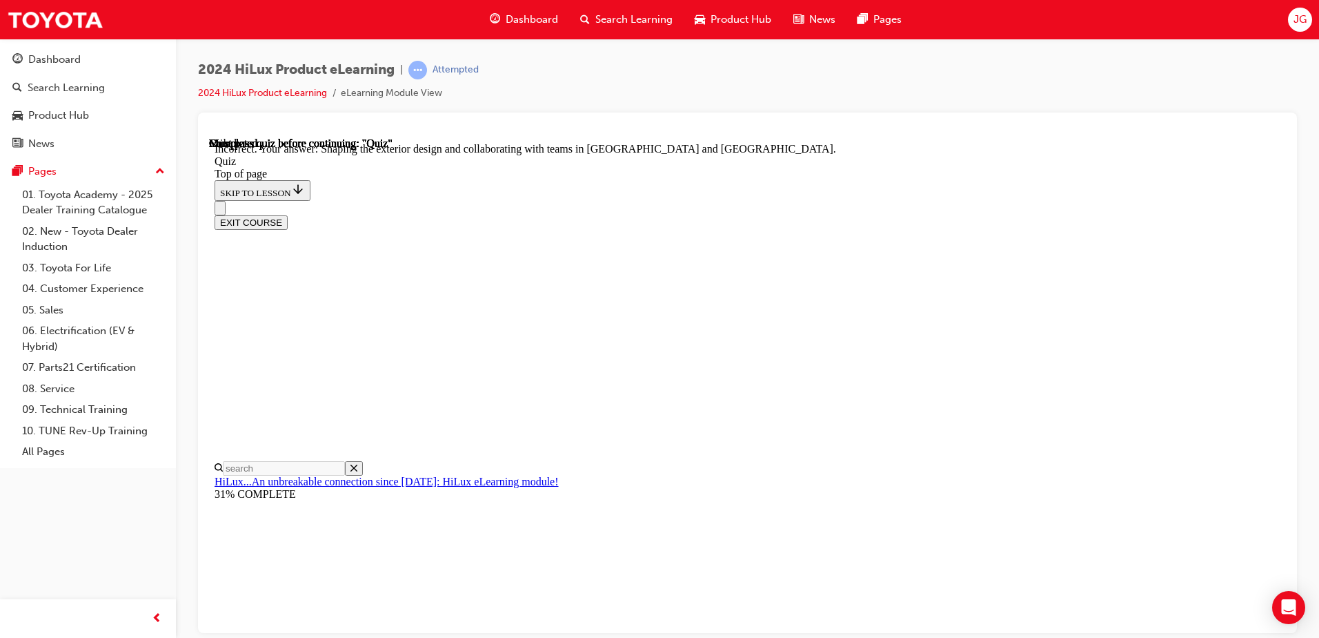
scroll to position [310, 0]
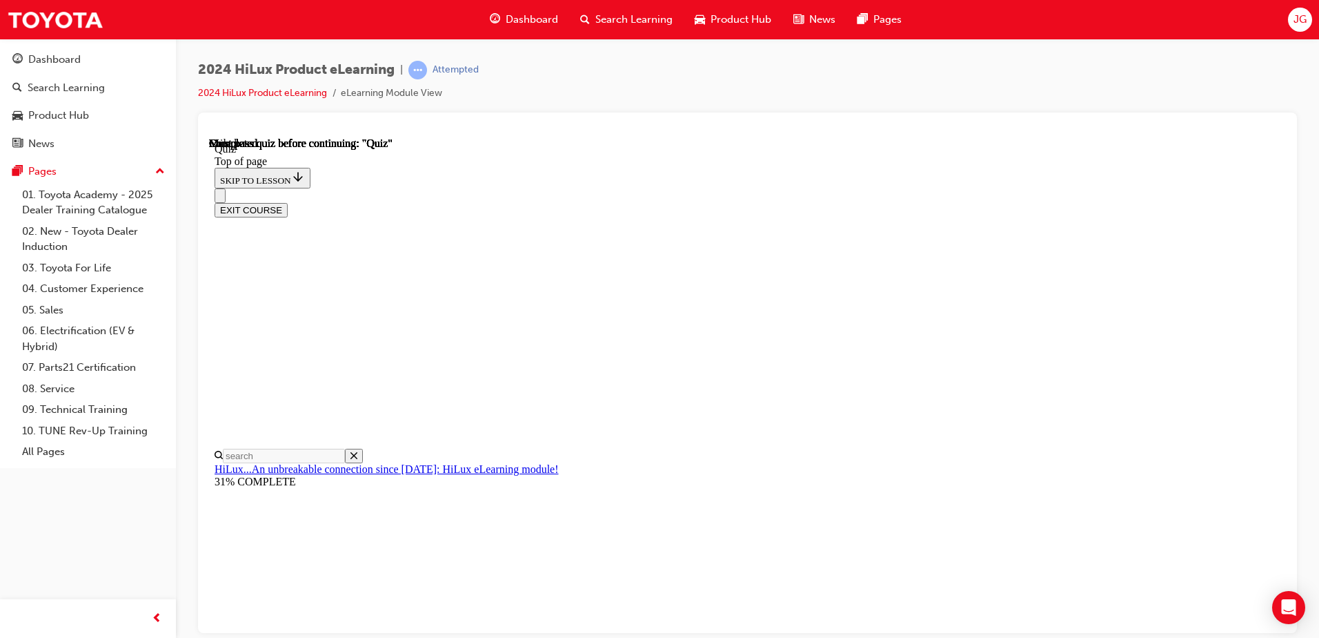
scroll to position [251, 0]
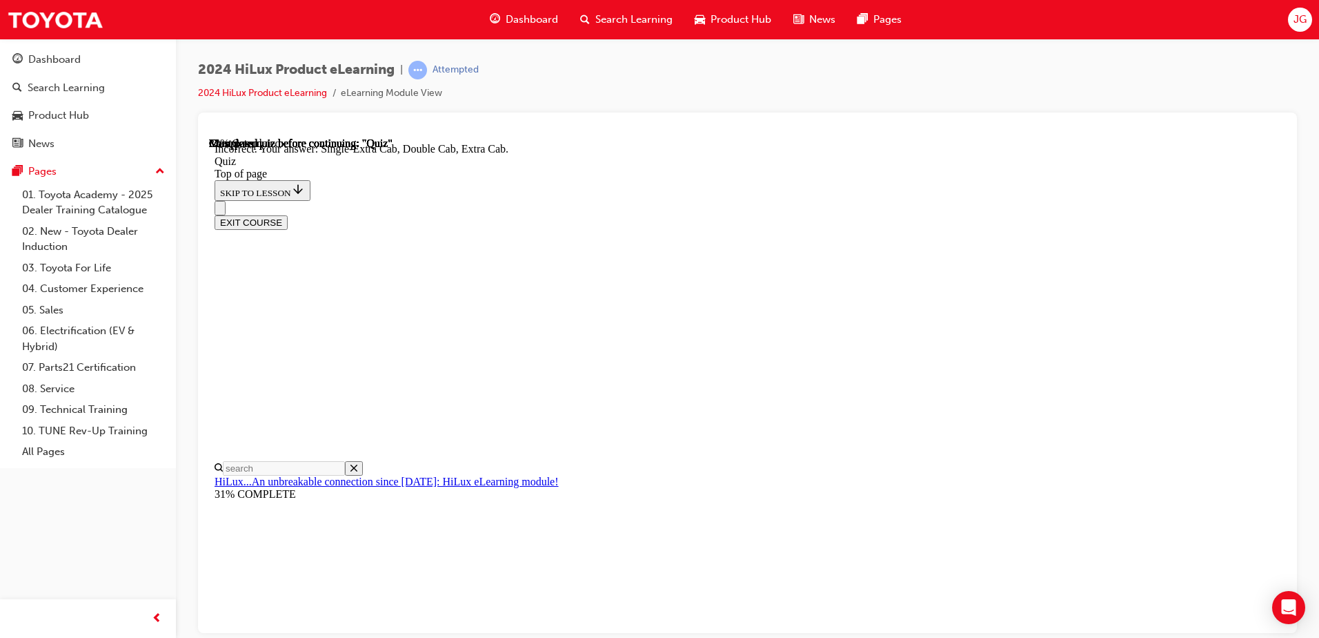
scroll to position [348, 0]
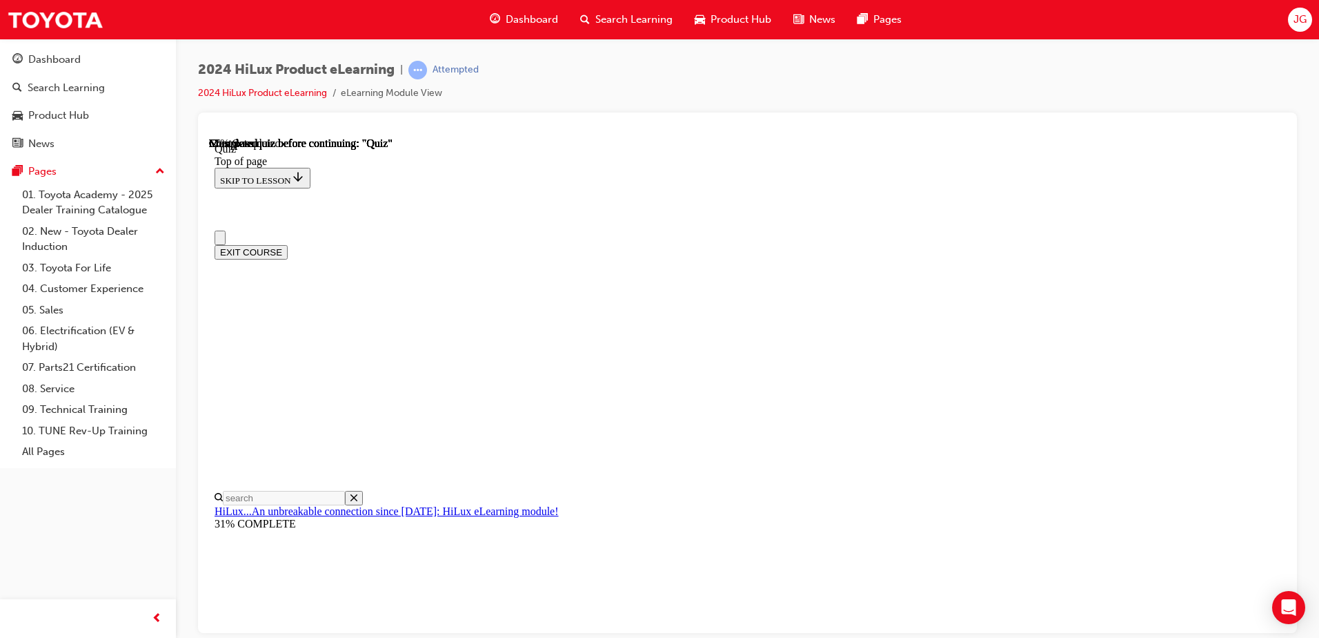
scroll to position [0, 0]
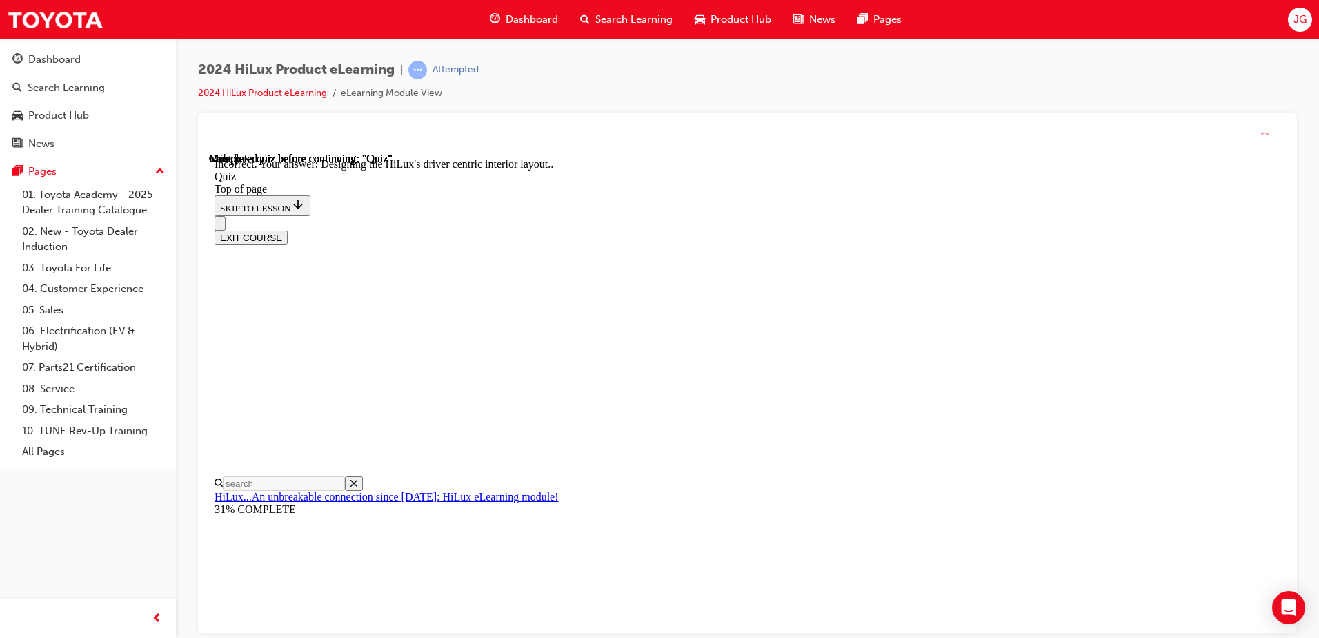
scroll to position [310, 0]
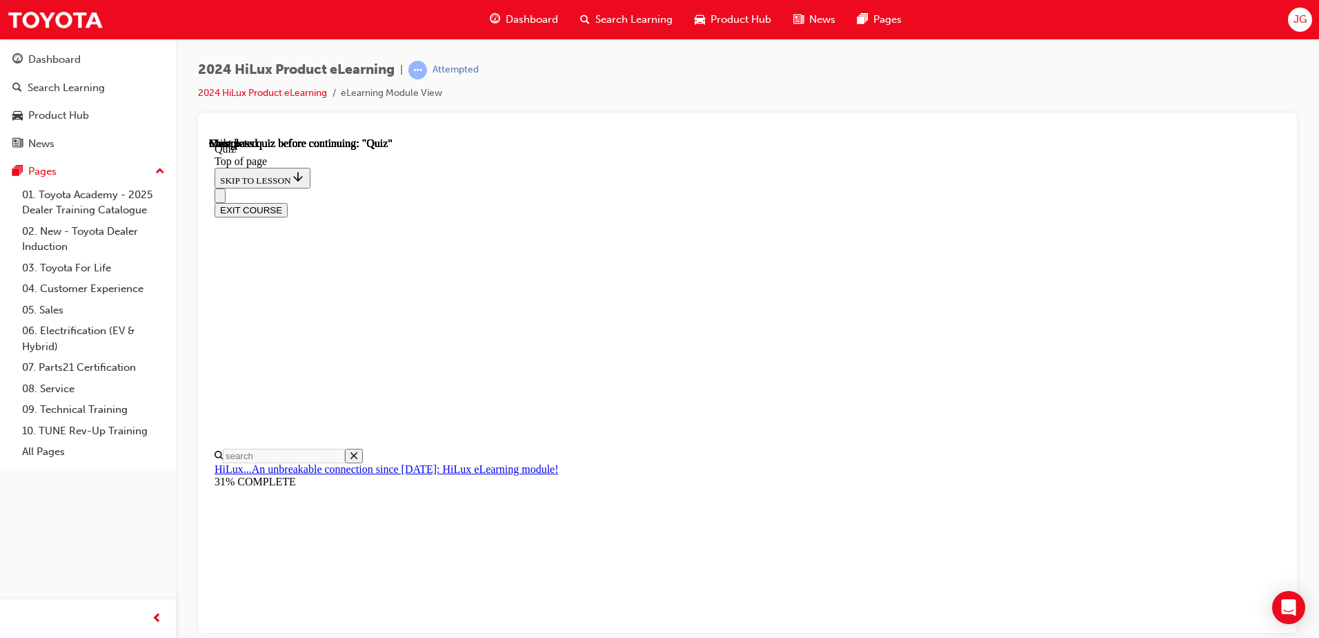
scroll to position [251, 0]
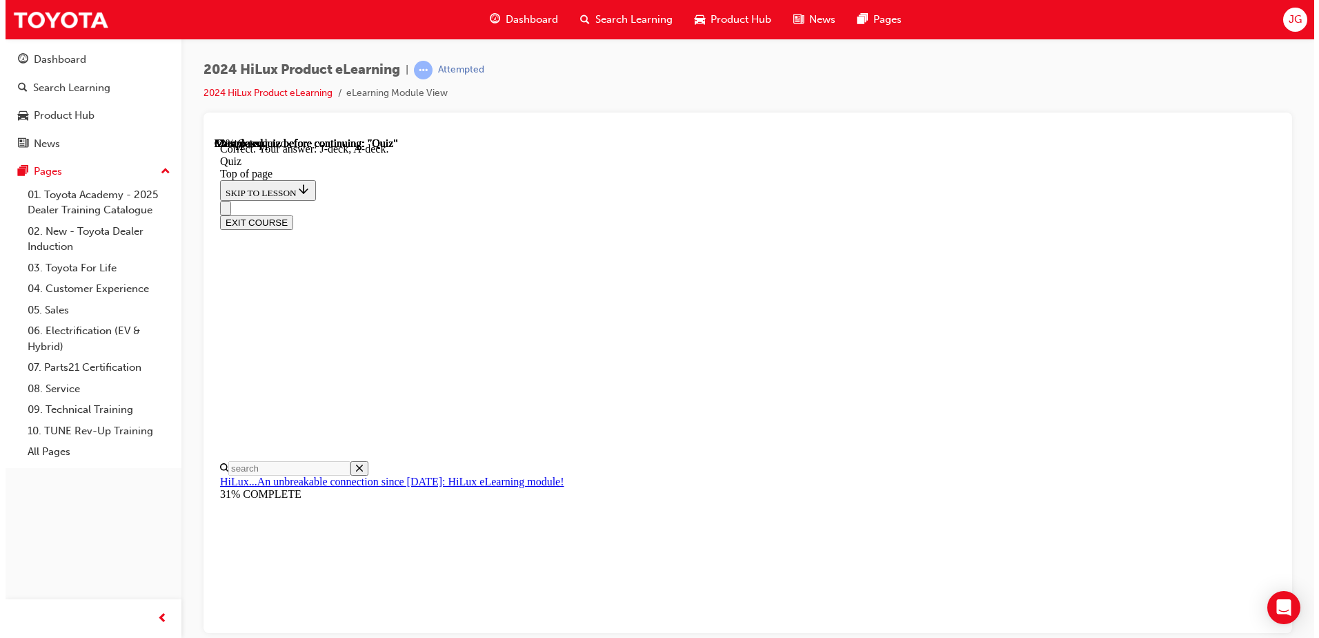
scroll to position [246, 0]
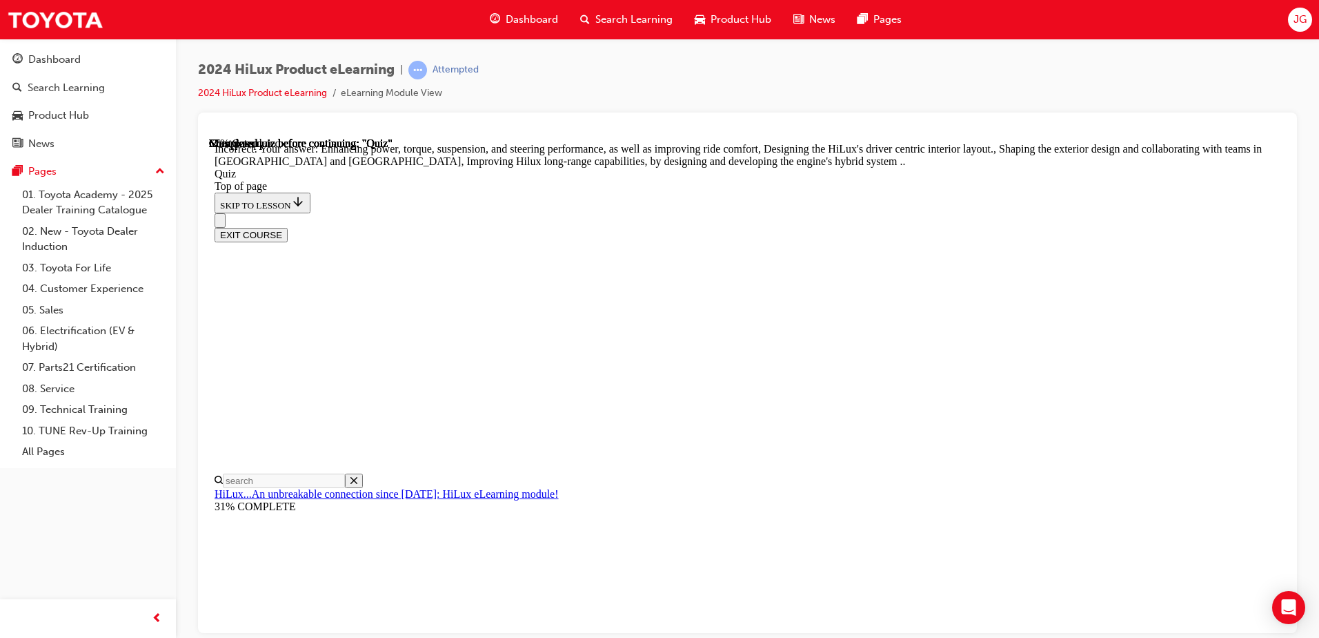
scroll to position [310, 0]
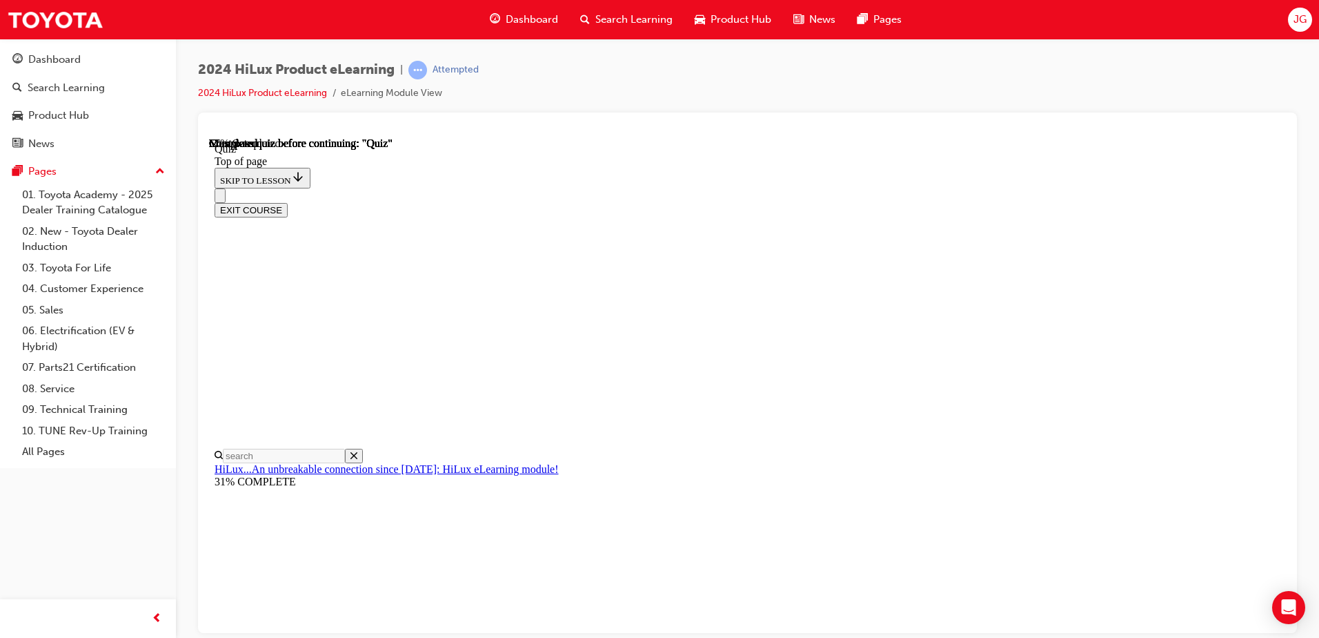
scroll to position [207, 0]
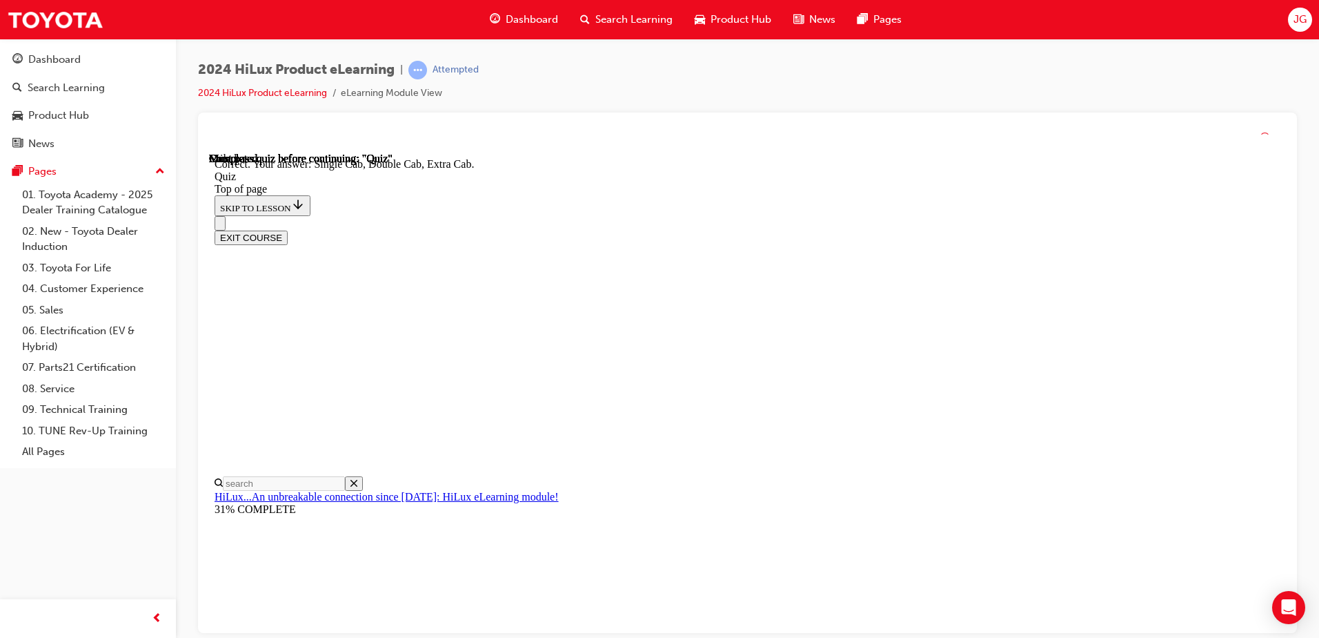
scroll to position [348, 0]
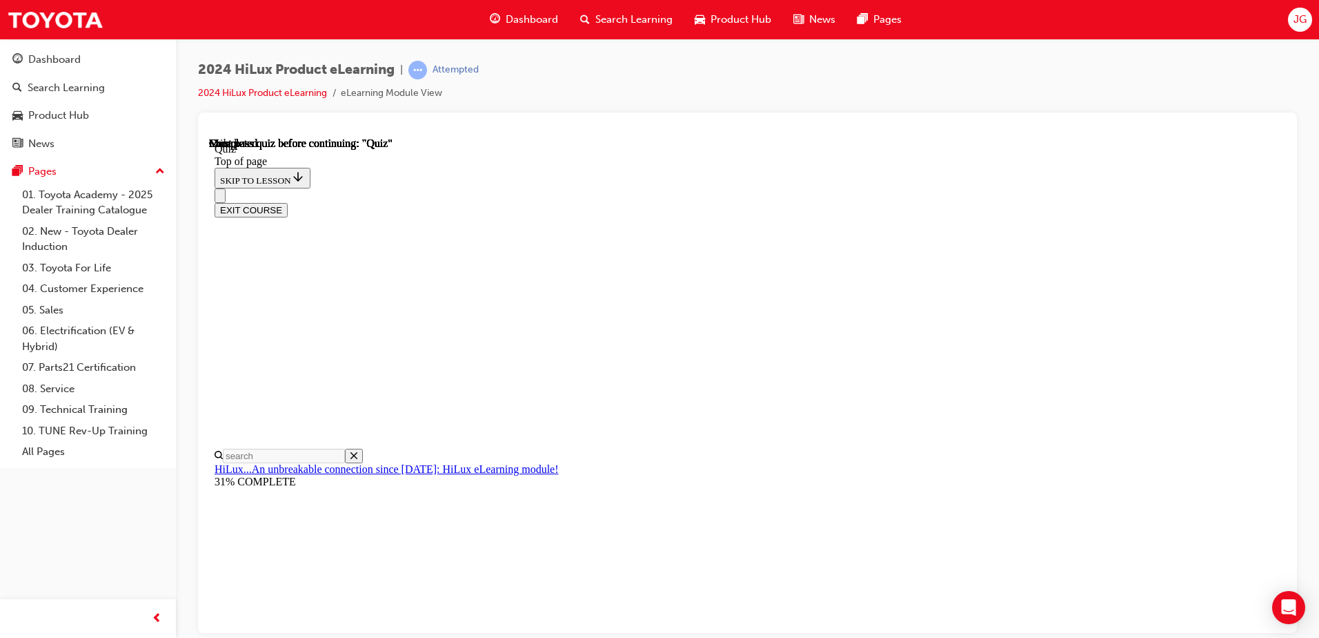
scroll to position [207, 0]
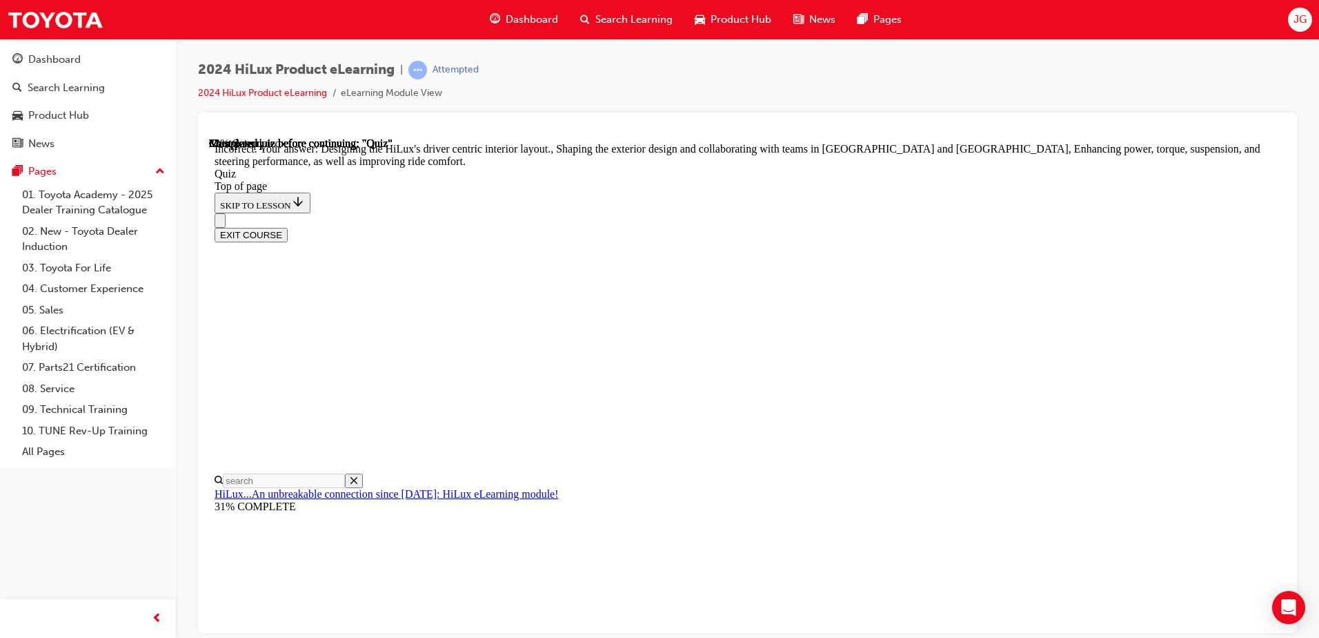
scroll to position [310, 0]
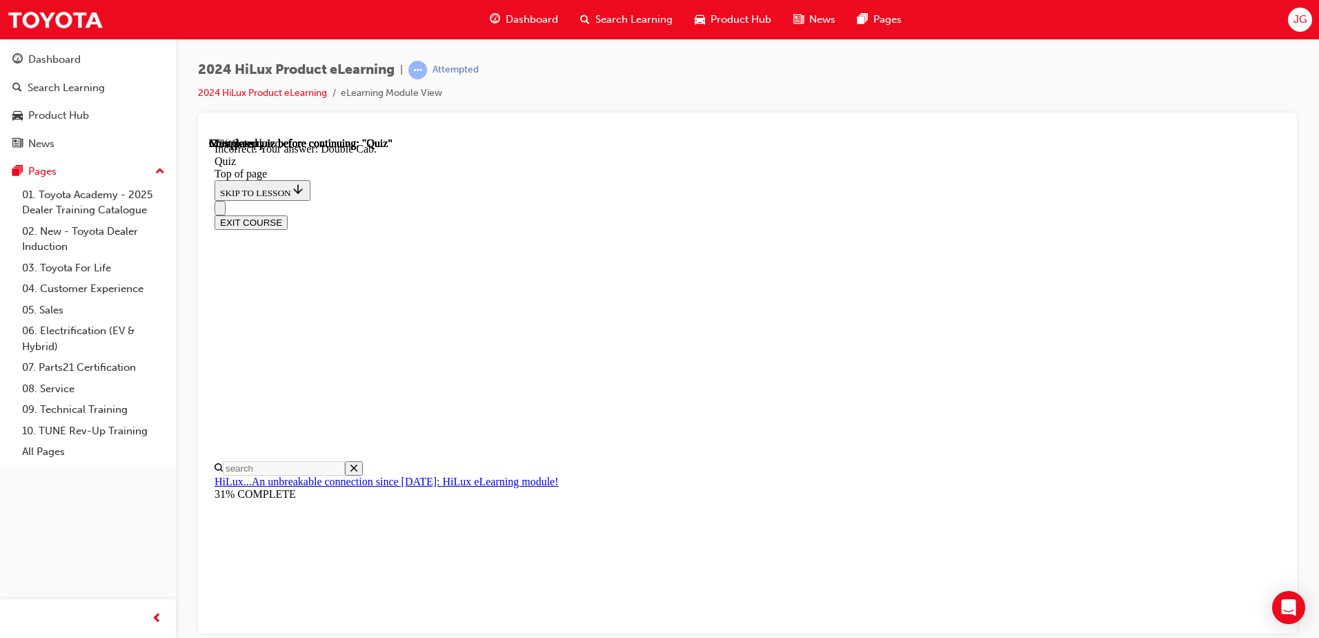
scroll to position [348, 0]
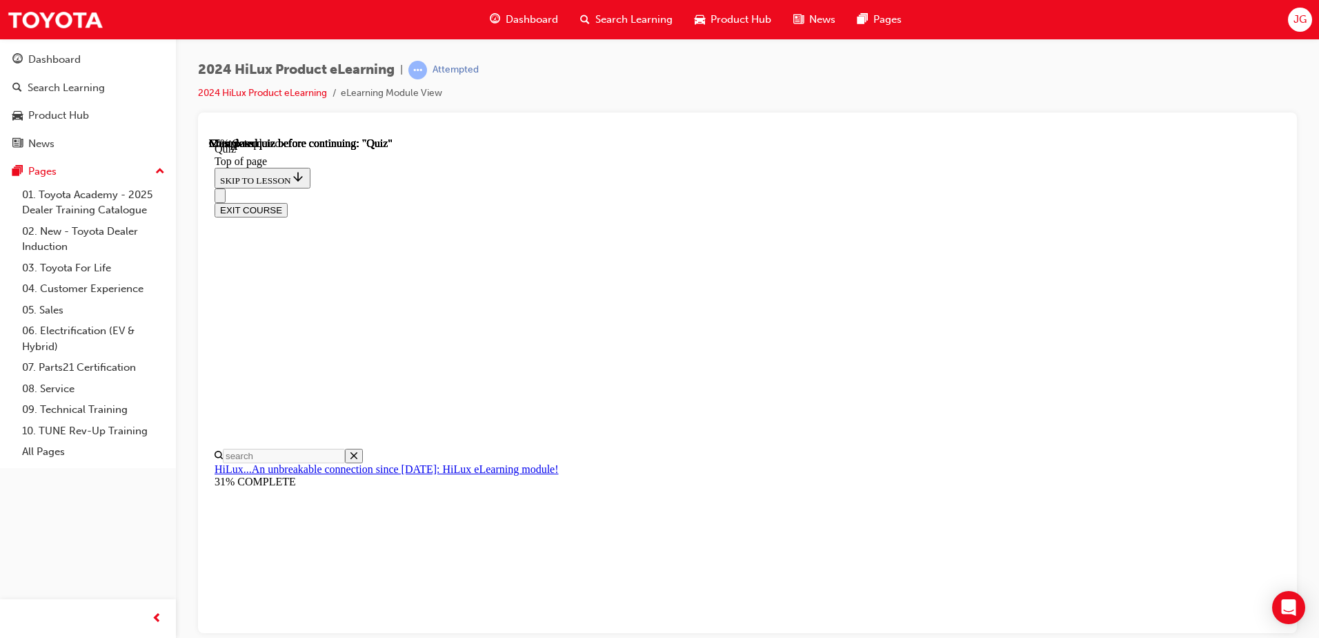
scroll to position [138, 0]
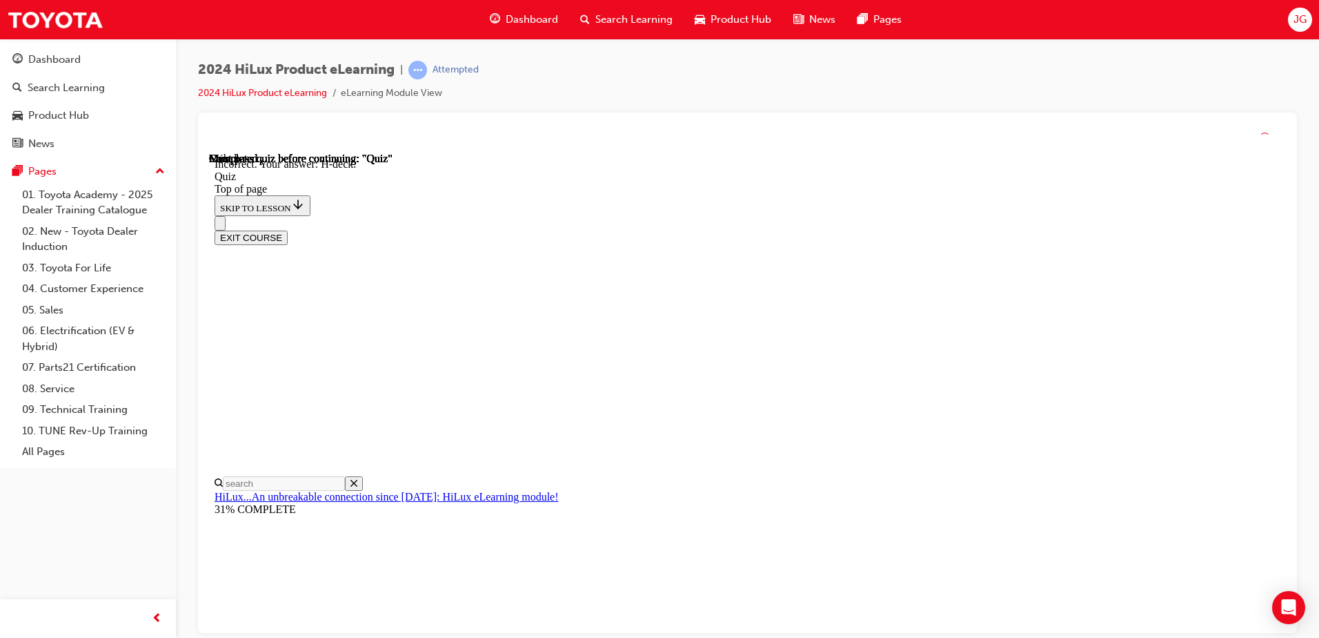
scroll to position [246, 0]
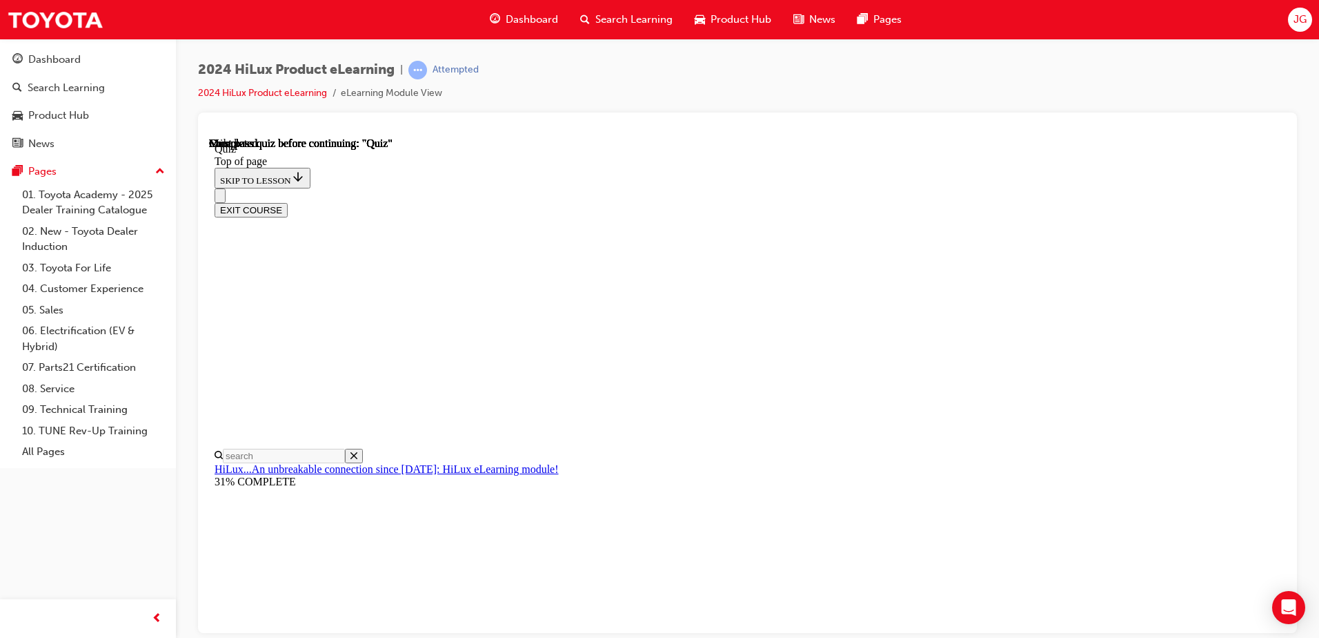
scroll to position [251, 0]
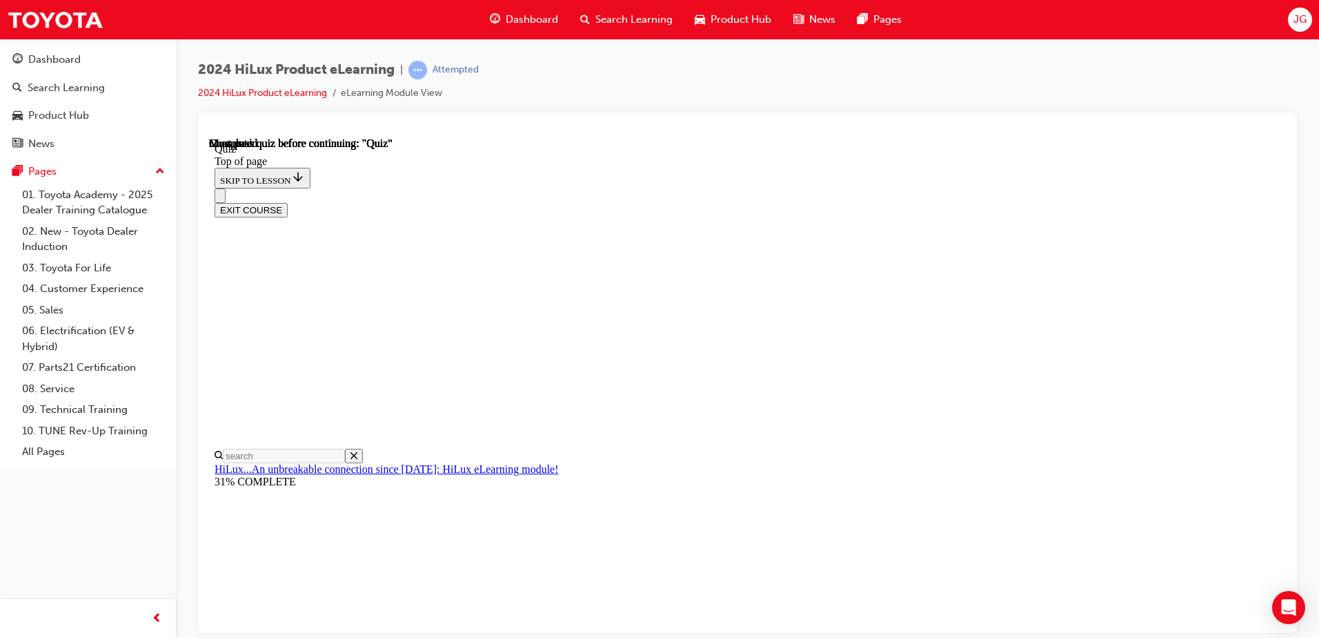
scroll to position [181, 0]
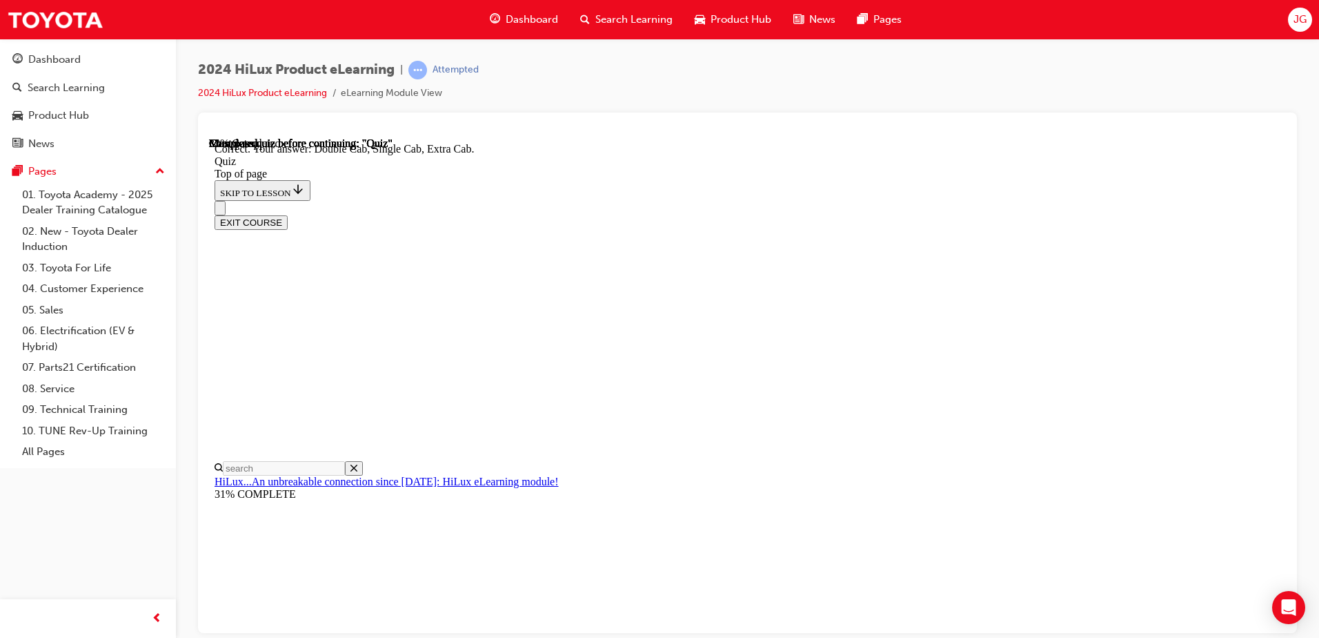
scroll to position [348, 0]
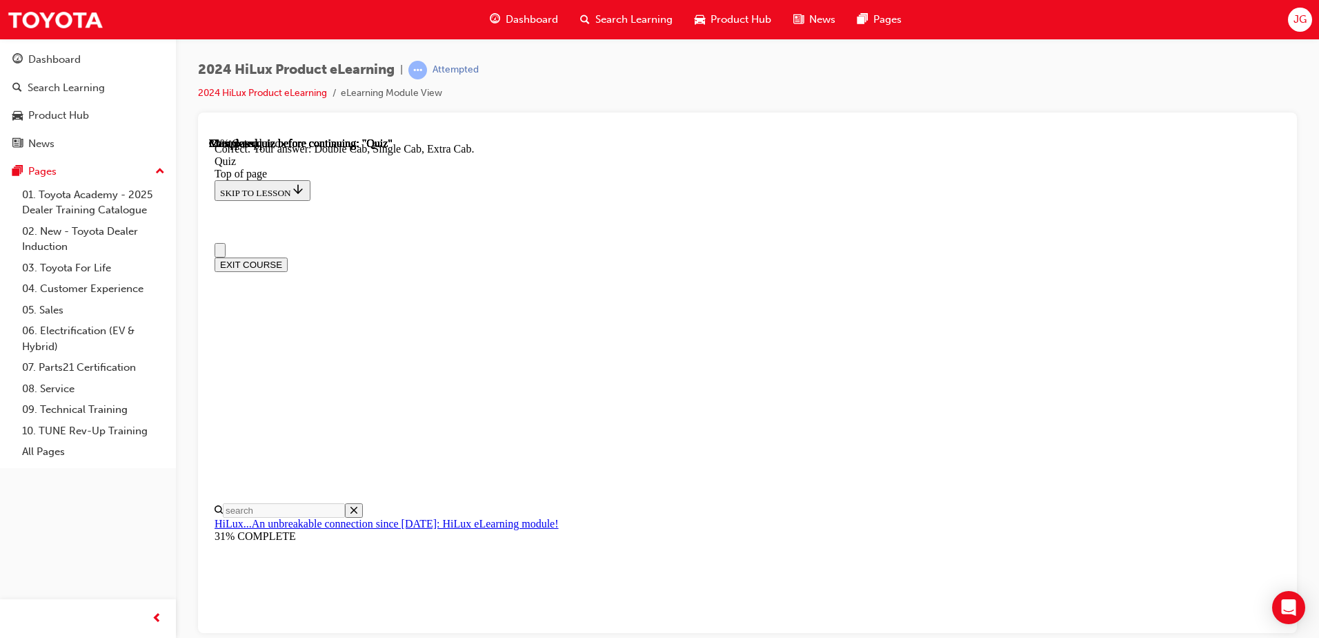
scroll to position [138, 0]
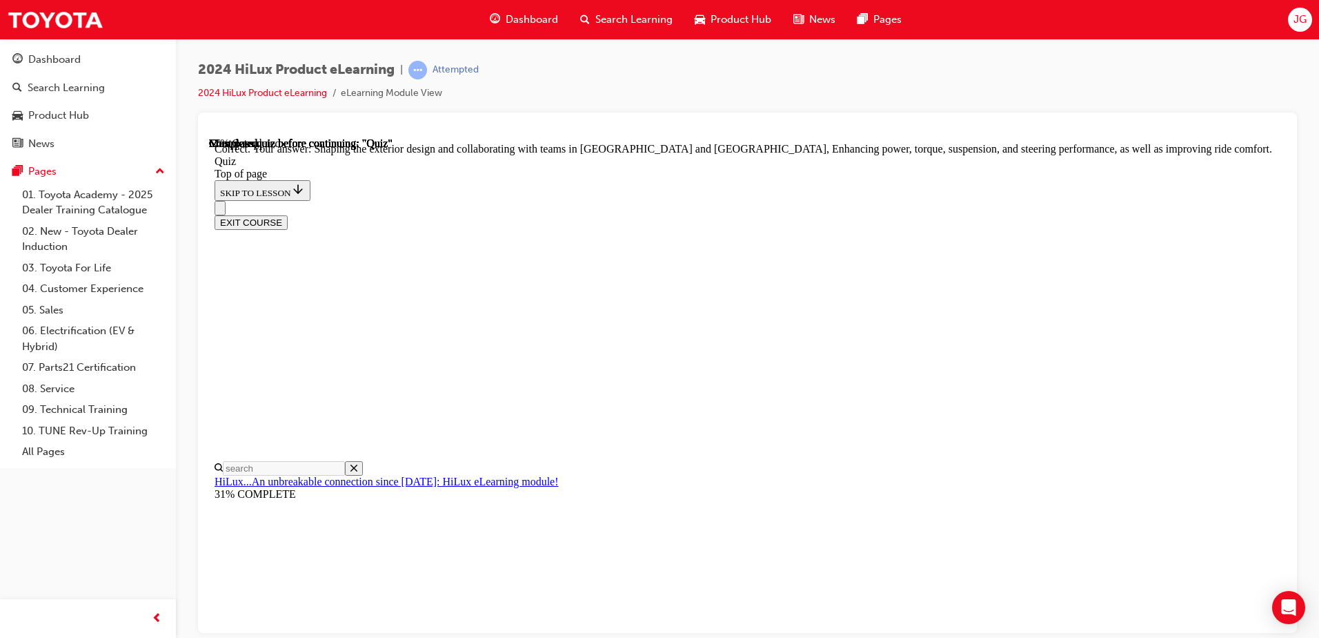
scroll to position [310, 0]
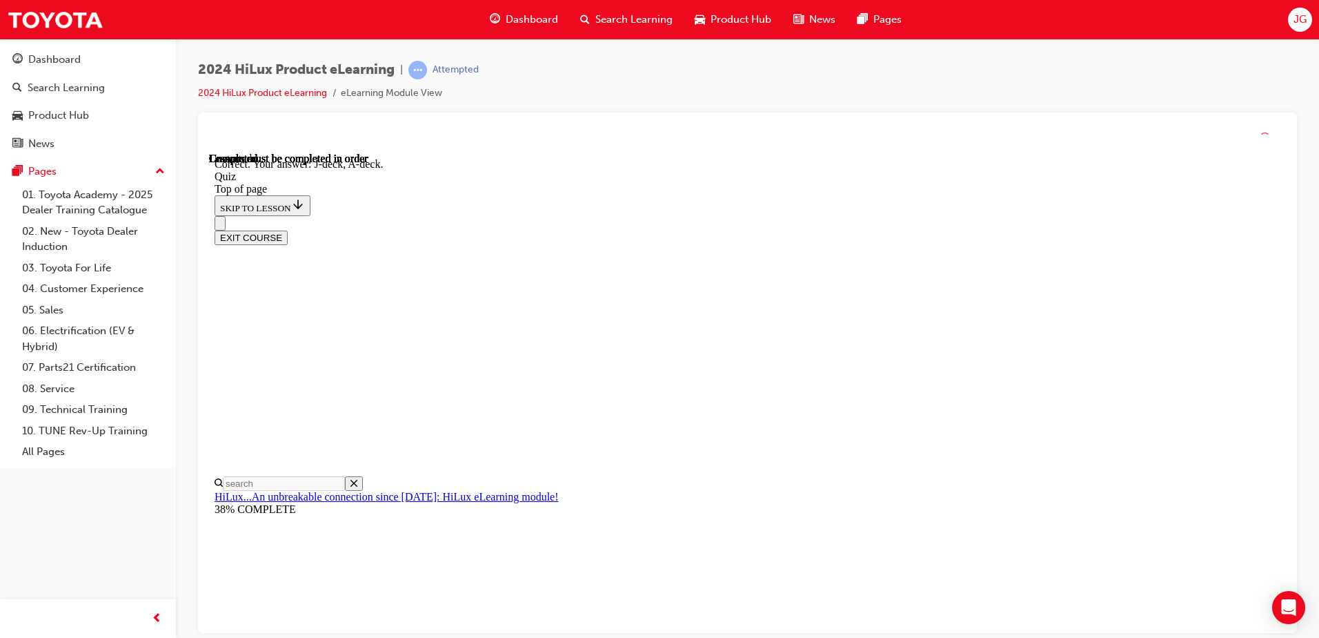
scroll to position [246, 0]
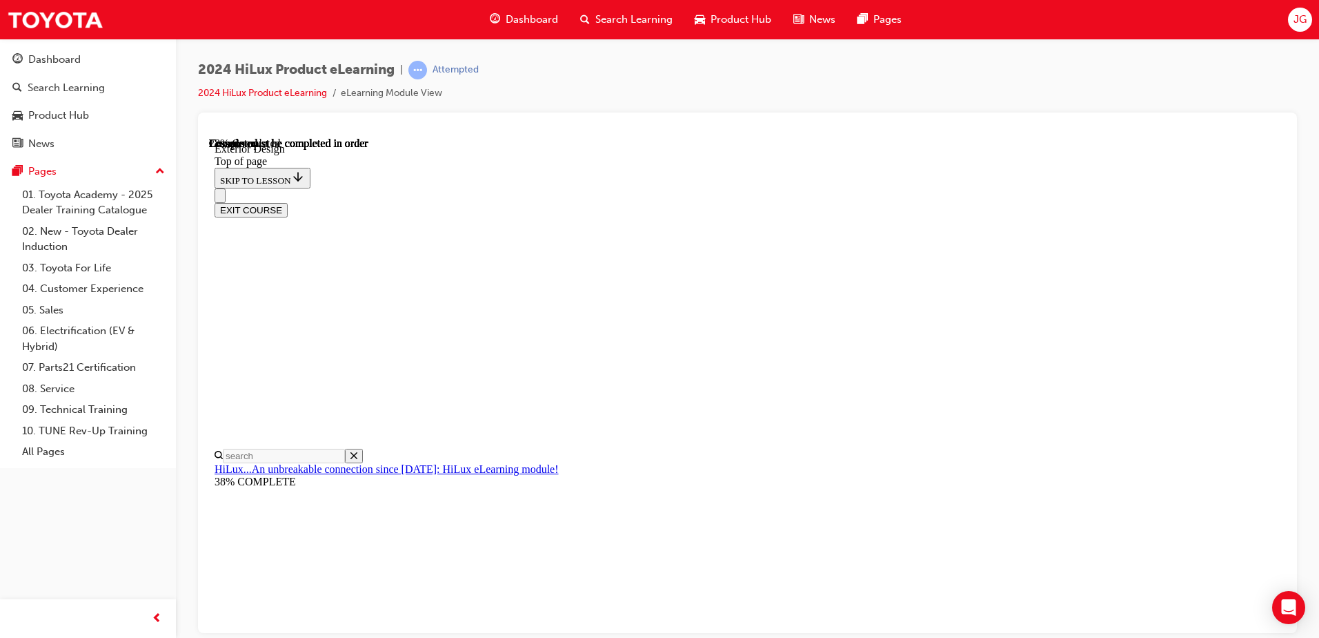
scroll to position [1338, 0]
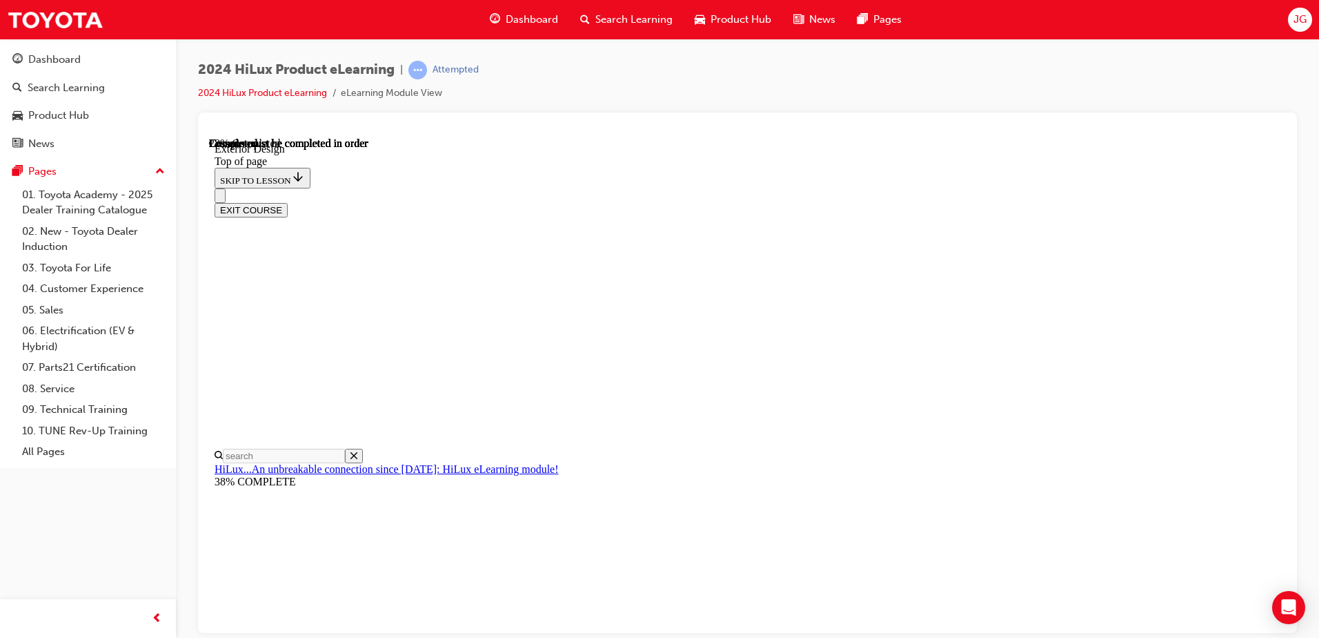
scroll to position [0, 79]
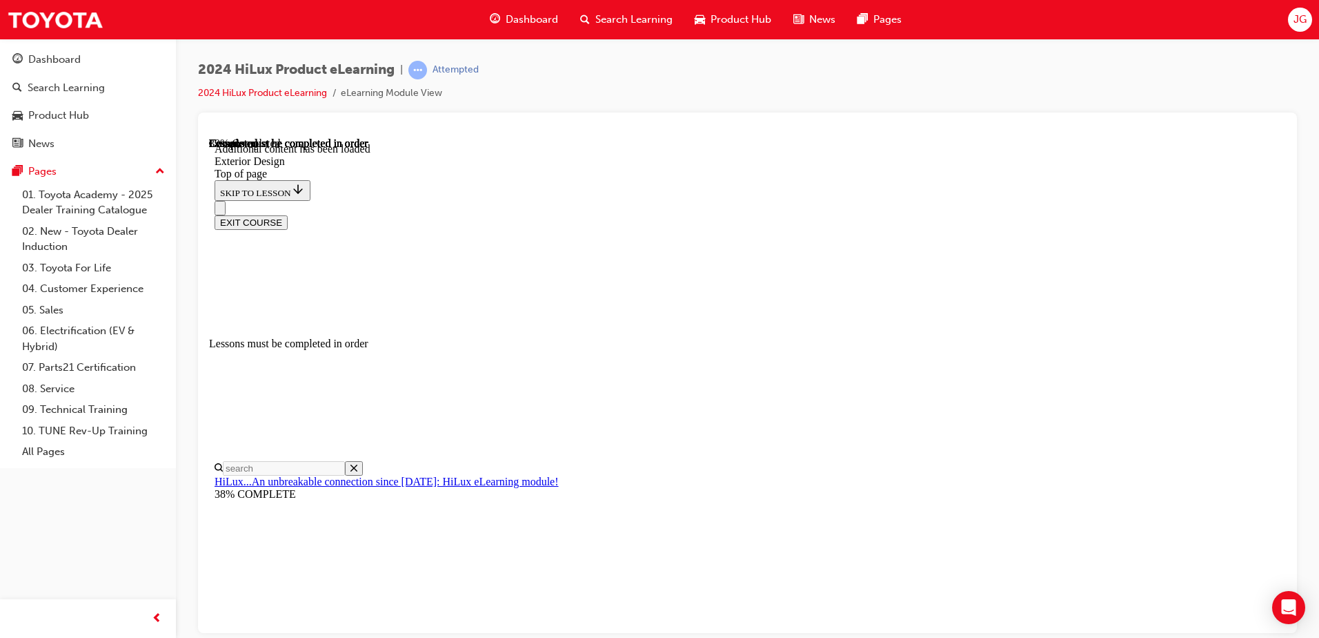
scroll to position [2538, 0]
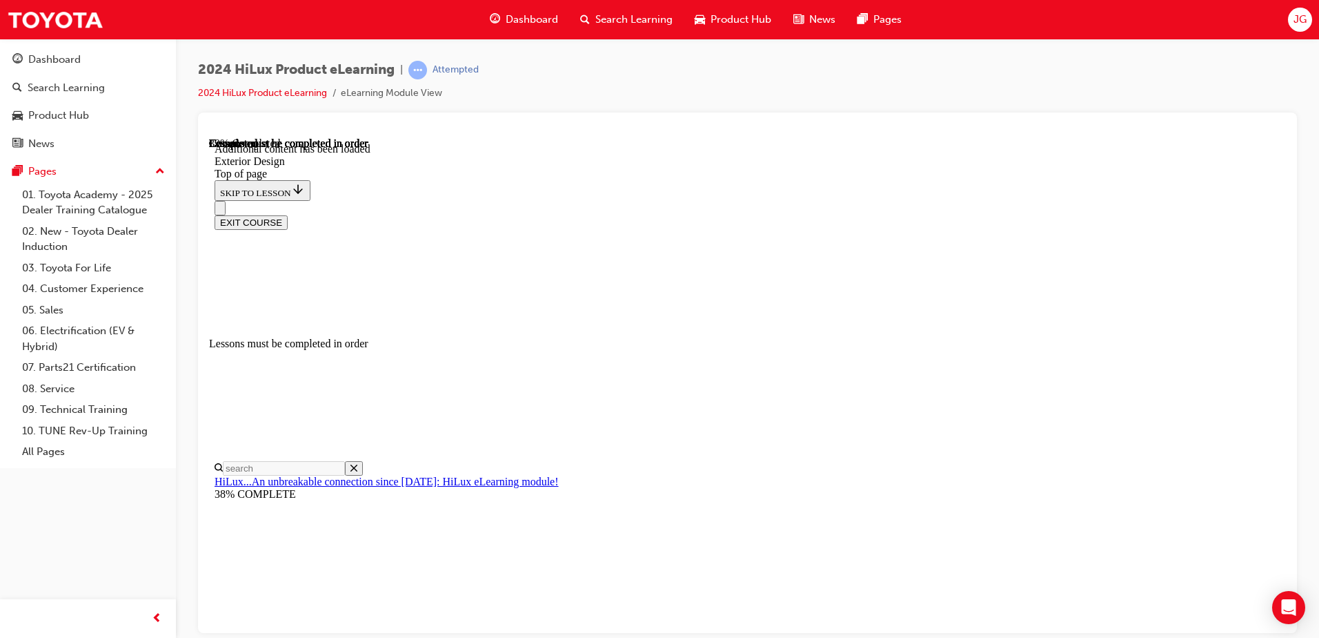
drag, startPoint x: 1176, startPoint y: 324, endPoint x: 988, endPoint y: 322, distance: 187.7
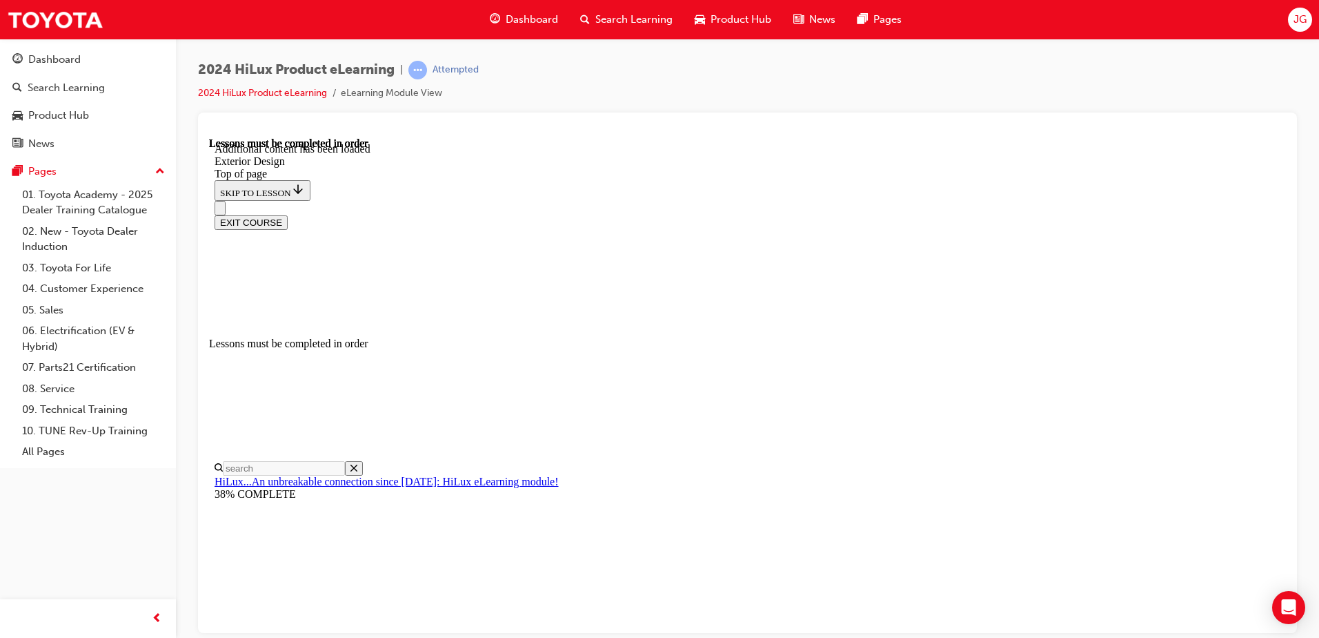
drag, startPoint x: 907, startPoint y: 276, endPoint x: 1002, endPoint y: 288, distance: 95.3
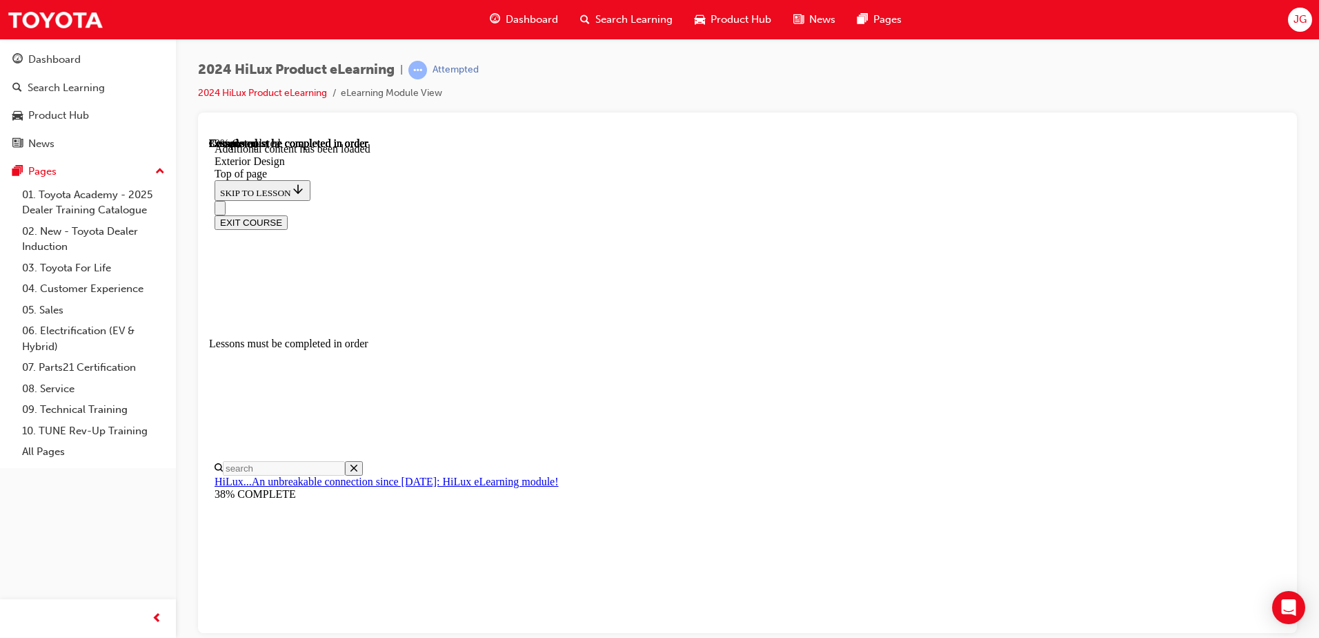
scroll to position [2266, 0]
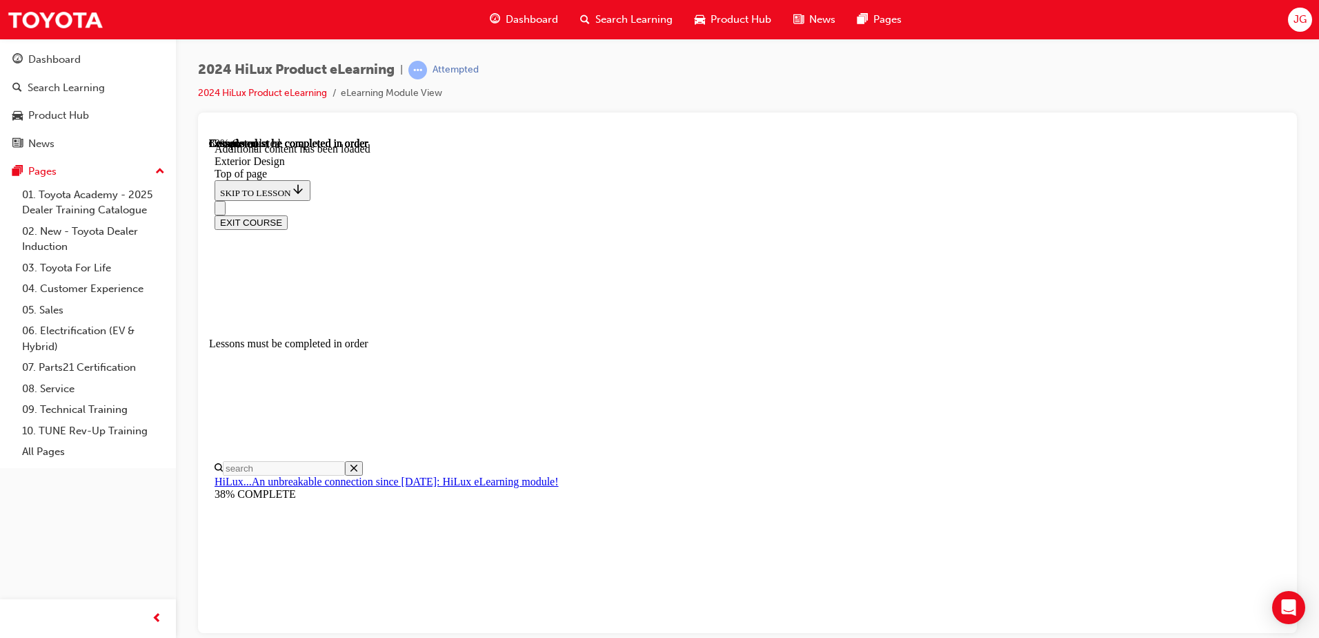
scroll to position [4903, 0]
drag, startPoint x: 1310, startPoint y: 373, endPoint x: 1292, endPoint y: 369, distance: 19.1
click at [1310, 373] on div "2024 HiLux Product eLearning | Attempted 2024 HiLux Product eLearning eLearning…" at bounding box center [747, 321] width 1143 height 564
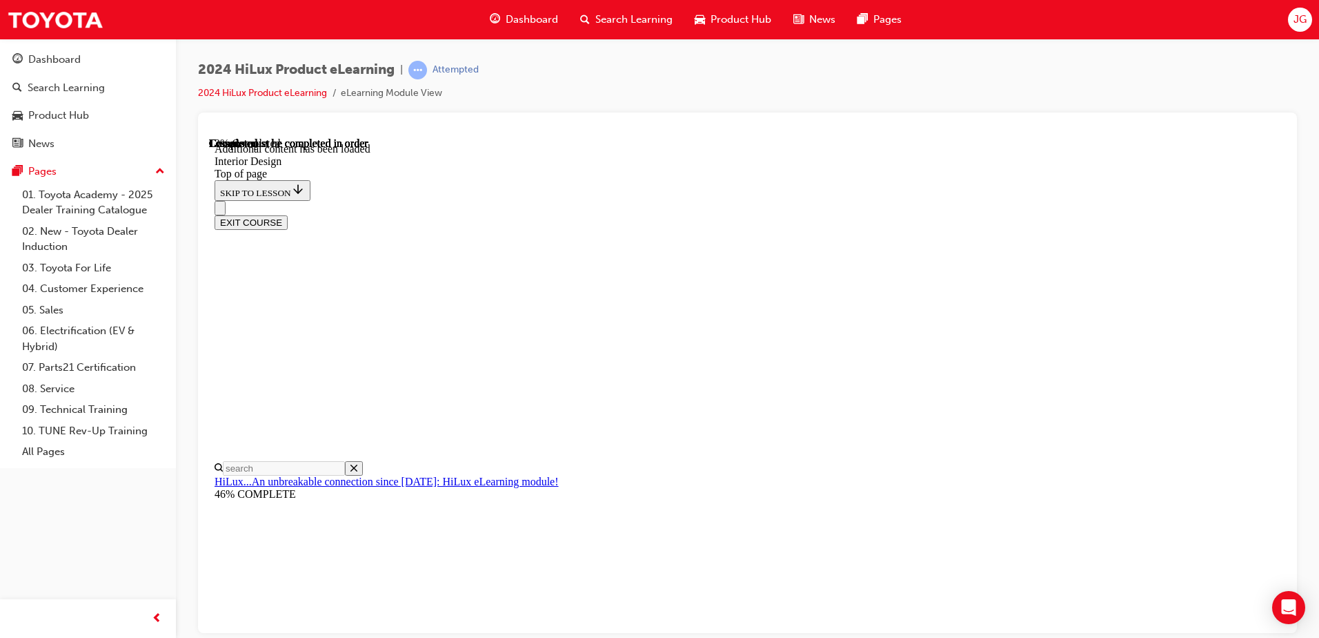
scroll to position [288, 0]
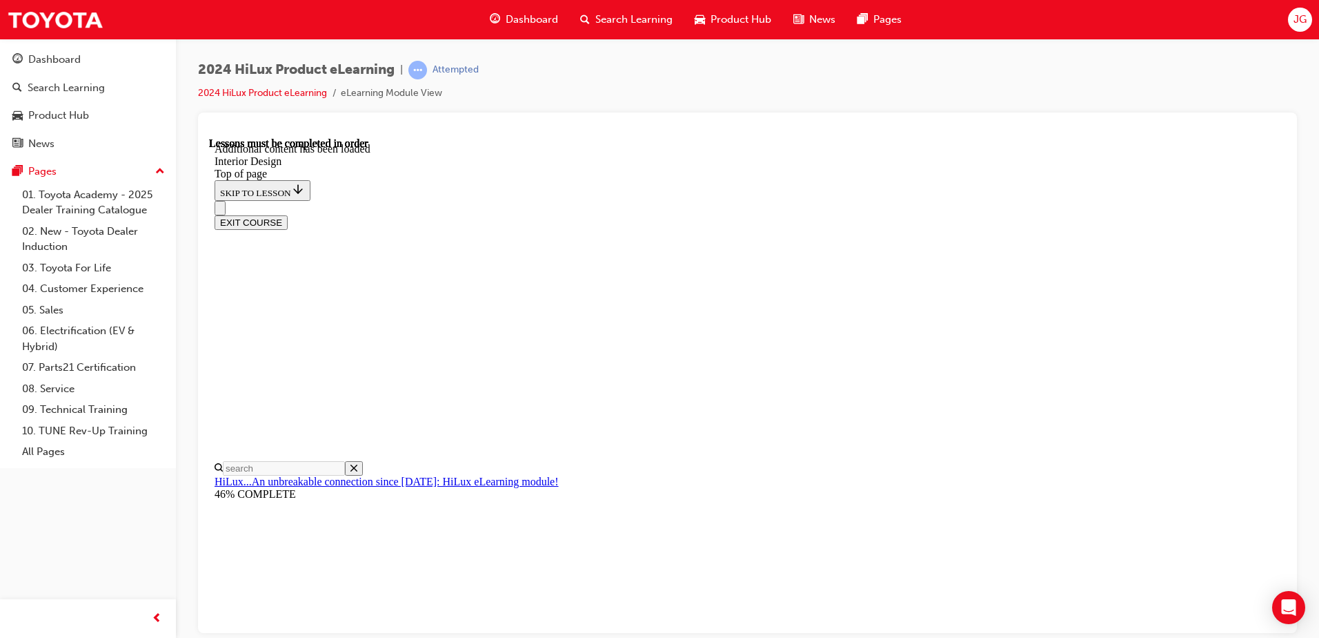
drag, startPoint x: 1009, startPoint y: 398, endPoint x: 976, endPoint y: 384, distance: 36.1
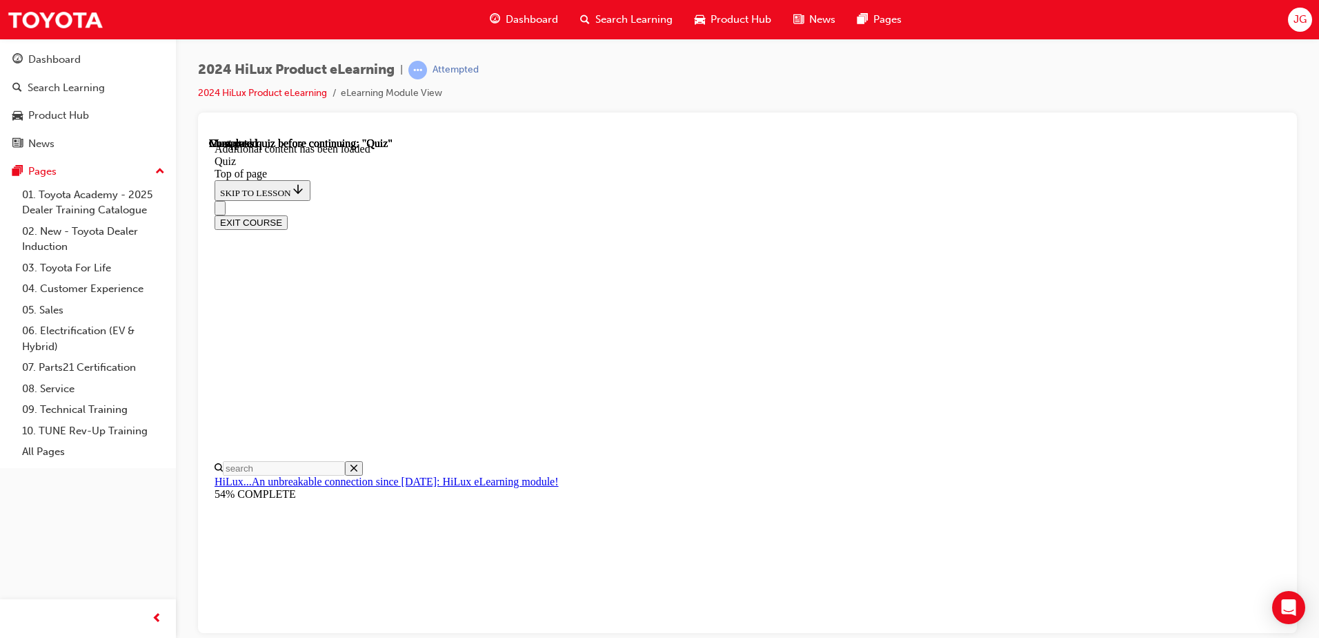
drag, startPoint x: 806, startPoint y: 470, endPoint x: 812, endPoint y: 482, distance: 13.3
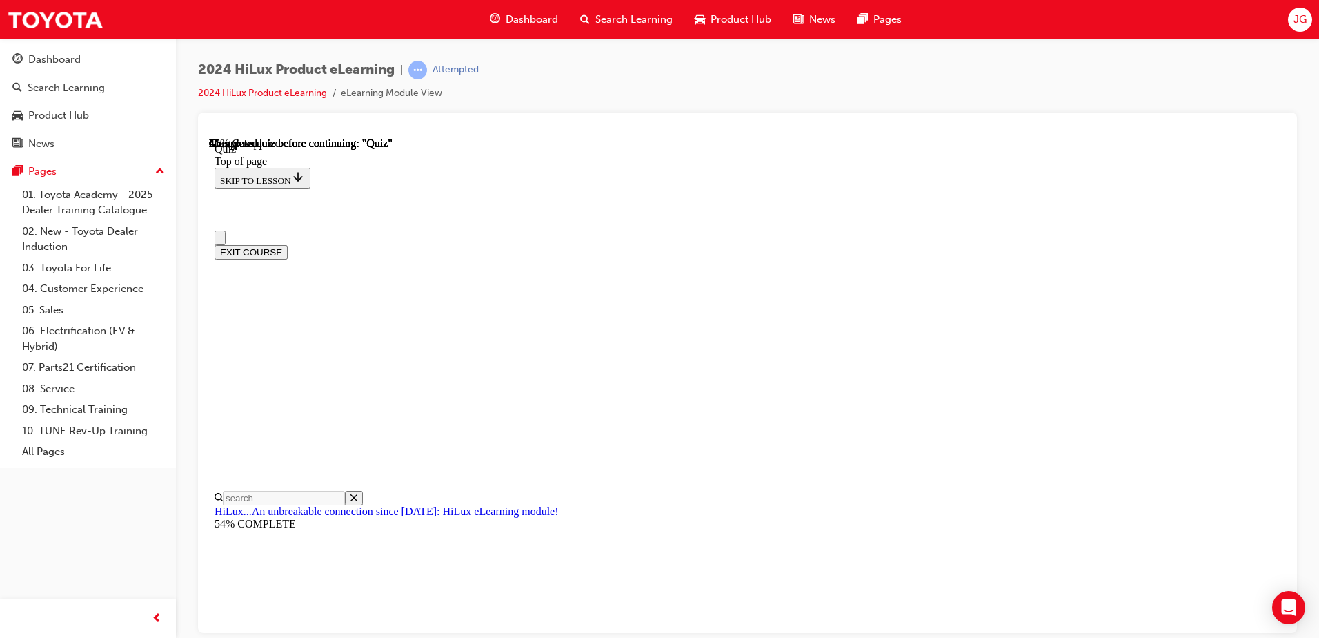
scroll to position [0, 0]
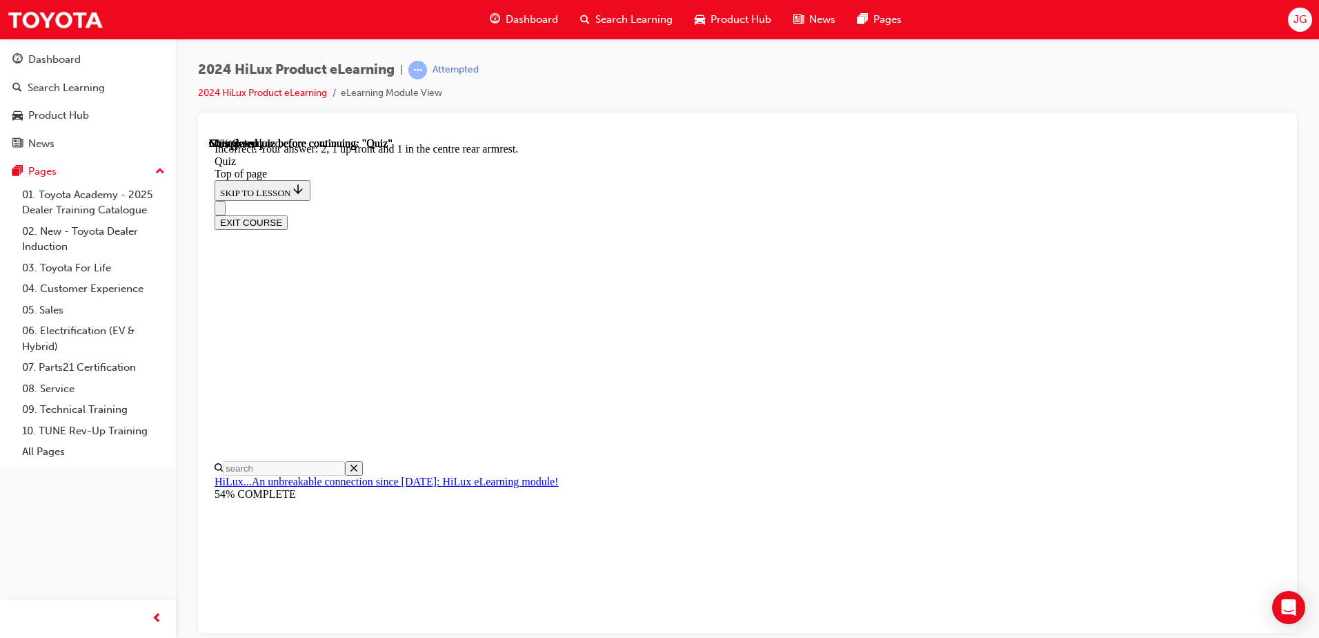
scroll to position [214, 0]
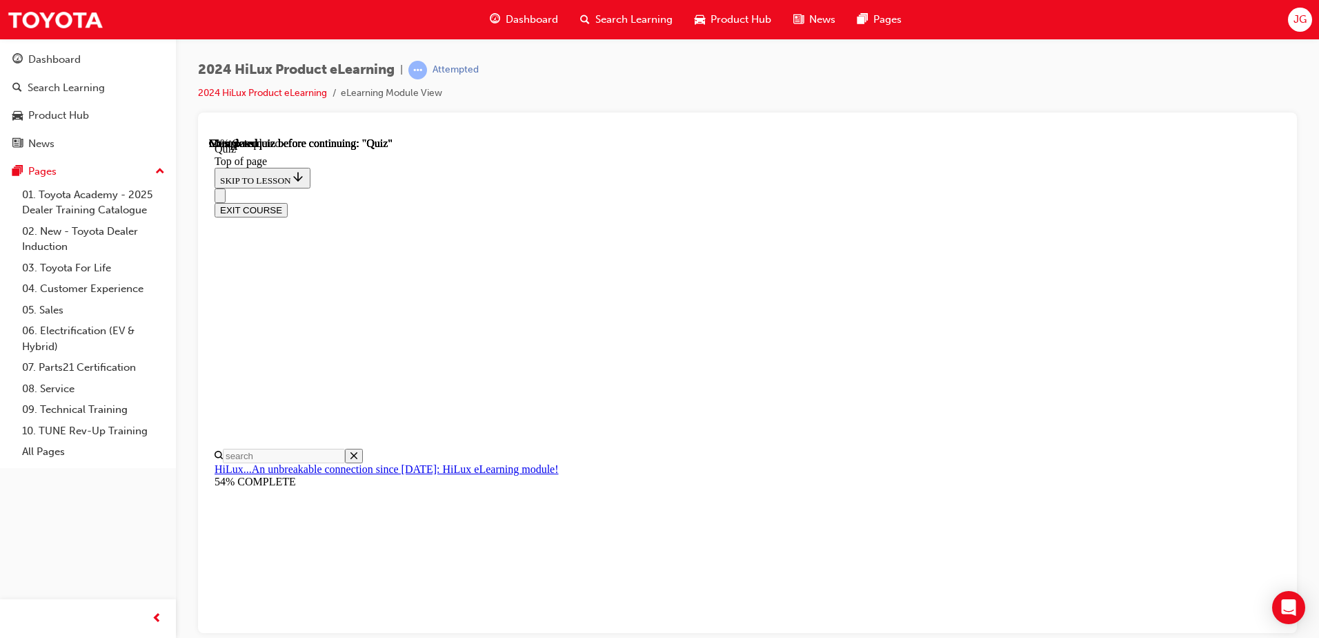
scroll to position [119, 0]
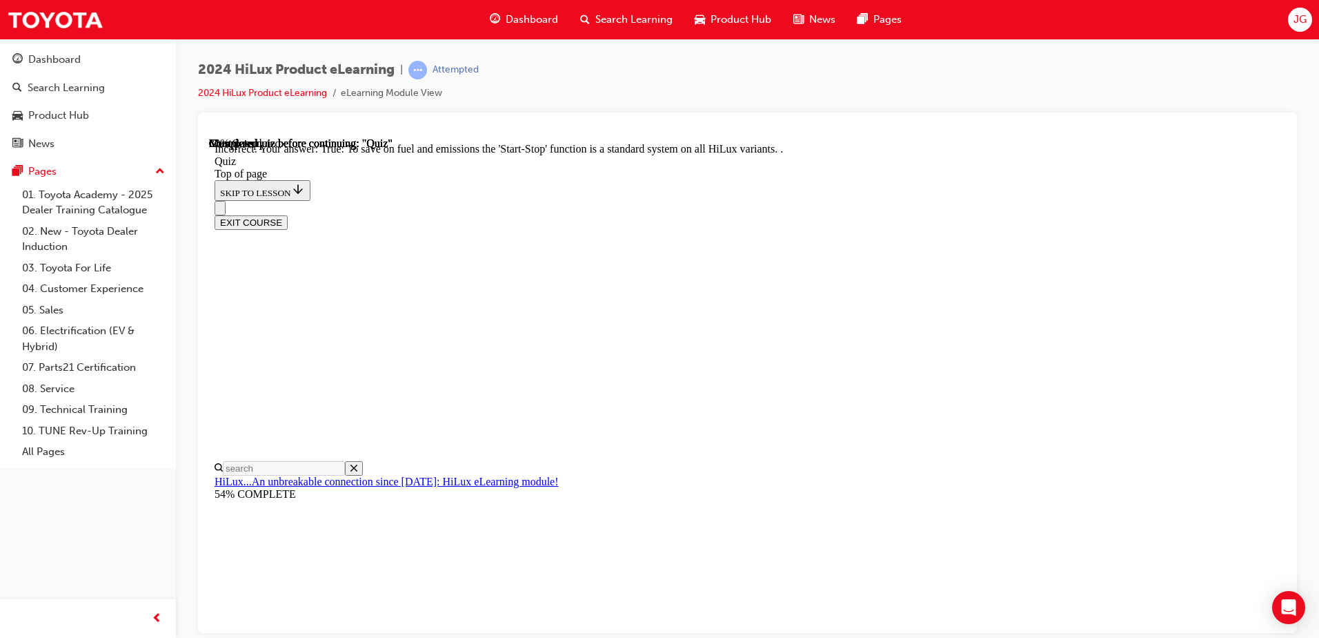
scroll to position [163, 0]
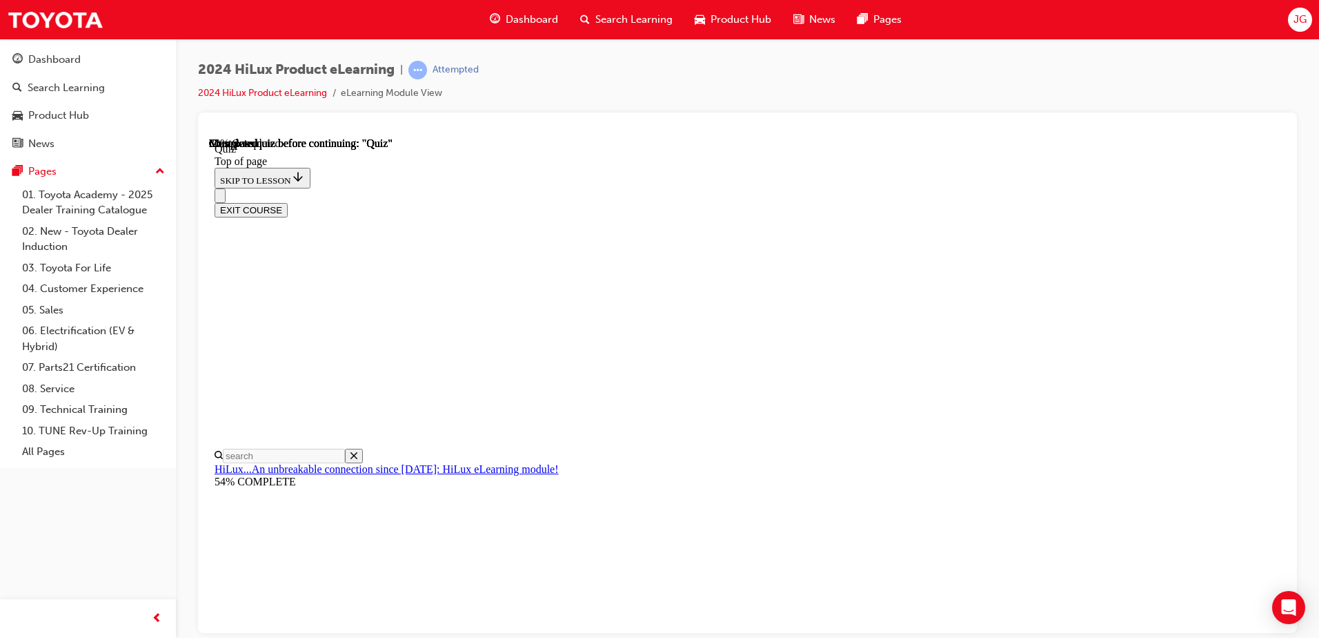
scroll to position [138, 0]
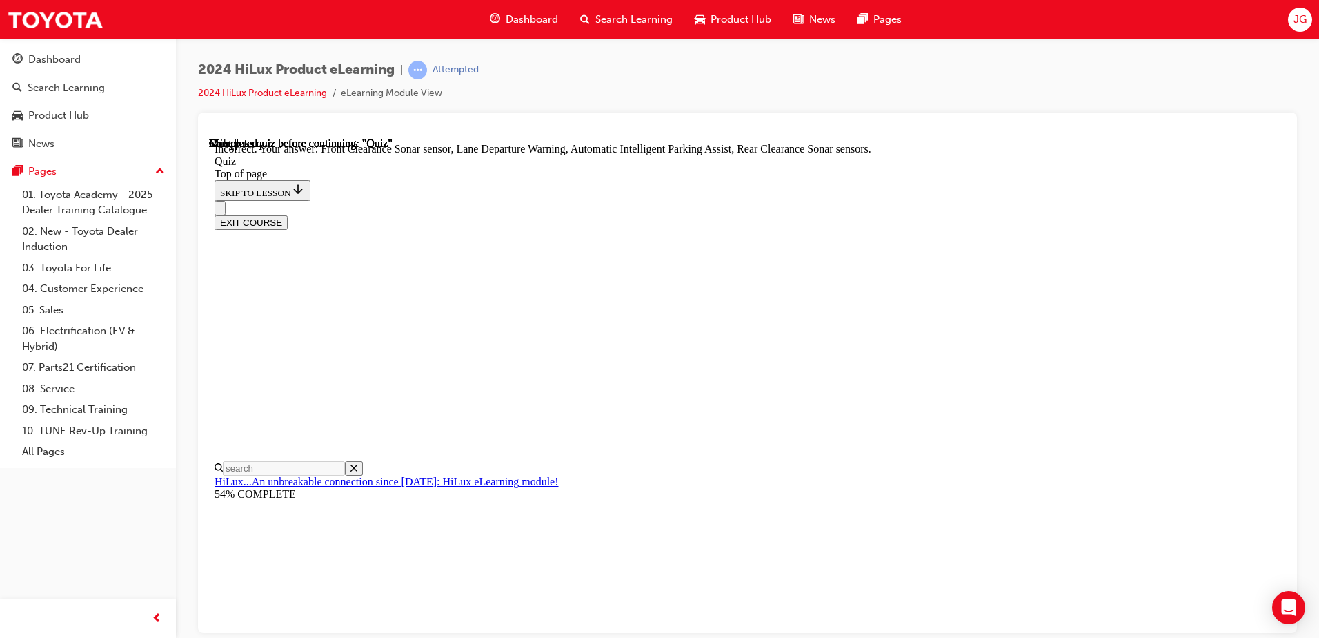
scroll to position [246, 0]
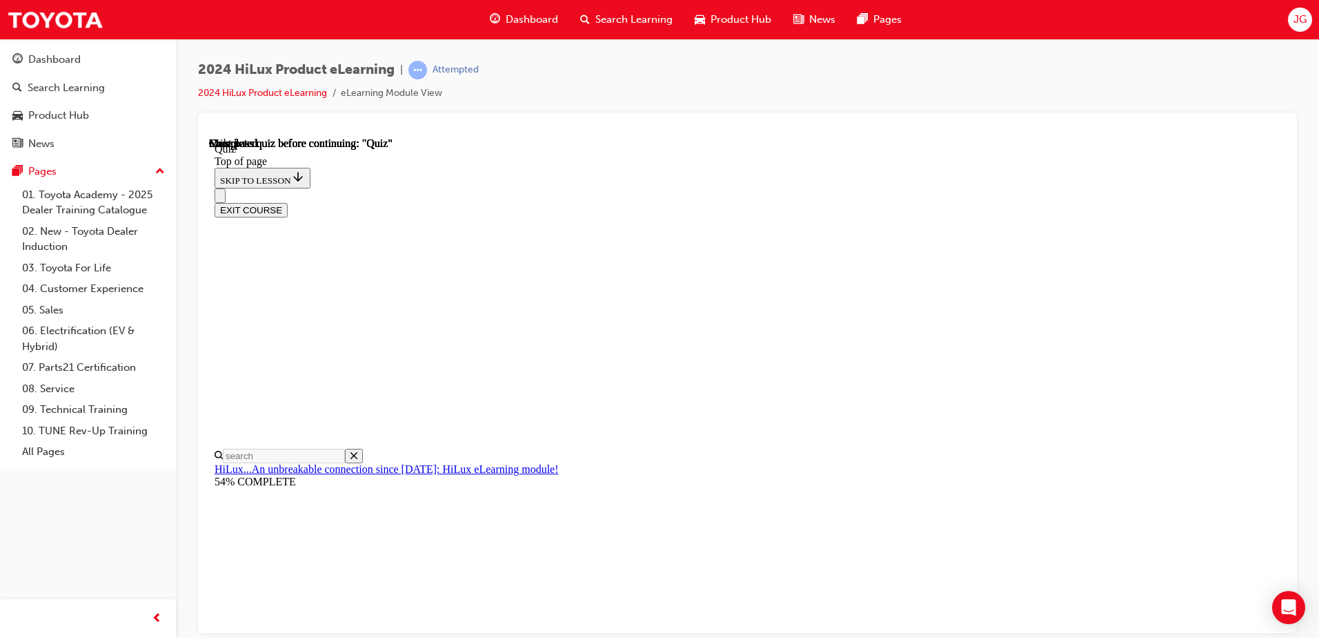
scroll to position [251, 0]
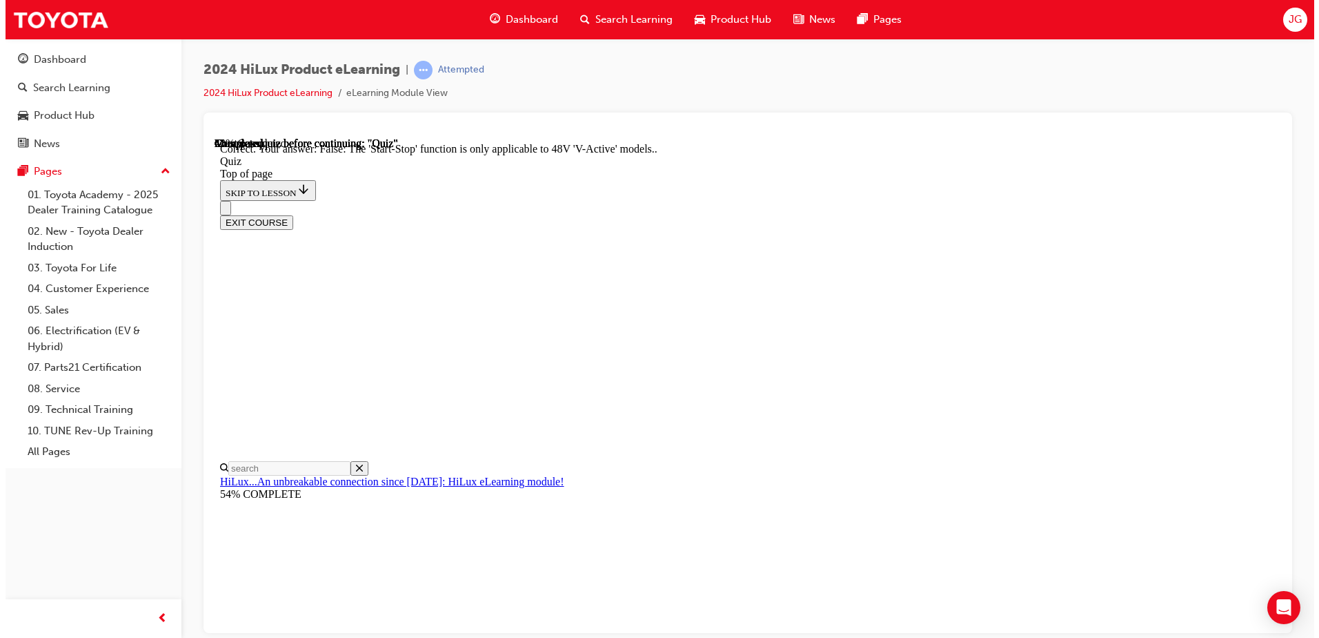
scroll to position [163, 0]
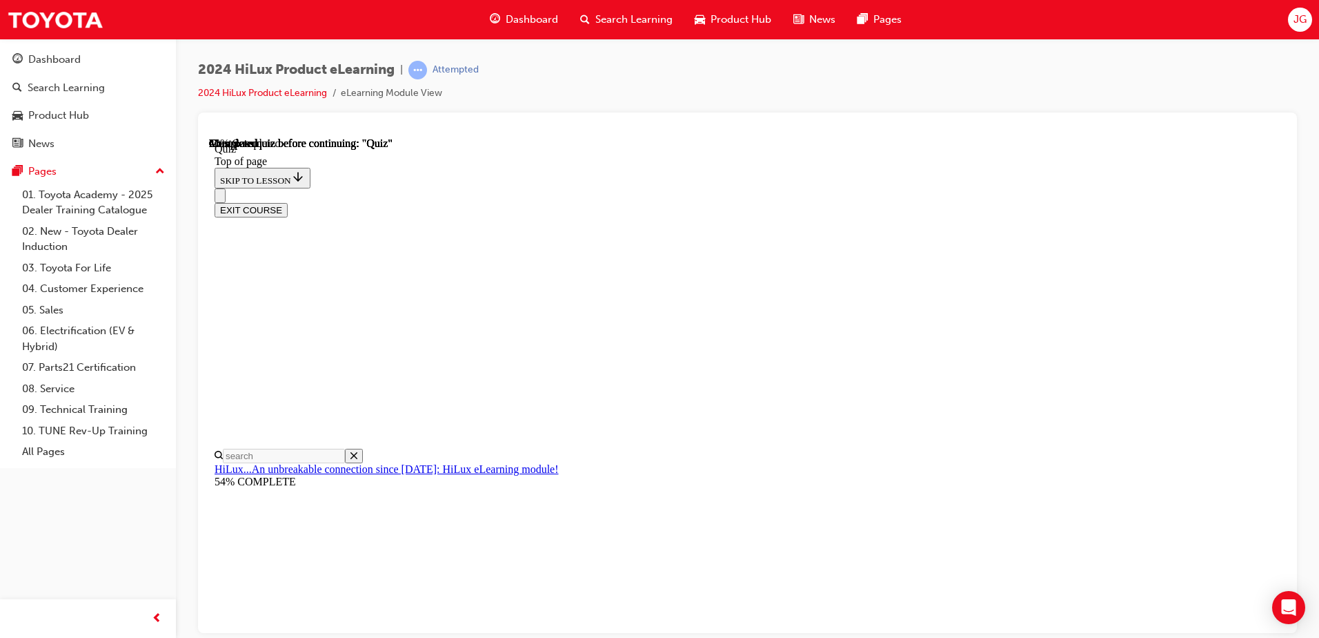
scroll to position [124, 0]
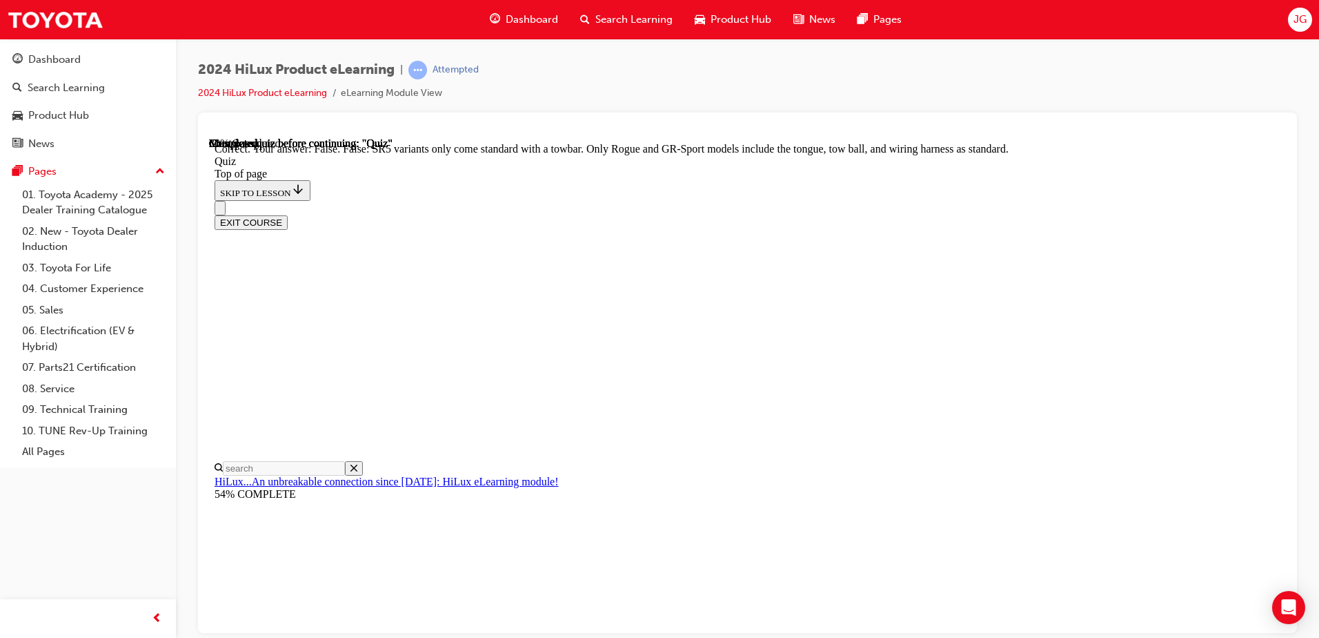
scroll to position [244, 0]
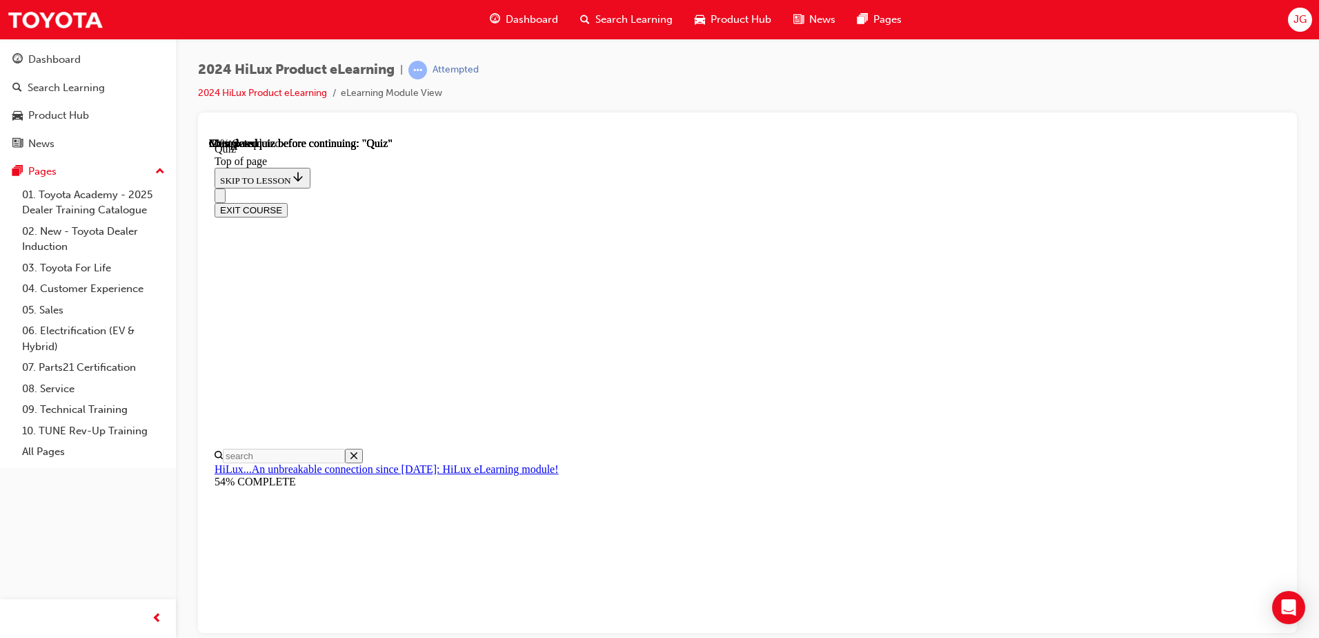
scroll to position [138, 0]
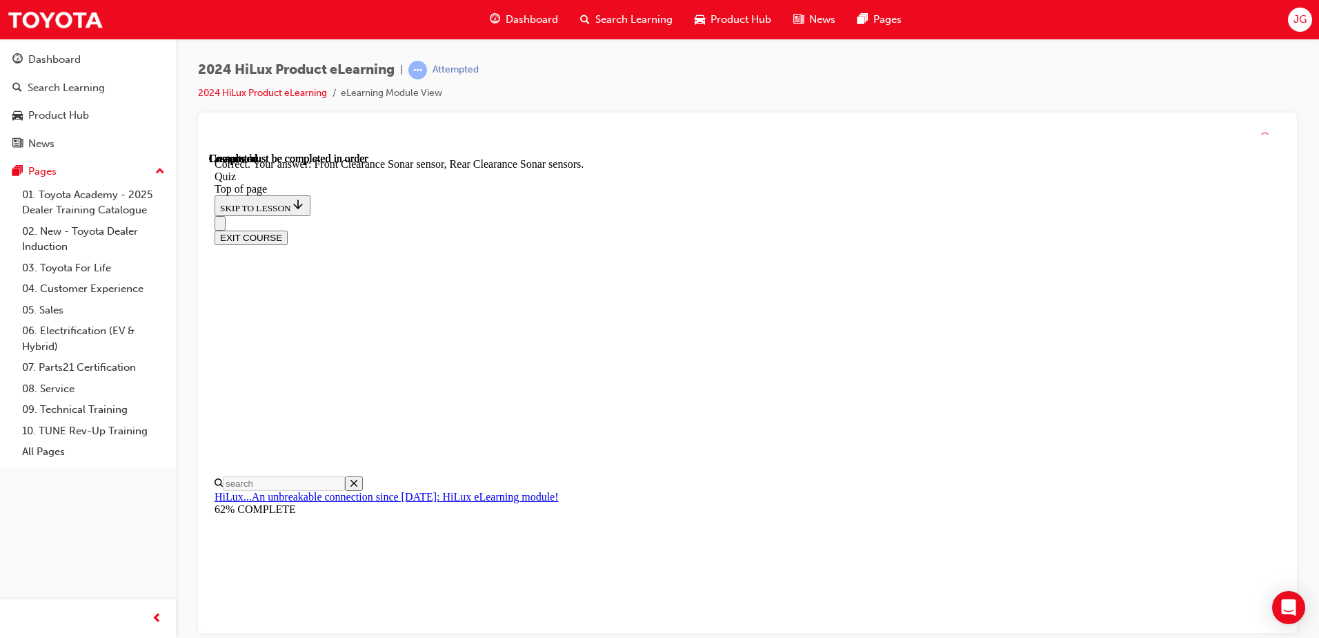
scroll to position [246, 0]
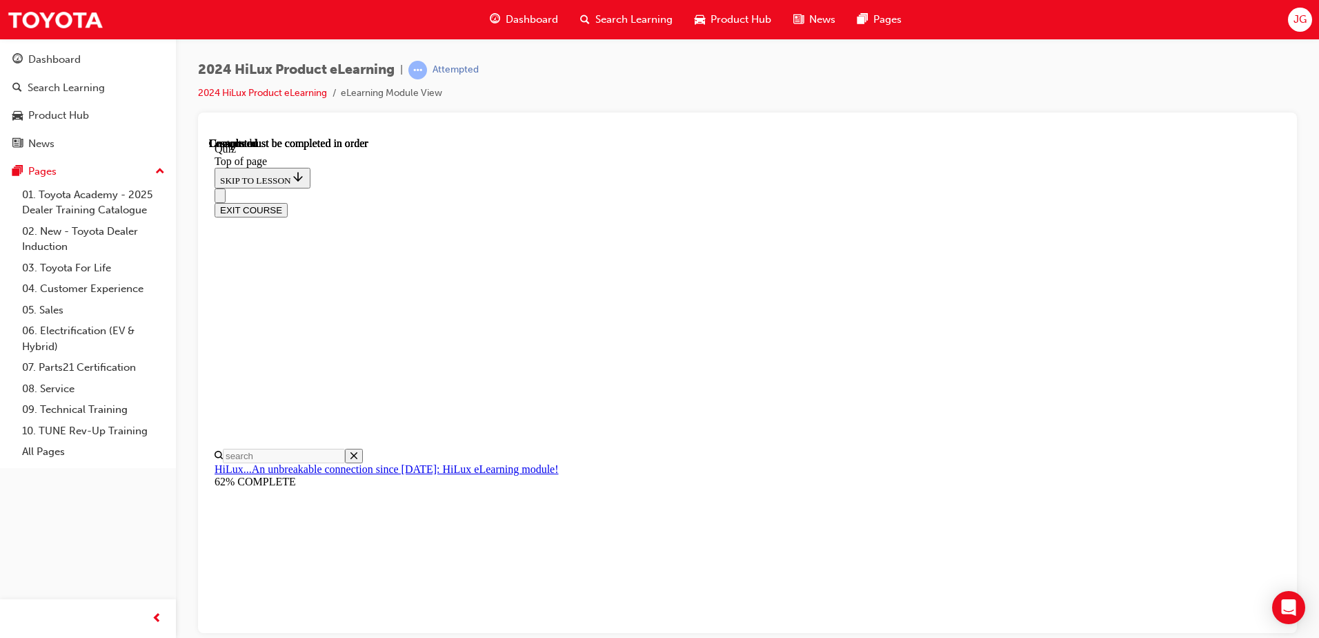
scroll to position [251, 0]
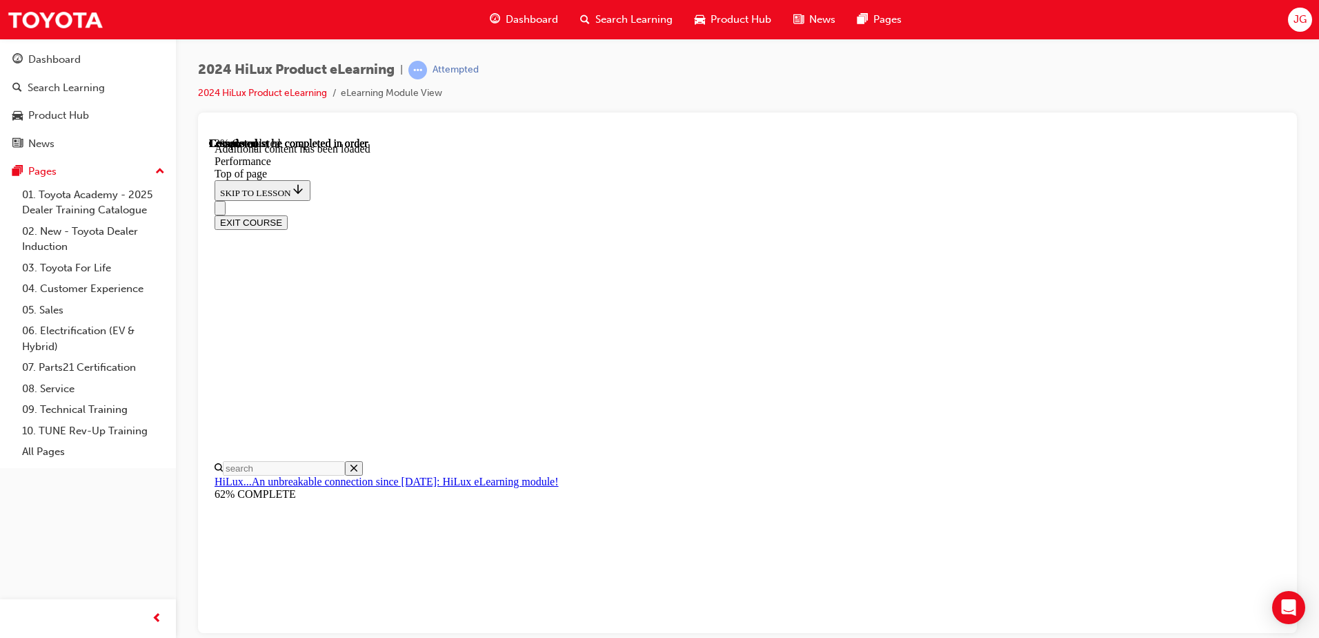
scroll to position [1197, 0]
drag, startPoint x: 760, startPoint y: 357, endPoint x: 758, endPoint y: 365, distance: 7.9
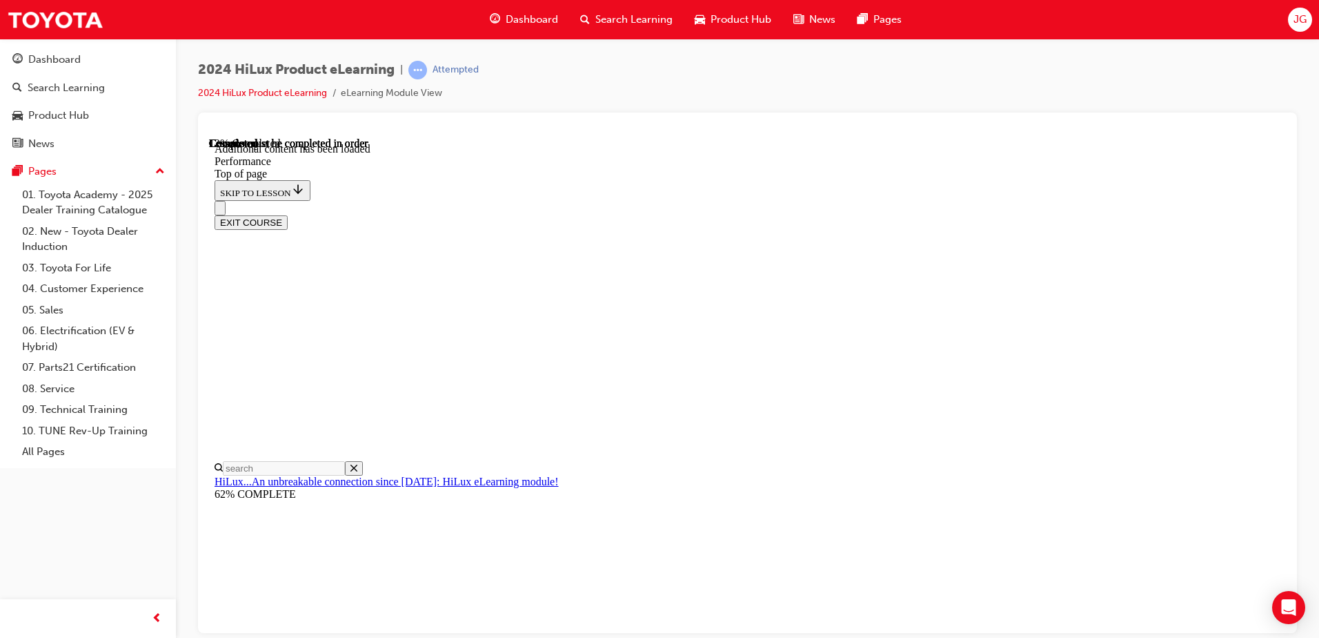
scroll to position [2805, 0]
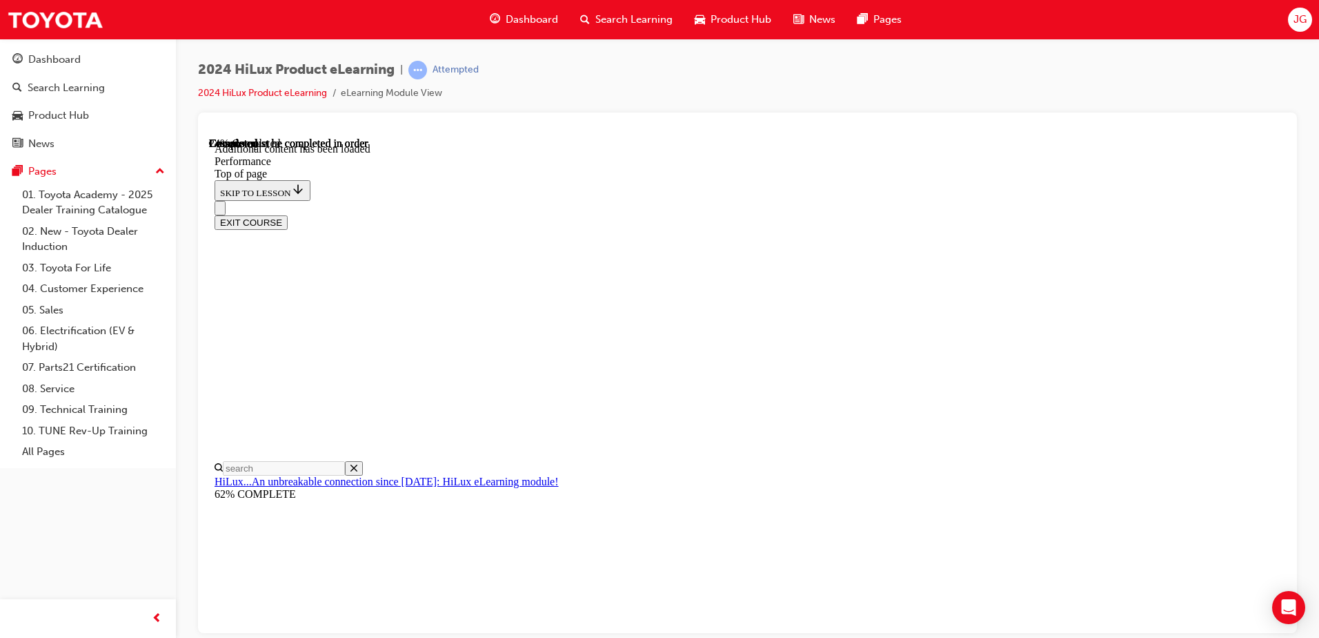
scroll to position [3778, 0]
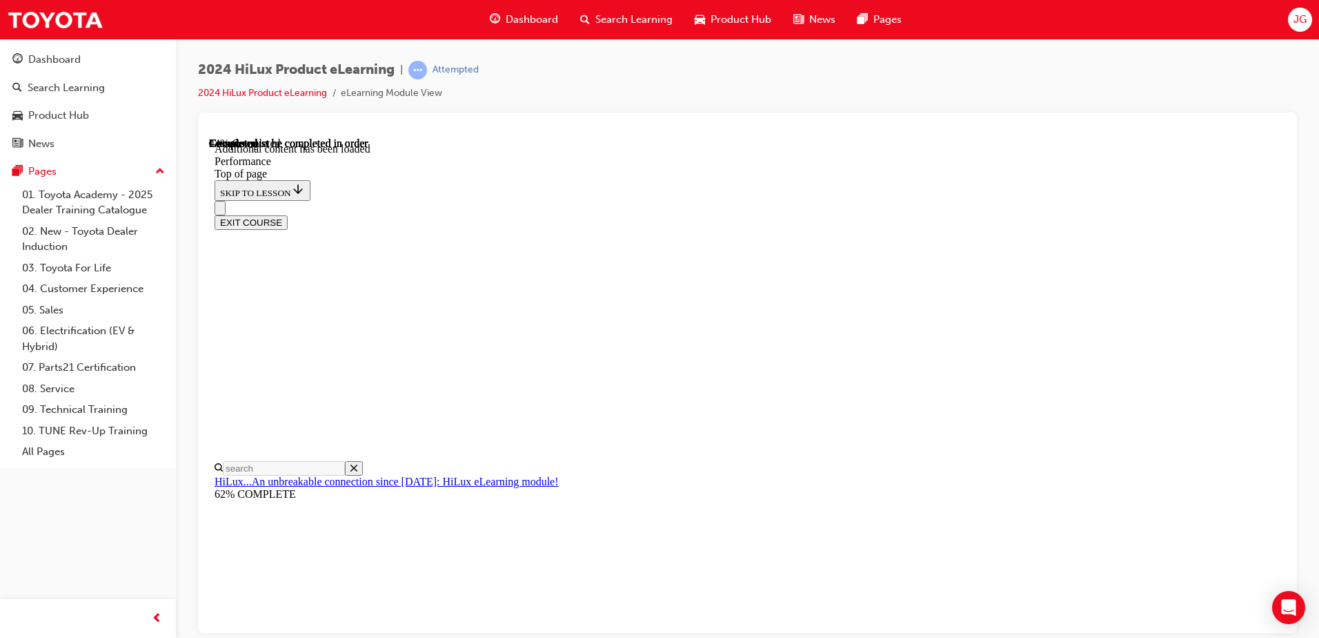
scroll to position [6003, 0]
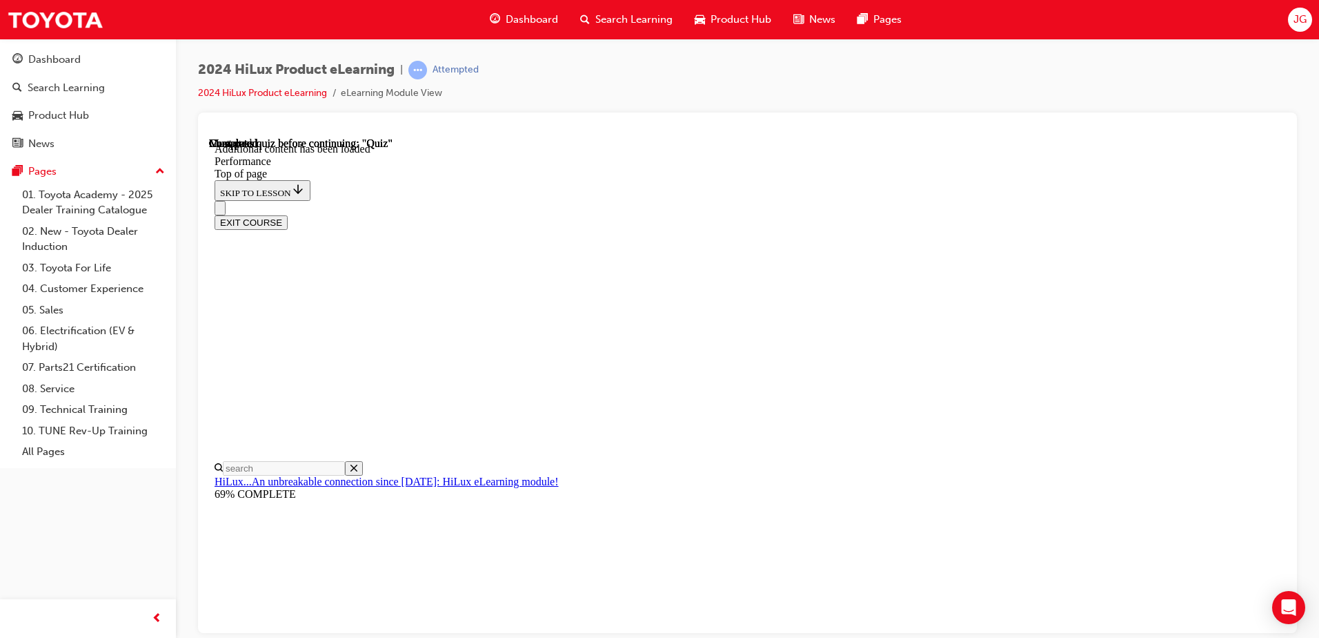
scroll to position [9765, 0]
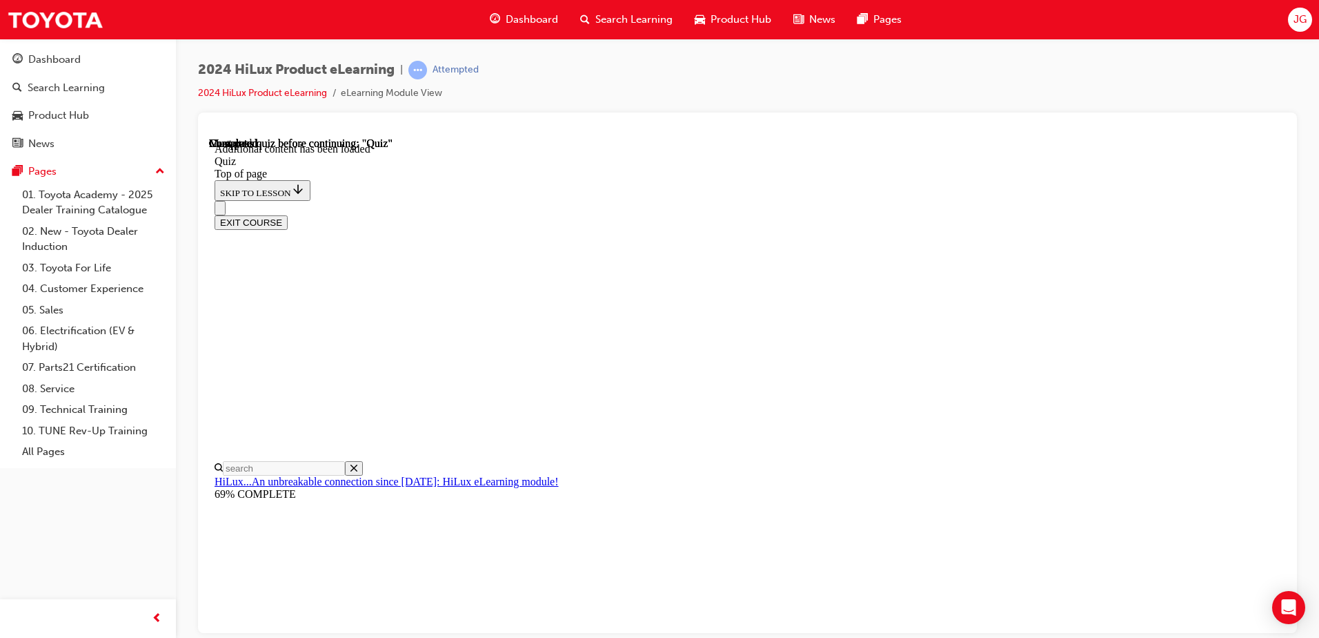
drag, startPoint x: 798, startPoint y: 509, endPoint x: 798, endPoint y: 517, distance: 8.3
